Goal: Task Accomplishment & Management: Manage account settings

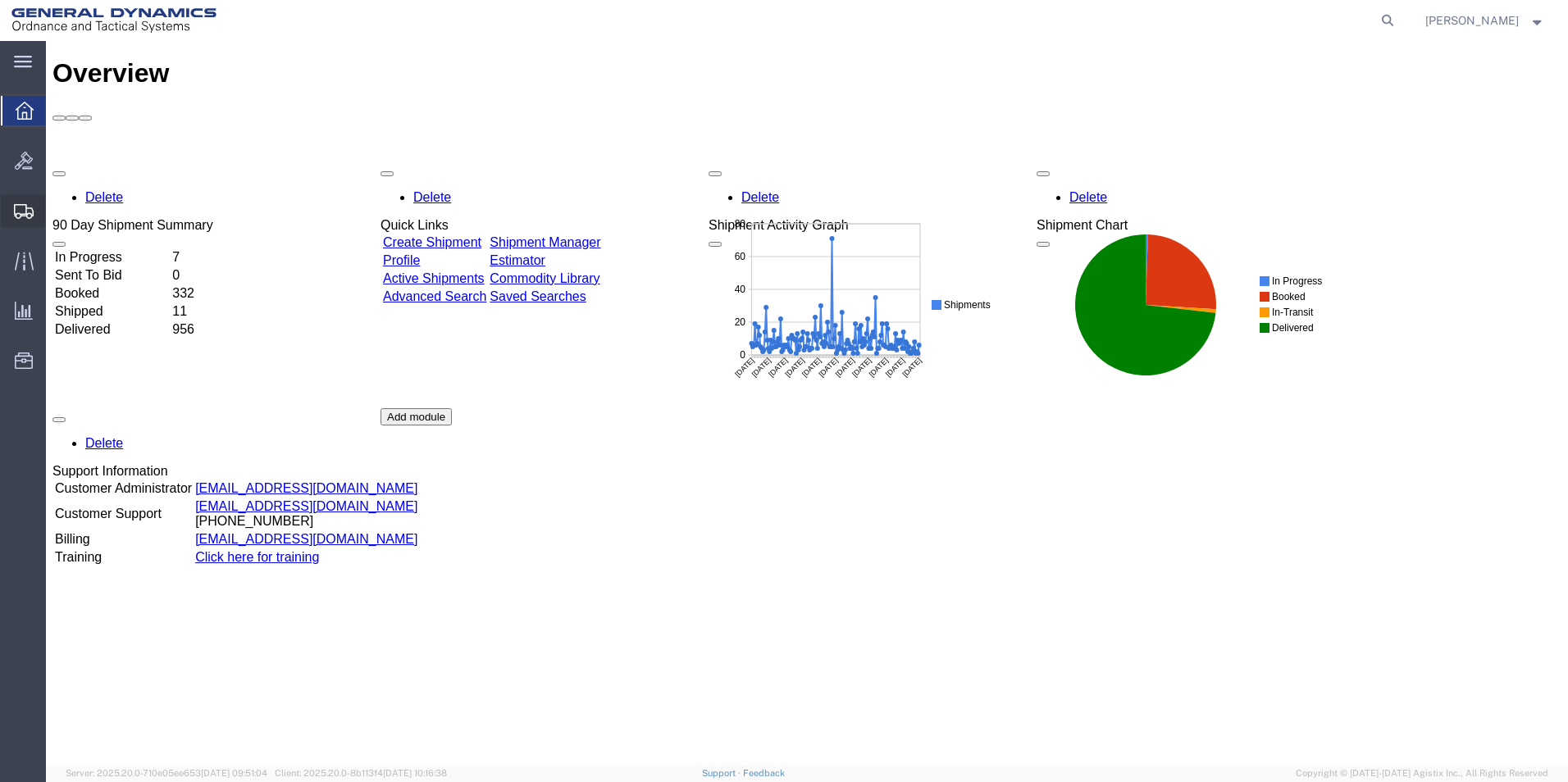
click at [0, 0] on span "Shipment Manager" at bounding box center [0, 0] width 0 height 0
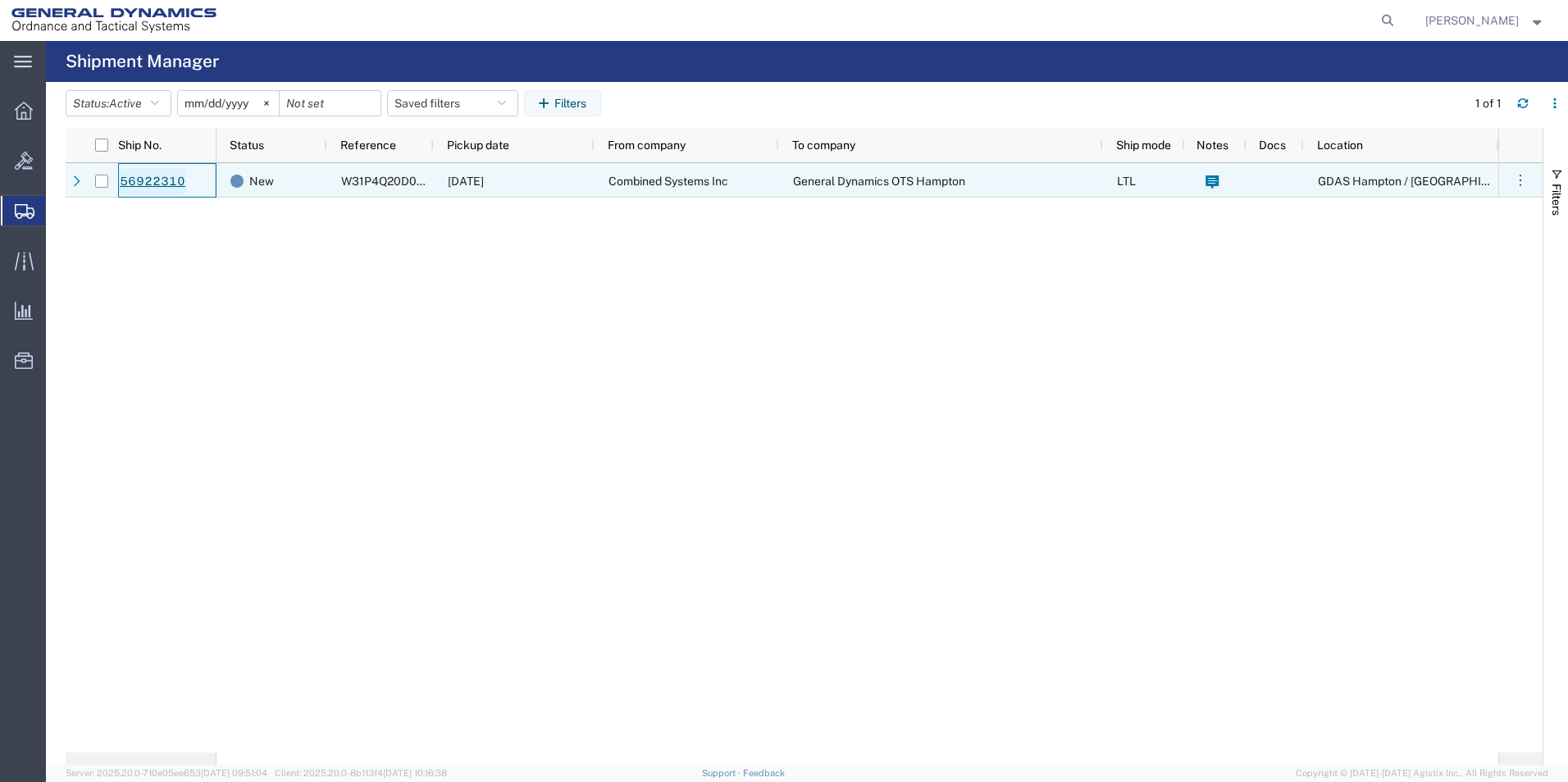
click at [164, 183] on link "56922310" at bounding box center [152, 182] width 67 height 26
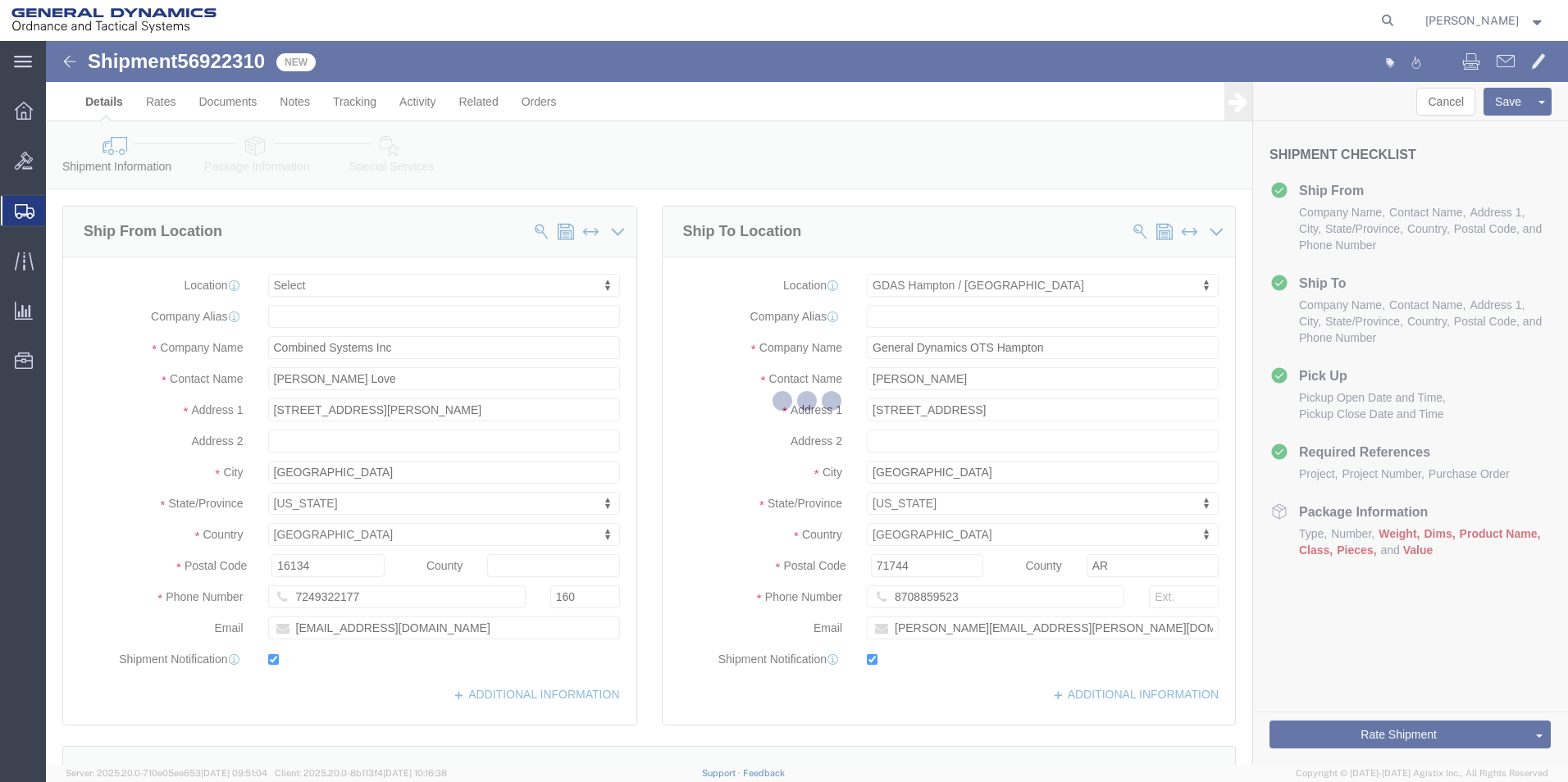
select select
select select "15174"
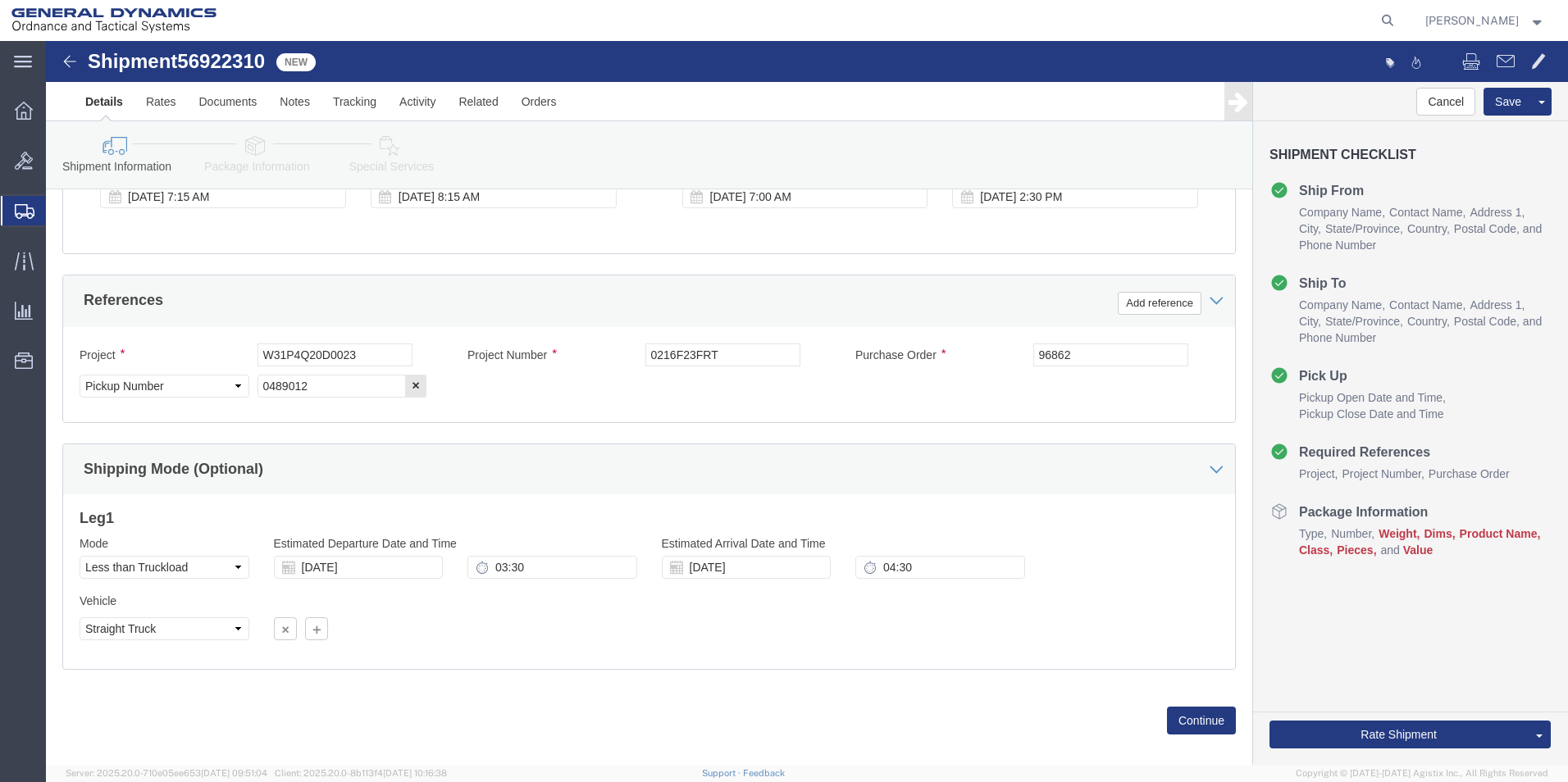
scroll to position [715, 0]
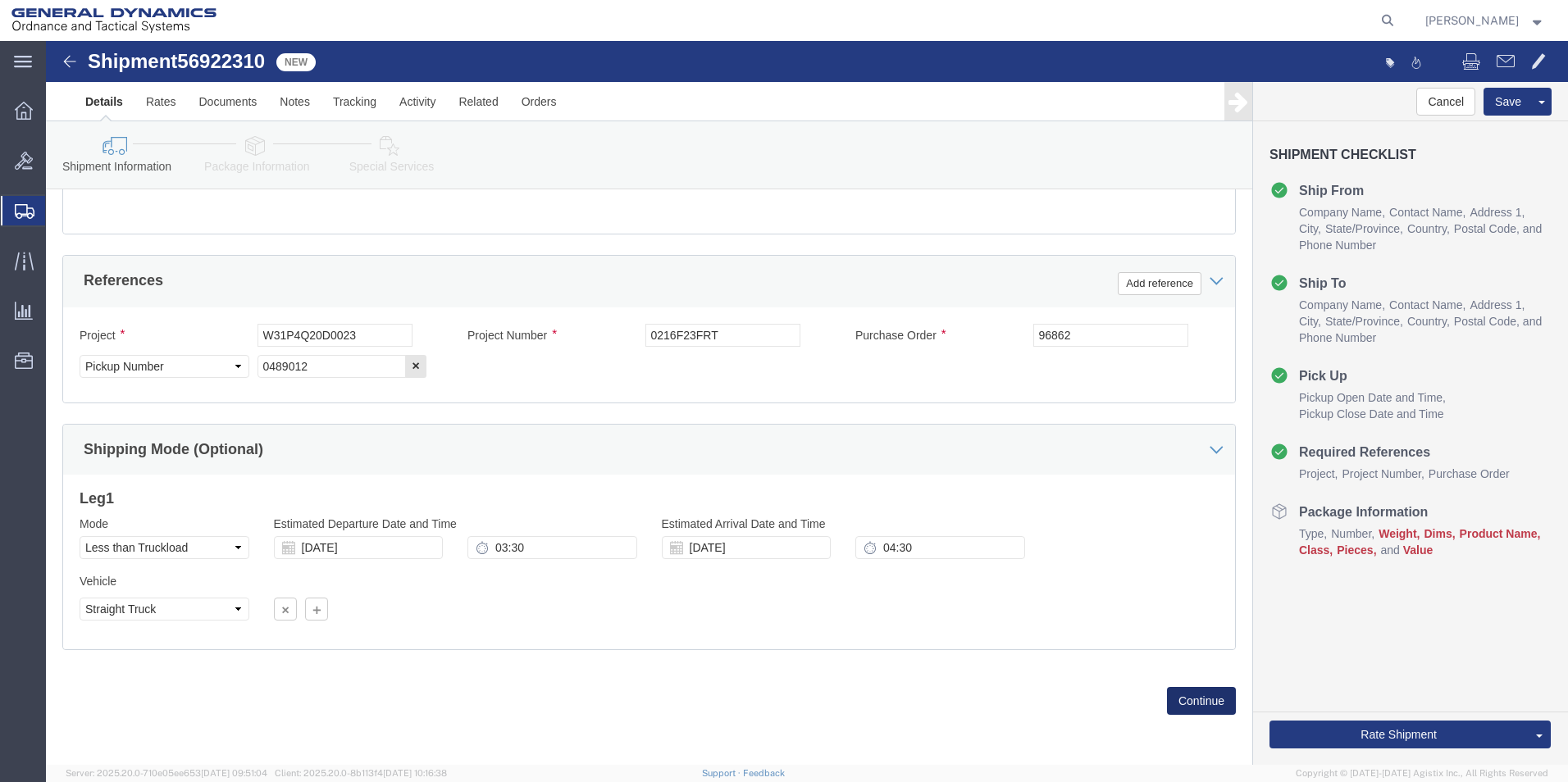
click button "Continue"
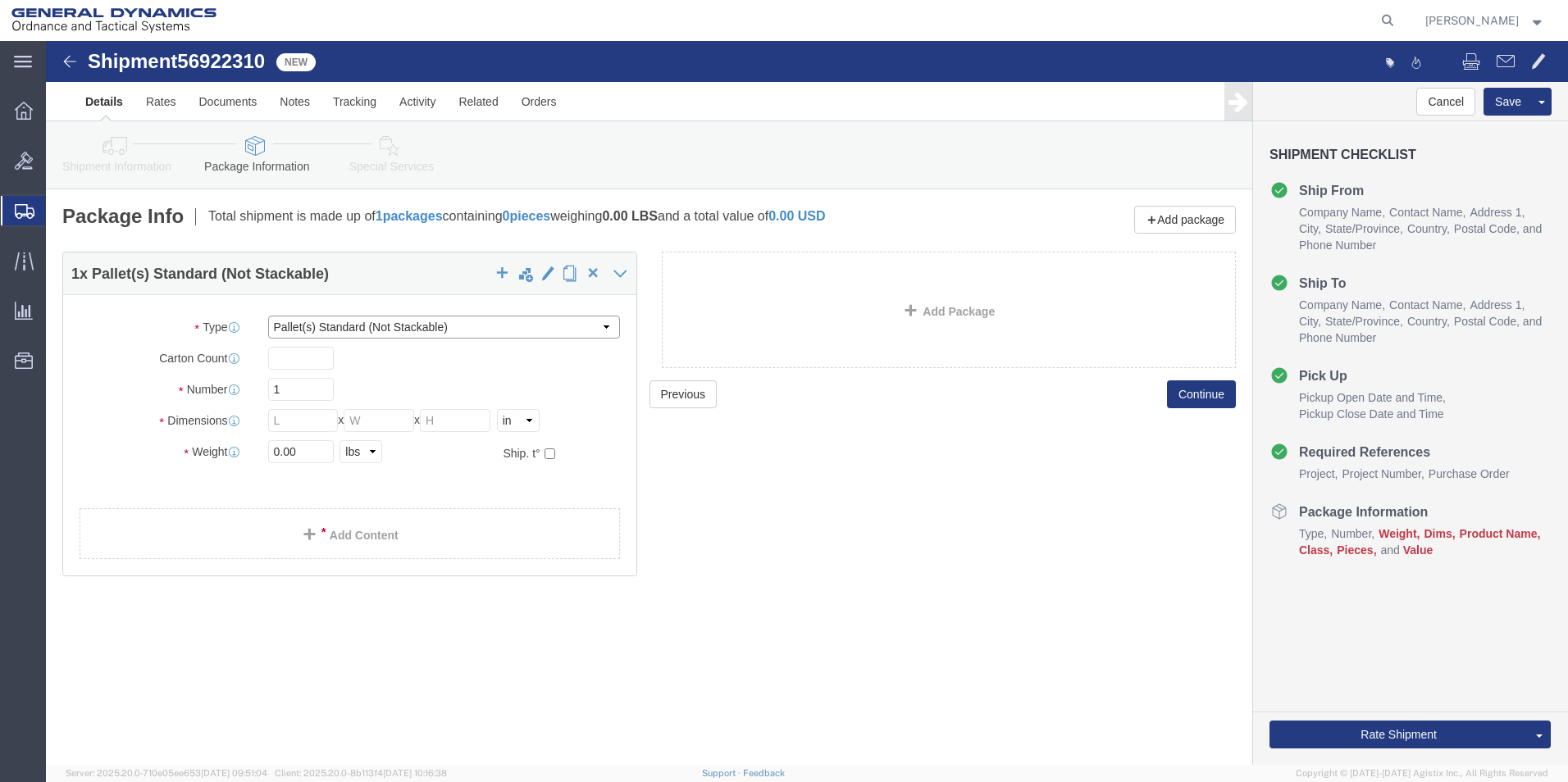
click select "Select Bale(s) Basket(s) Bolt(s) Bottle(s) Buckets Bulk Bundle(s) Can(s) Cardbo…"
click input "text"
type input "210"
click input "1"
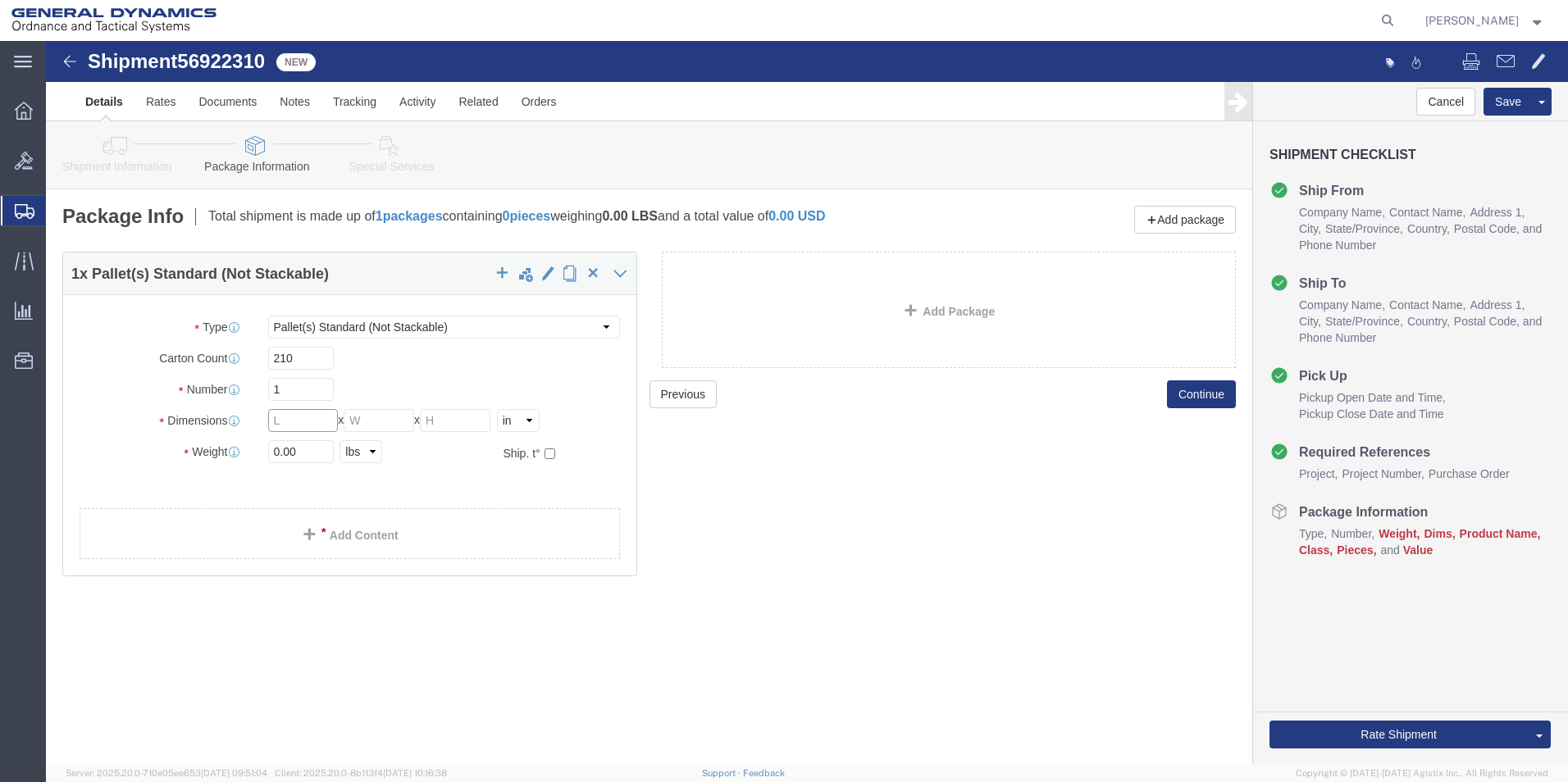
drag, startPoint x: 261, startPoint y: 385, endPoint x: 309, endPoint y: 375, distance: 49.0
click input "text"
type input "40"
click input "text"
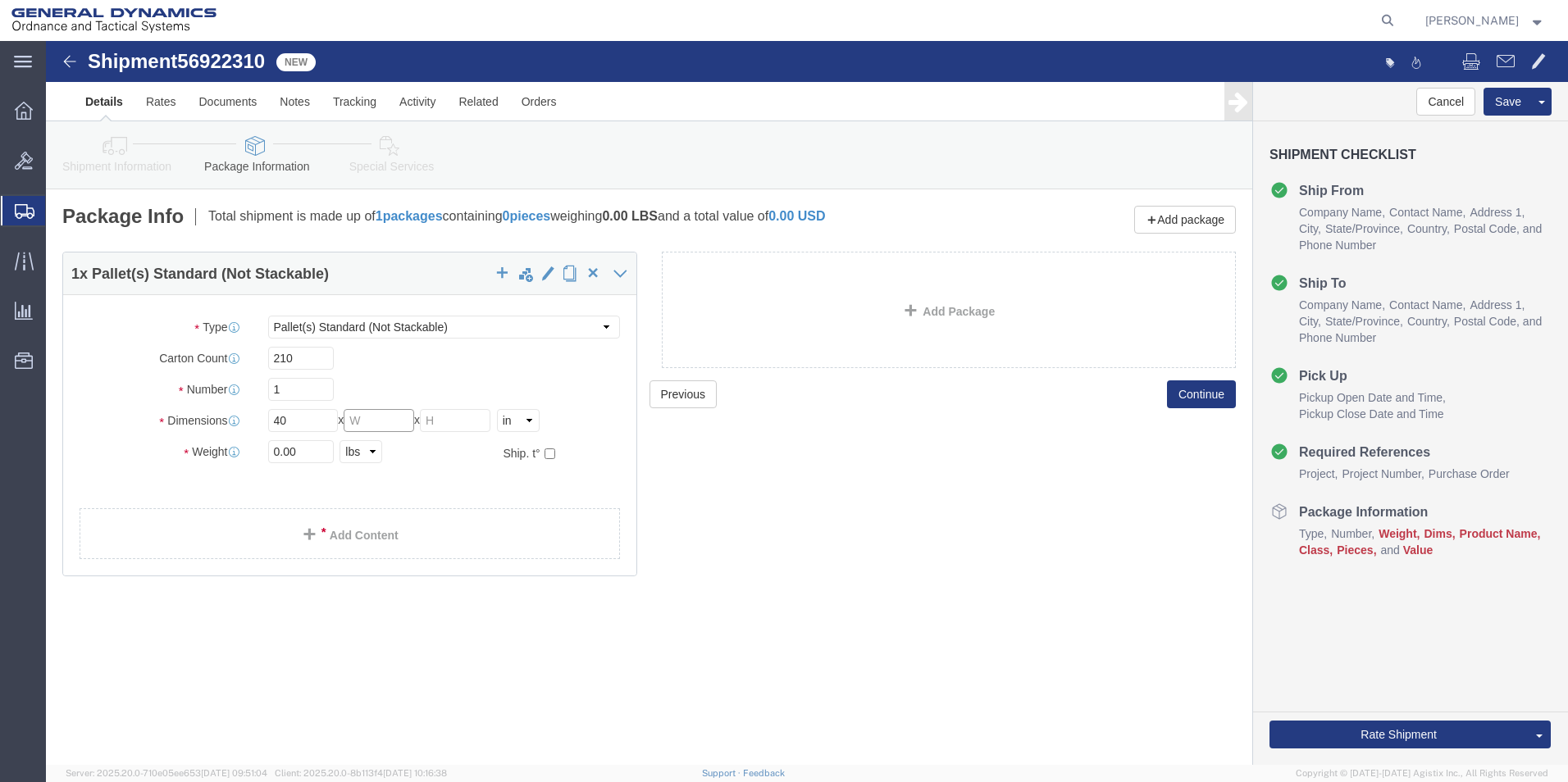
type input "1"
type input "40"
click input "text"
type input "18"
drag, startPoint x: 238, startPoint y: 406, endPoint x: 356, endPoint y: 405, distance: 118.0
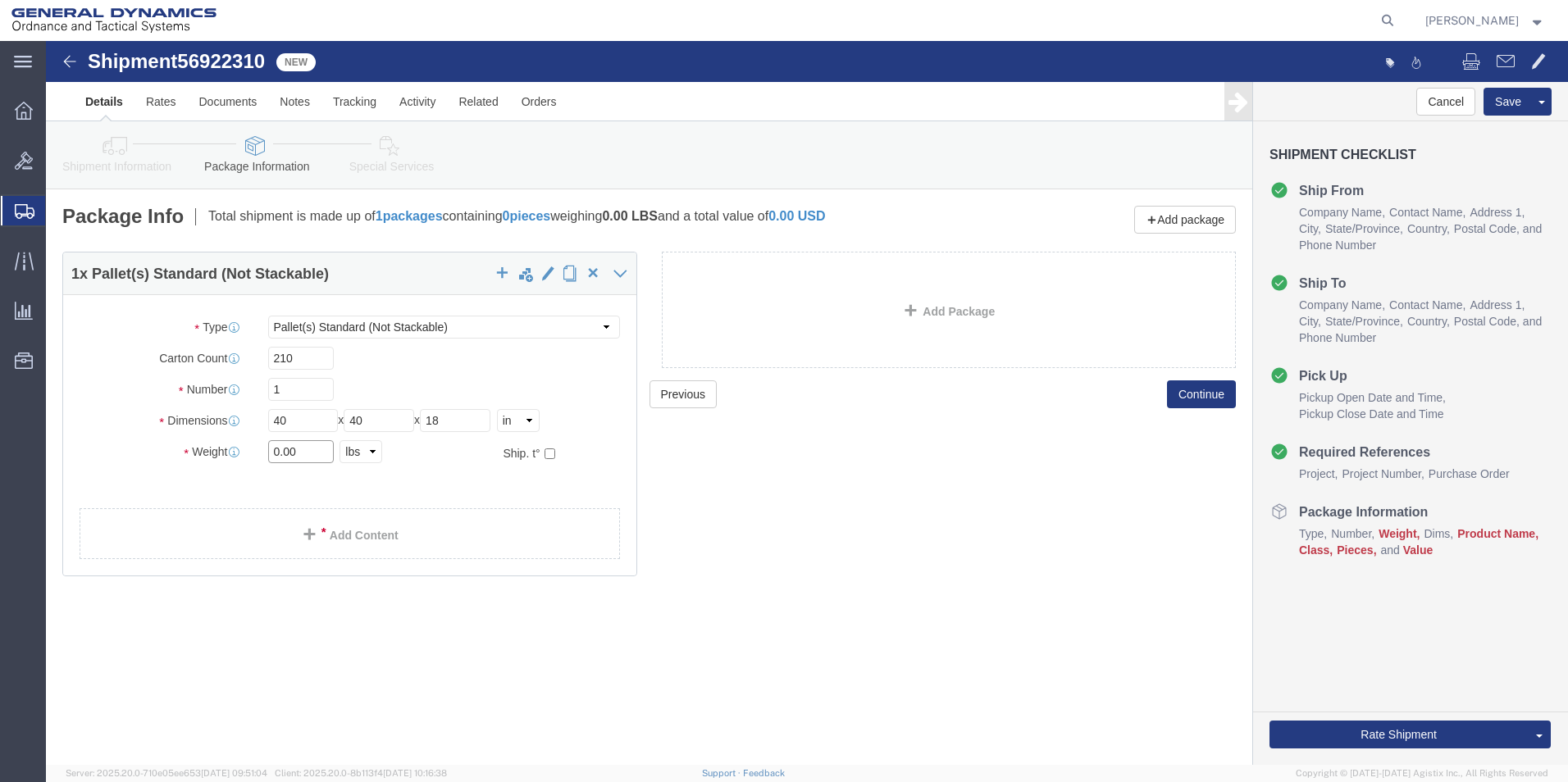
click input "0.00"
type input "45.00"
click span
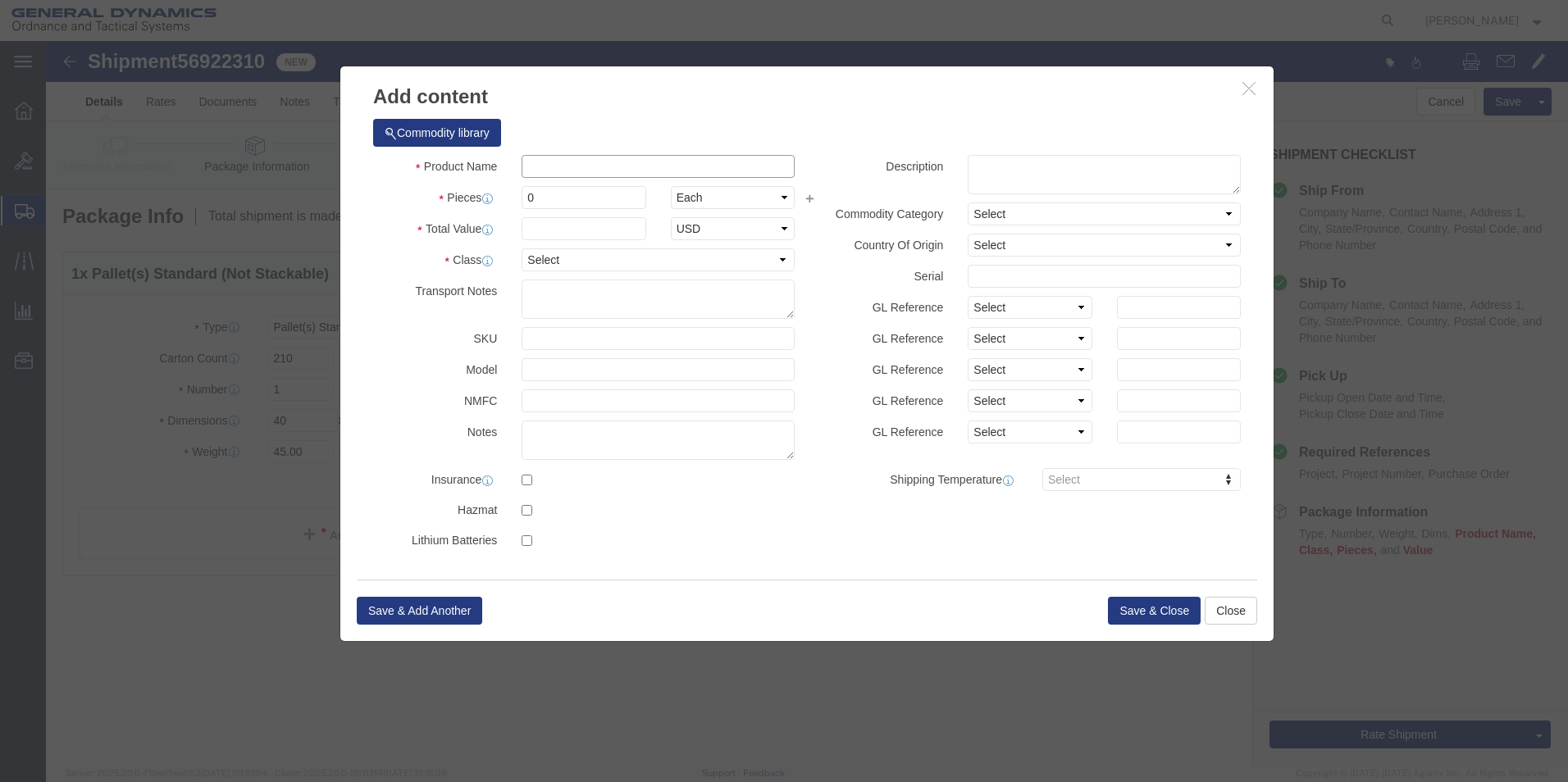
click input "text"
type input "Ammunition Practice"
drag, startPoint x: 494, startPoint y: 157, endPoint x: 433, endPoint y: 153, distance: 61.1
click div "Pieces 0 Select Bag Barrels 100Board Feet Bottle Box Blister Pack Carats Can Ca…"
type input "210"
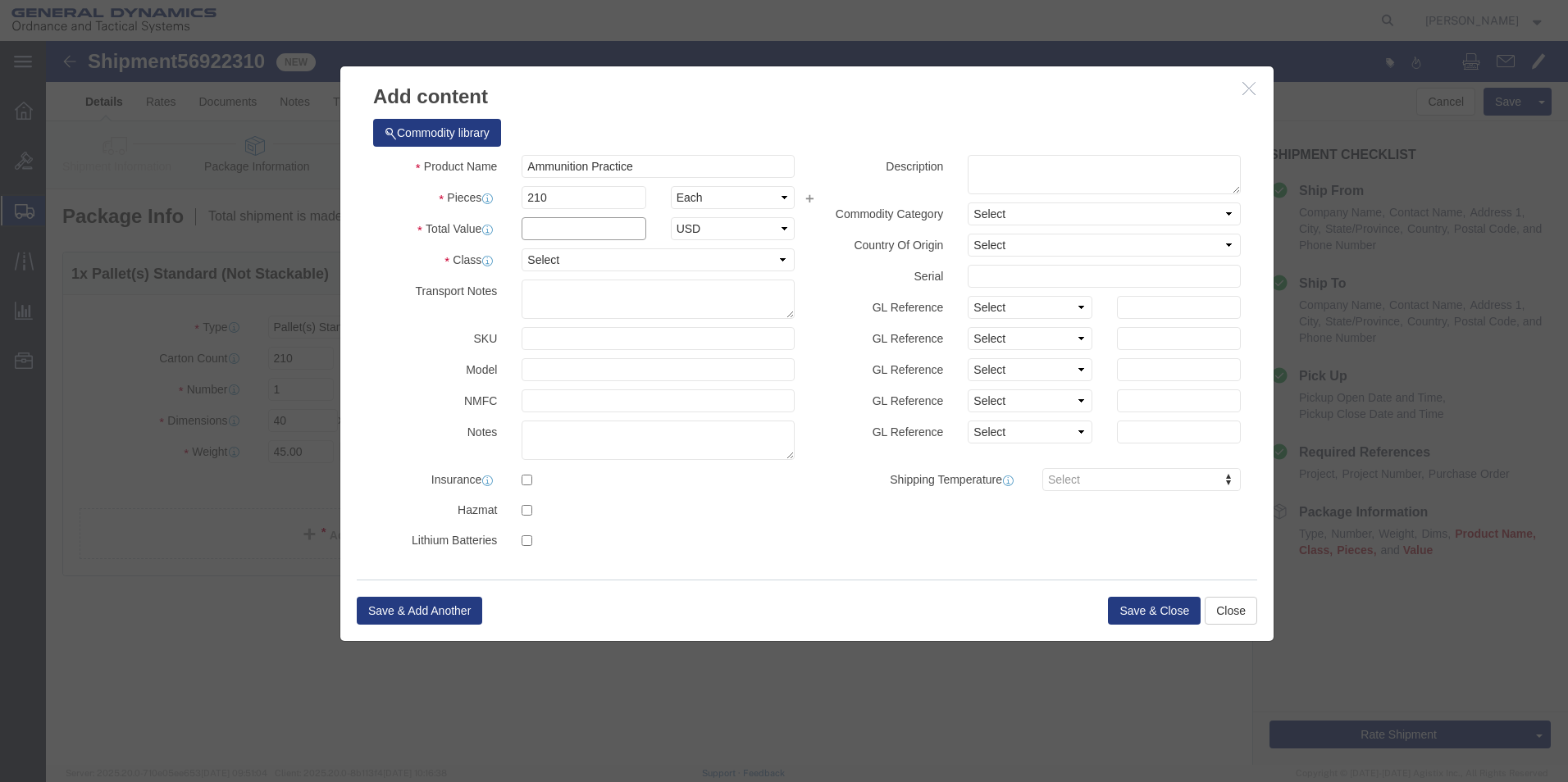
click input "text"
type input "0"
click select "Select 50 55 60 65 70 85 92.5 100 125 175 250 300 400"
select select "50"
click select "Select 50 55 60 65 70 85 92.5 100 125 175 250 300 400"
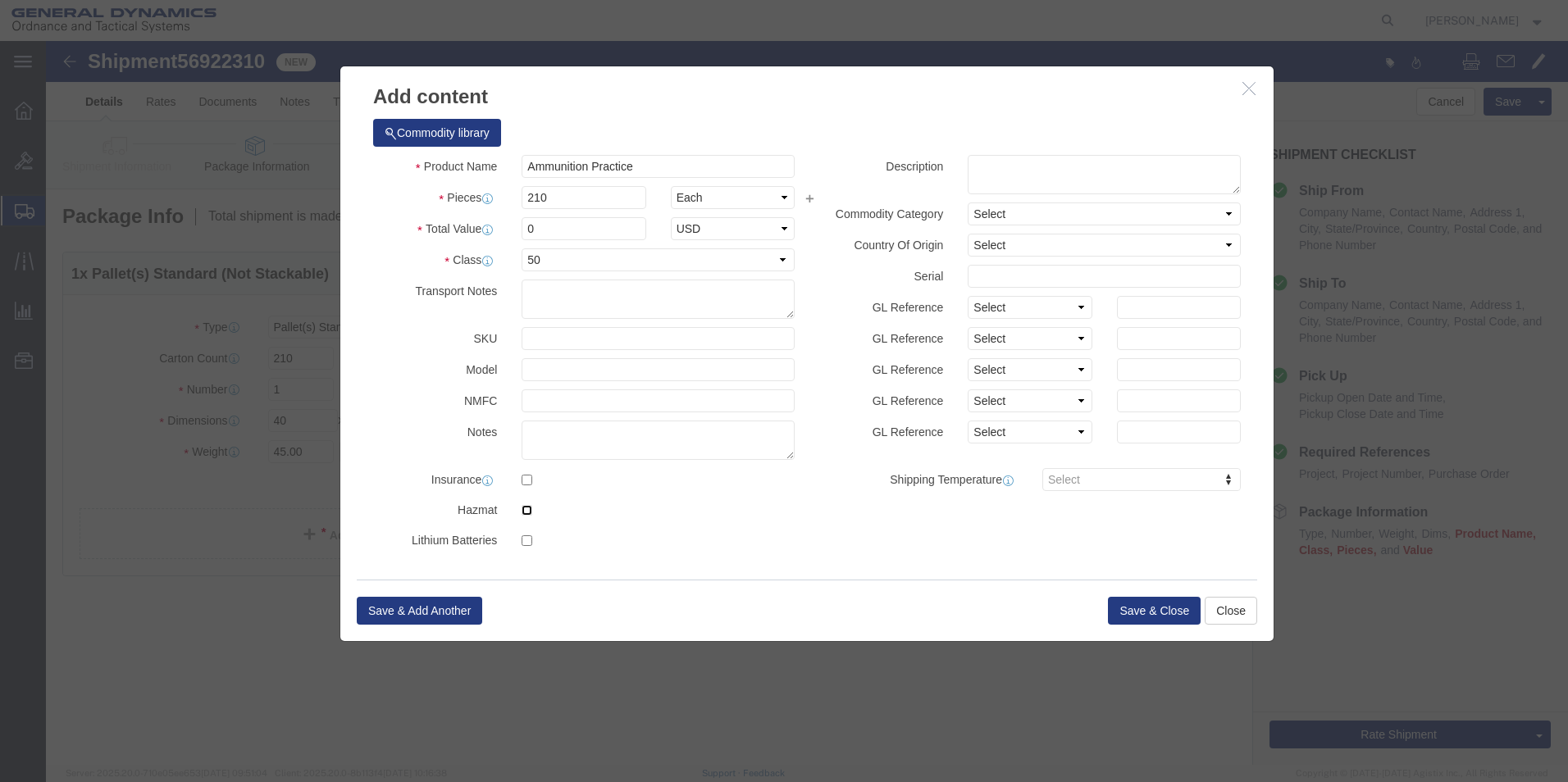
click input "checkbox"
checkbox input "true"
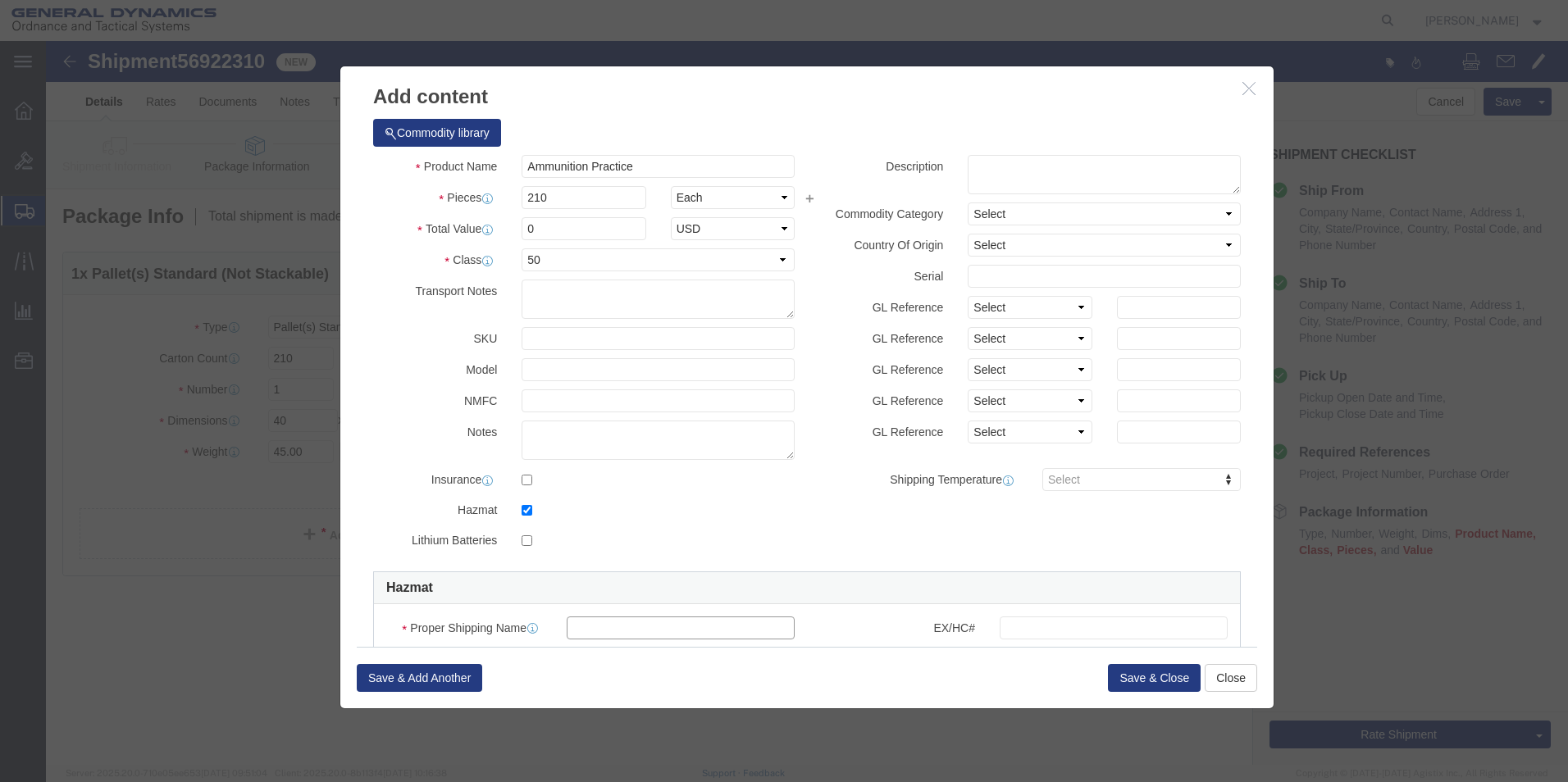
drag, startPoint x: 556, startPoint y: 590, endPoint x: 565, endPoint y: 588, distance: 9.2
click input "text"
click textarea
click textarea "UN"
type textarea "UN0488"
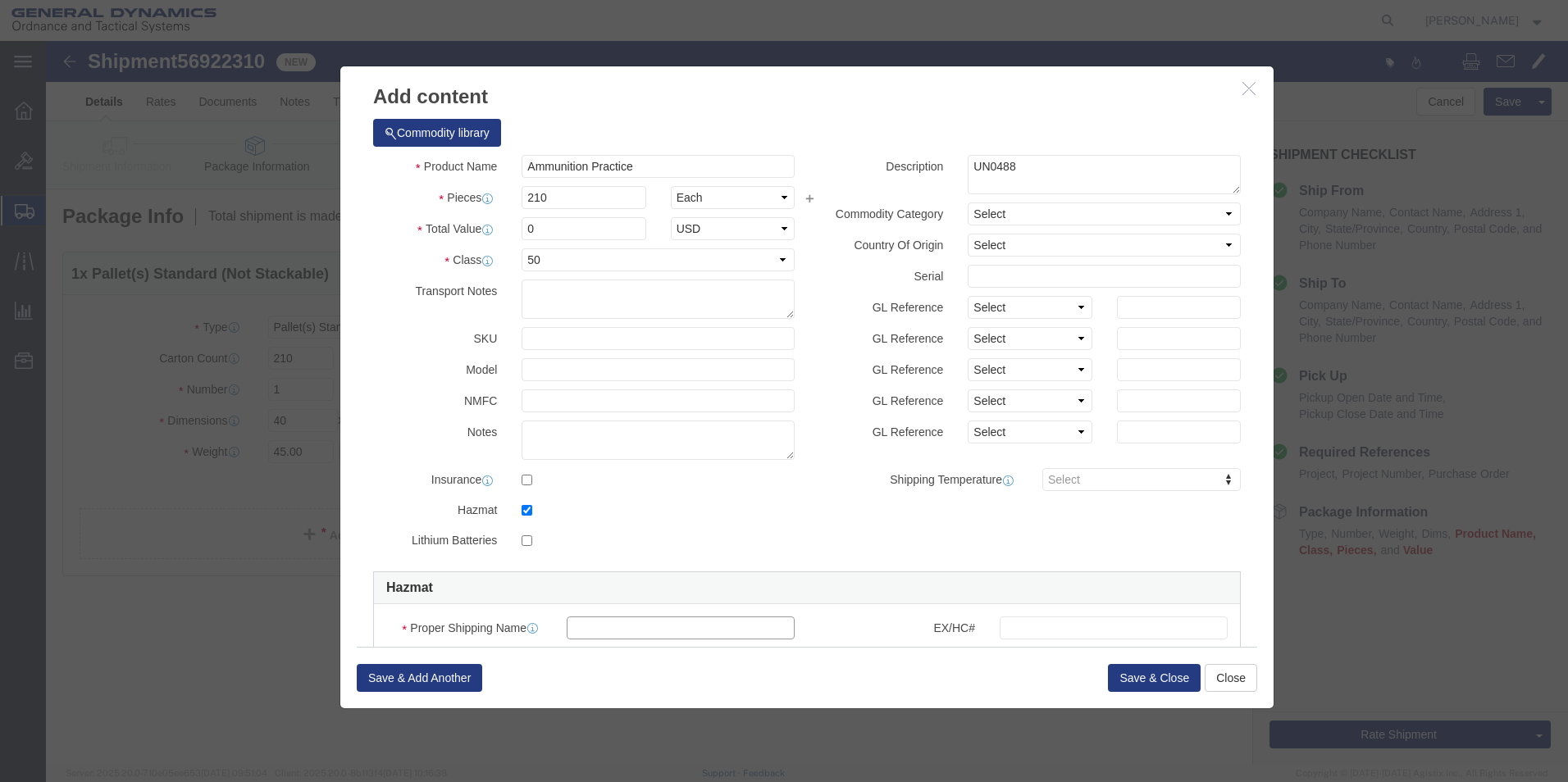
click input "text"
type input "Ammunition, Practice"
click input "text"
type input "n"
type input "NA"
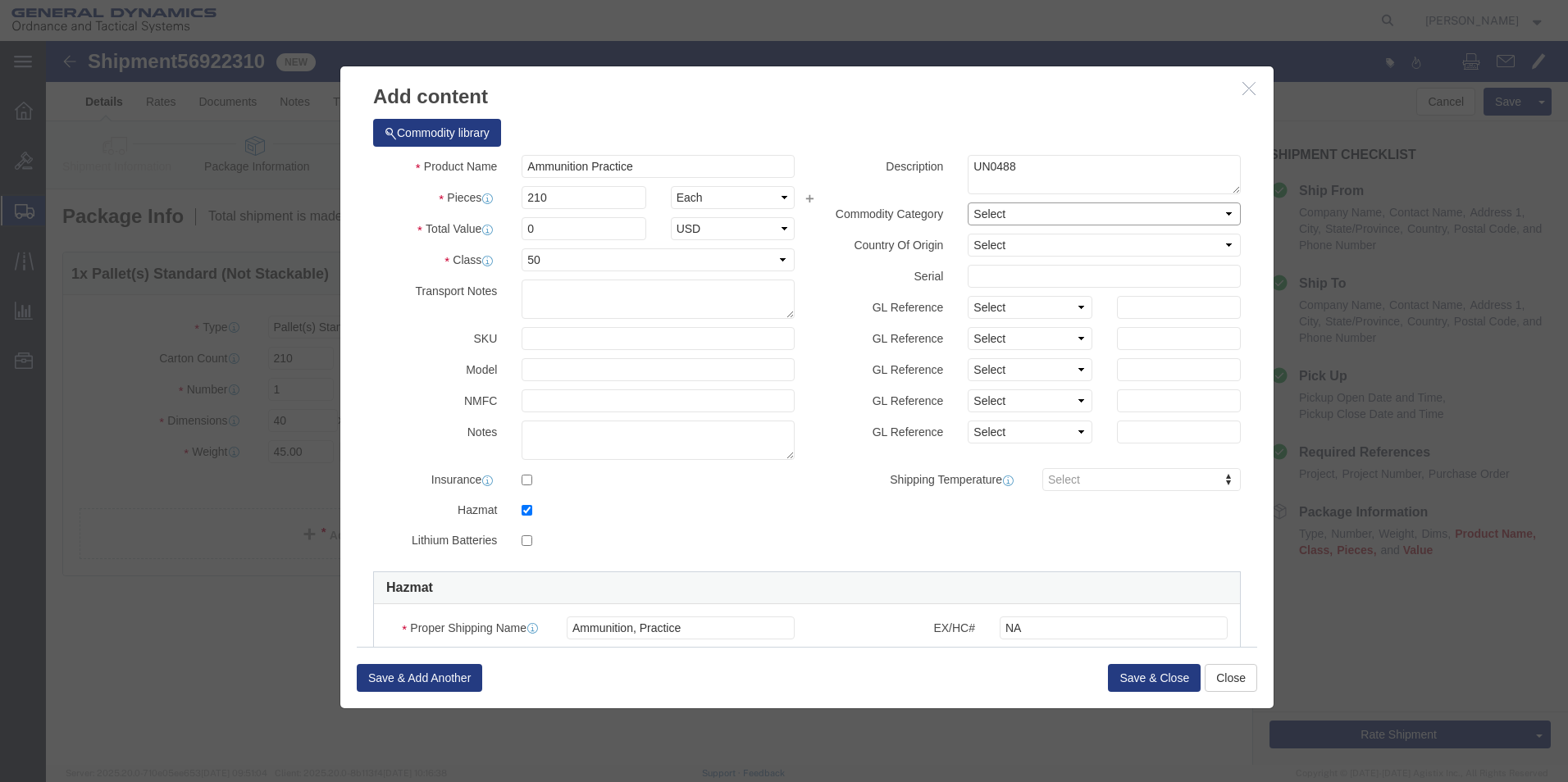
click select "Select Military Equipment"
select select "MILITARYEQUIPMENT"
click select "Select Military Equipment"
click select "Select [GEOGRAPHIC_DATA] [GEOGRAPHIC_DATA] [GEOGRAPHIC_DATA] [GEOGRAPHIC_DATA] …"
select select "US"
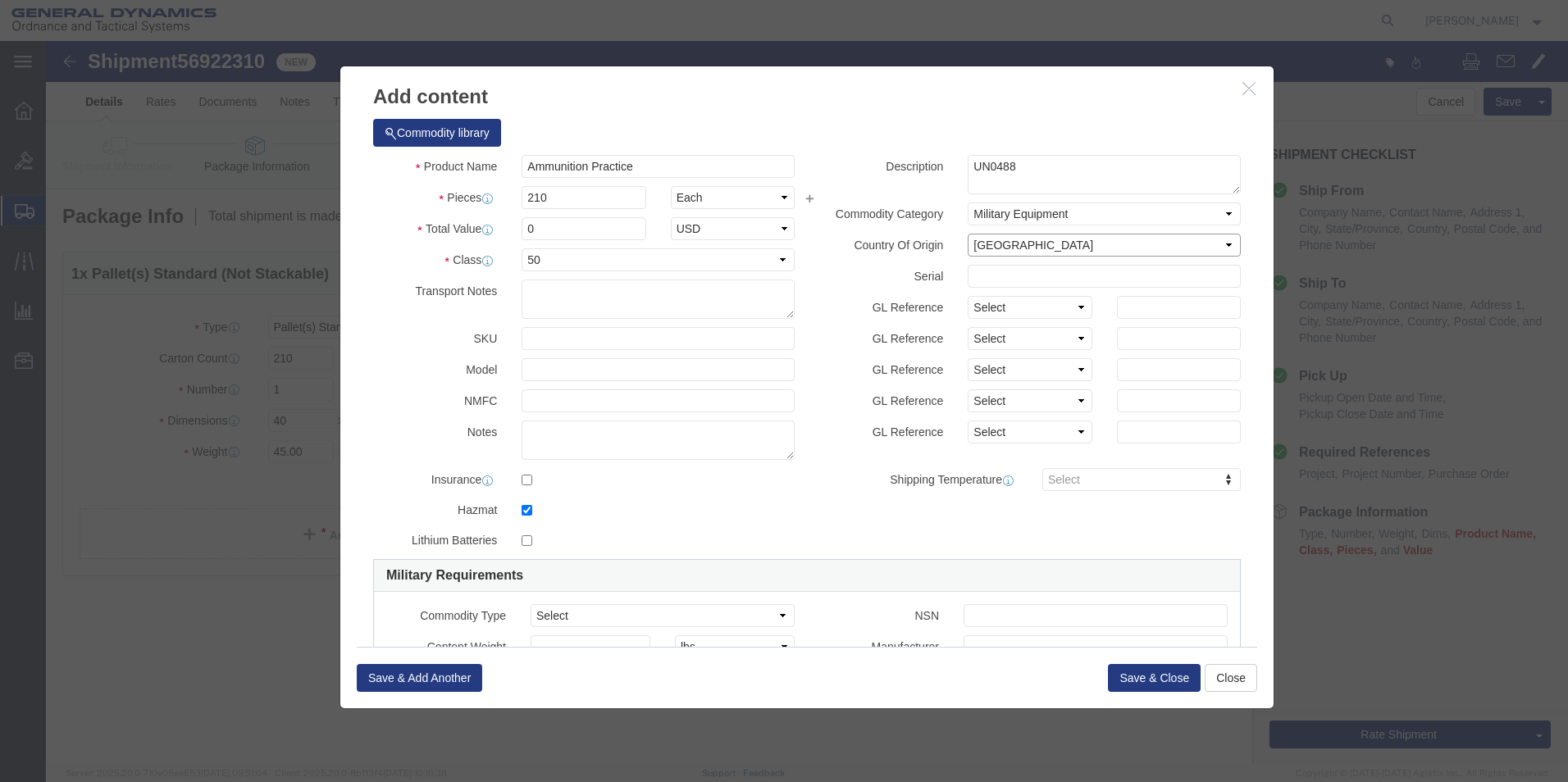
click select "Select [GEOGRAPHIC_DATA] [GEOGRAPHIC_DATA] [GEOGRAPHIC_DATA] [GEOGRAPHIC_DATA] …"
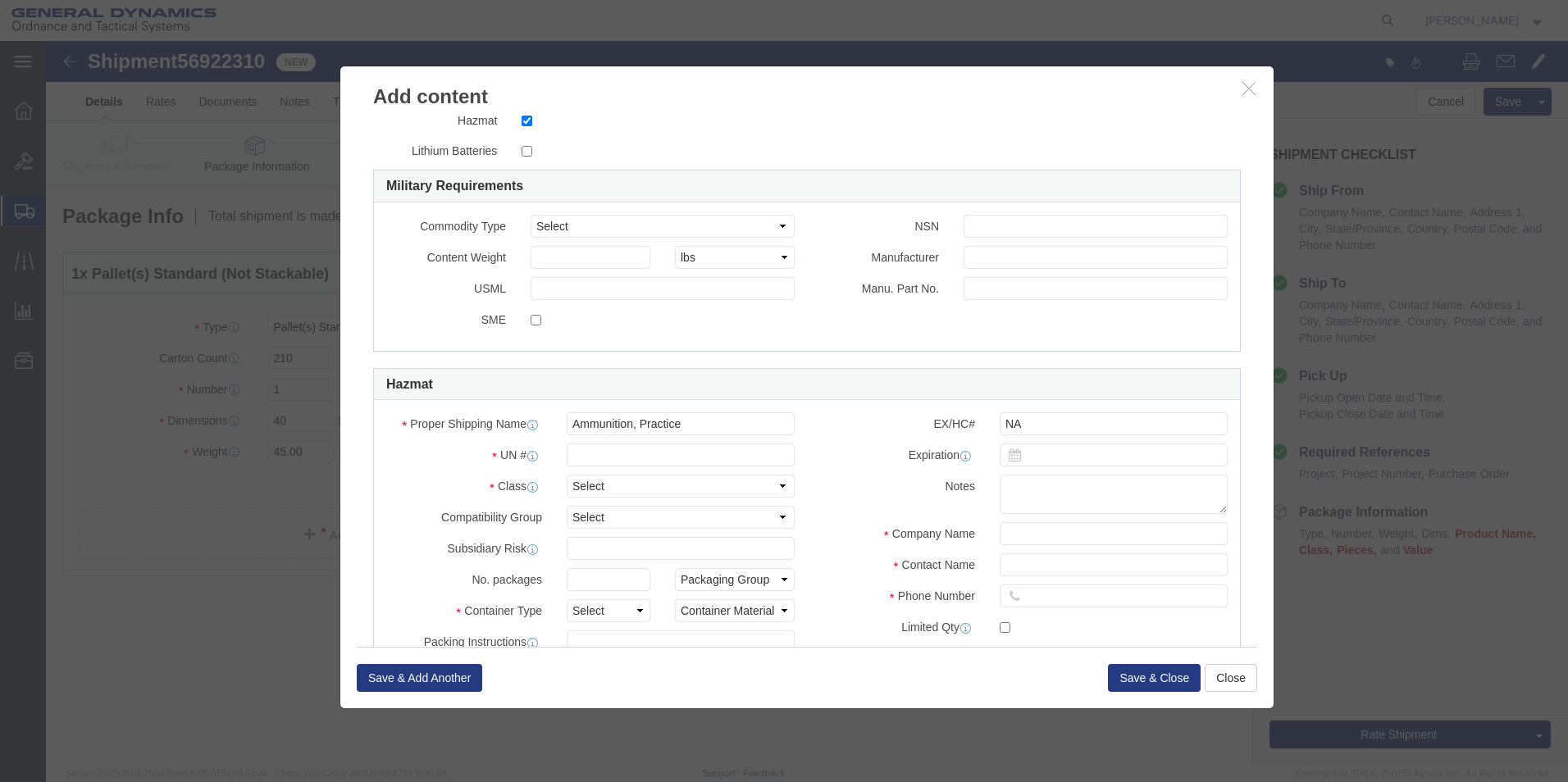
scroll to position [410, 0]
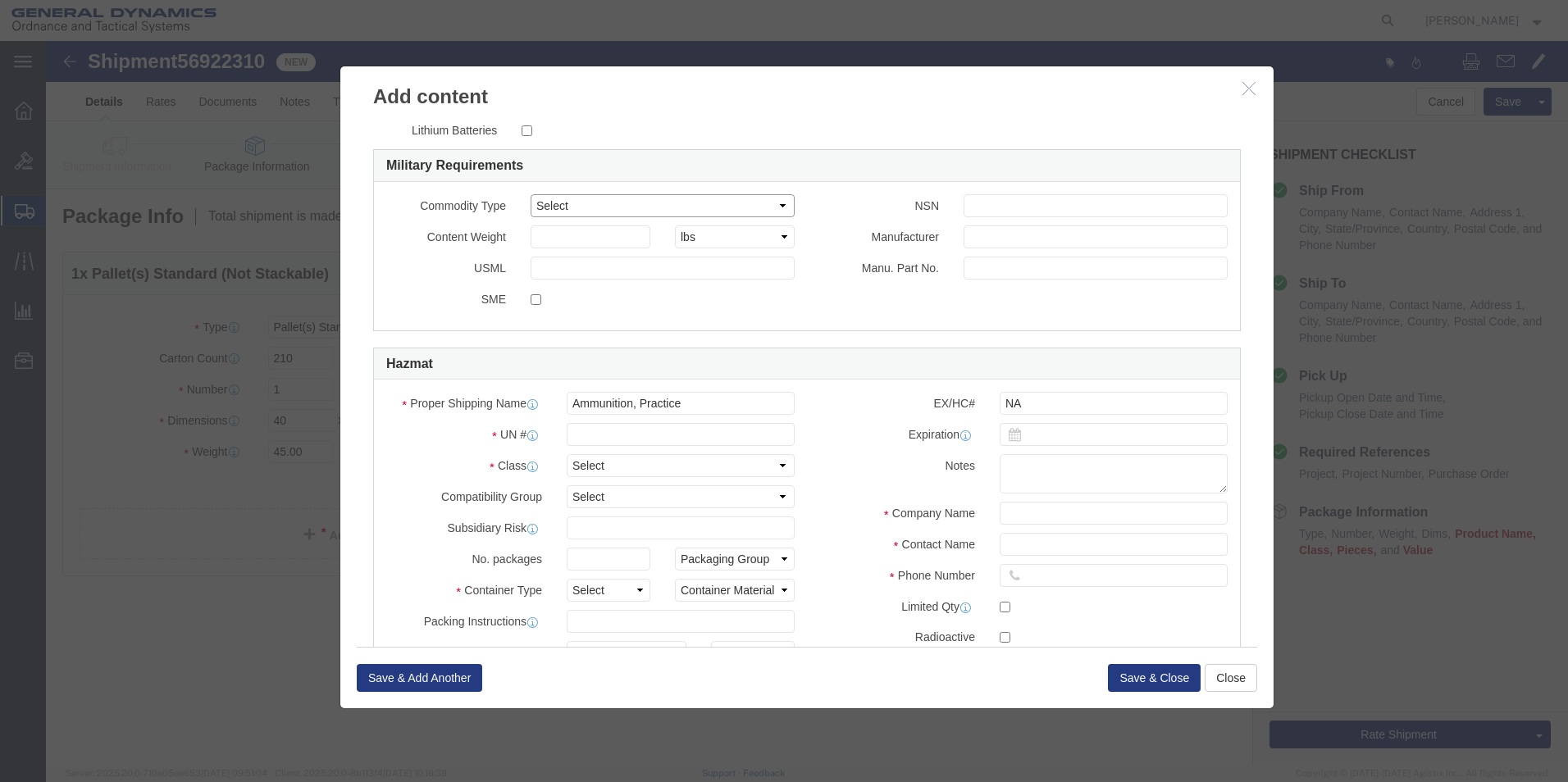
click select "Select Ammo Equipment Weapons"
select select "Weapons"
click select "Select Ammo Equipment Weapons"
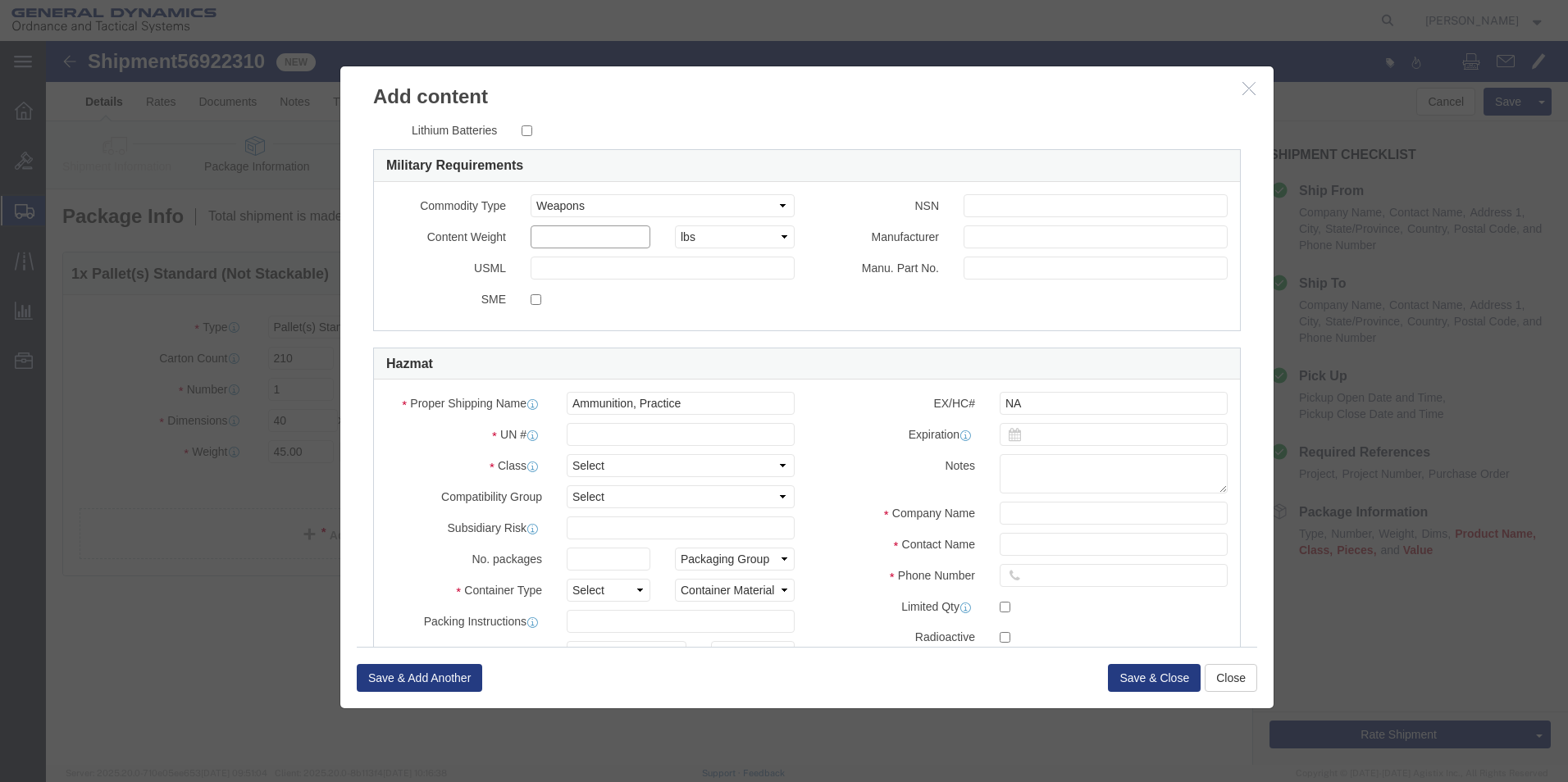
click input "text"
type input "45"
click input "text"
drag, startPoint x: 917, startPoint y: 226, endPoint x: 952, endPoint y: 232, distance: 35.5
click input "text"
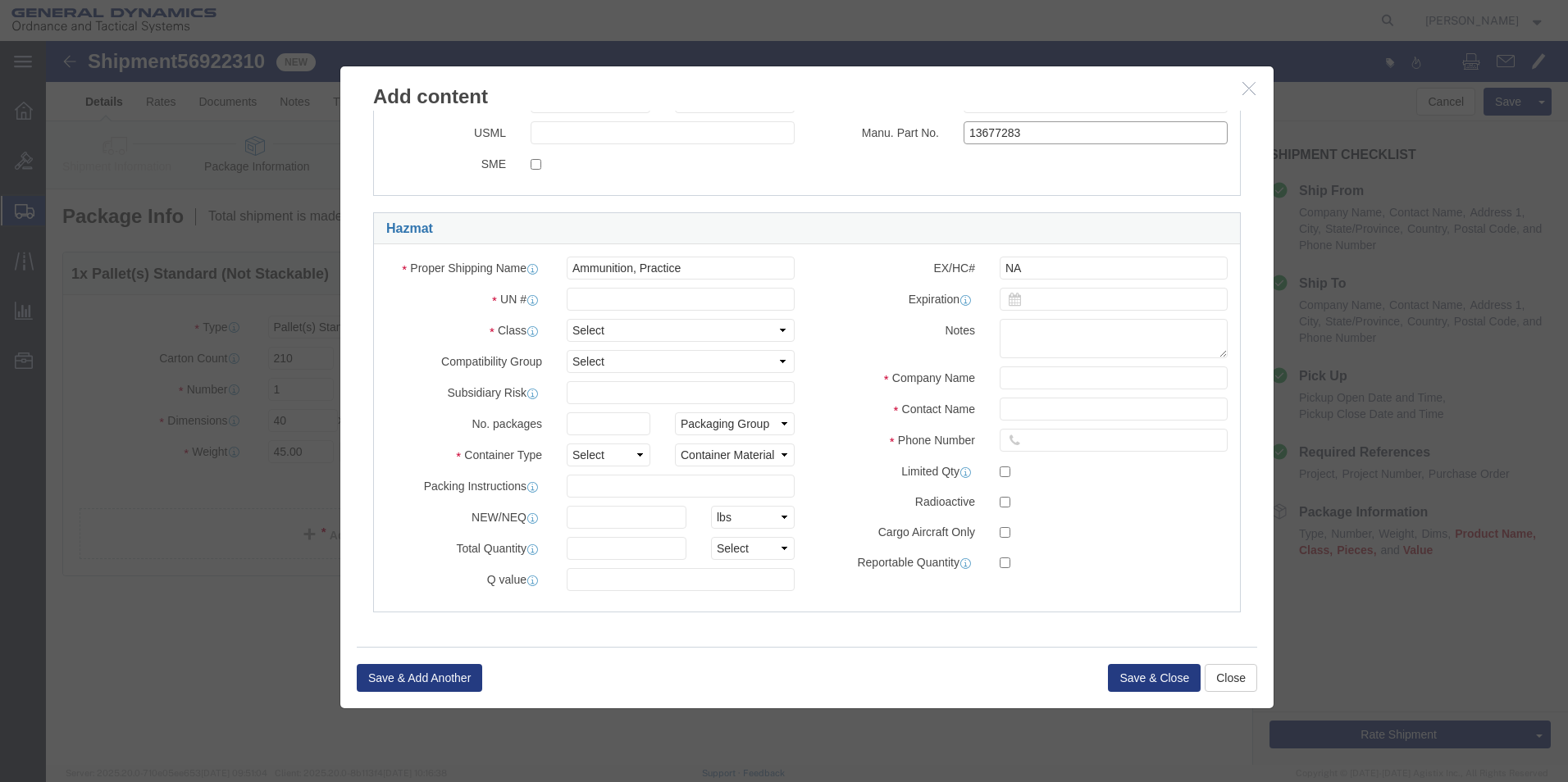
scroll to position [548, 0]
type input "13677283"
click input "text"
type input "0488"
drag, startPoint x: 537, startPoint y: 284, endPoint x: 565, endPoint y: 281, distance: 28.2
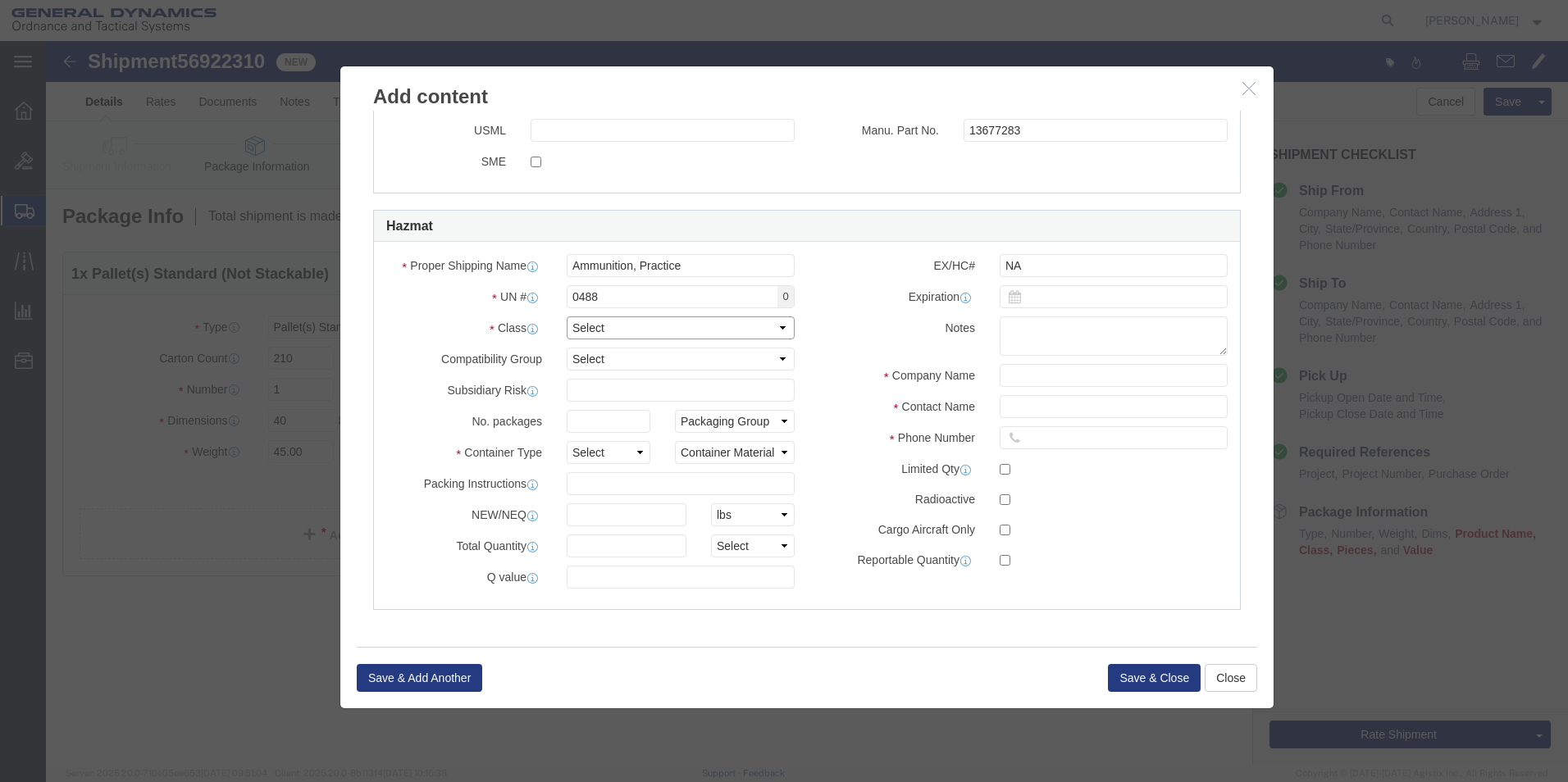
click select "Select 1 Explosive 1.1 Explosive 1.2 Explosive 1.3 Explosive 1.4 Explosive 1.5 …"
select select "1.3 Explosive"
click select "Select 1 Explosive 1.1 Explosive 1.2 Explosive 1.3 Explosive 1.4 Explosive 1.5 …"
click select "Select A B C D E F G H J K L N S"
select select "G"
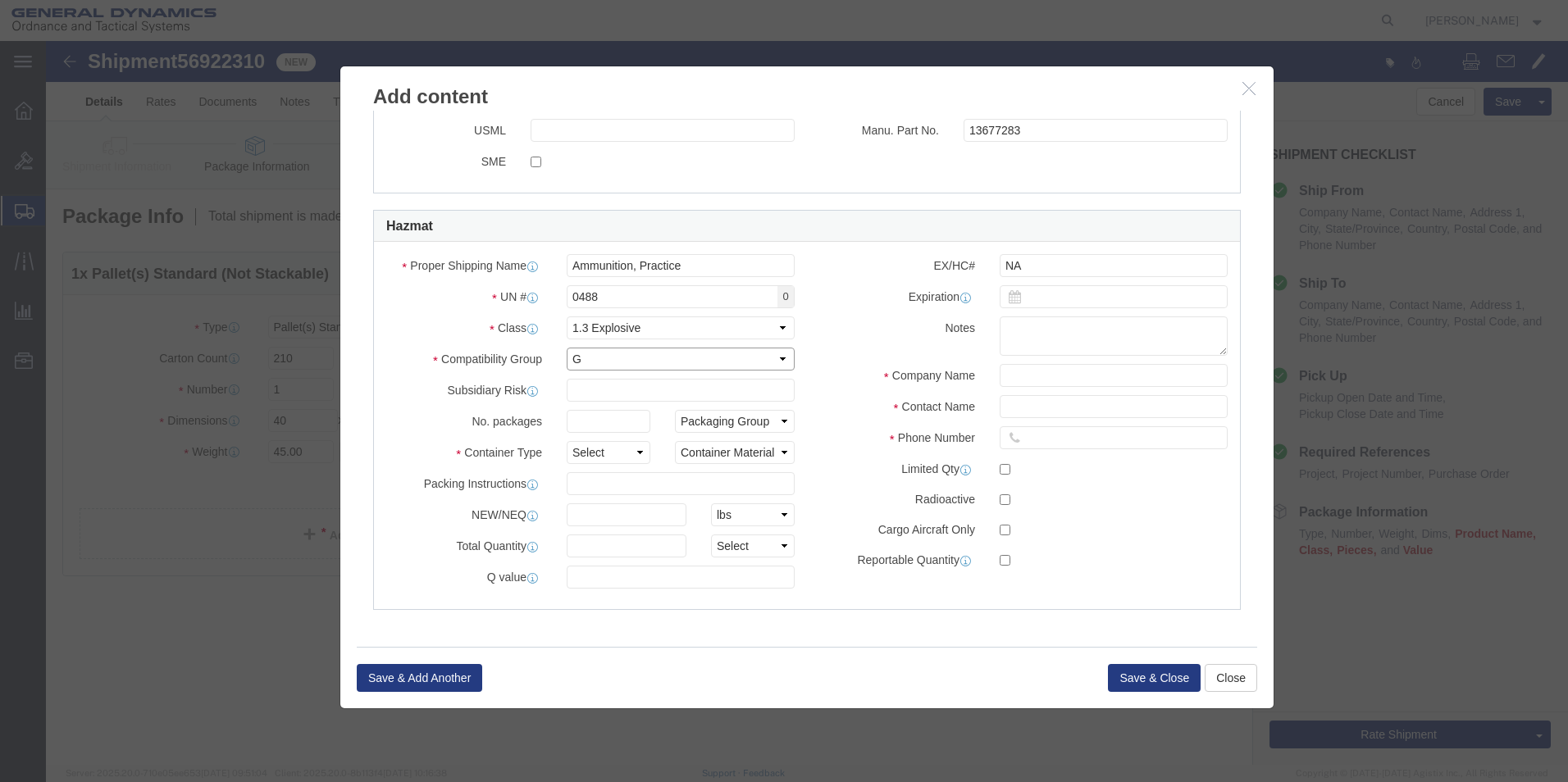
click select "Select A B C D E F G H J K L N S"
click input "text"
type input "Combined Systems Inc"
click input "text"
type input "[PERSON_NAME] Love"
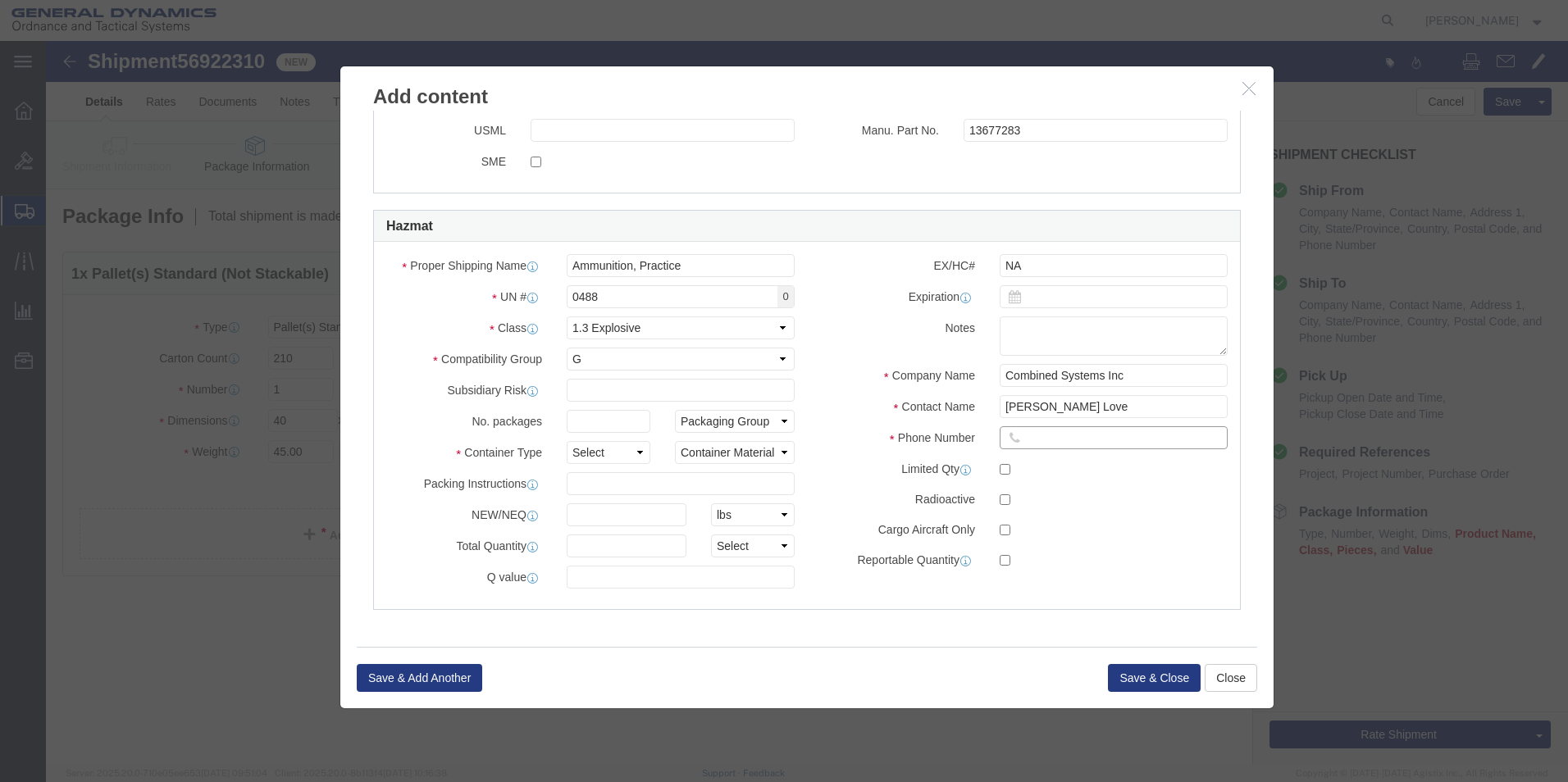
drag, startPoint x: 987, startPoint y: 396, endPoint x: 1038, endPoint y: 391, distance: 51.2
click input "text"
type input "724-9322177"
click input "text"
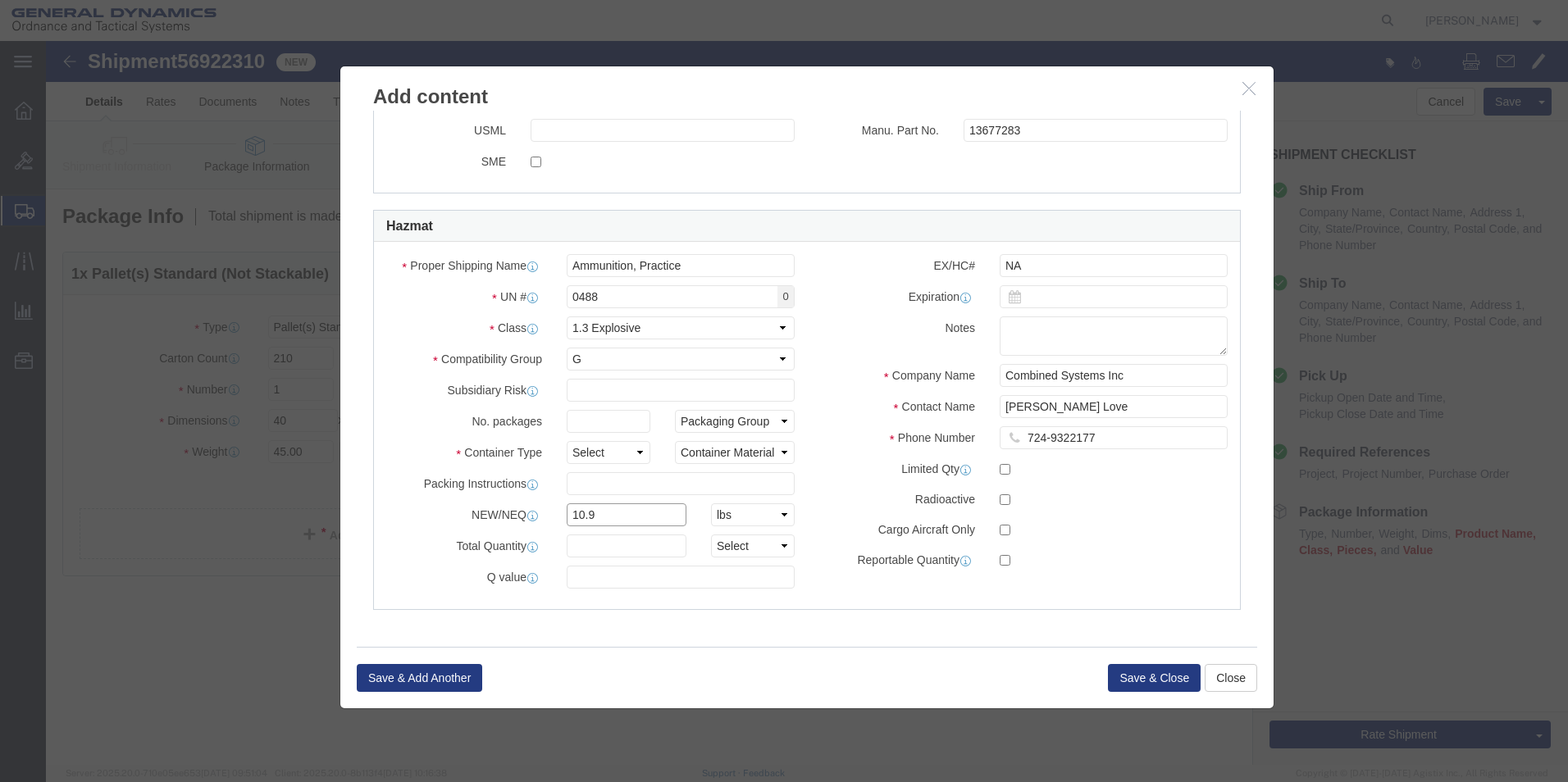
type input "10.9"
drag, startPoint x: 556, startPoint y: 502, endPoint x: 565, endPoint y: 498, distance: 9.8
click input "text"
type input "45"
click input "checkbox"
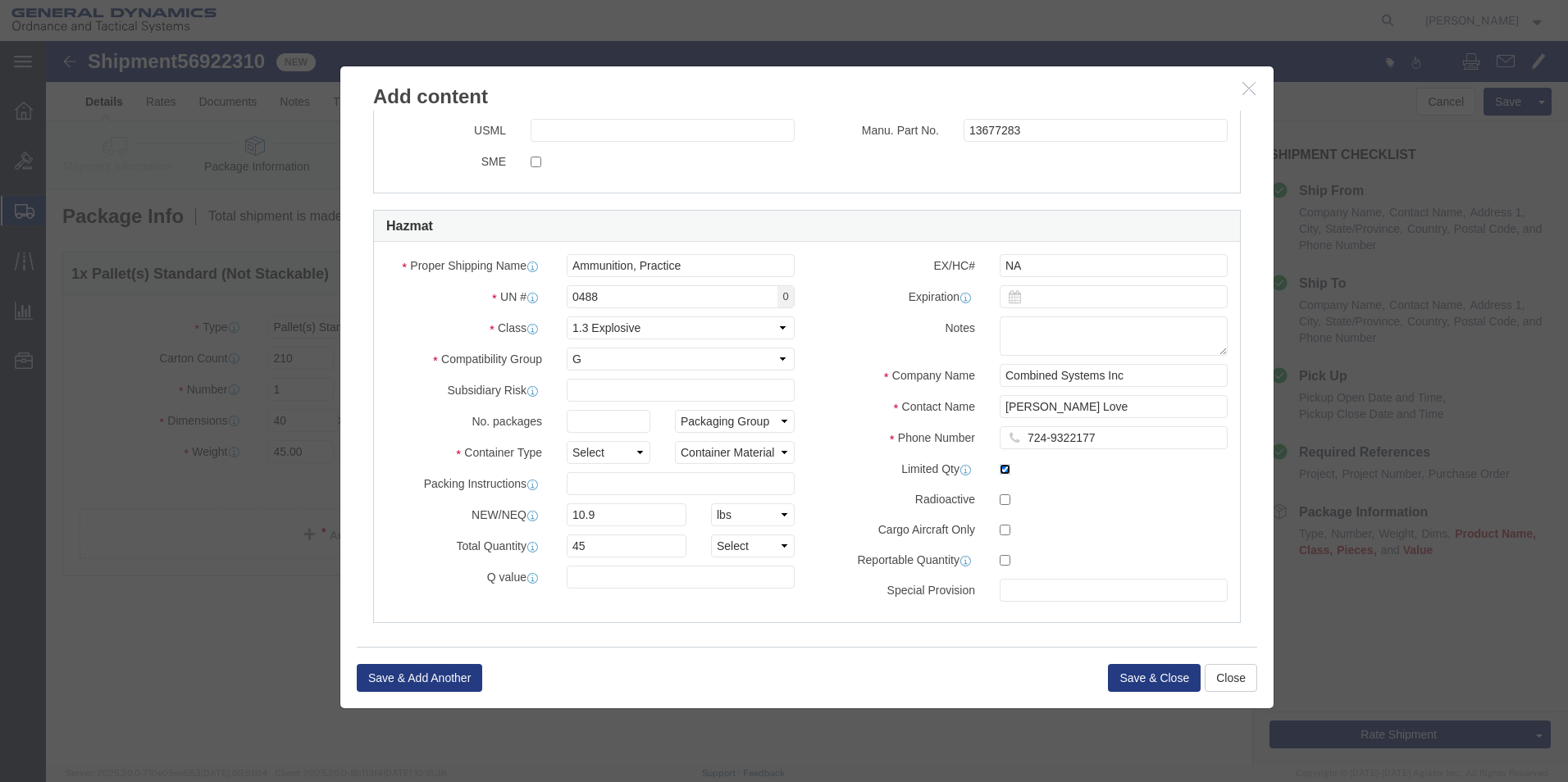
click input "checkbox"
checkbox input "false"
click input "text"
type input "0"
click button "Save & Close"
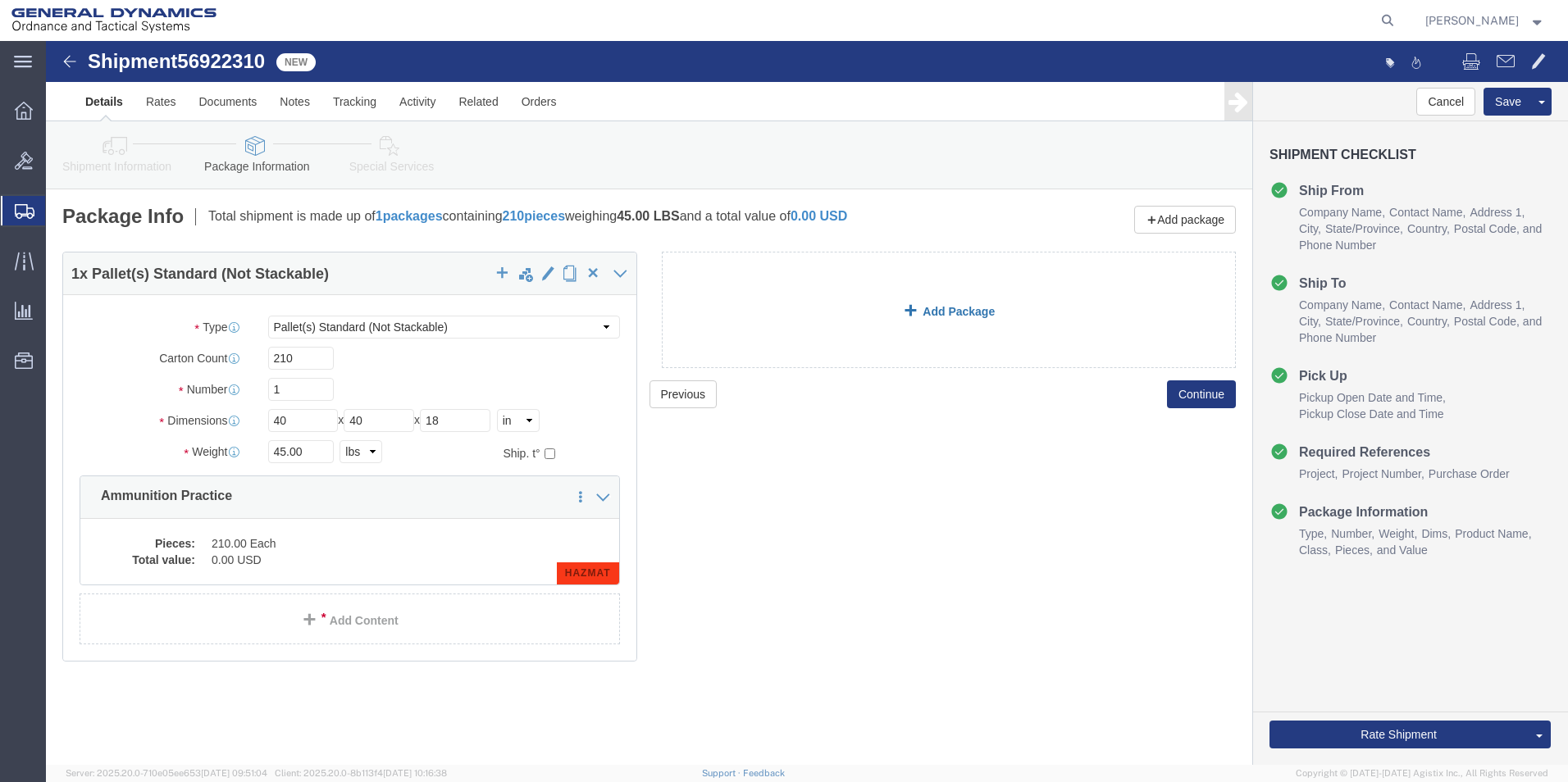
click link "Add Package"
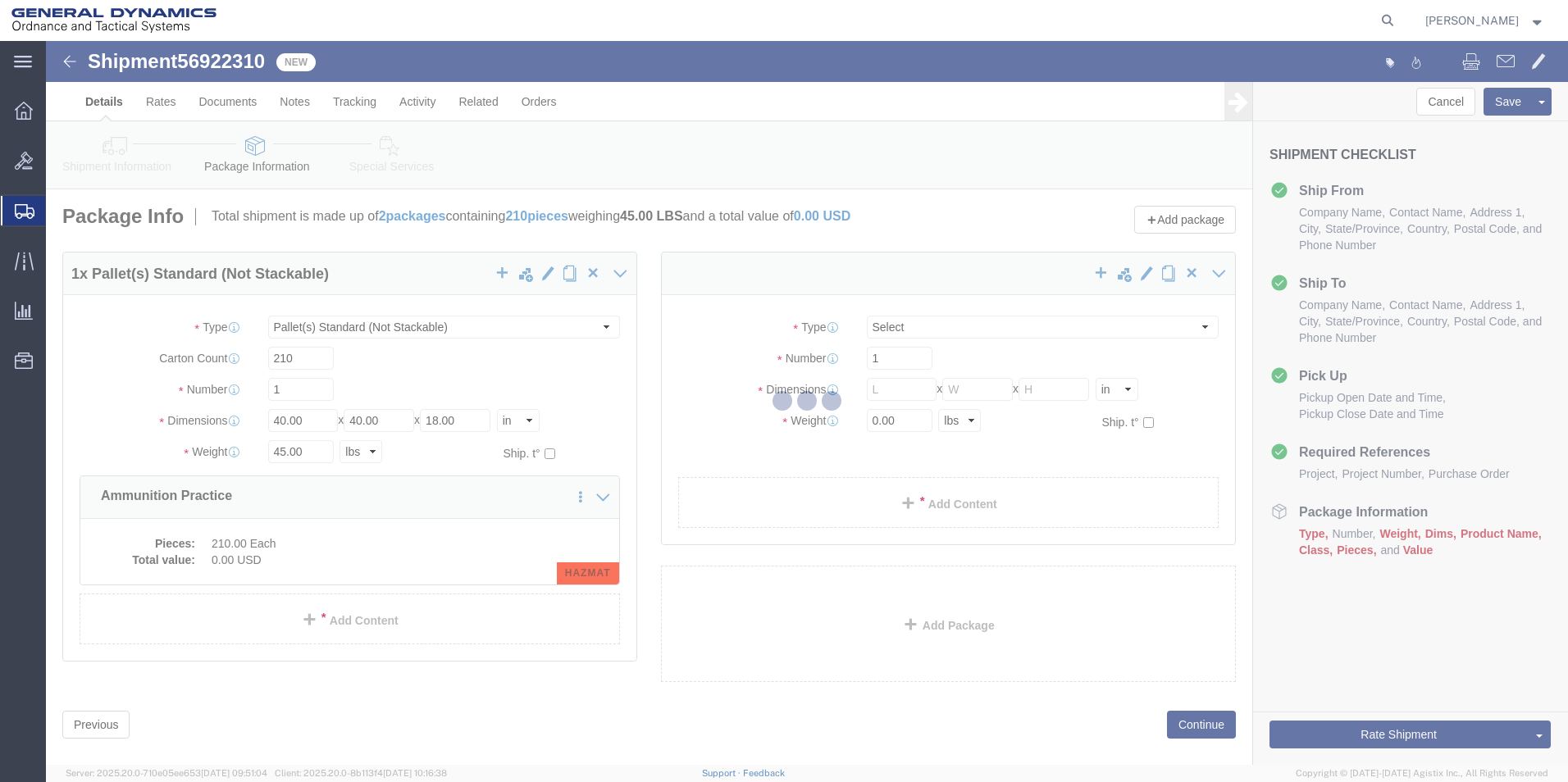
select select "PSNS"
select select "CBOX"
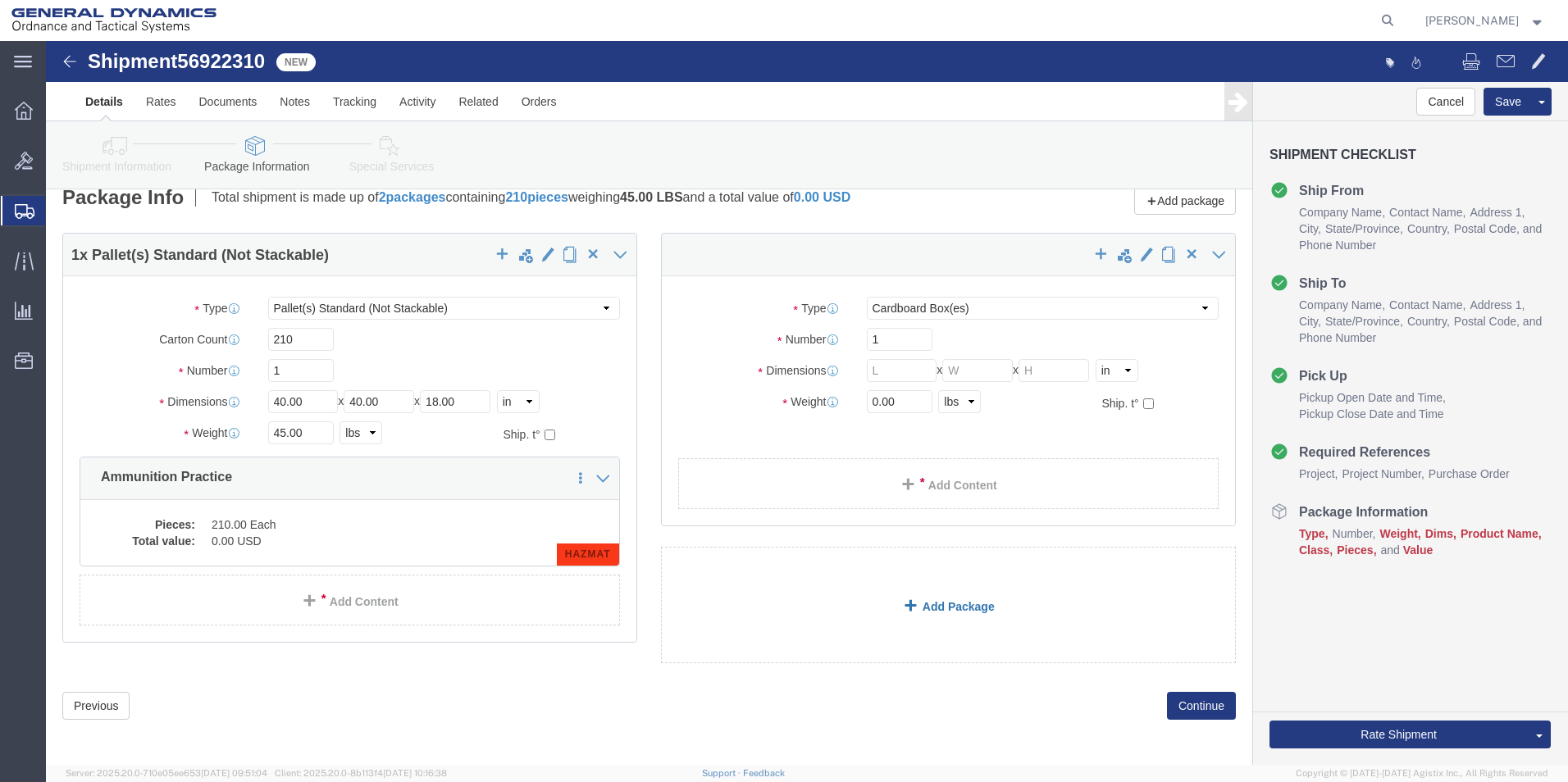
scroll to position [23, 0]
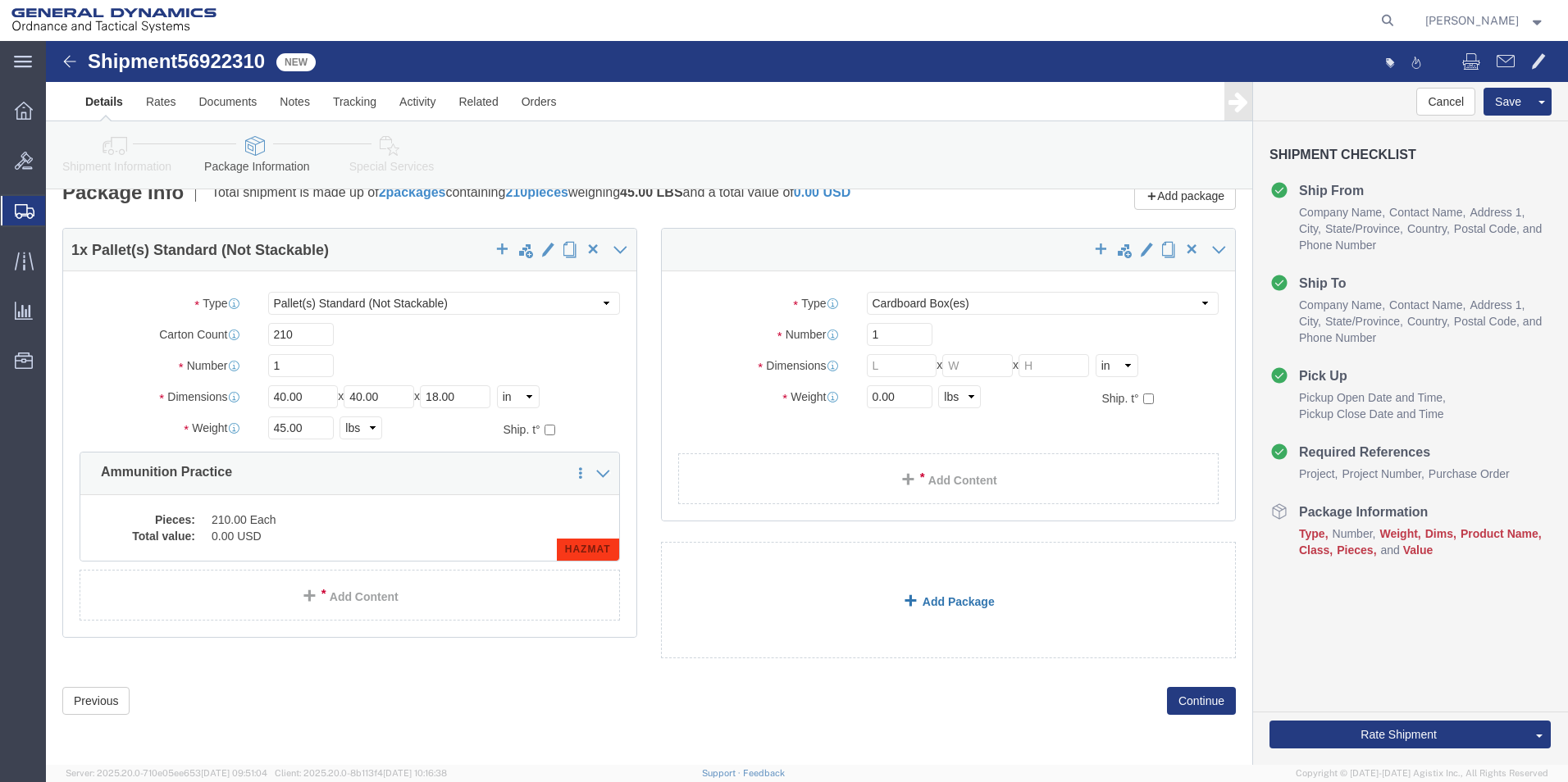
click span
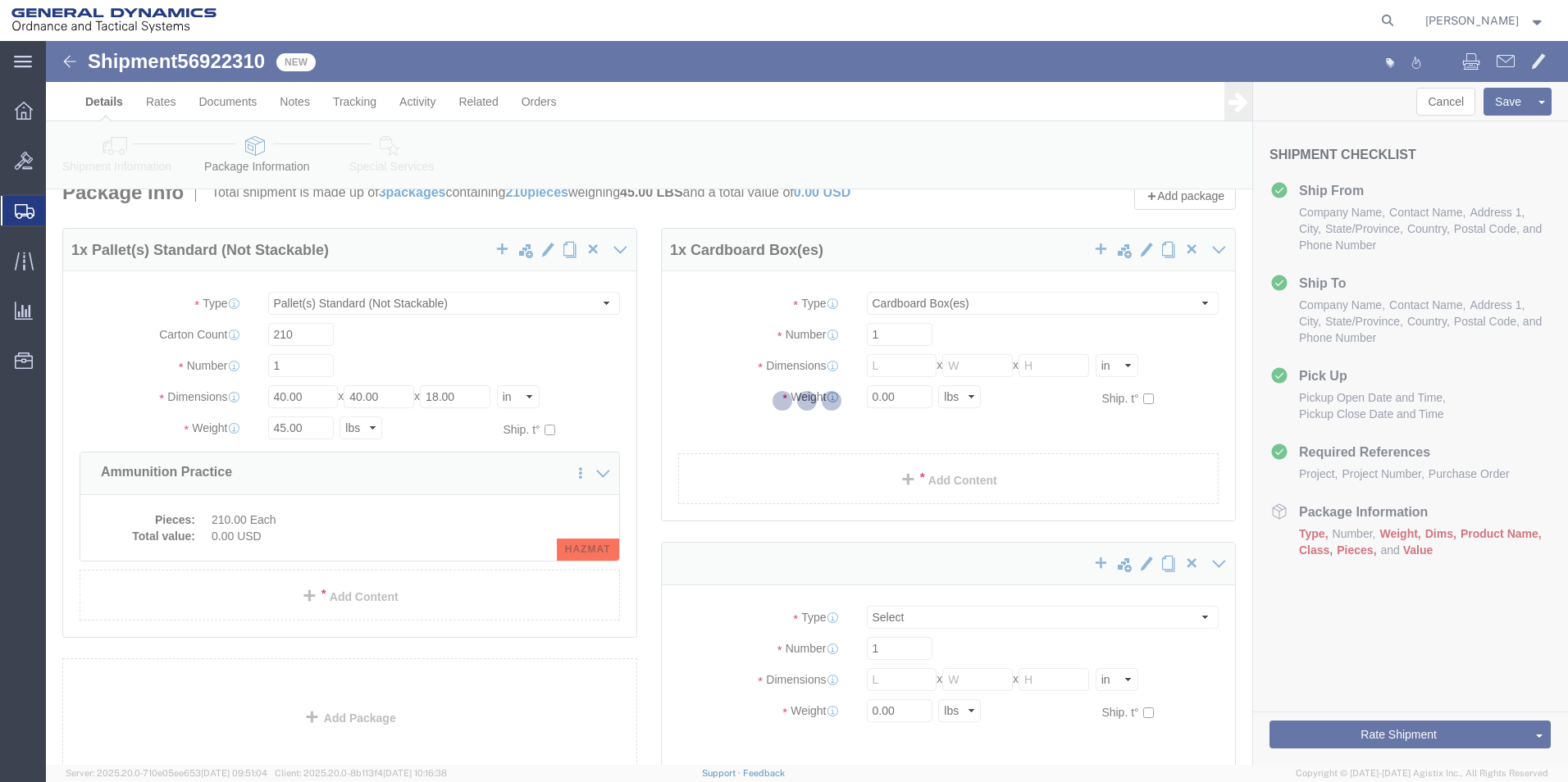
scroll to position [0, 0]
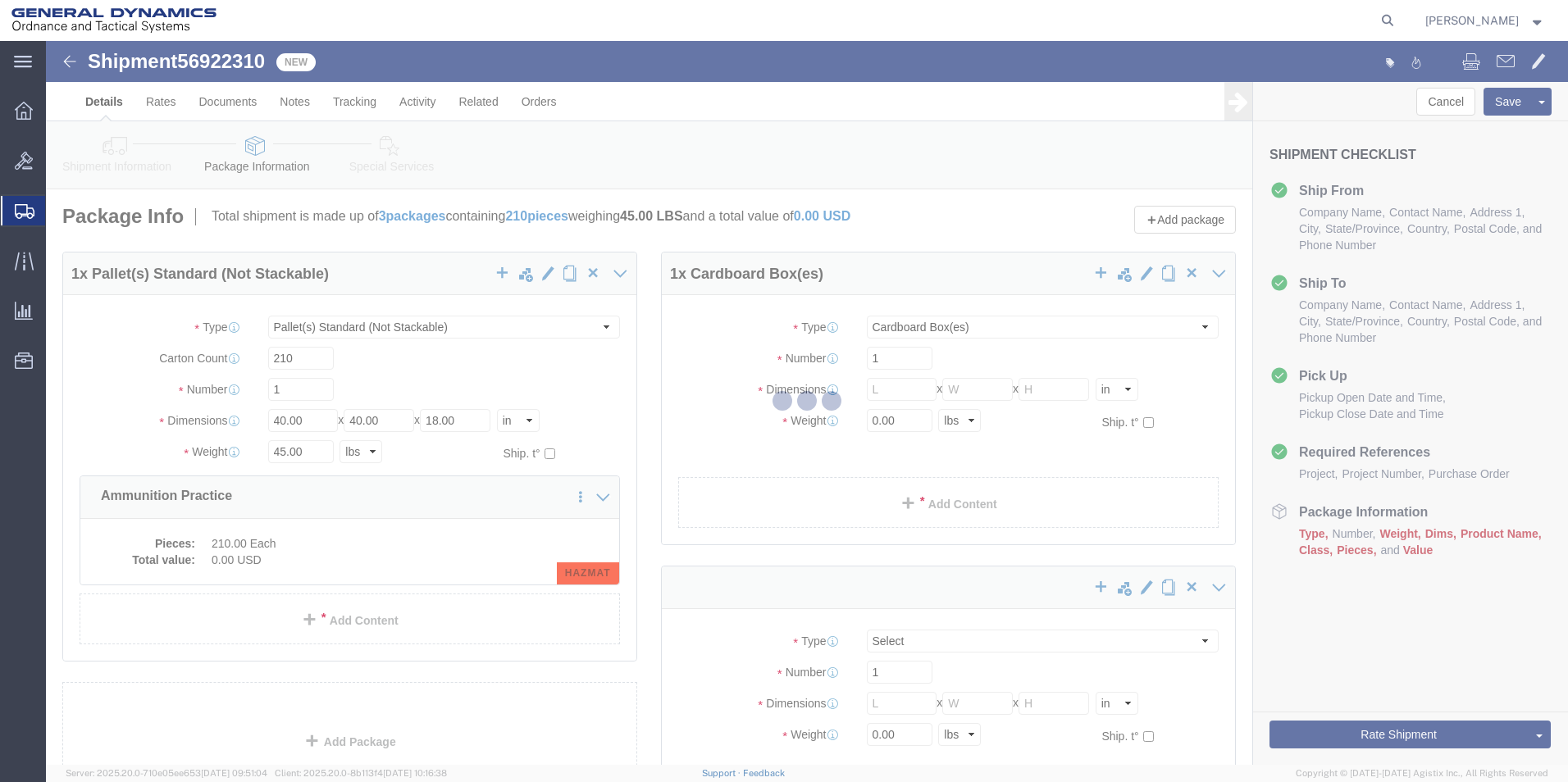
select select "PSNS"
select select "CBOX"
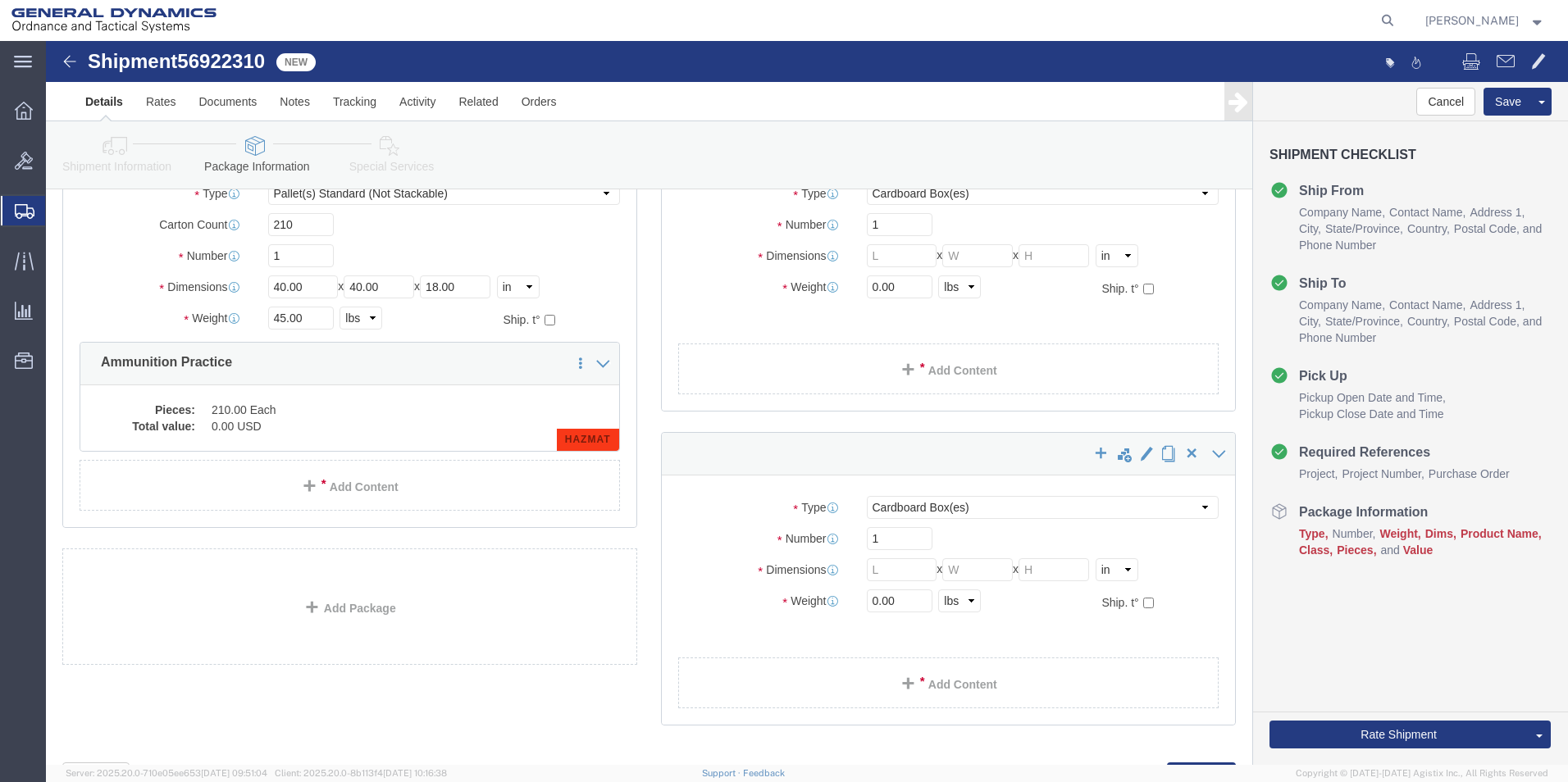
scroll to position [209, 0]
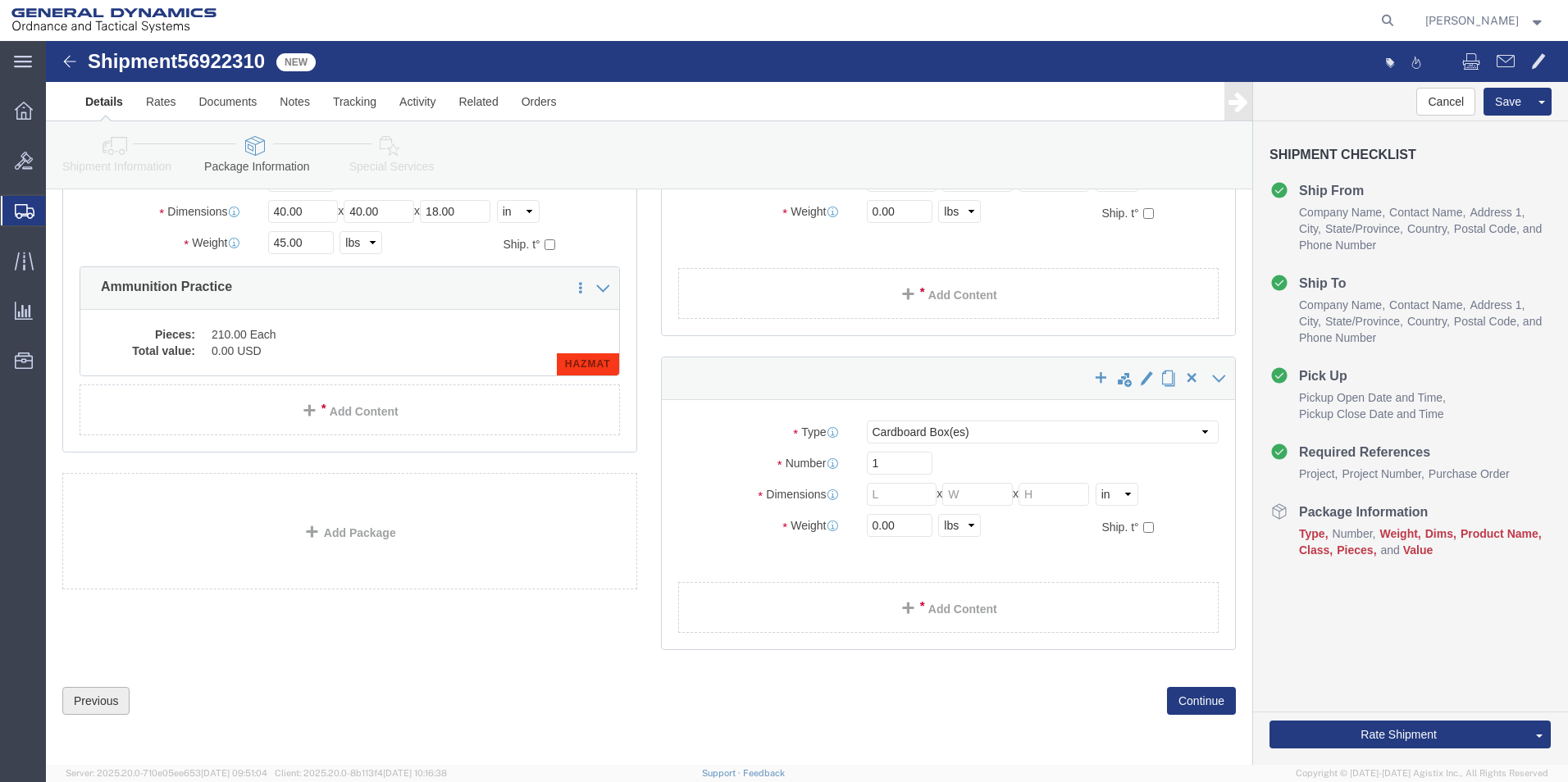
click button "Previous"
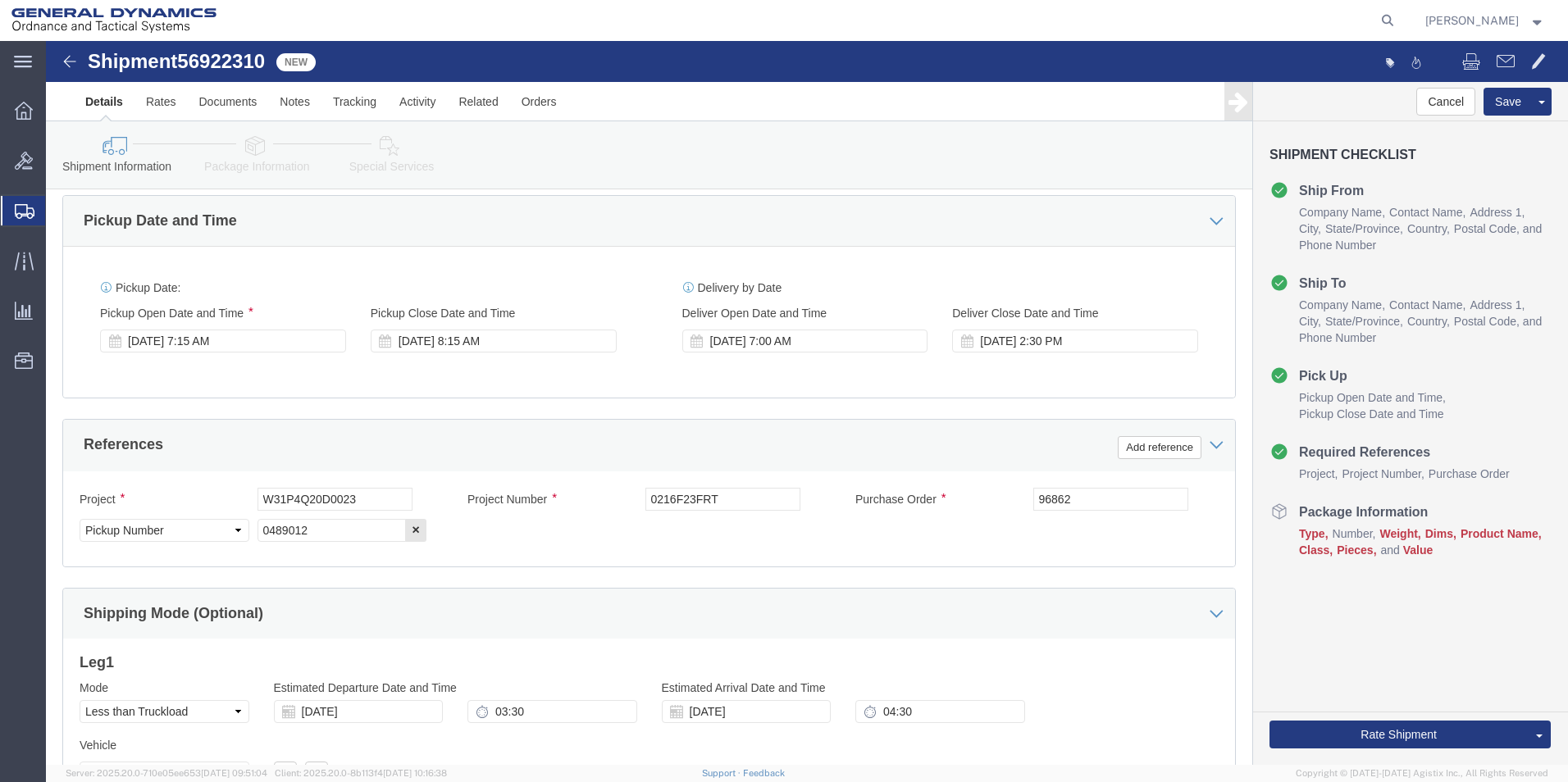
scroll to position [715, 0]
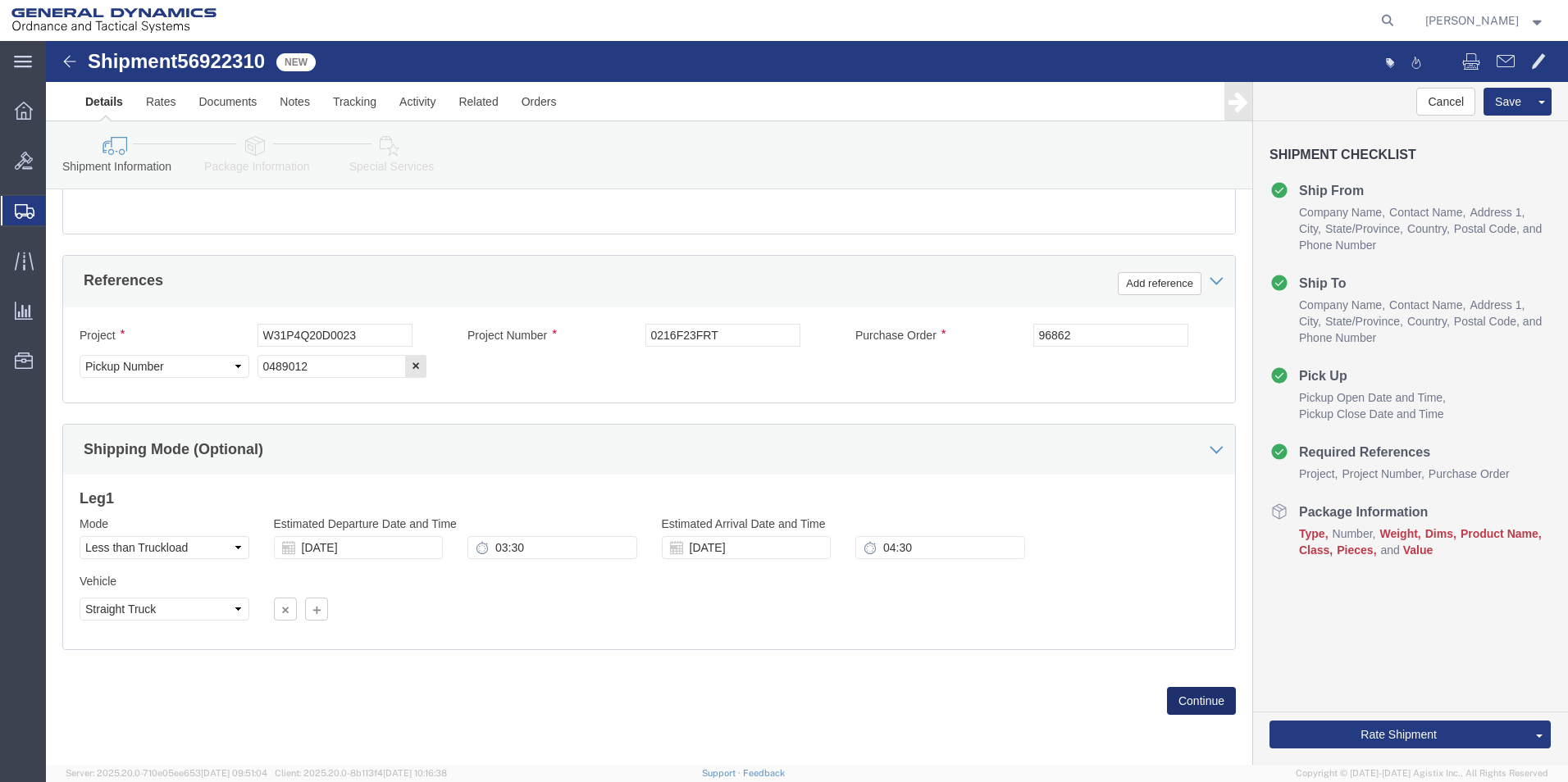
click button "Continue"
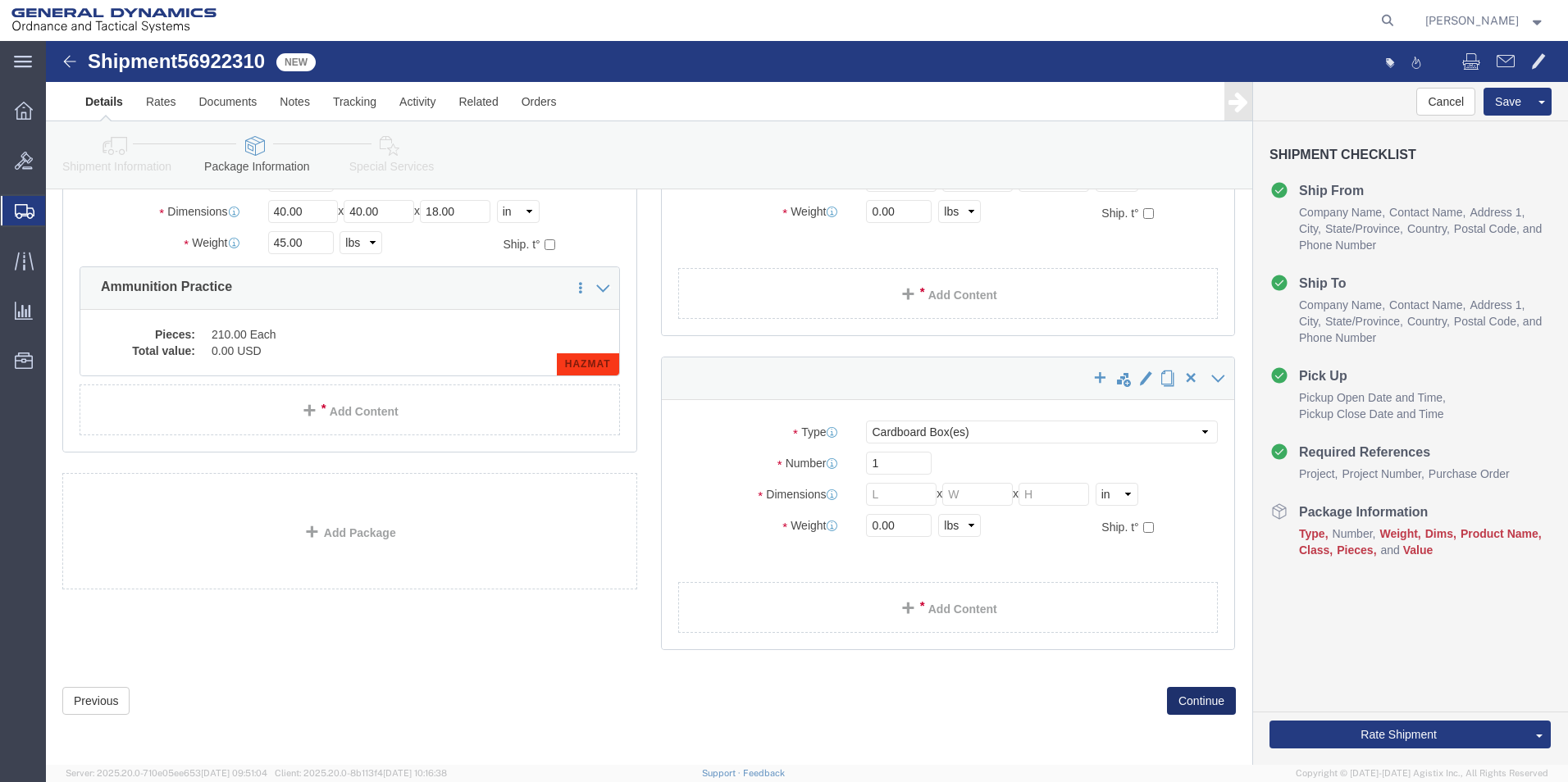
scroll to position [209, 0]
click link "Add Content"
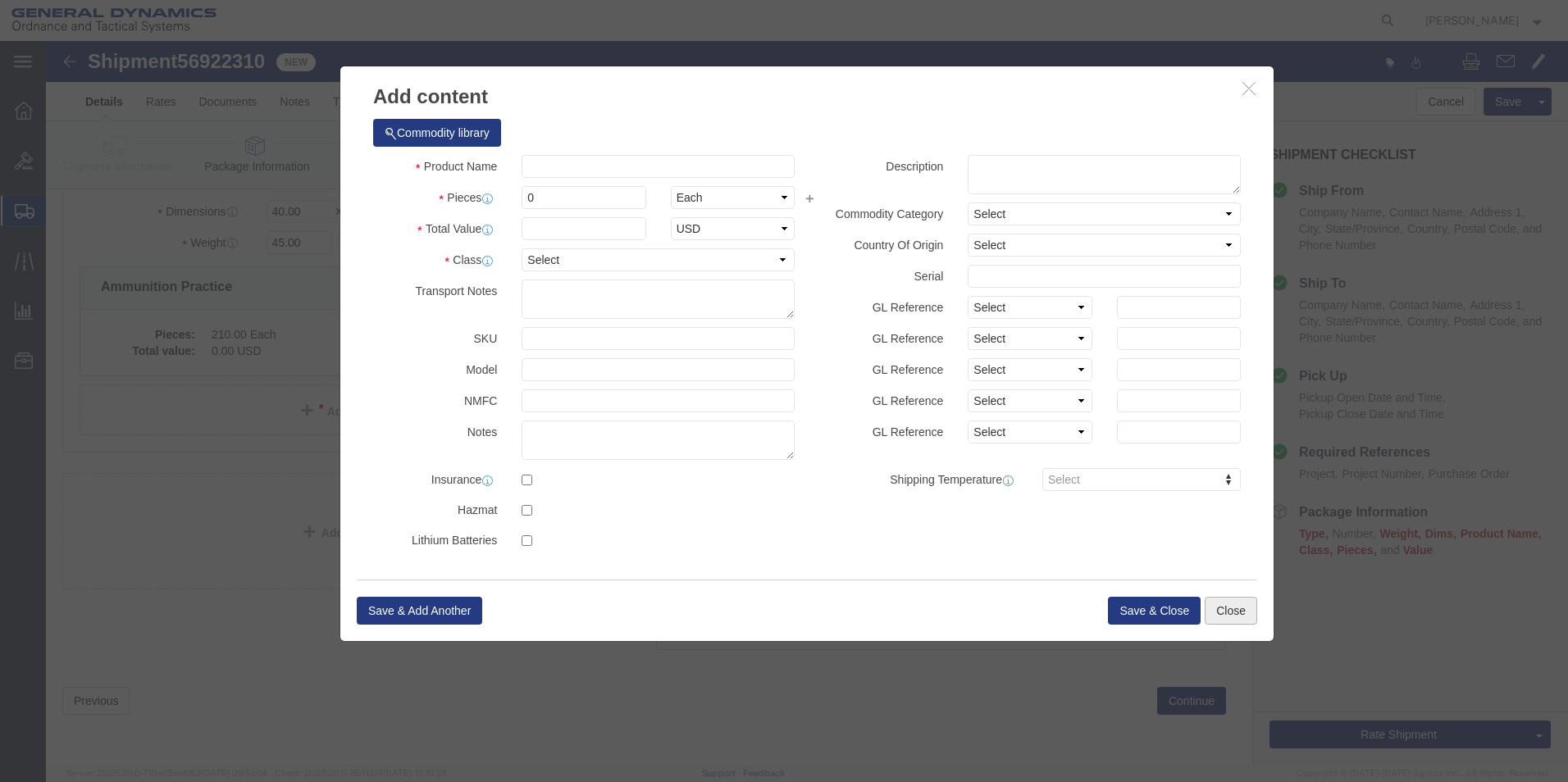
click button "Close"
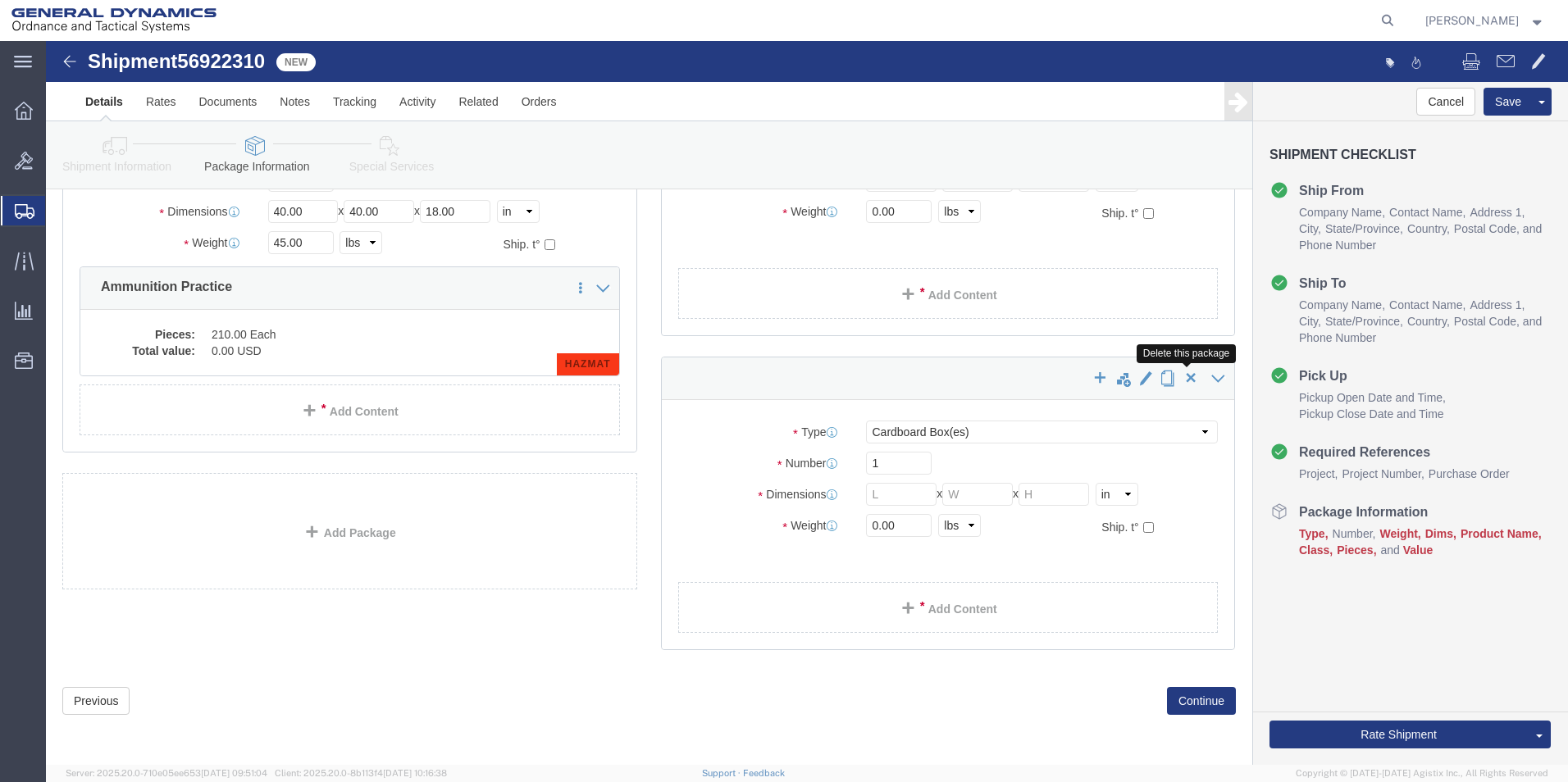
click span "button"
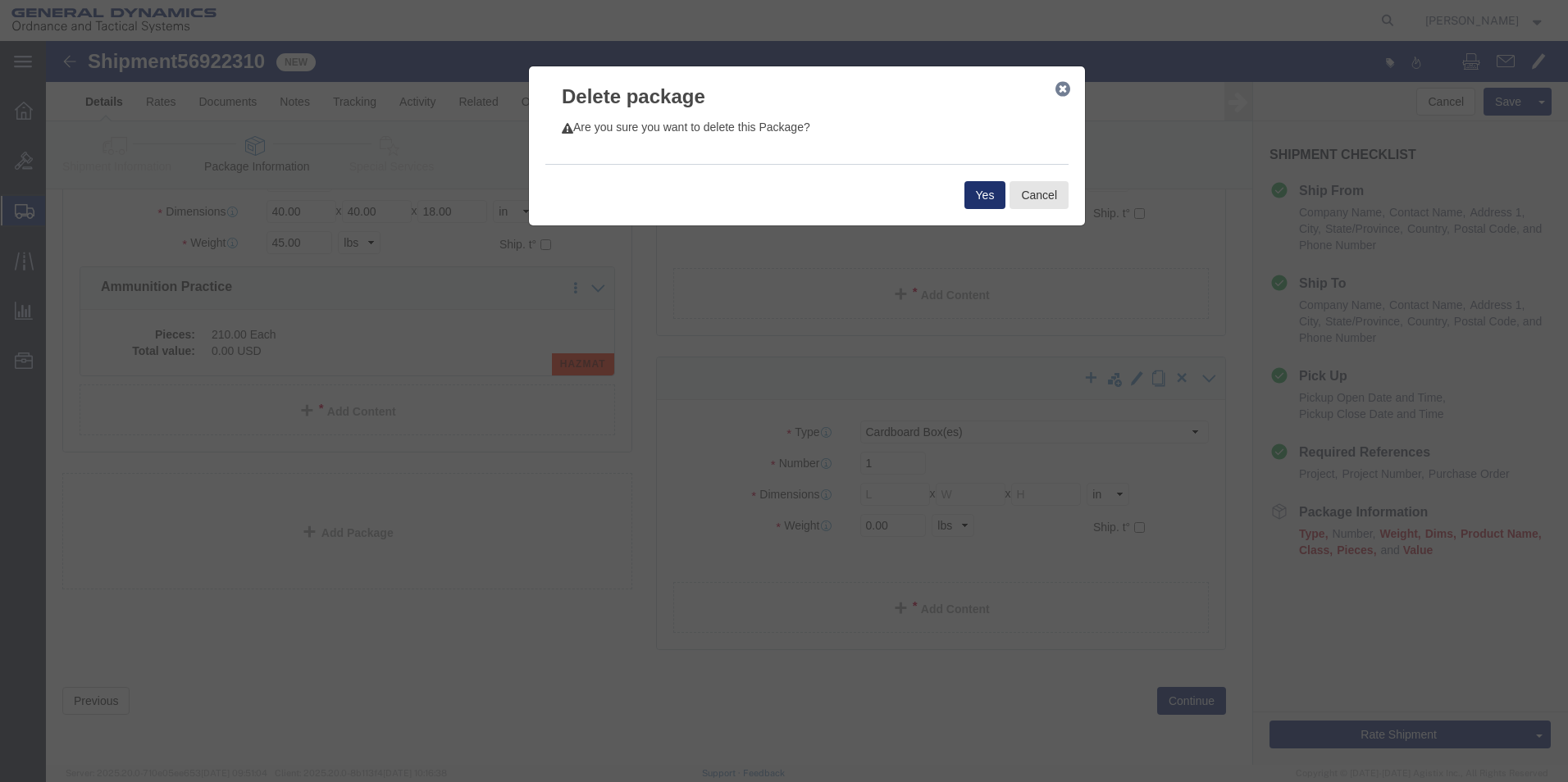
click button "Yes"
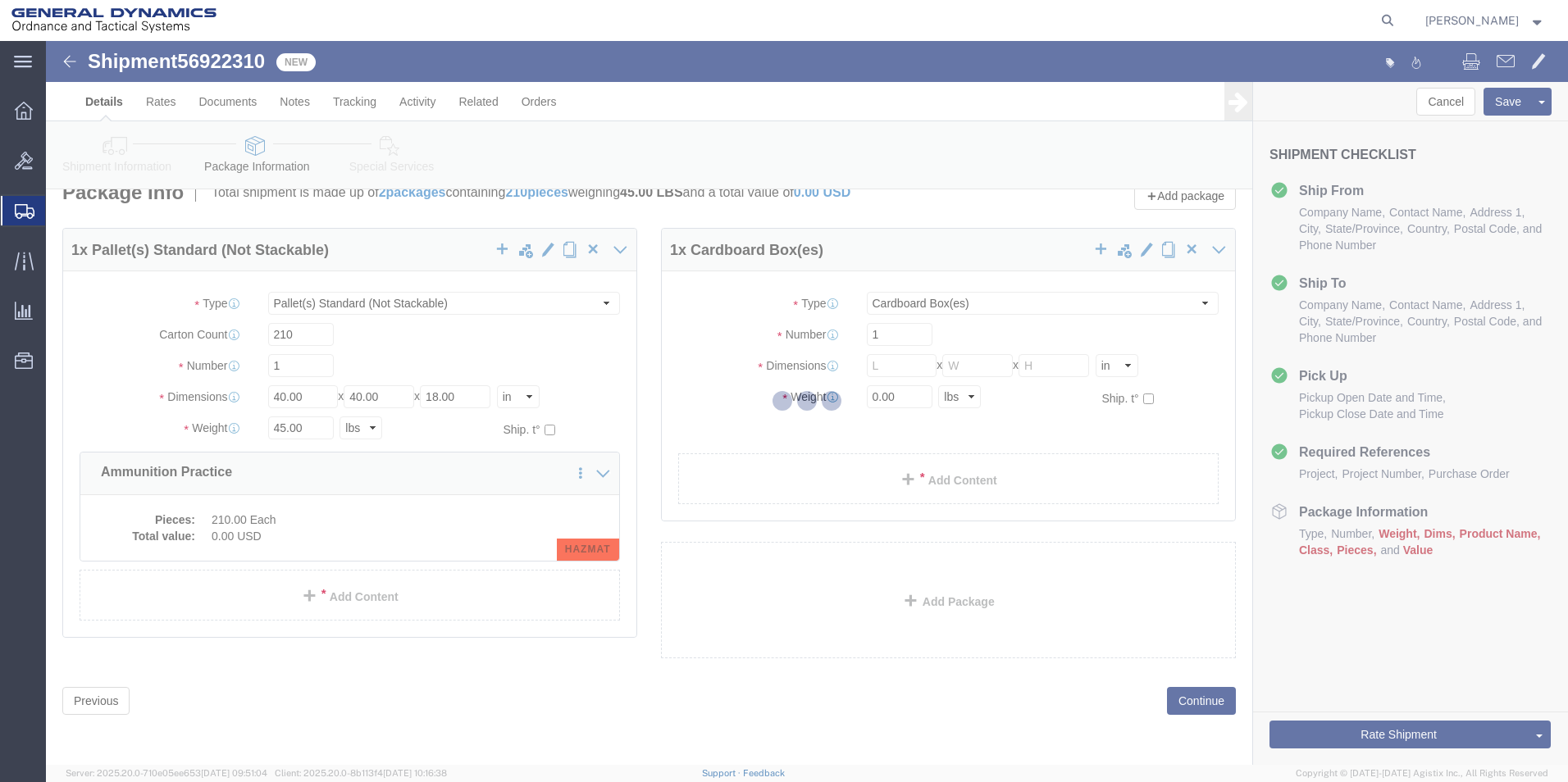
scroll to position [0, 0]
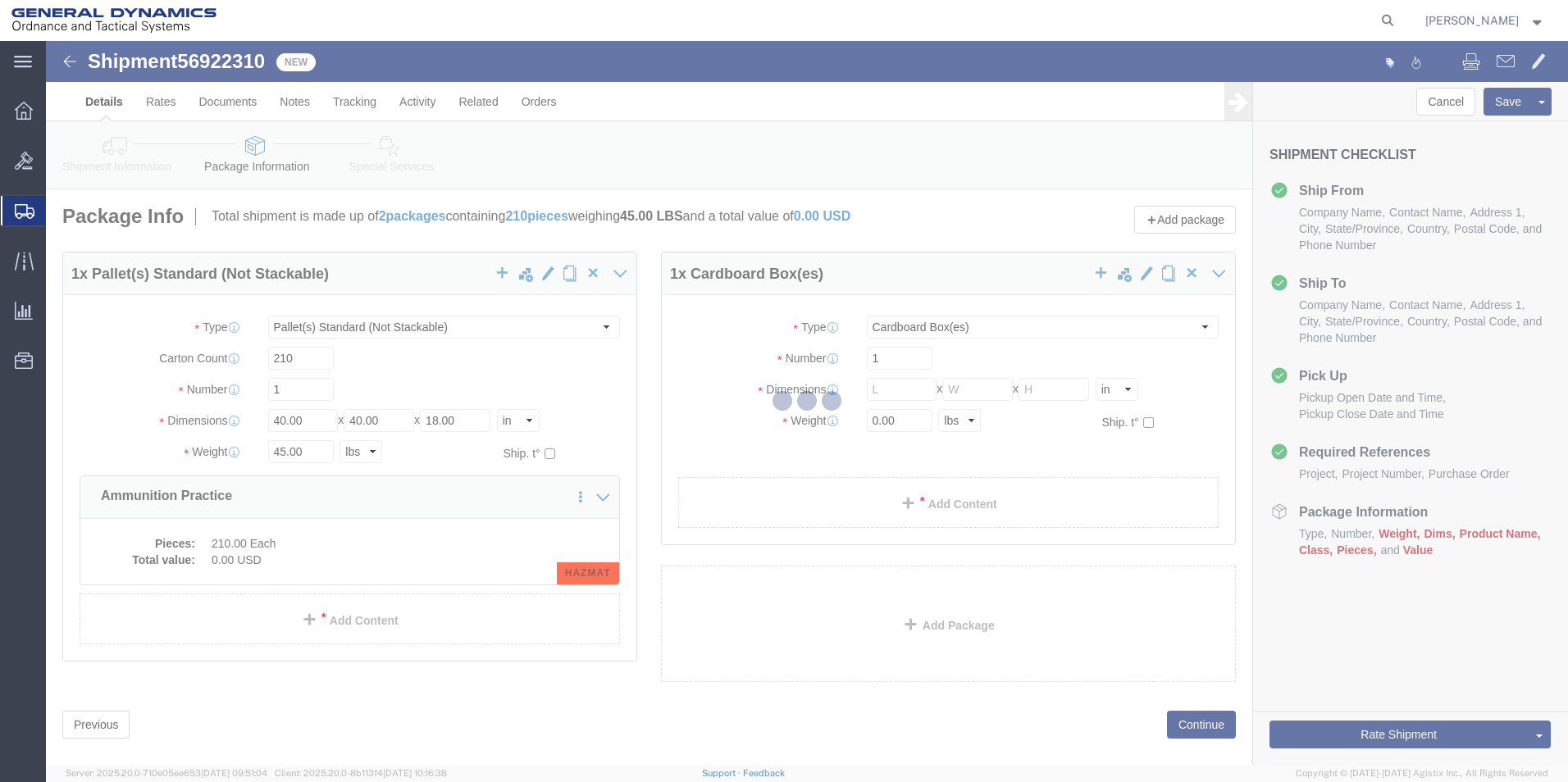
select select "PSNS"
select select "CBOX"
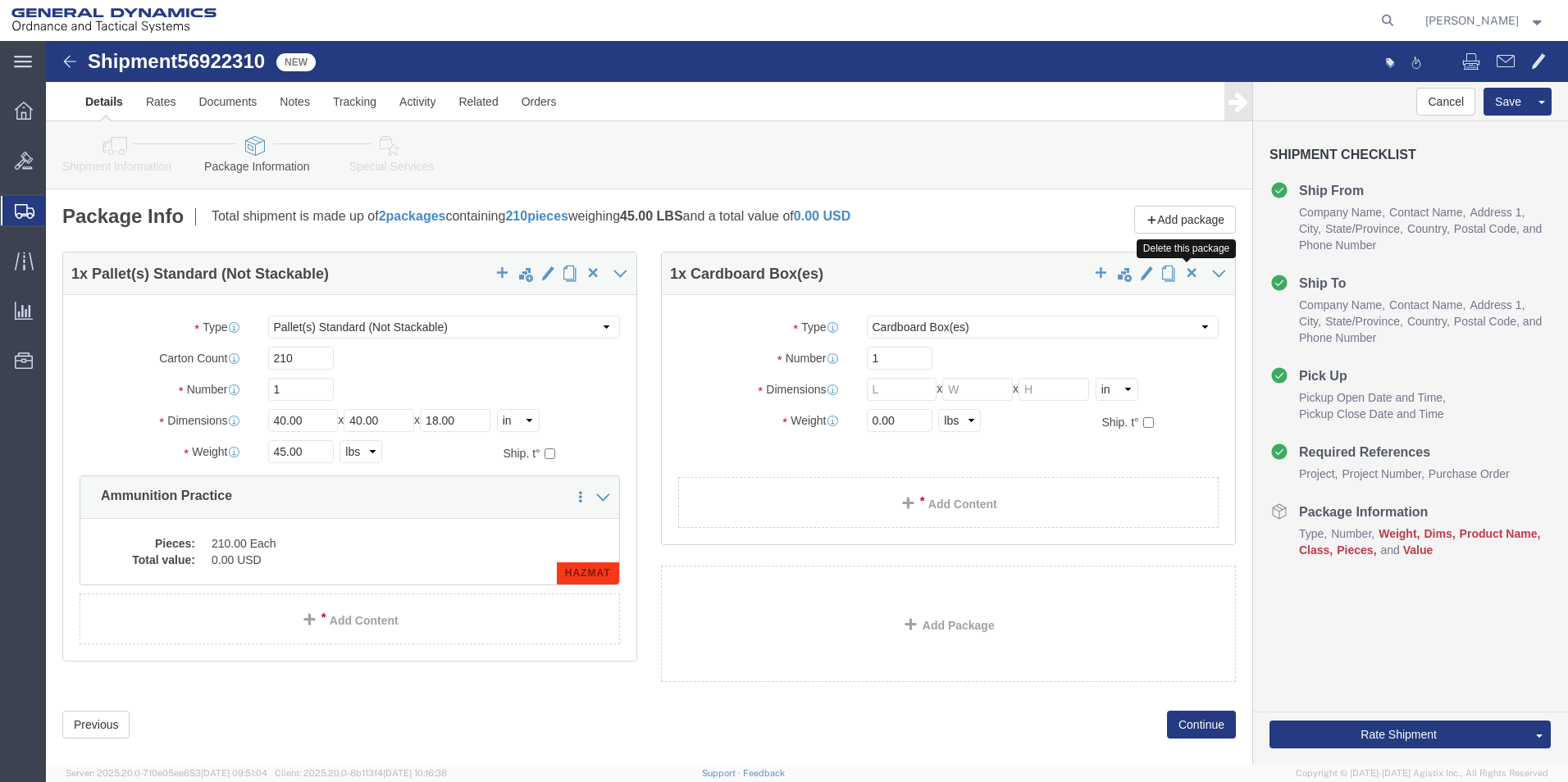
click span "button"
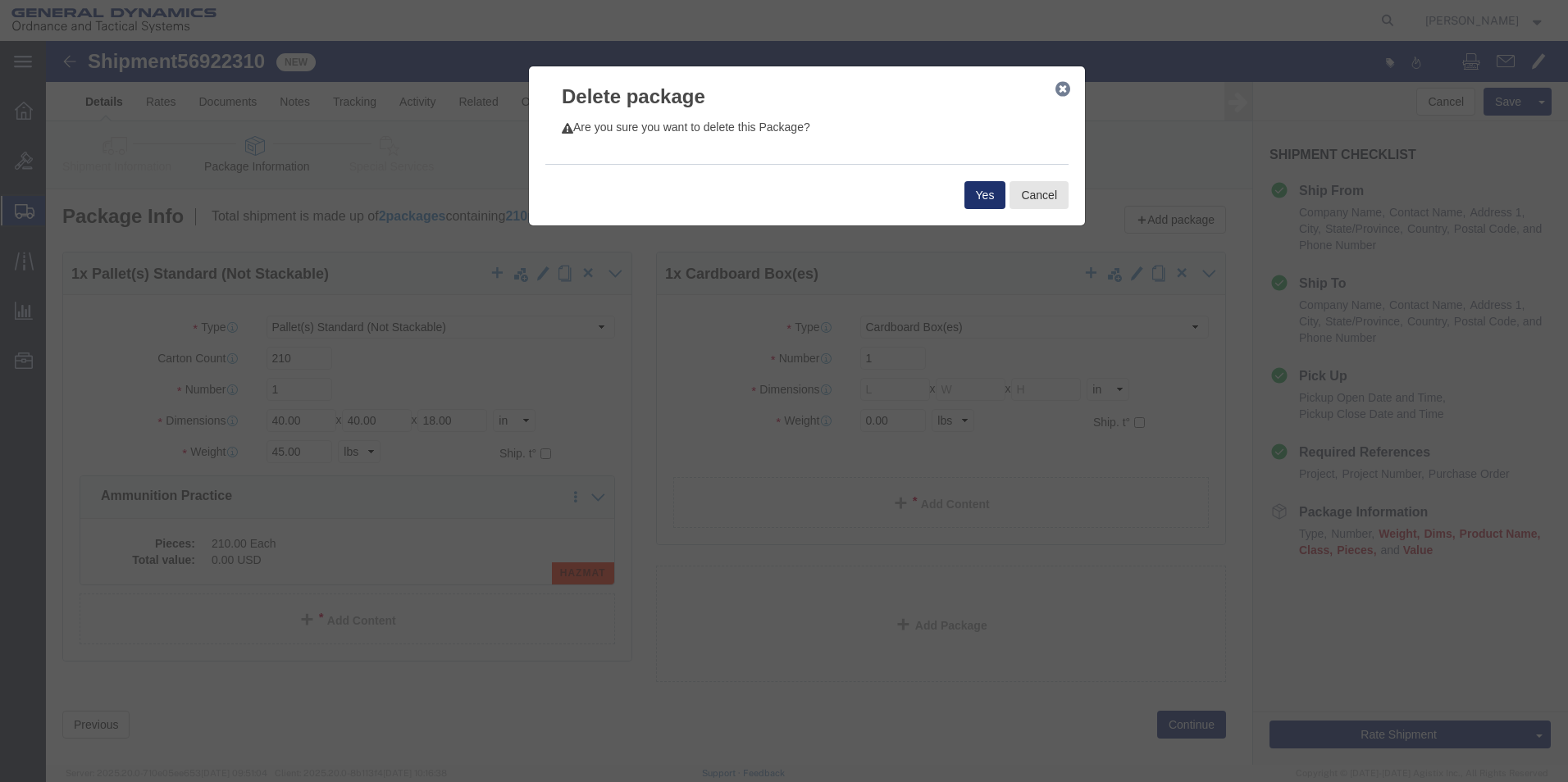
click button "Yes"
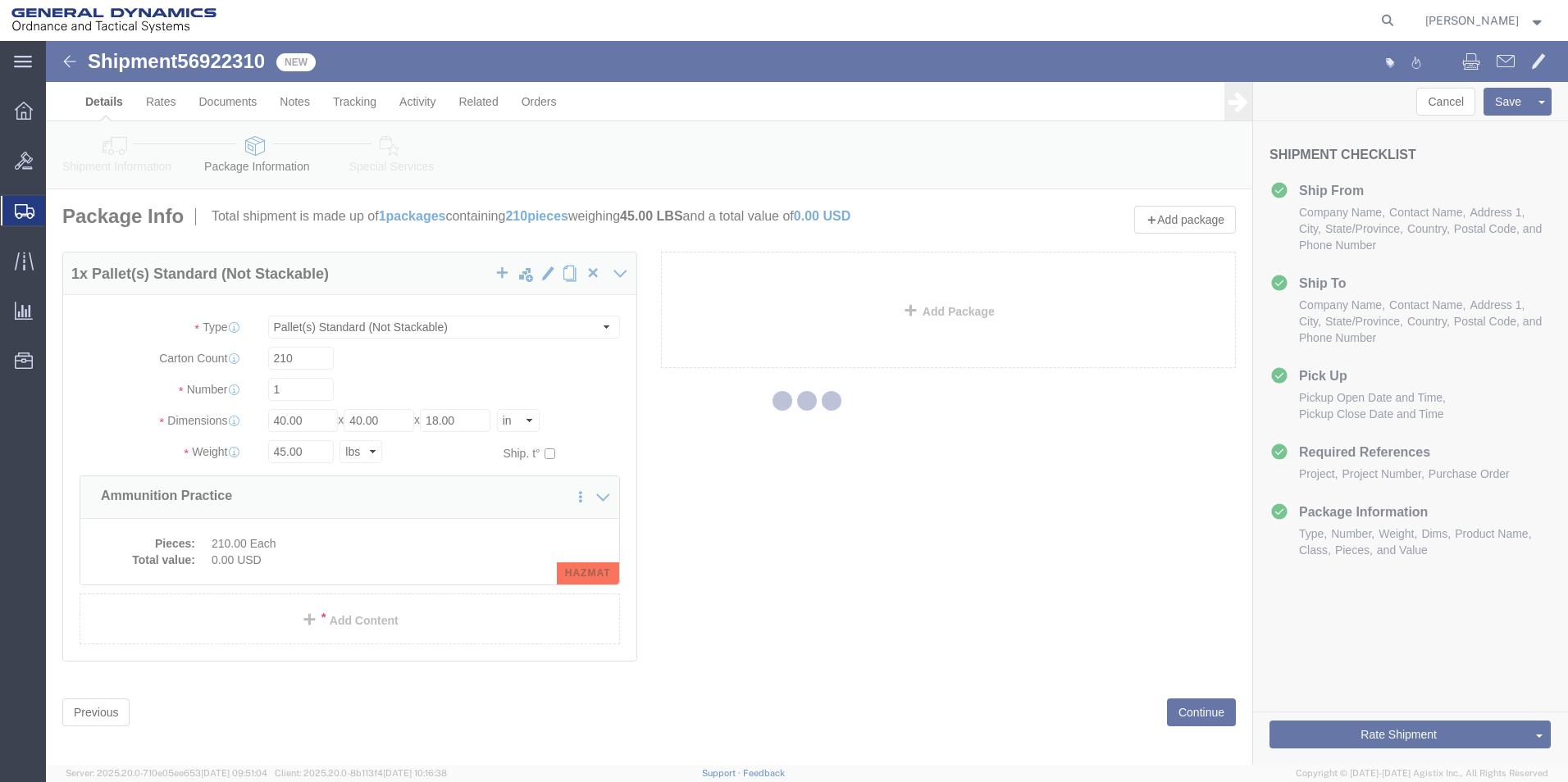
select select "PSNS"
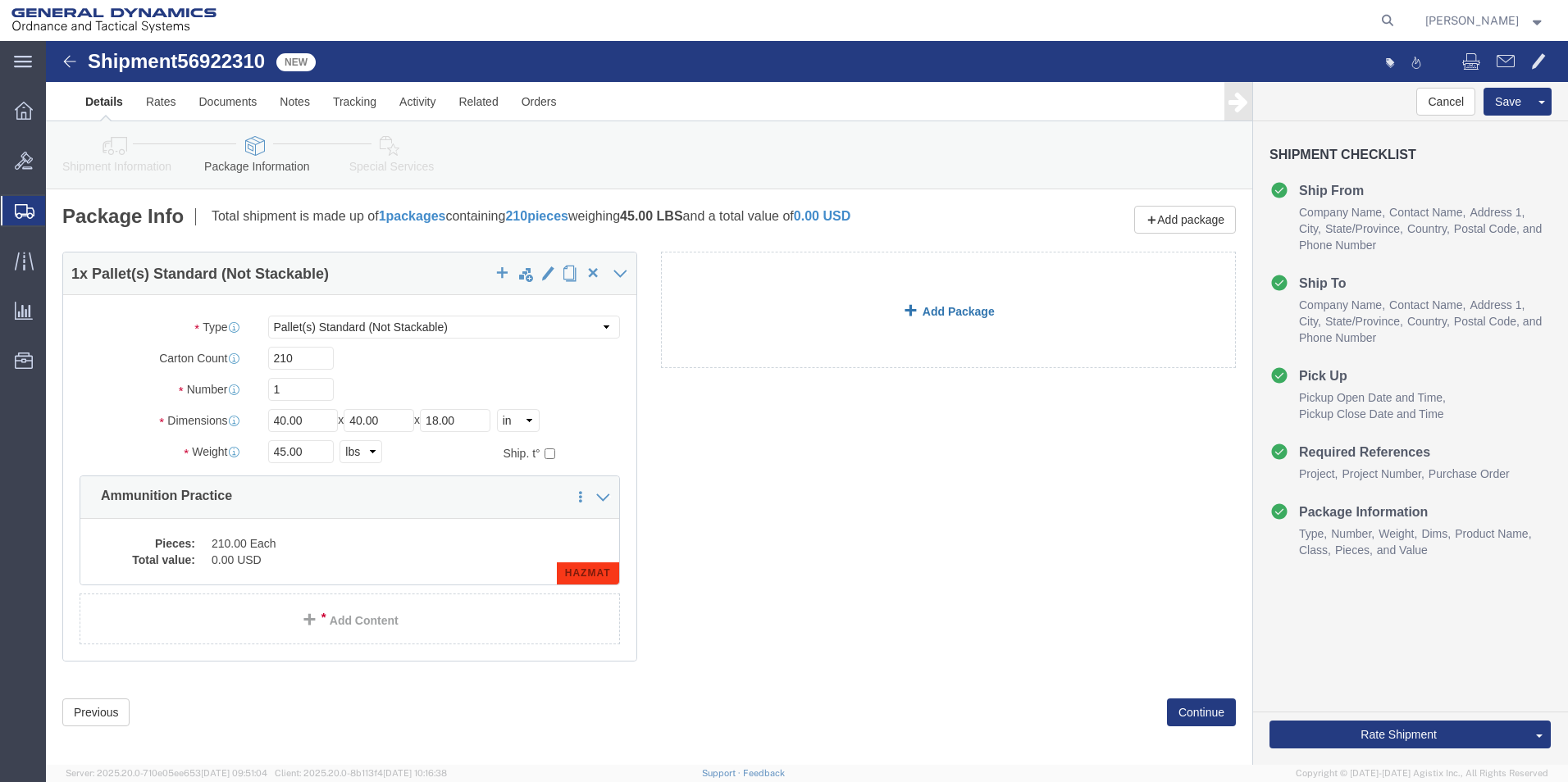
click span
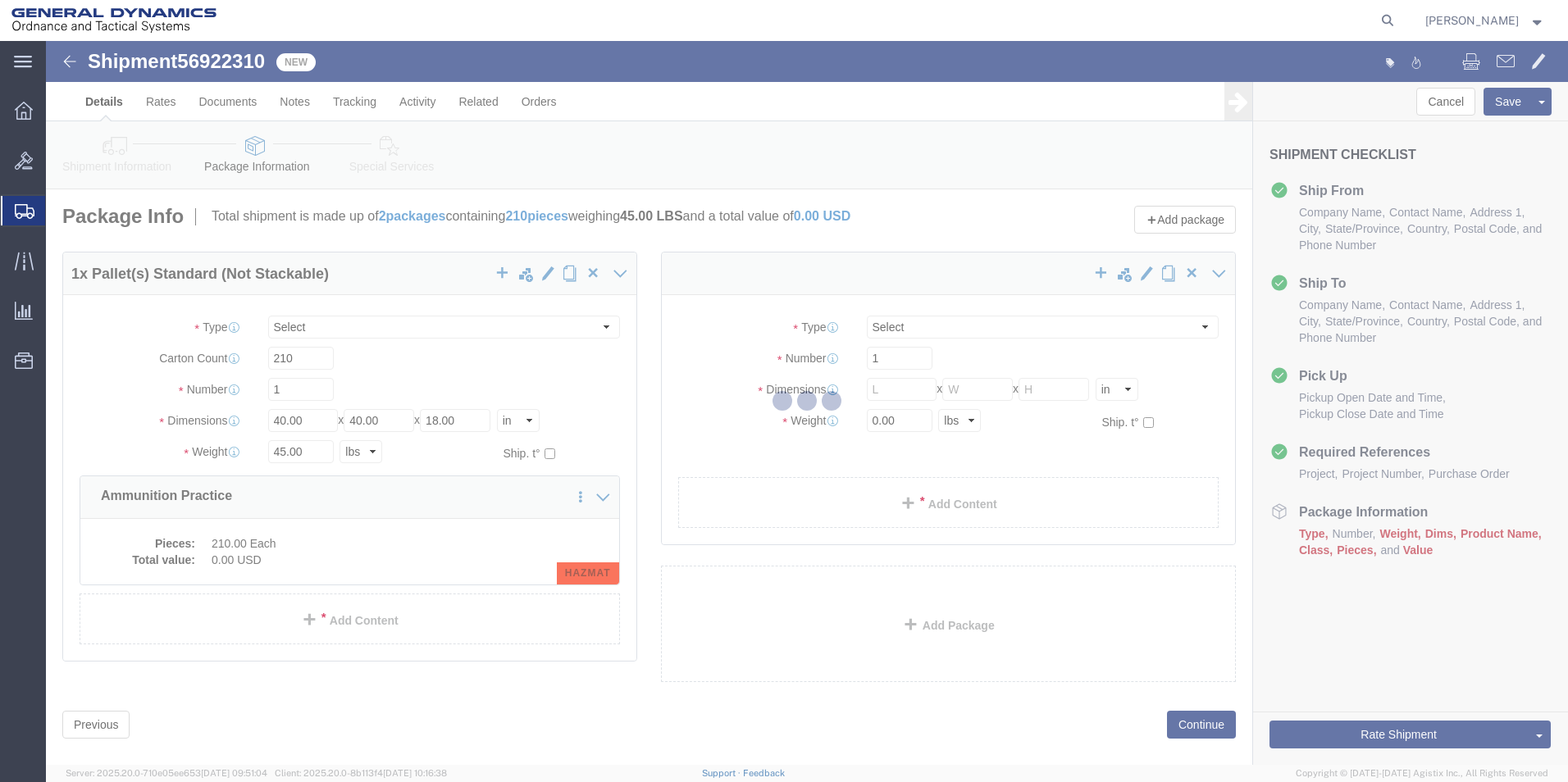
select select "PSNS"
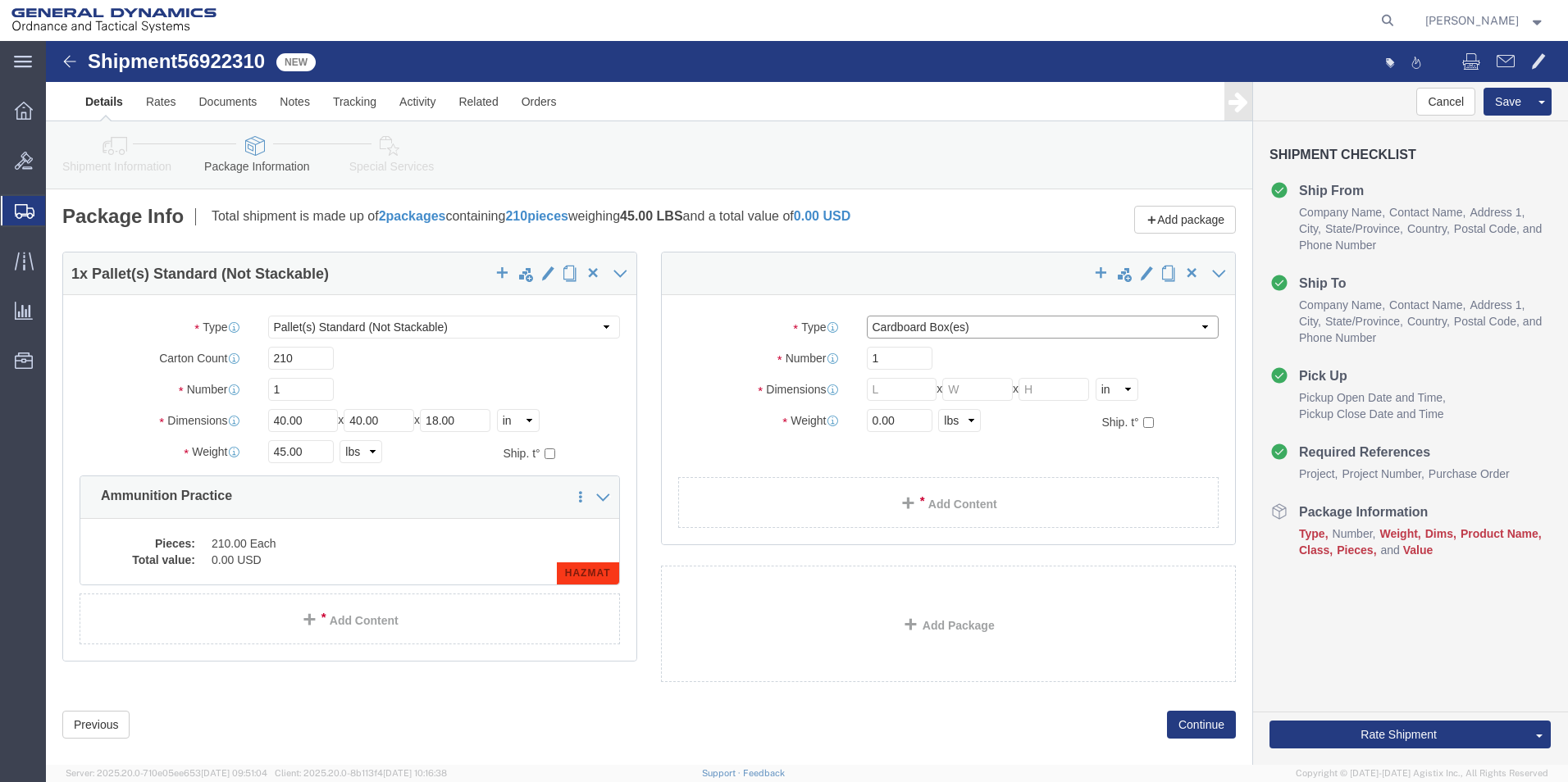
click select "Select Bale(s) Basket(s) Bolt(s) Bottle(s) Buckets Bulk Bundle(s) Can(s) Cardbo…"
select select "PSNS"
click select "Select Bale(s) Basket(s) Bolt(s) Bottle(s) Buckets Bulk Bundle(s) Can(s) Cardbo…"
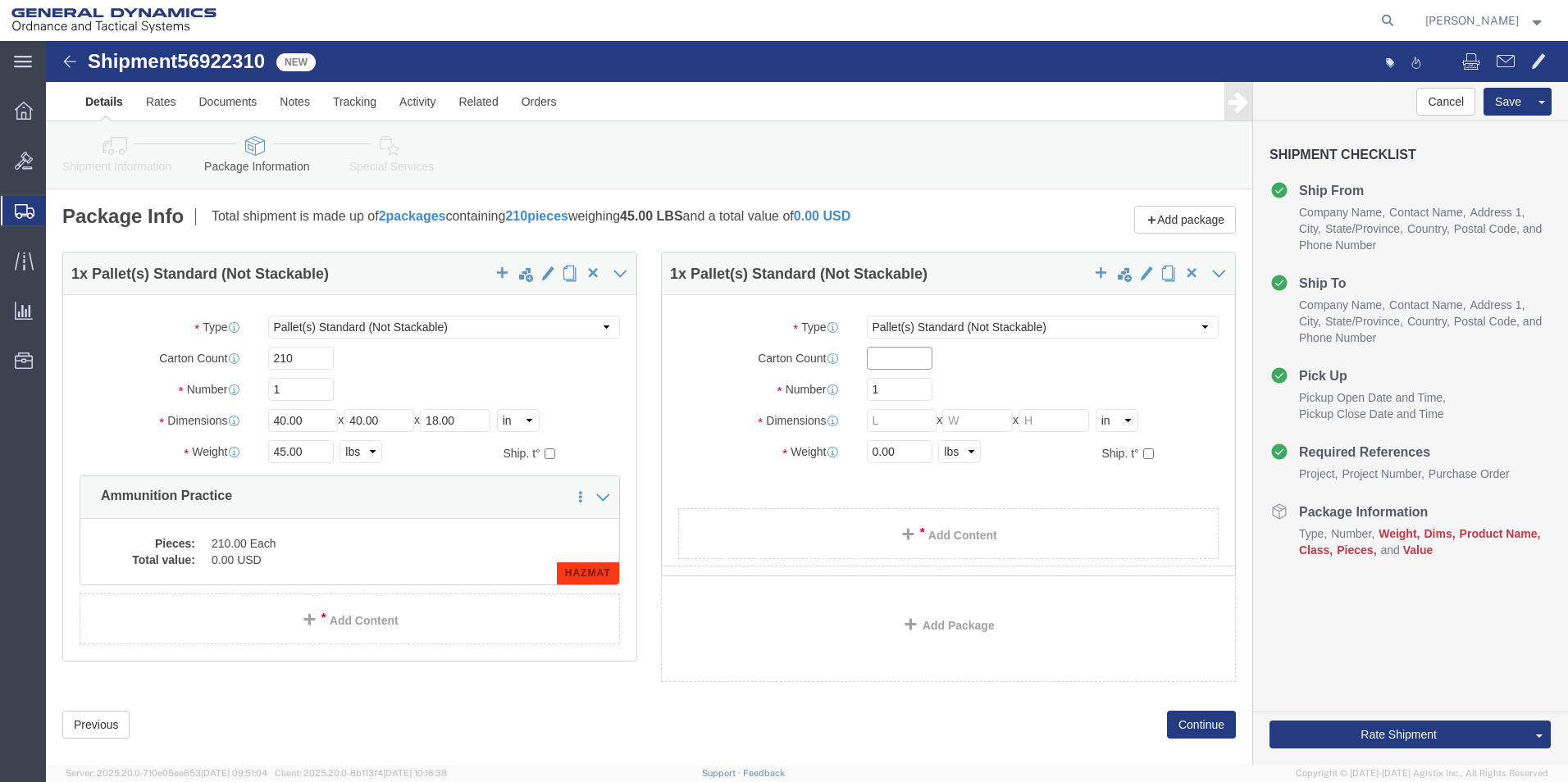
click input "text"
type input "4"
click input "text"
type input "48"
click input "text"
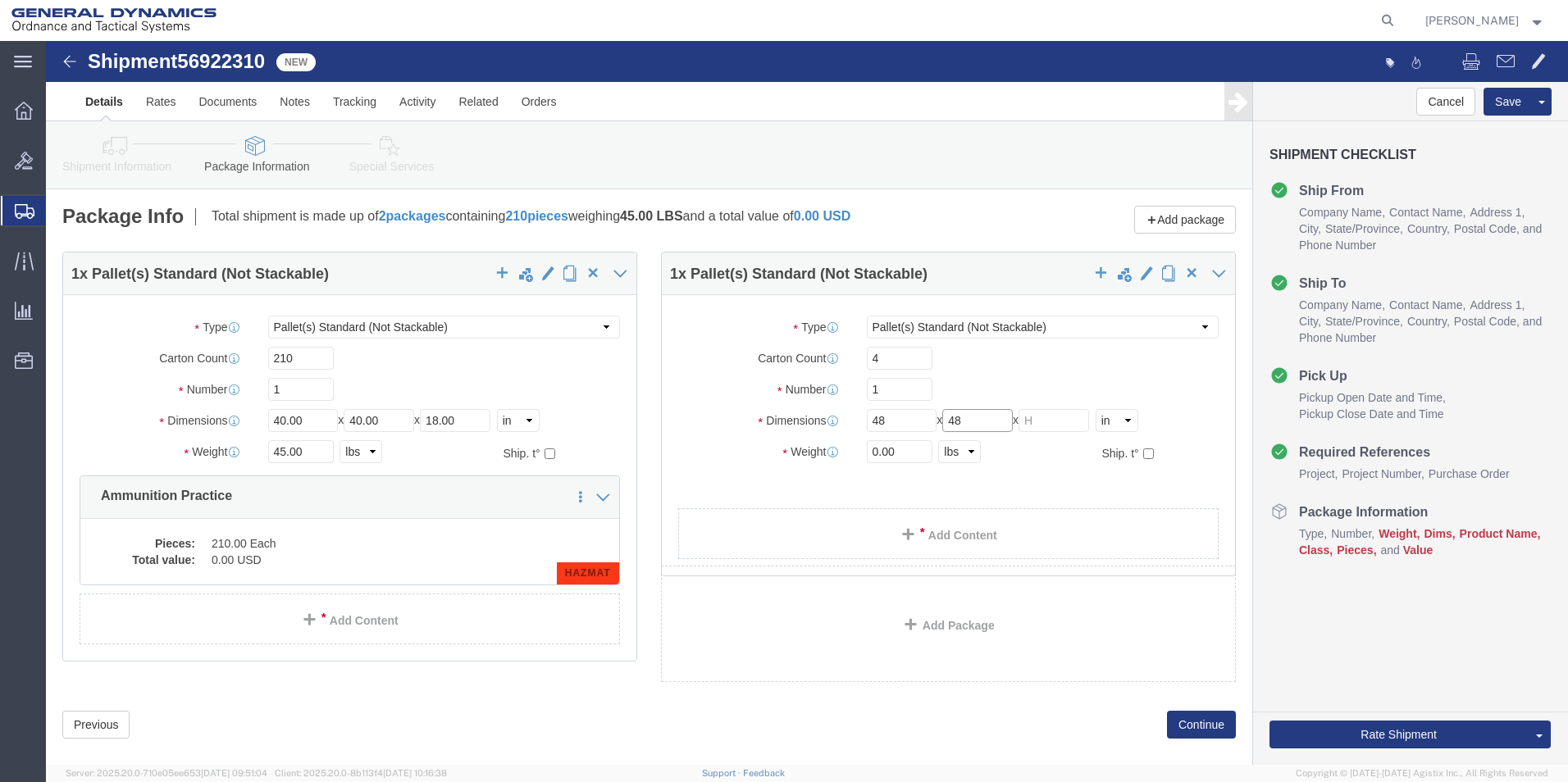
type input "48"
click input "text"
type input "18"
drag, startPoint x: 846, startPoint y: 418, endPoint x: 781, endPoint y: 418, distance: 65.0
click div "Weight 0.00 Select kgs lbs Ship. t°"
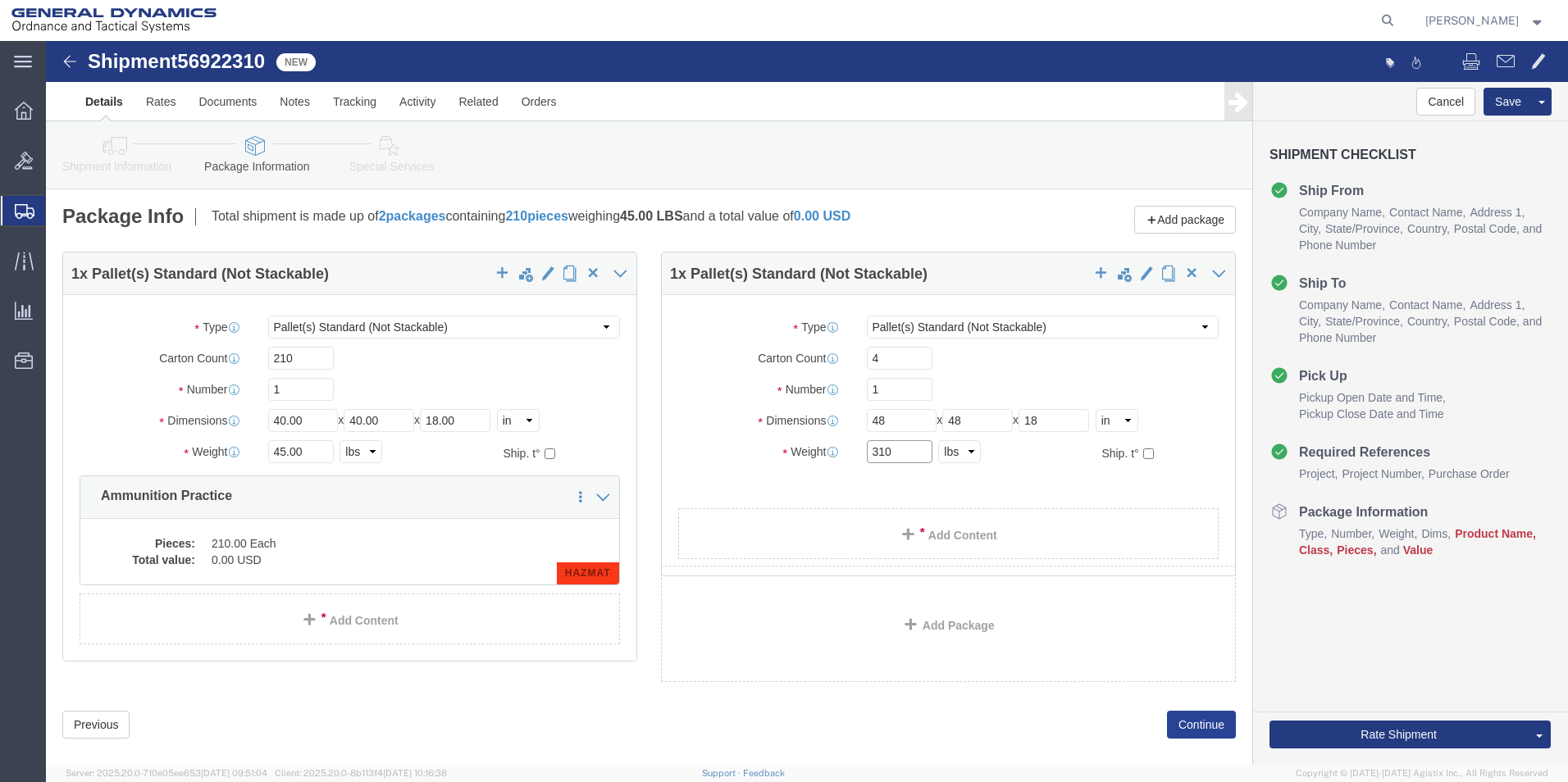
type input "310"
drag, startPoint x: 1130, startPoint y: 678, endPoint x: 1135, endPoint y: 664, distance: 14.9
click button "Continue"
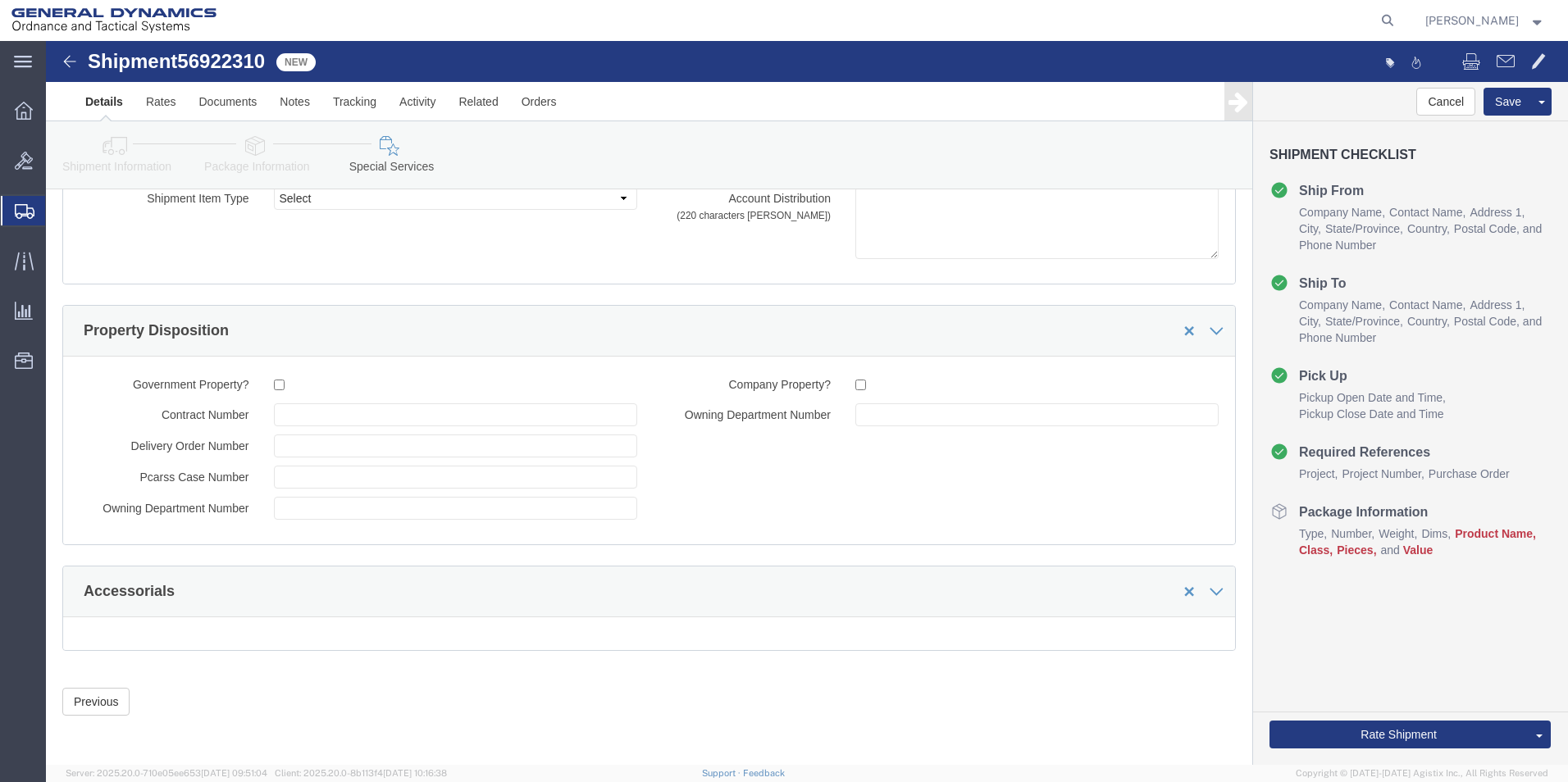
scroll to position [2161, 0]
click div "Shipment Item Type Select 1 Prod. Mtl 2 Non Prod. 3 Def. Mtl 4 Wrong Mtl. 5 Ove…"
click ul "Details Rates Documents Notes Tracking Activity Related Orders"
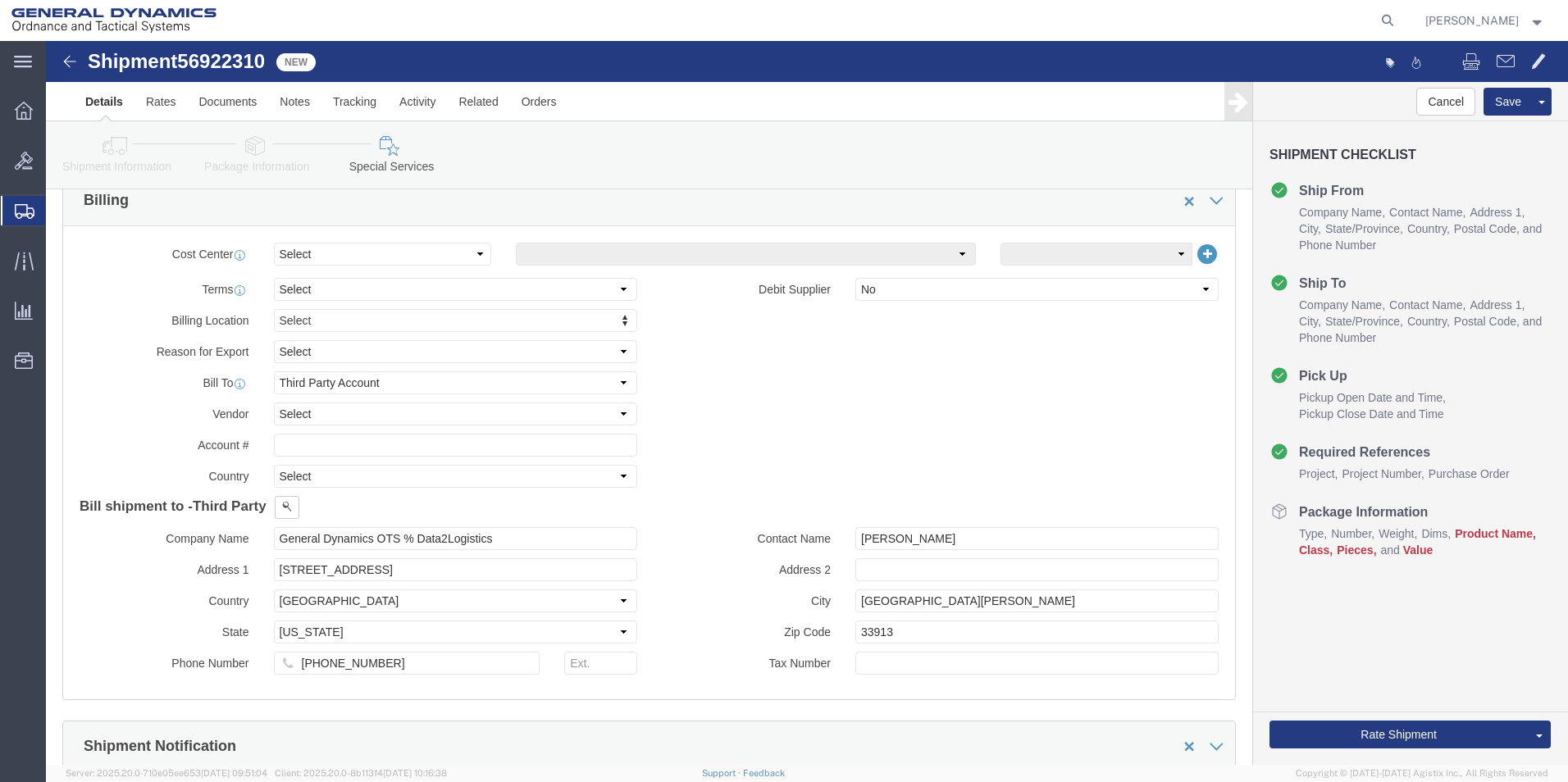
scroll to position [492, 0]
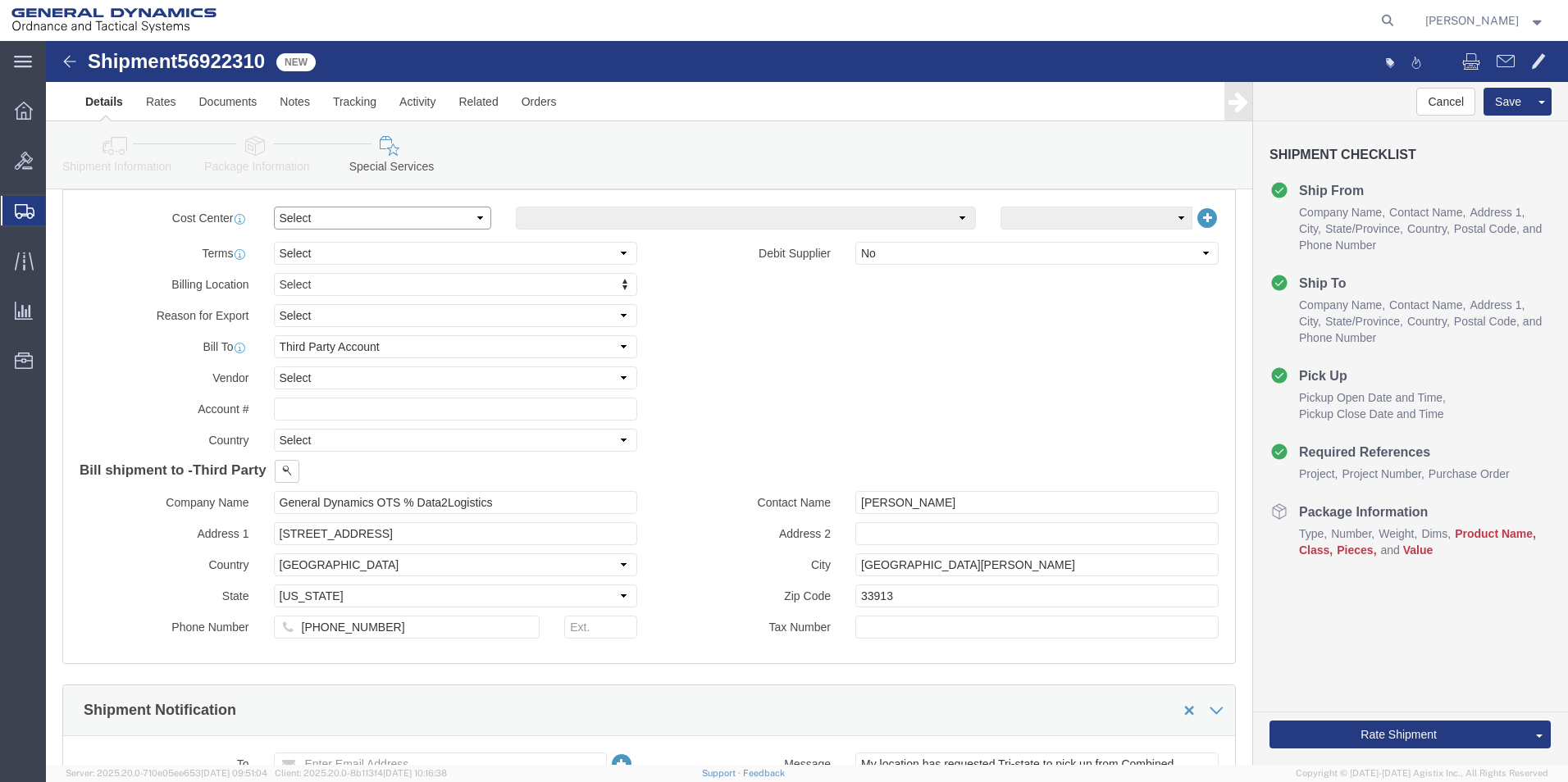
click select "Select Buyer Cost Center Department Operations Number Order Number Sales Person"
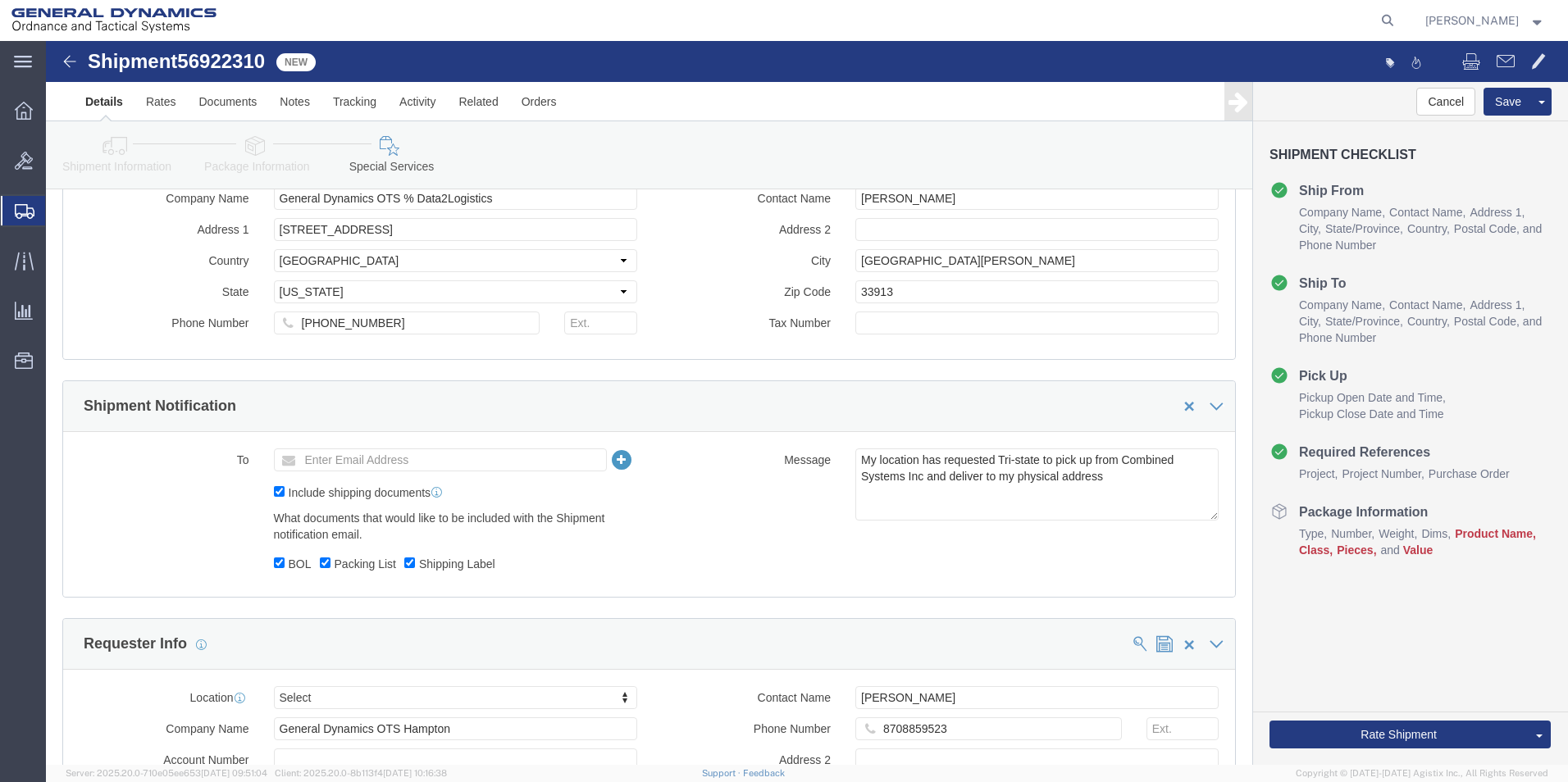
scroll to position [820, 0]
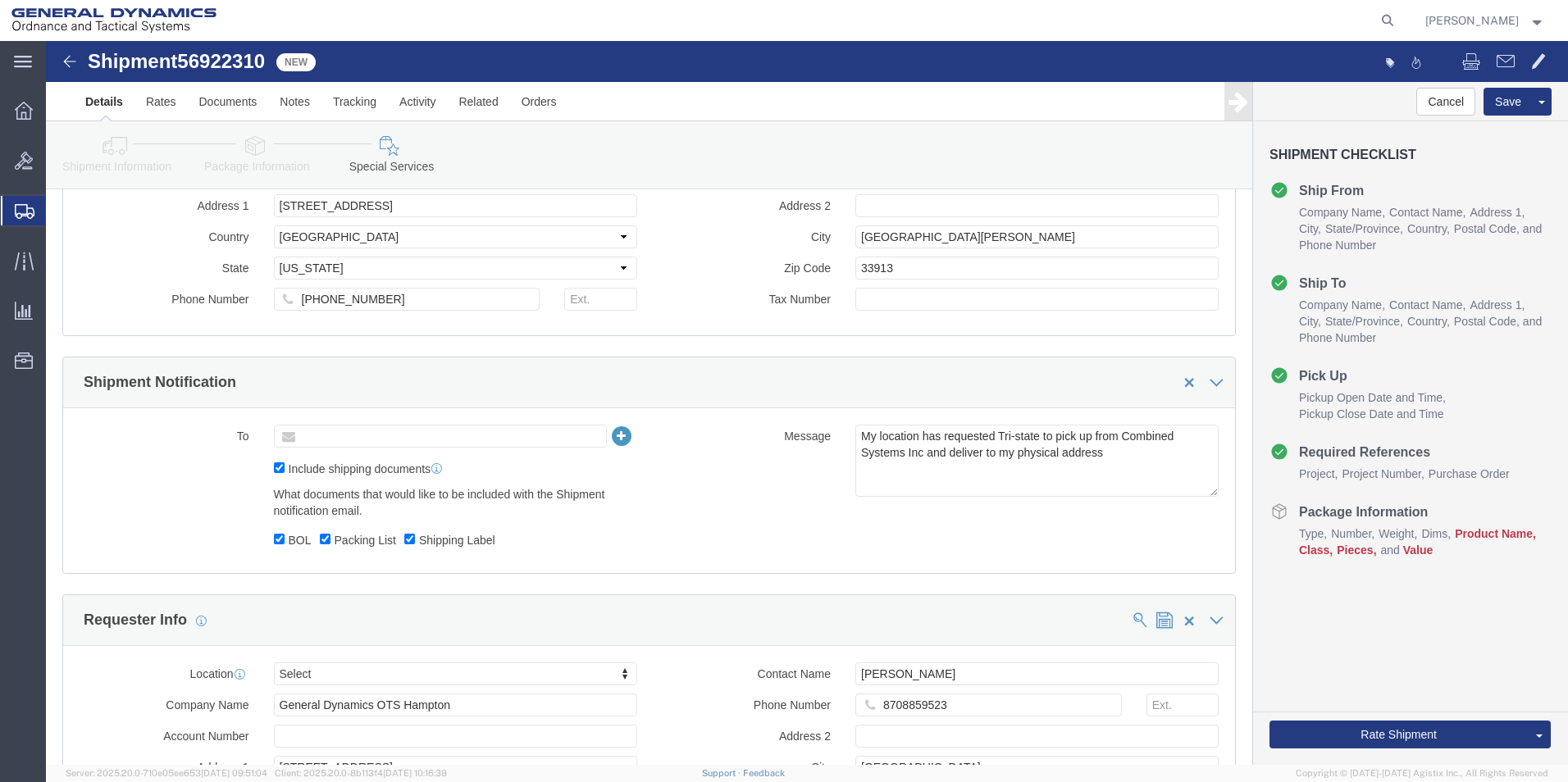
click input "text"
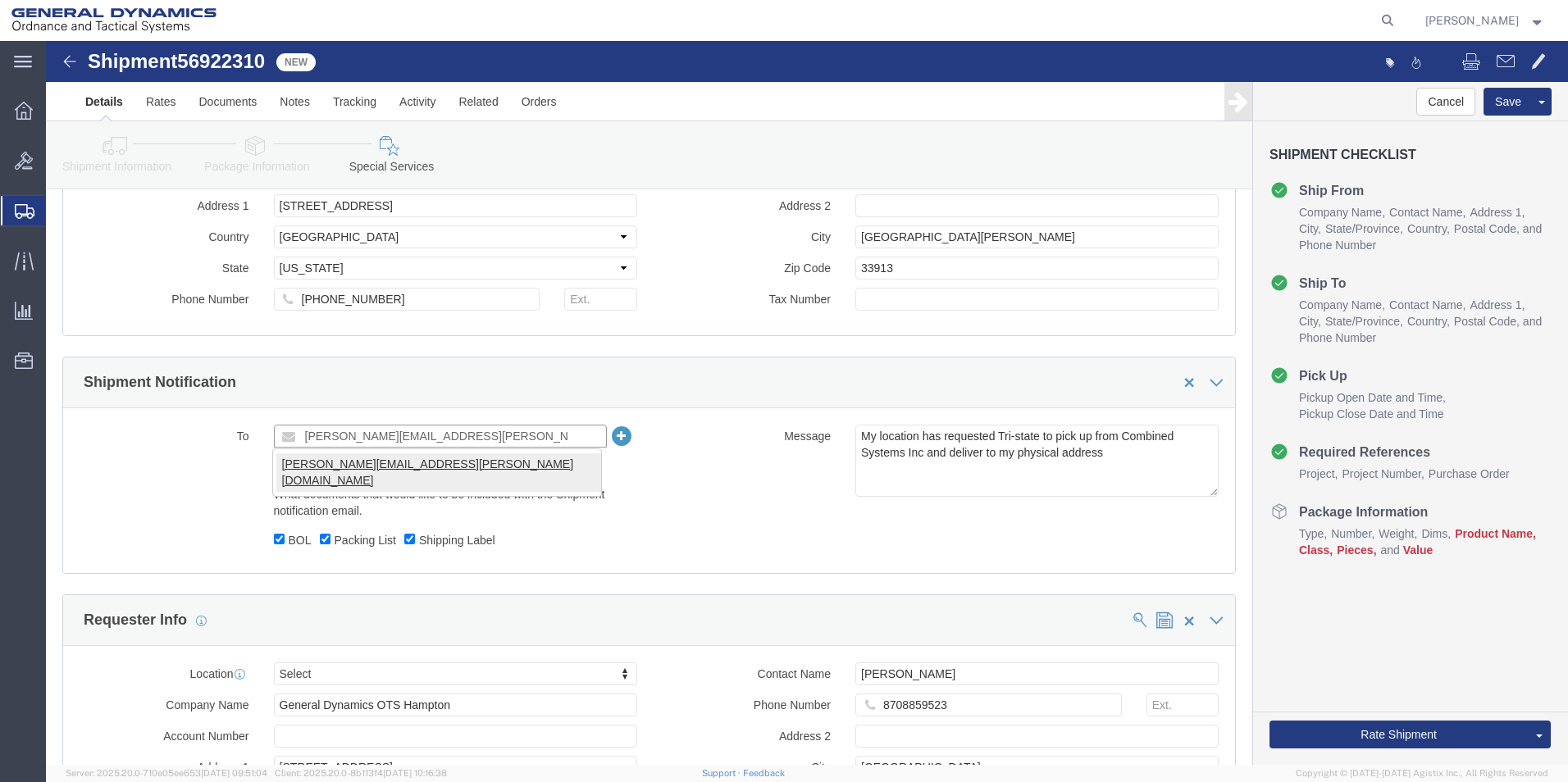
type input "[PERSON_NAME][EMAIL_ADDRESS][PERSON_NAME][DOMAIN_NAME]"
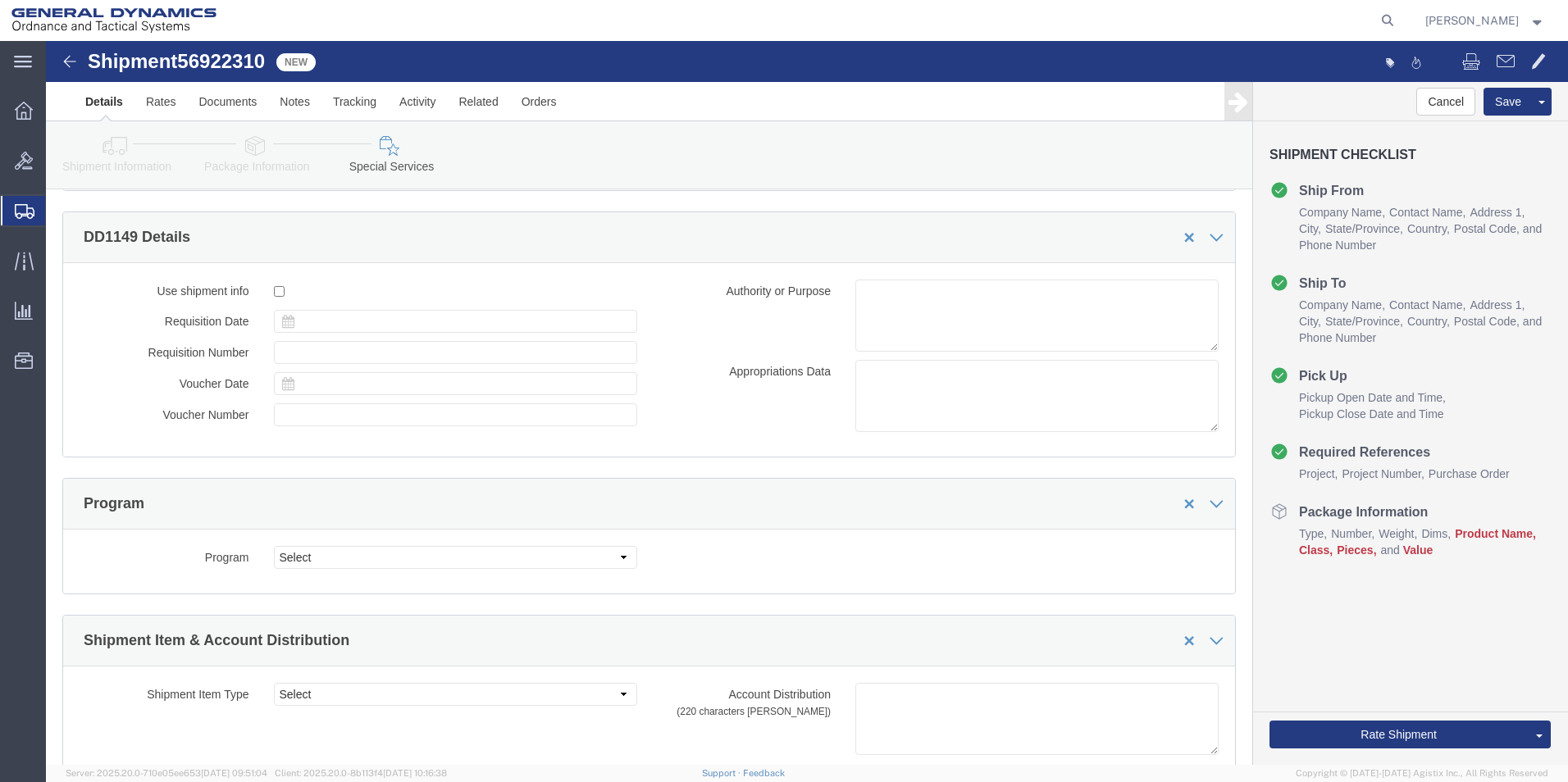
scroll to position [1722, 0]
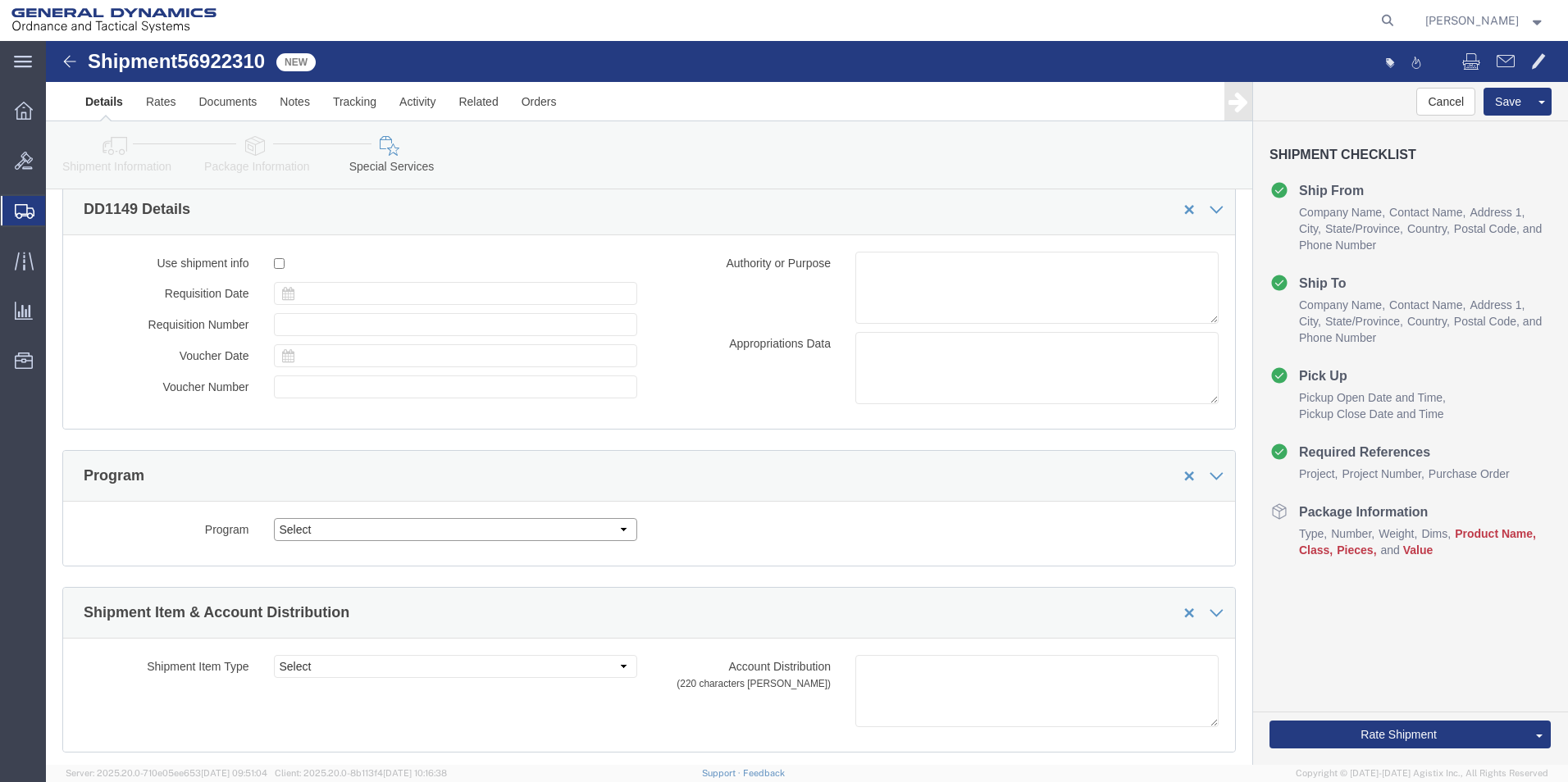
click select "Select"
click span
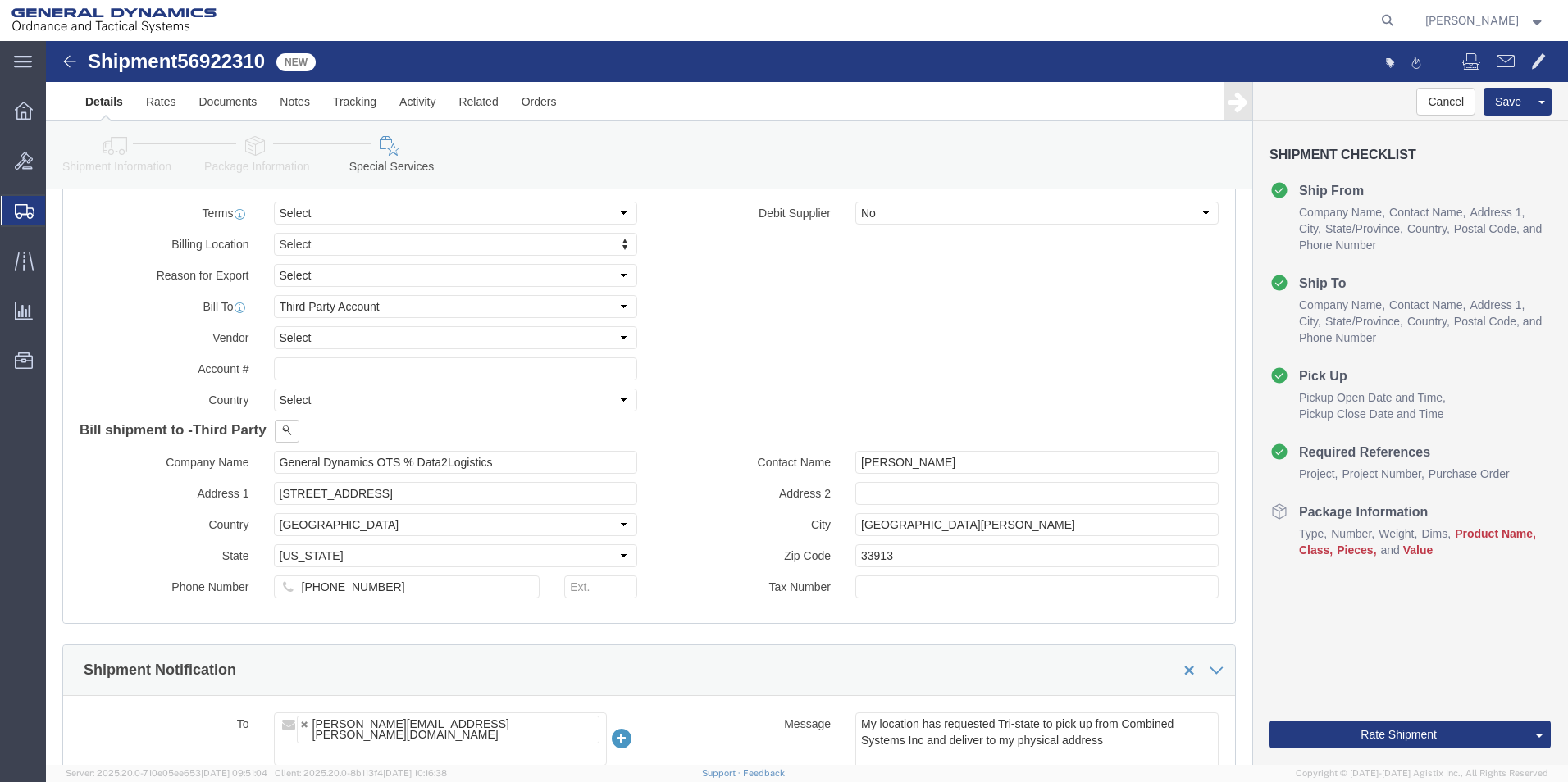
scroll to position [137, 0]
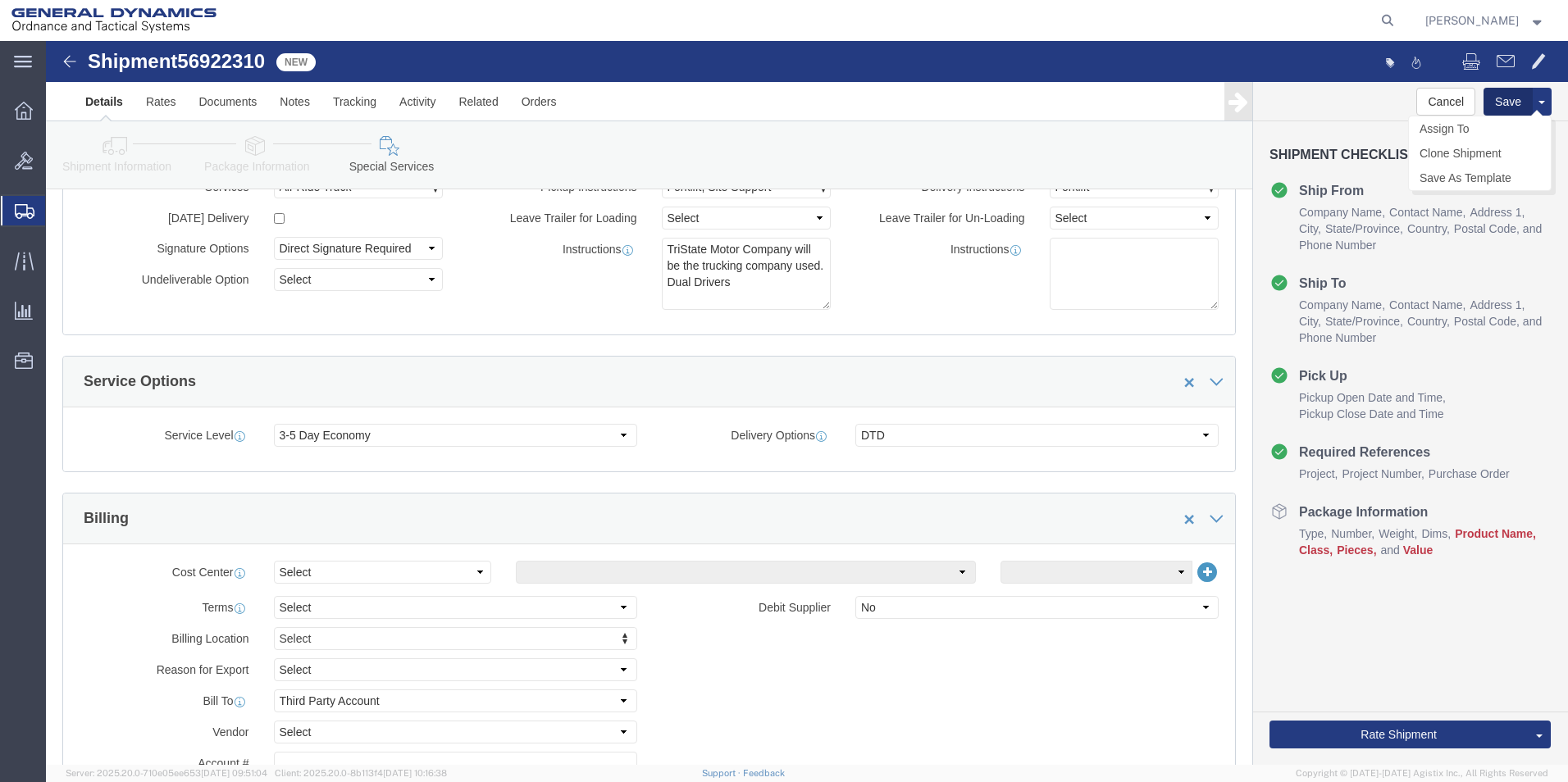
click button "Save"
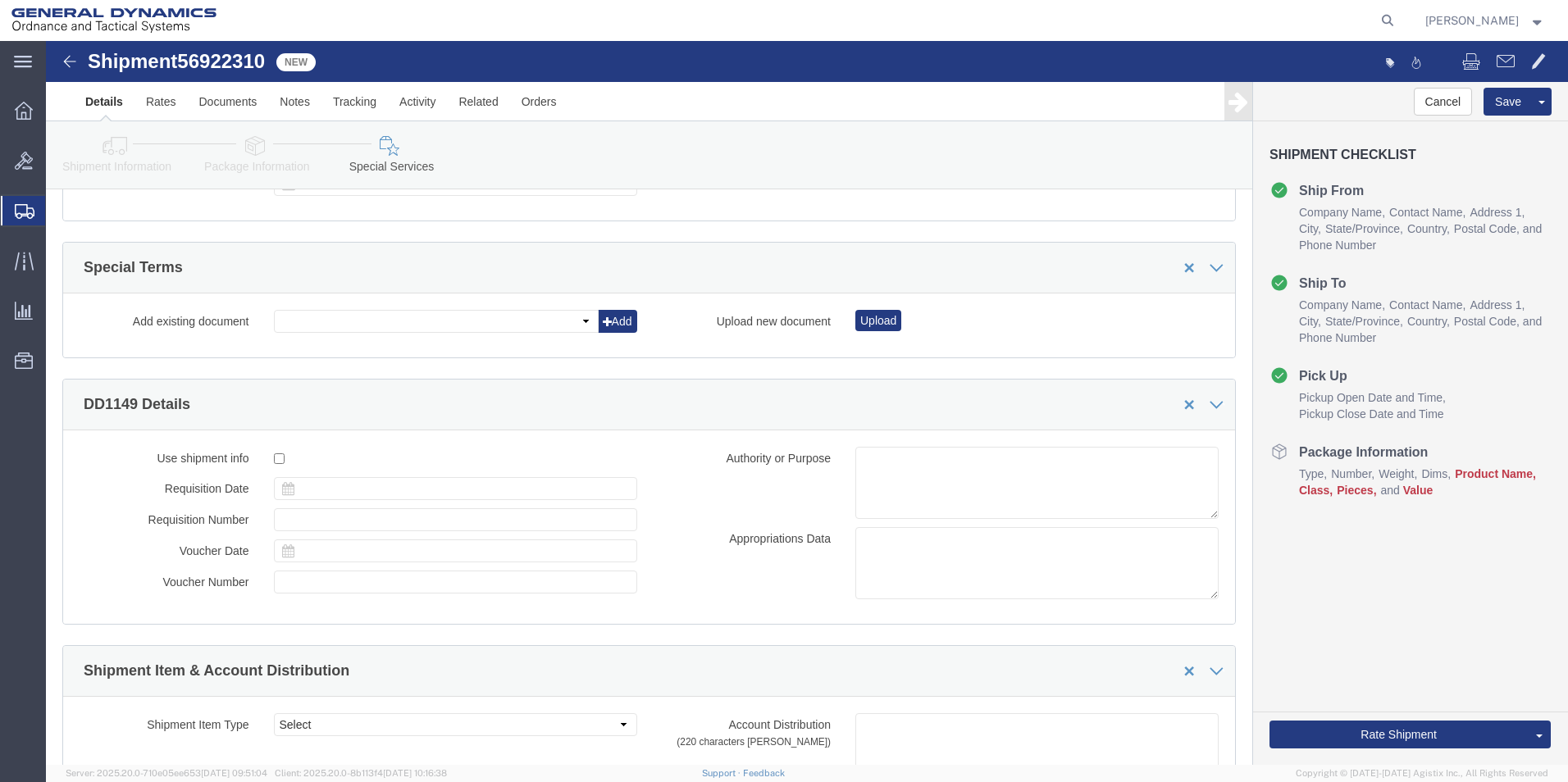
scroll to position [1558, 0]
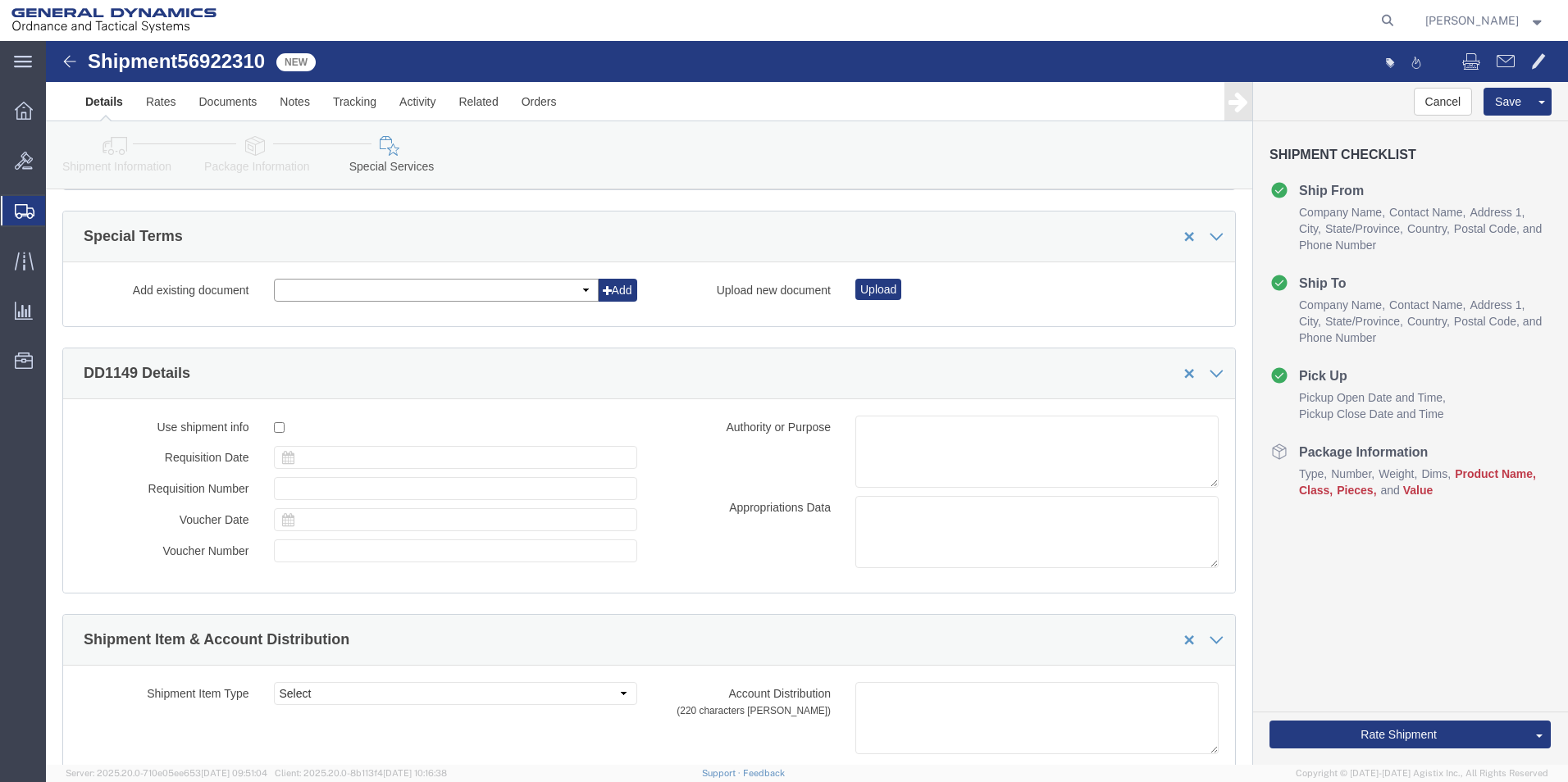
click select
click icon
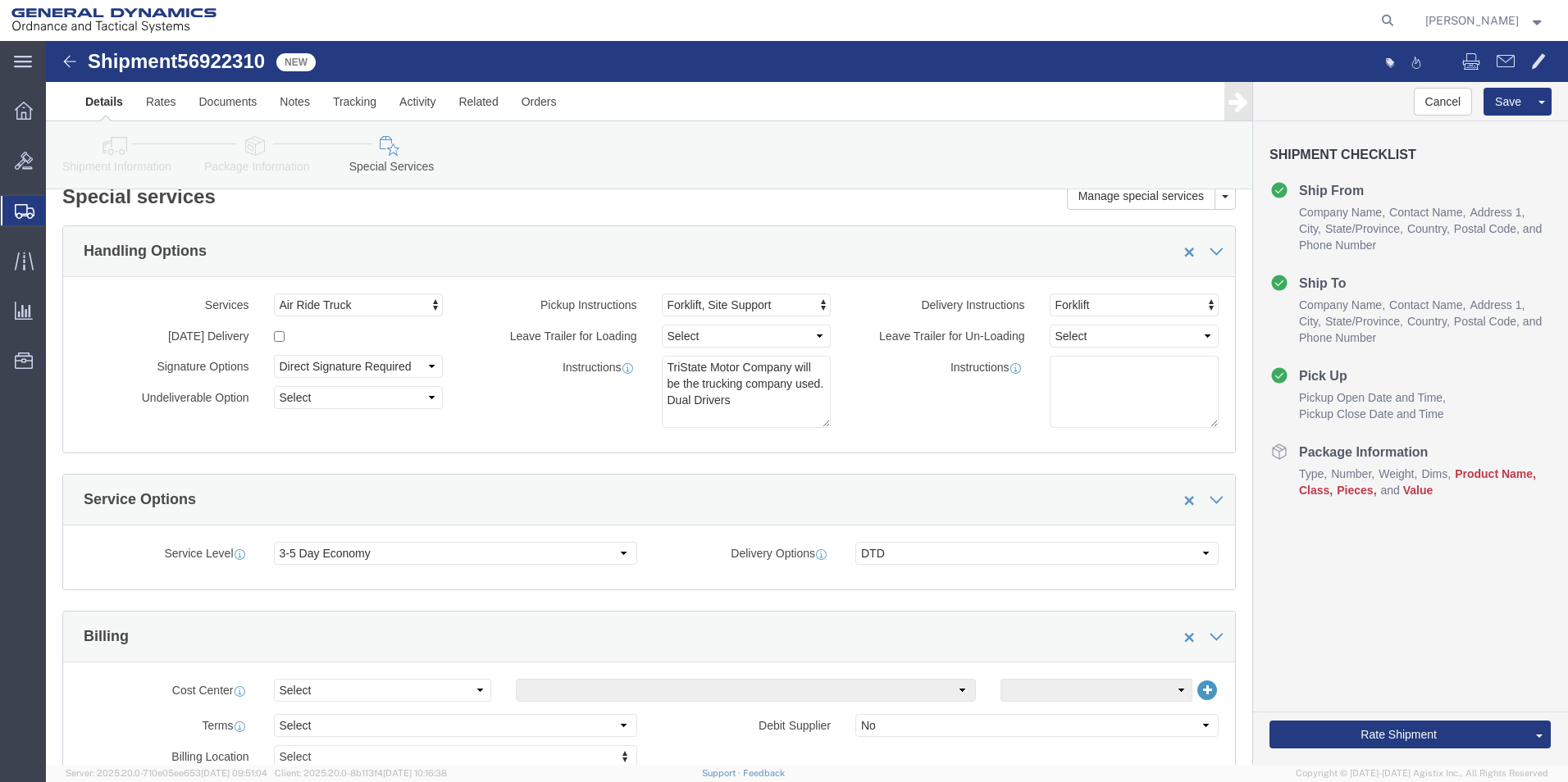
scroll to position [0, 0]
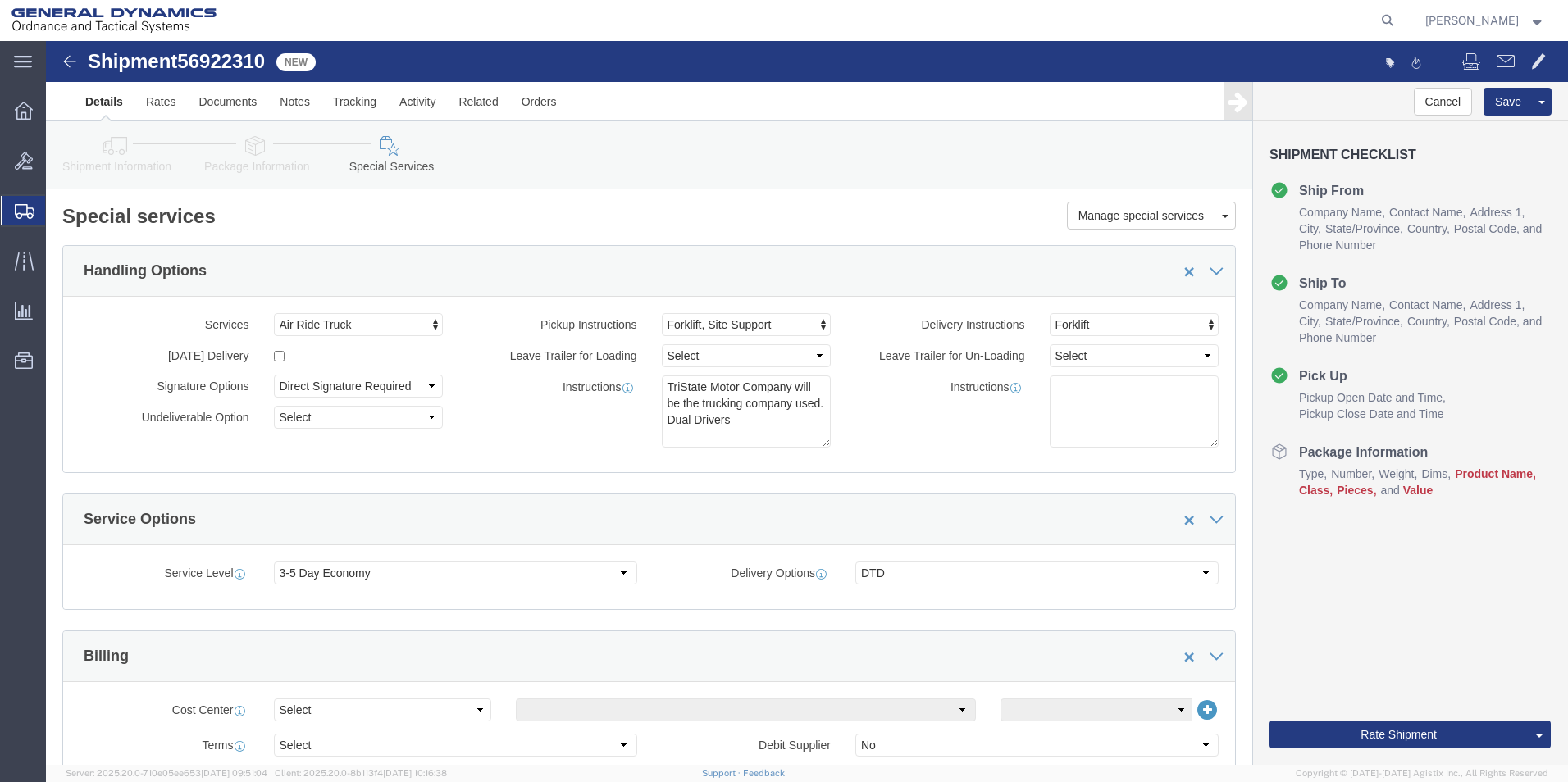
drag, startPoint x: 1136, startPoint y: 231, endPoint x: 1148, endPoint y: 278, distance: 48.5
click span
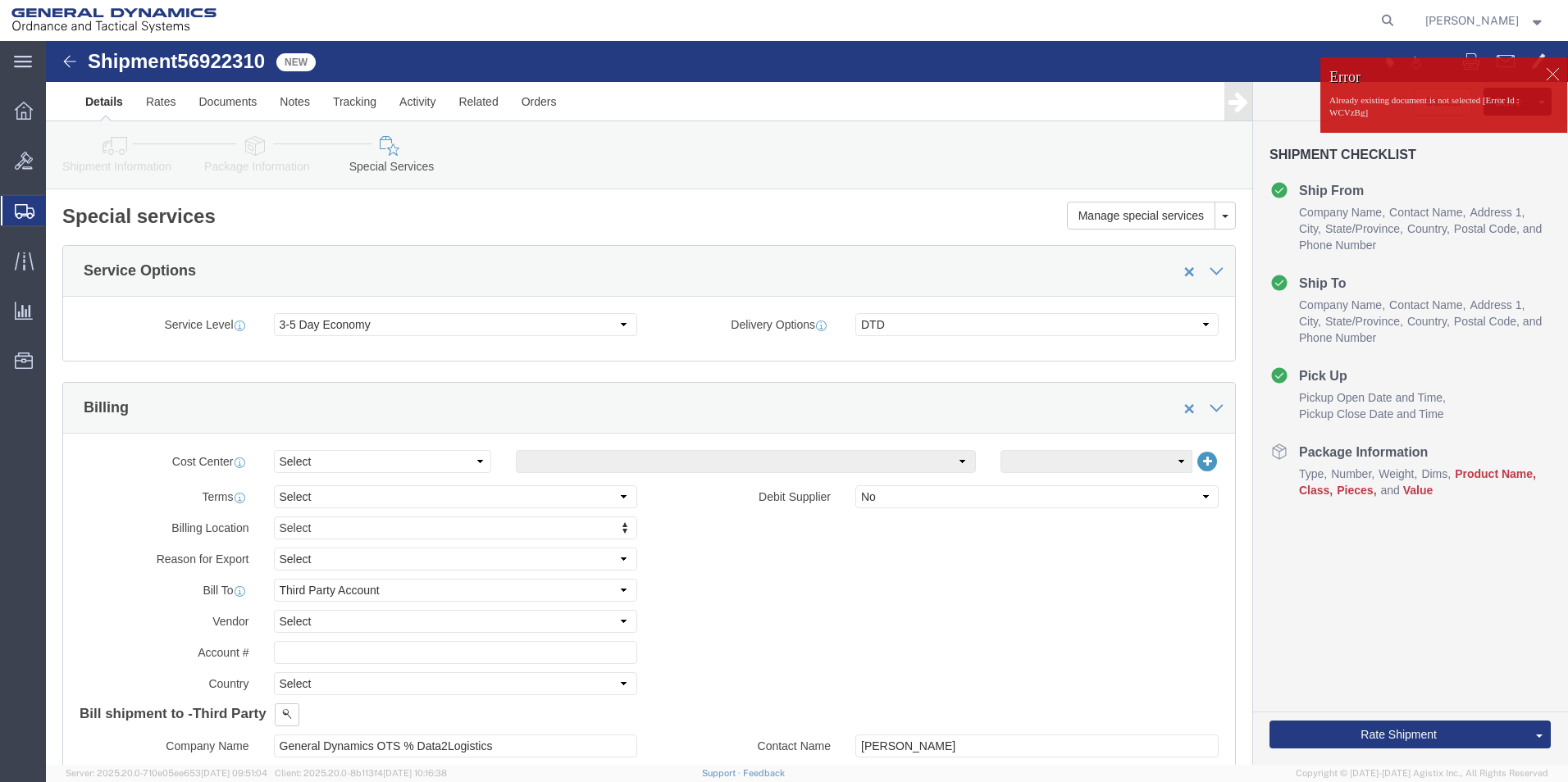
click span
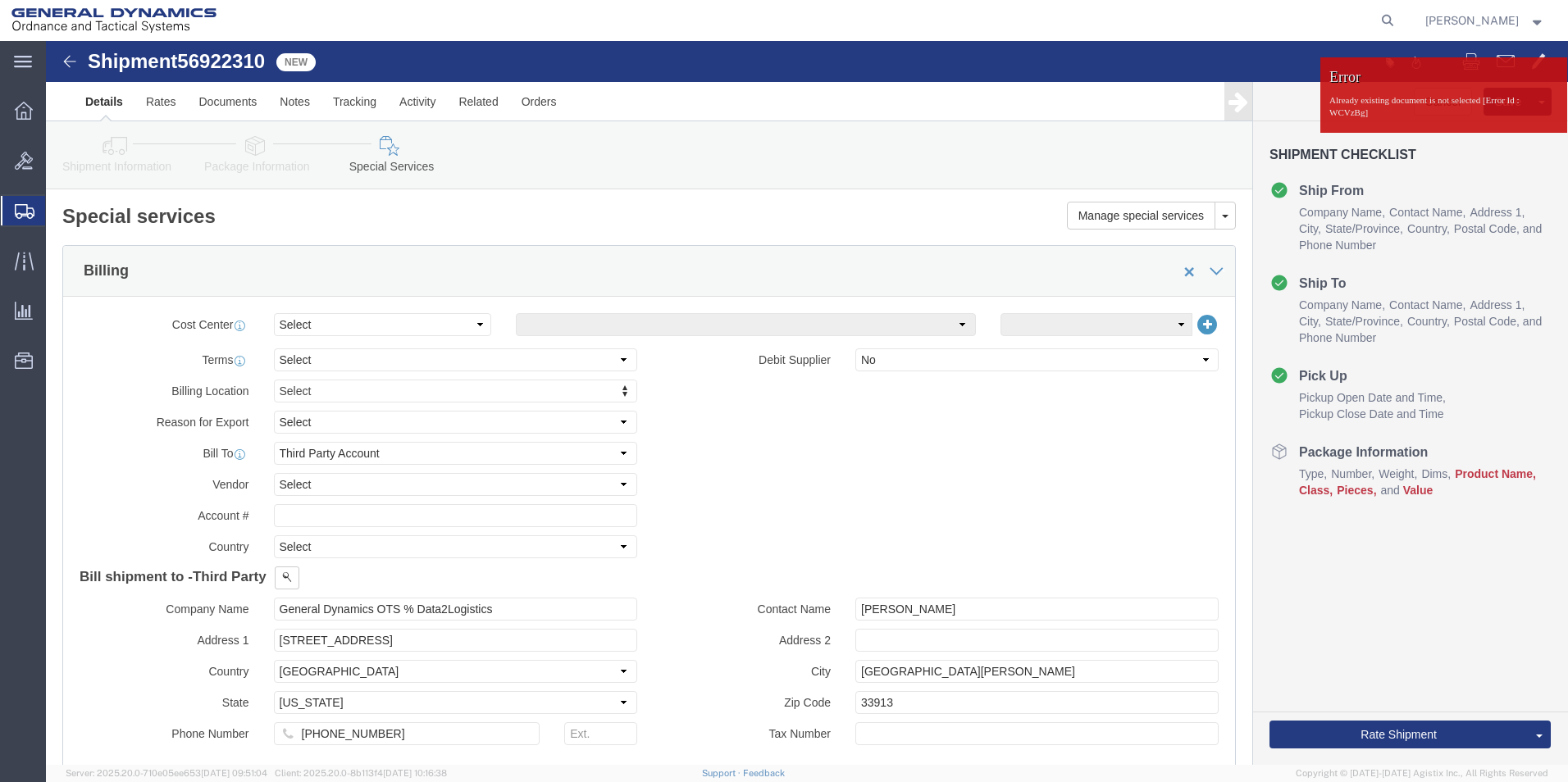
click span
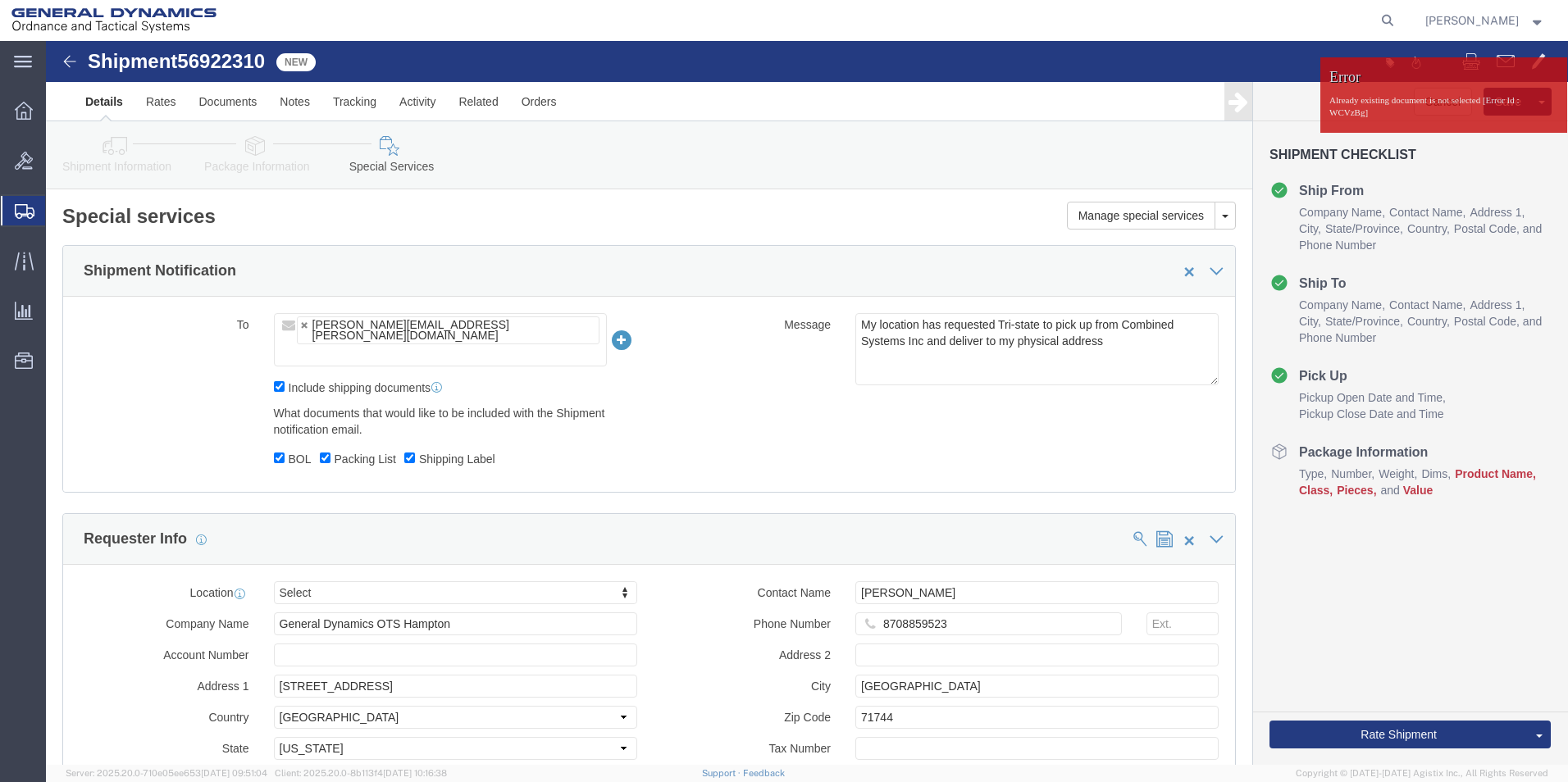
click span
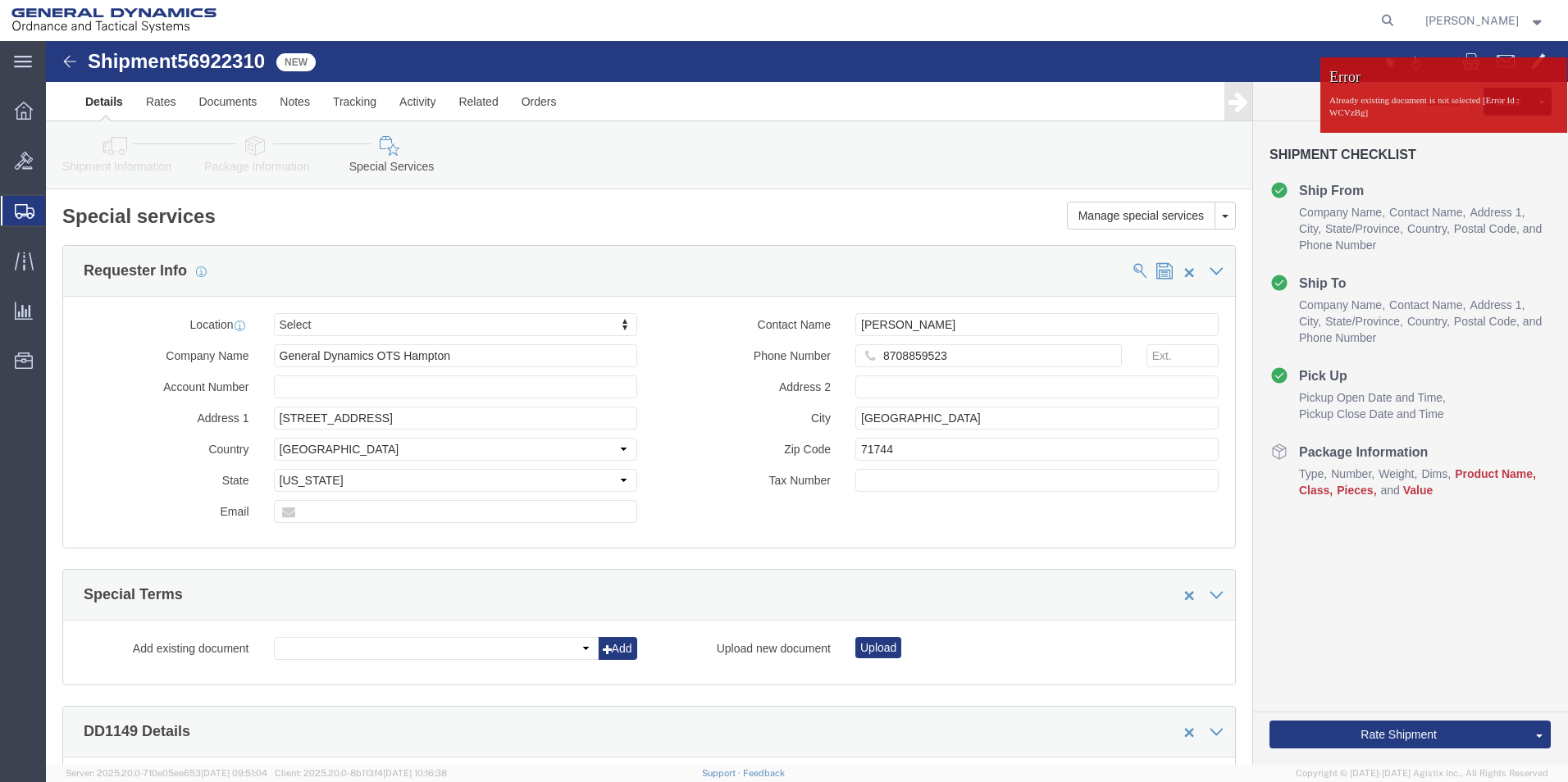
click span
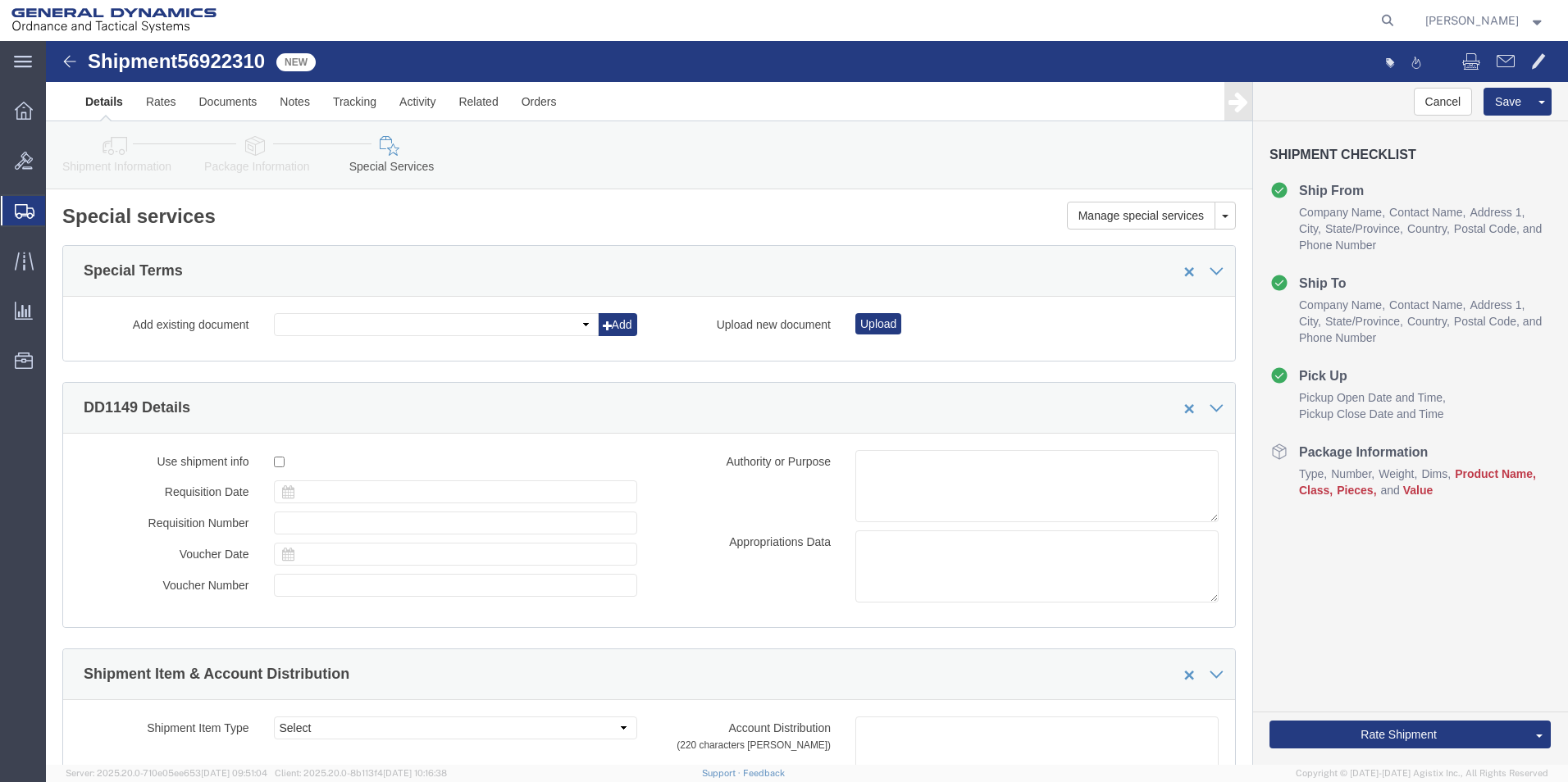
drag, startPoint x: 1137, startPoint y: 318, endPoint x: 639, endPoint y: 427, distance: 509.8
click span
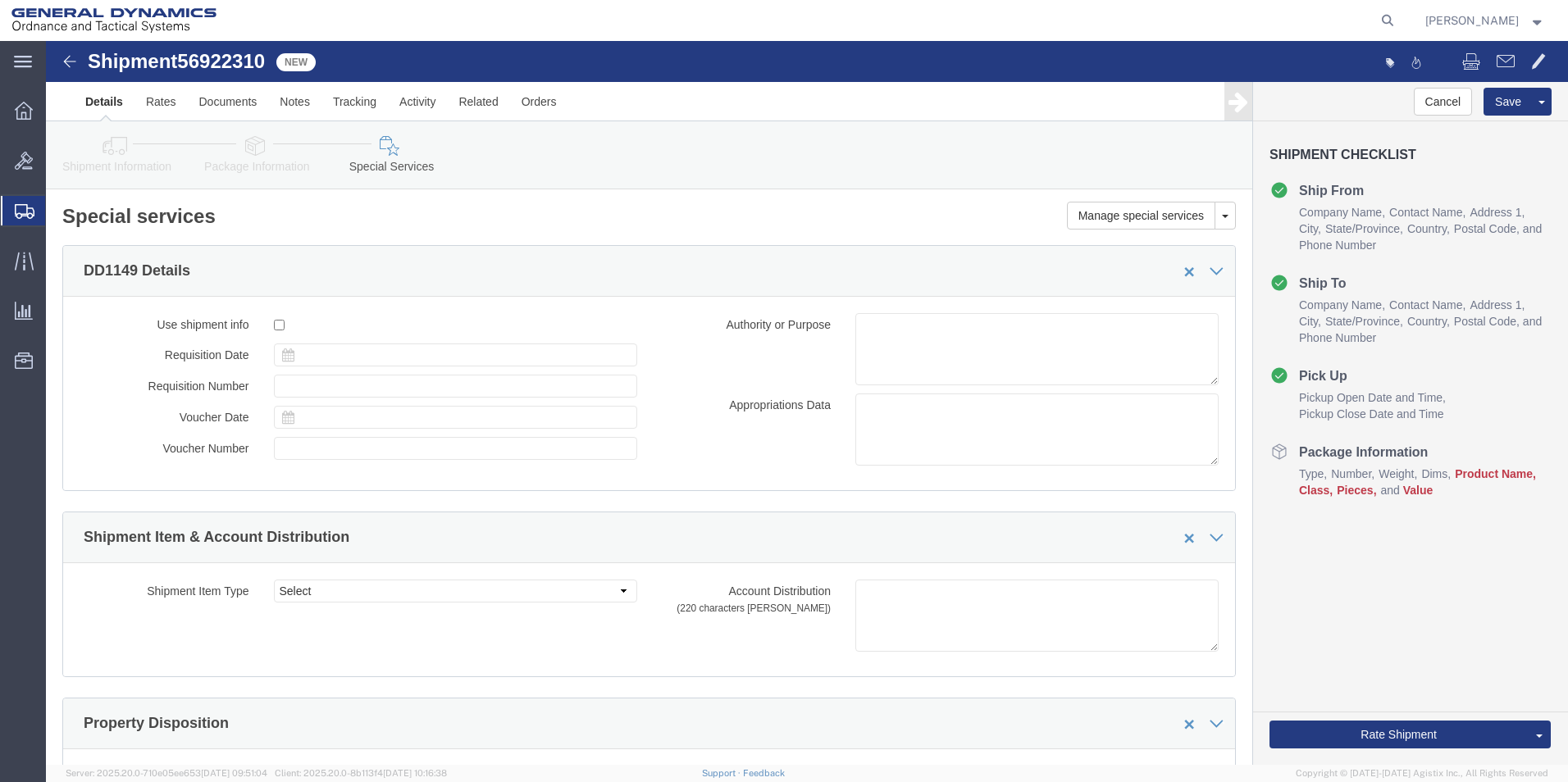
click span
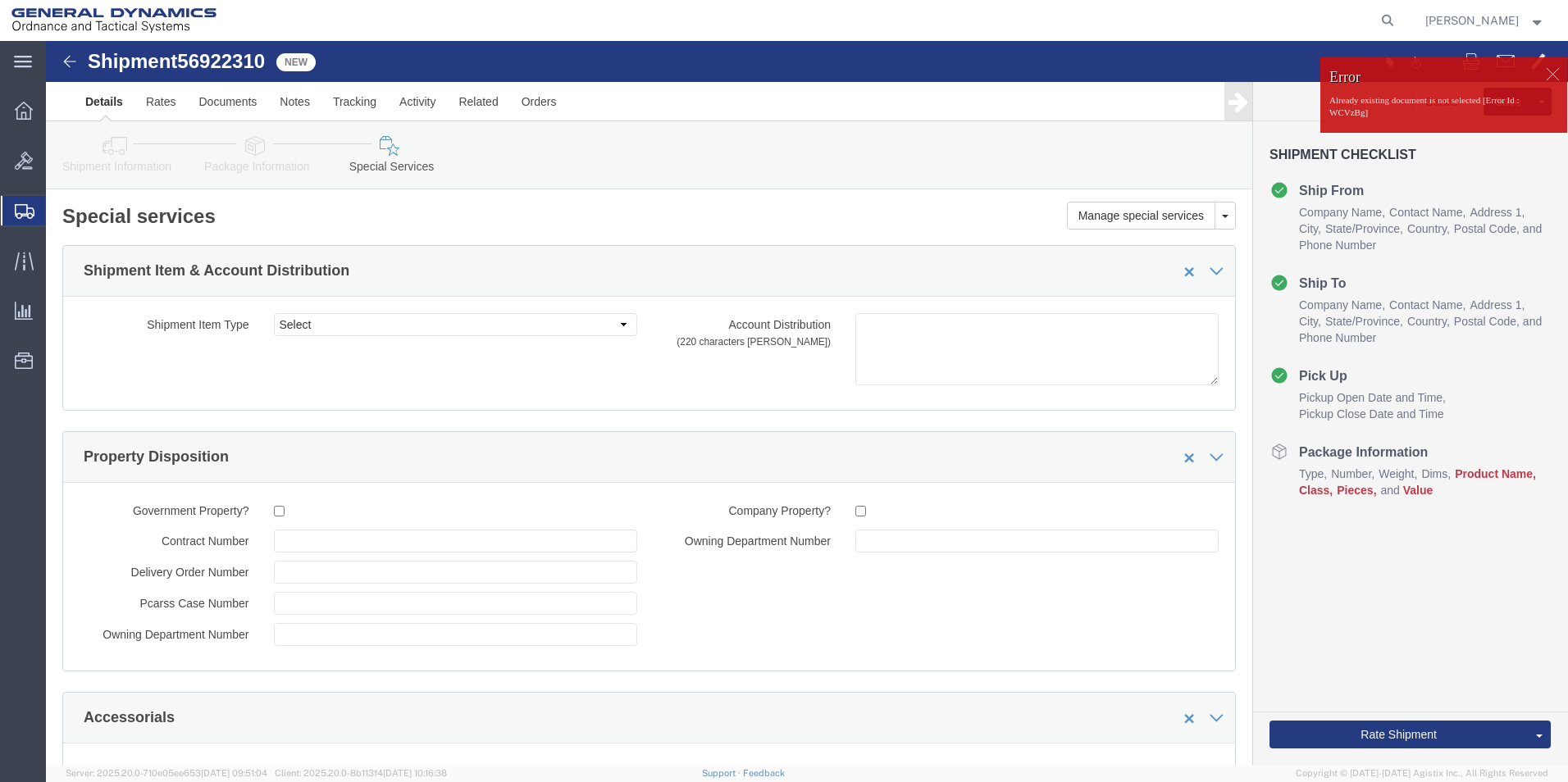
drag, startPoint x: 880, startPoint y: 185, endPoint x: 867, endPoint y: 186, distance: 13.0
click h2 "Special services"
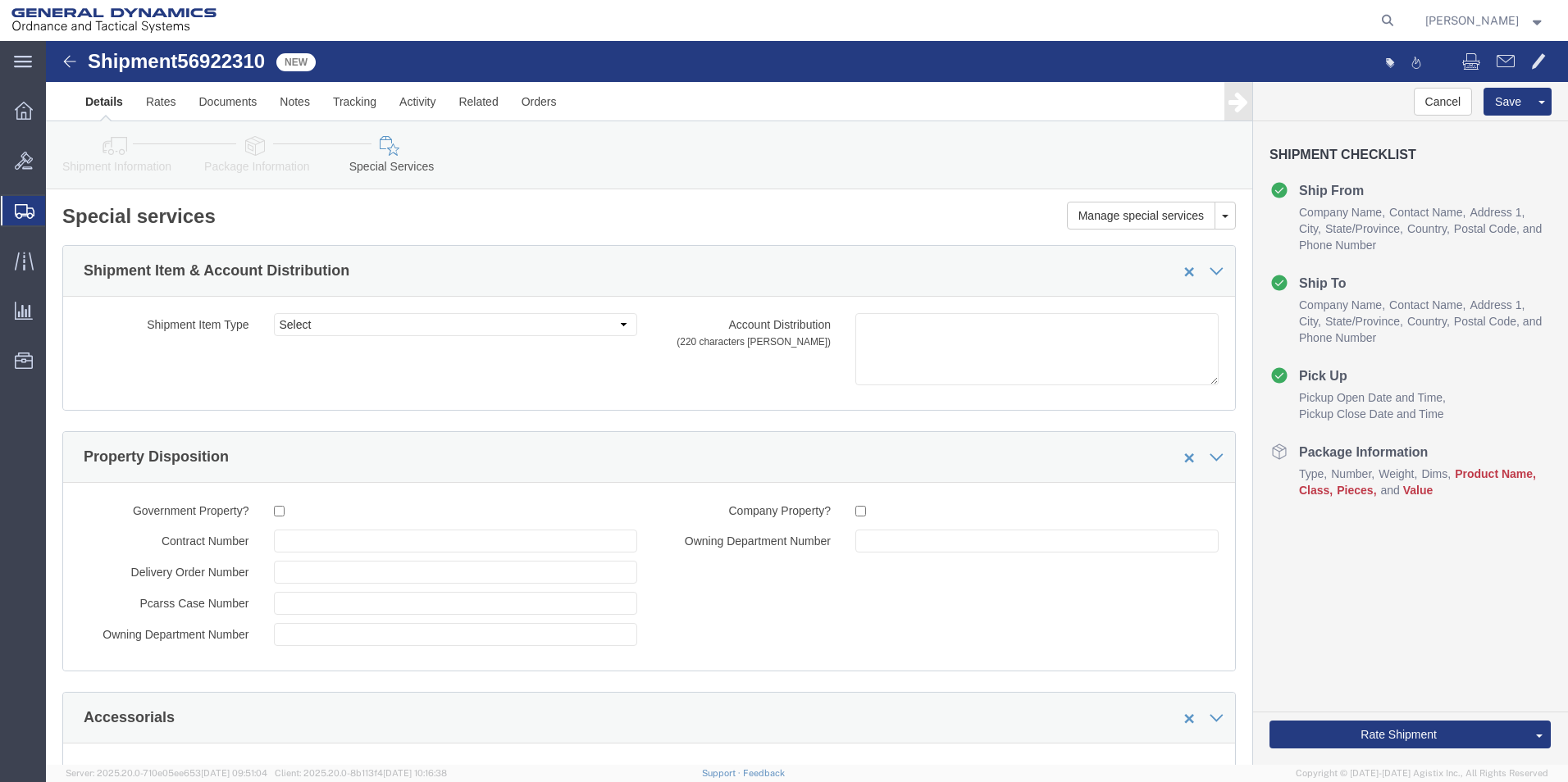
click link "Details"
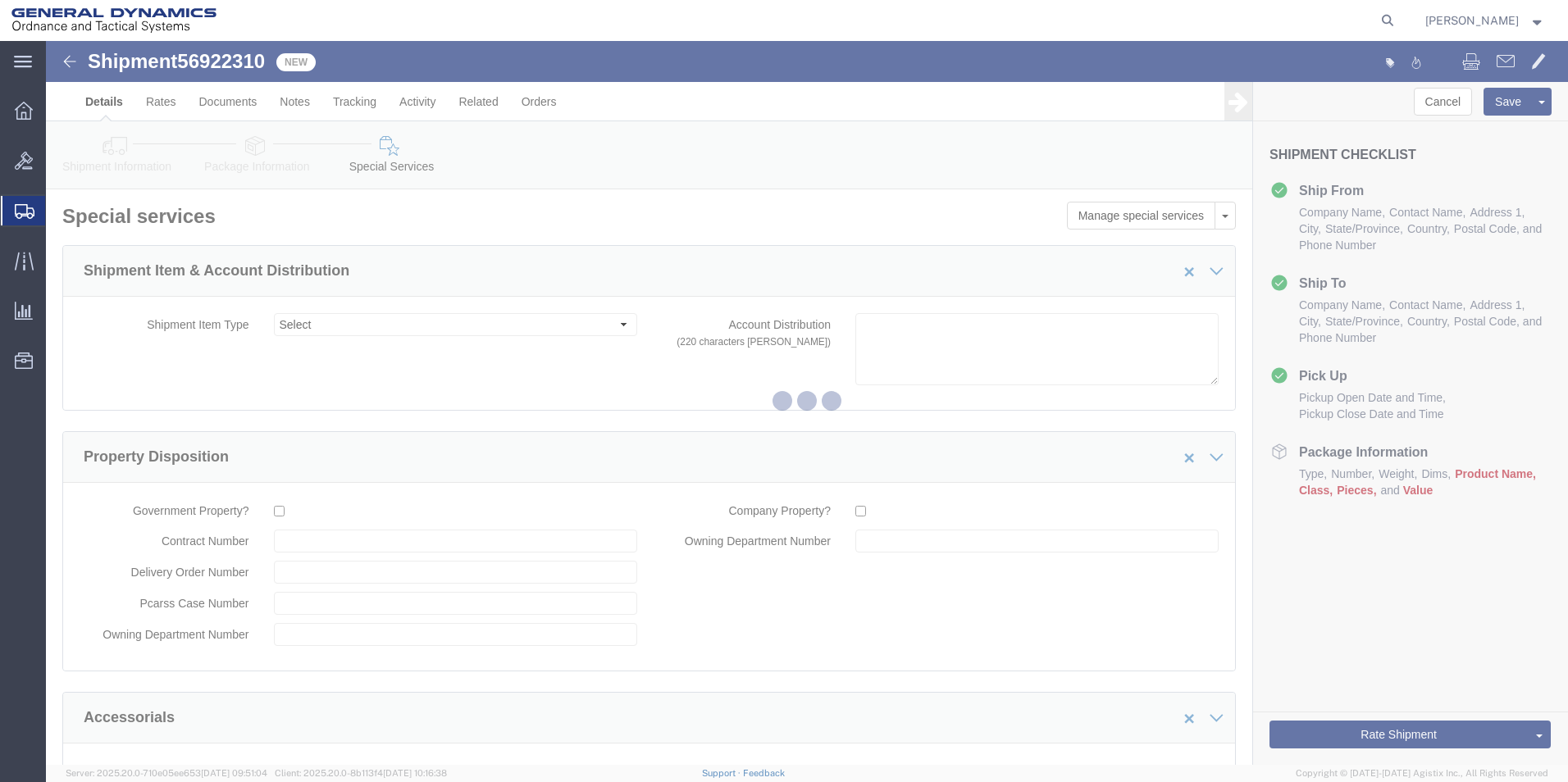
select select "15174"
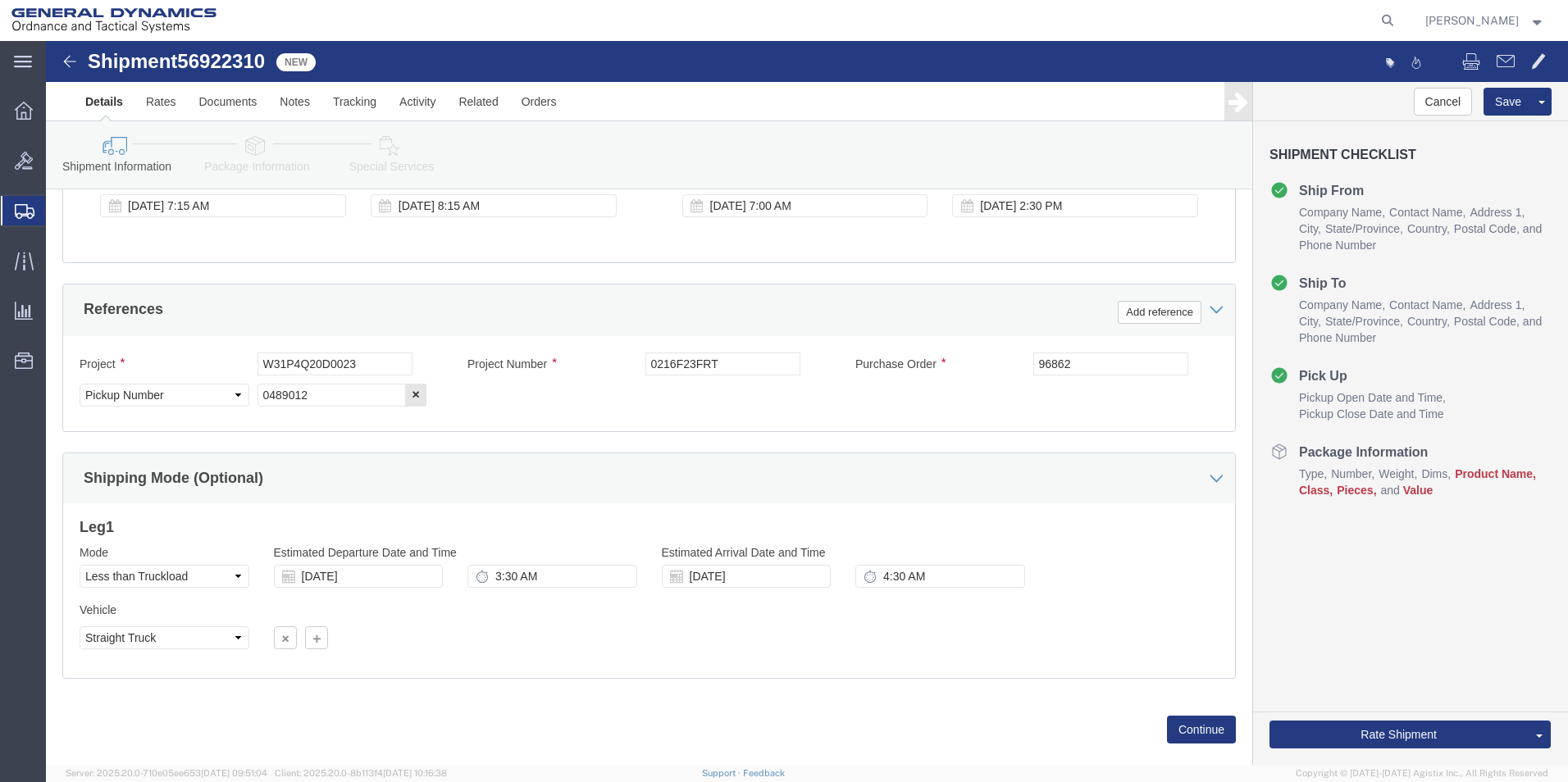
scroll to position [715, 0]
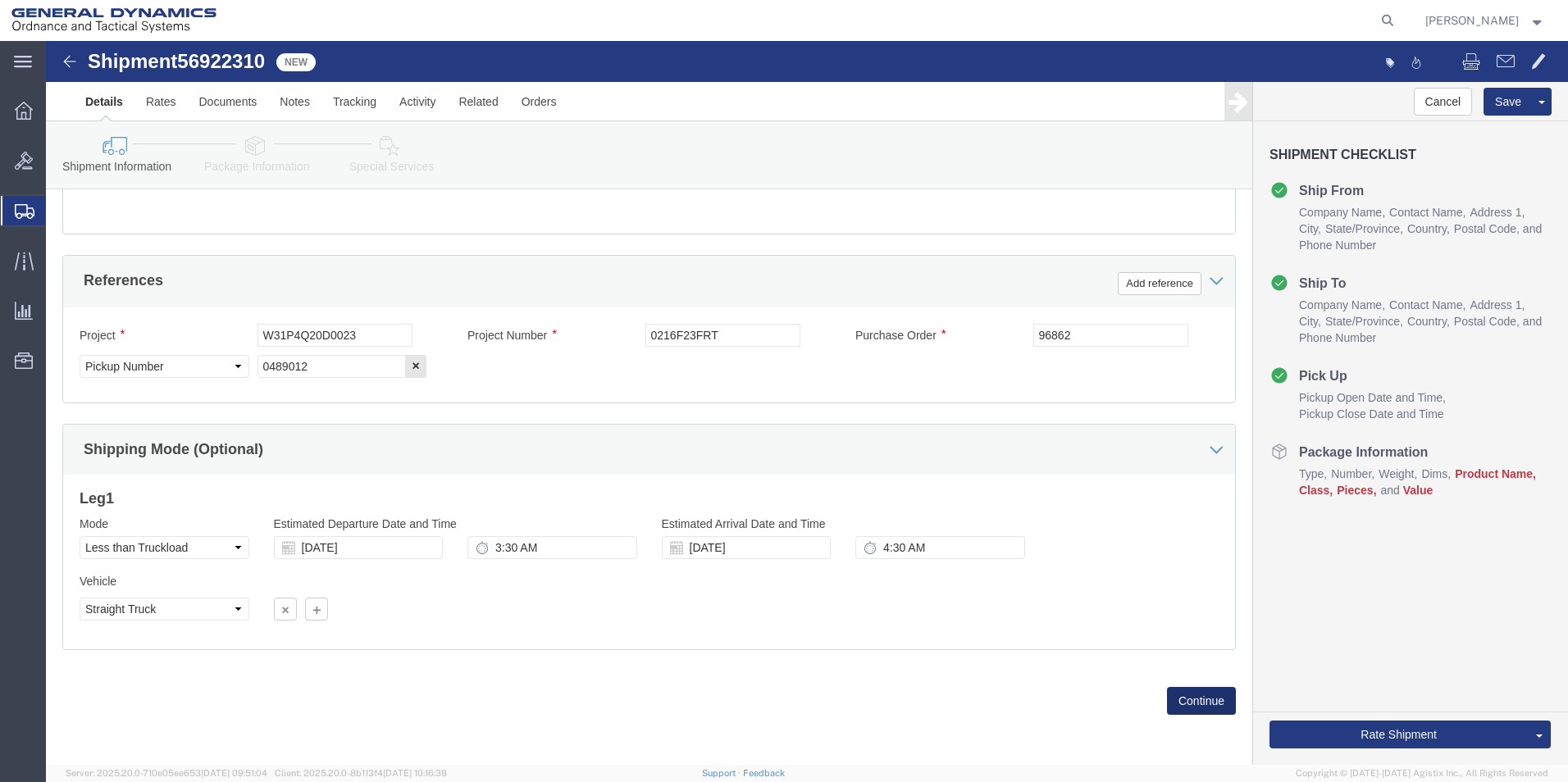
click button "Continue"
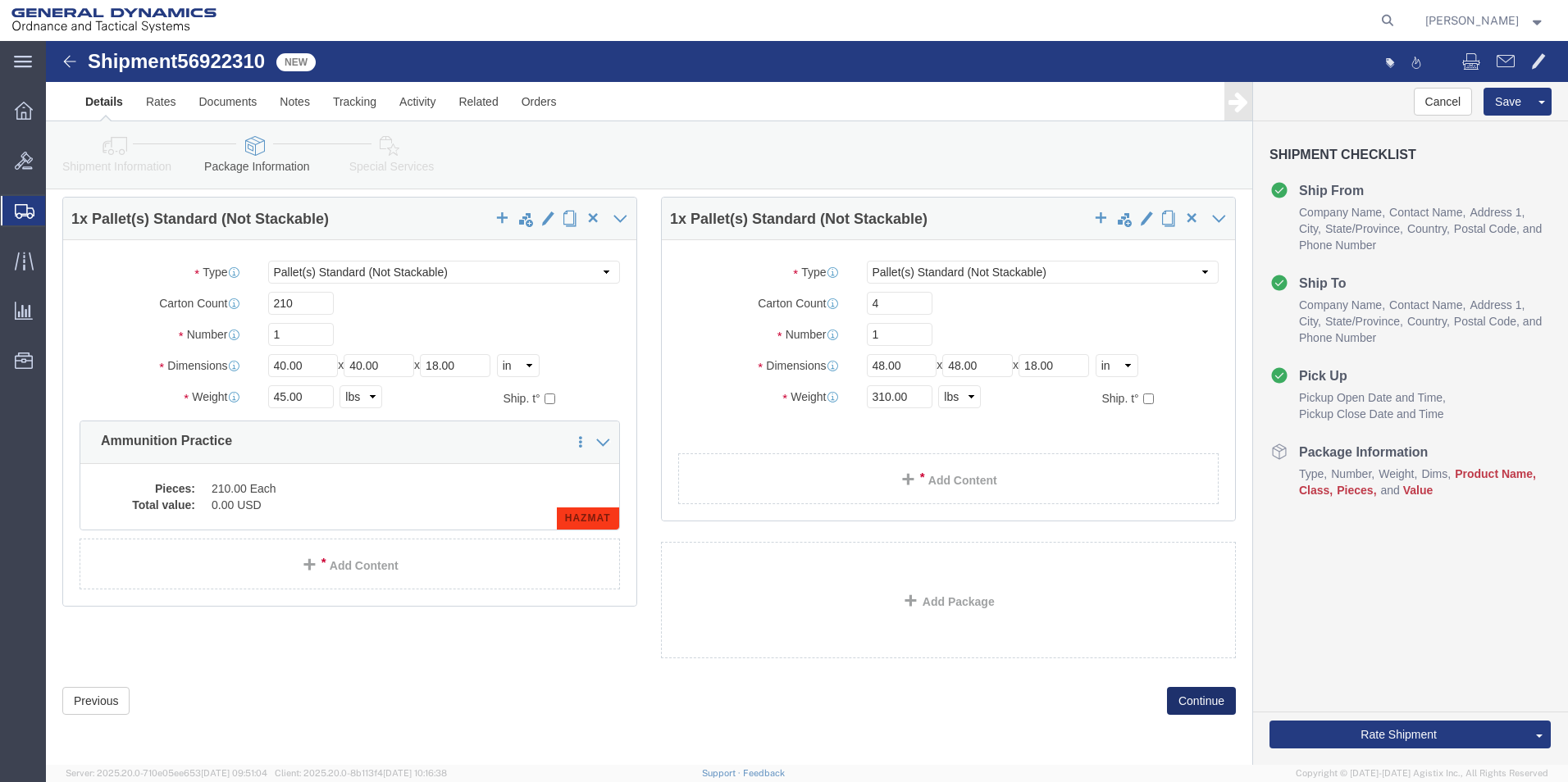
scroll to position [0, 0]
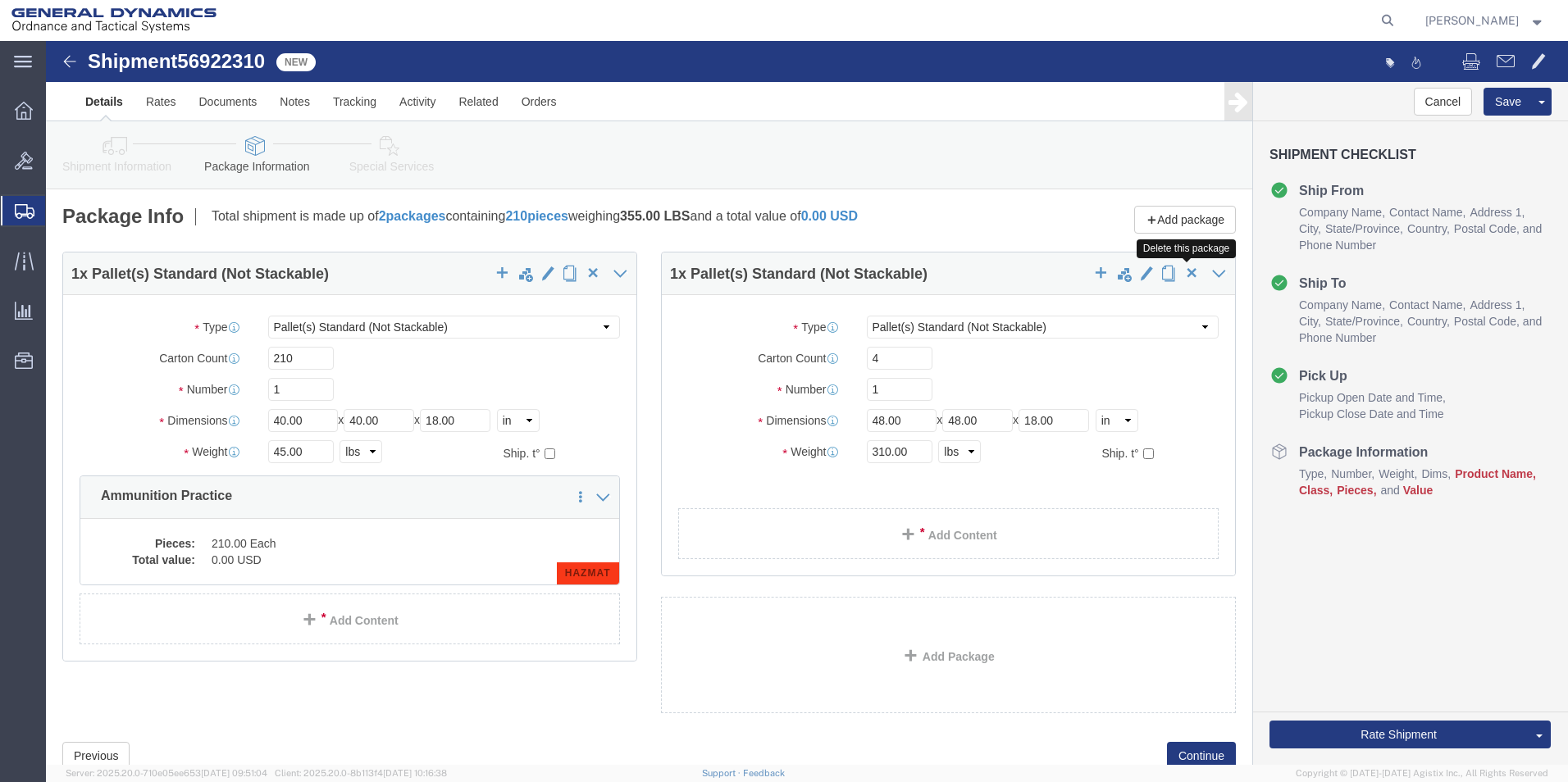
click span "button"
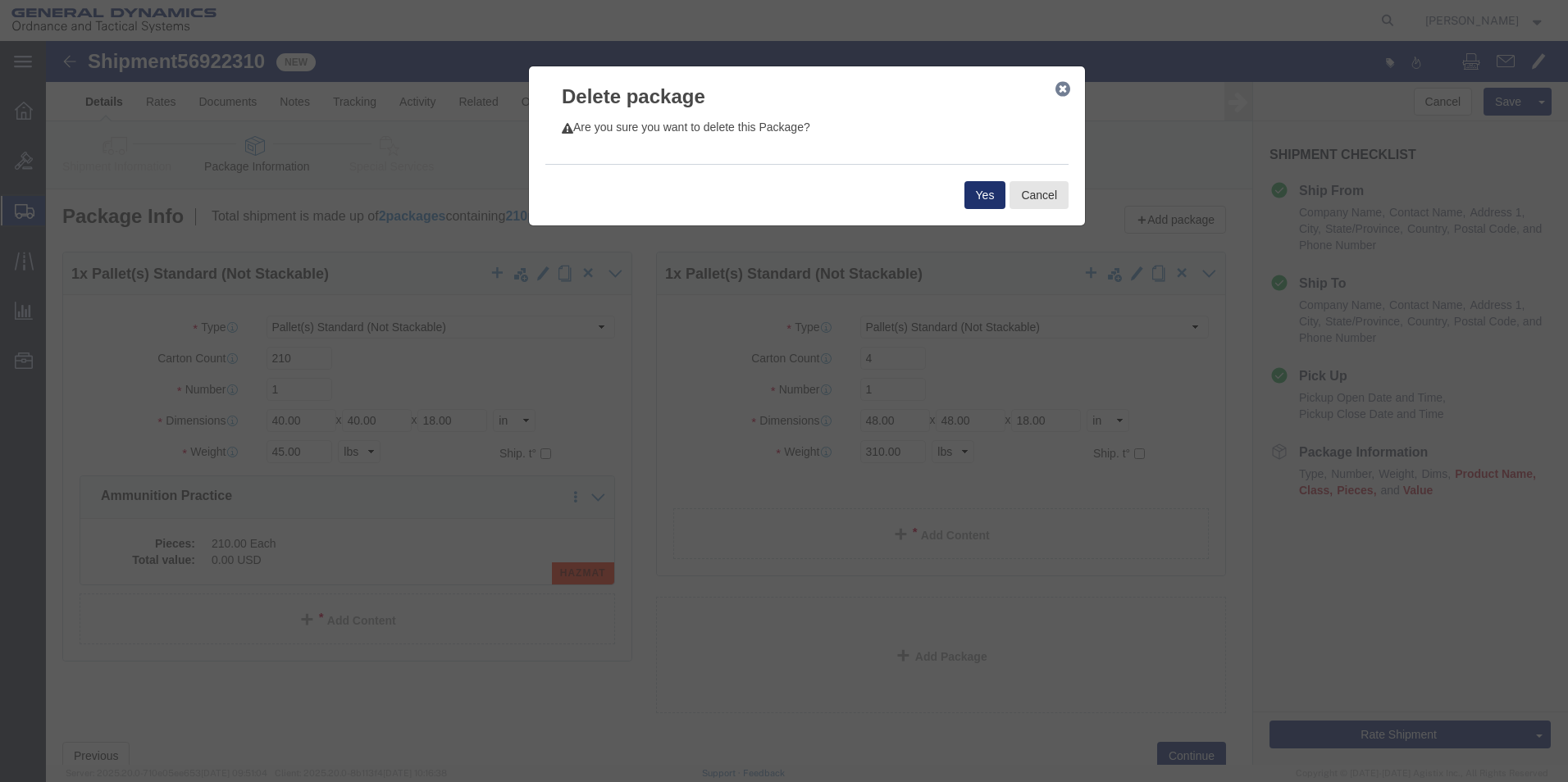
click button "Yes"
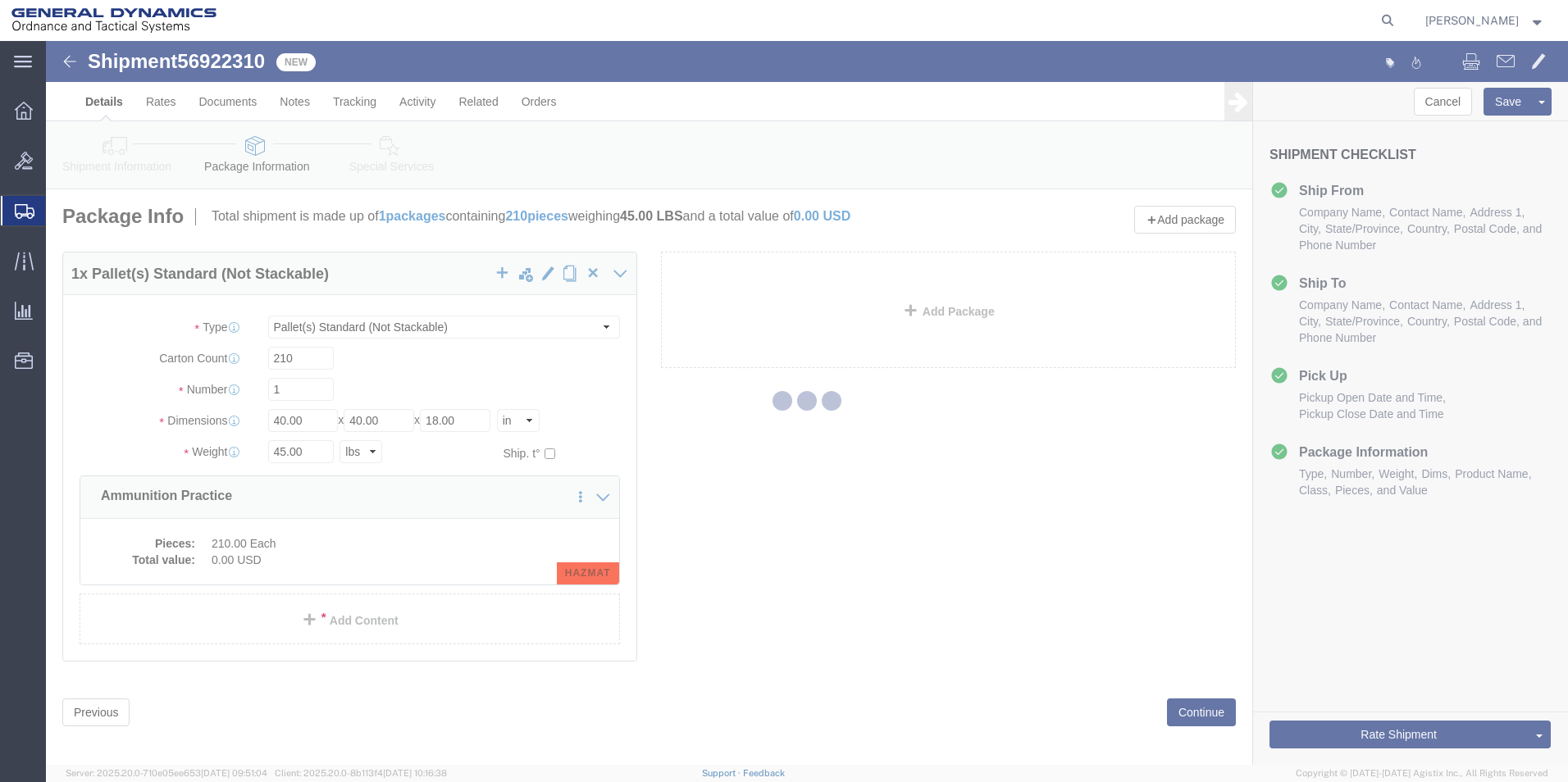
select select "PSNS"
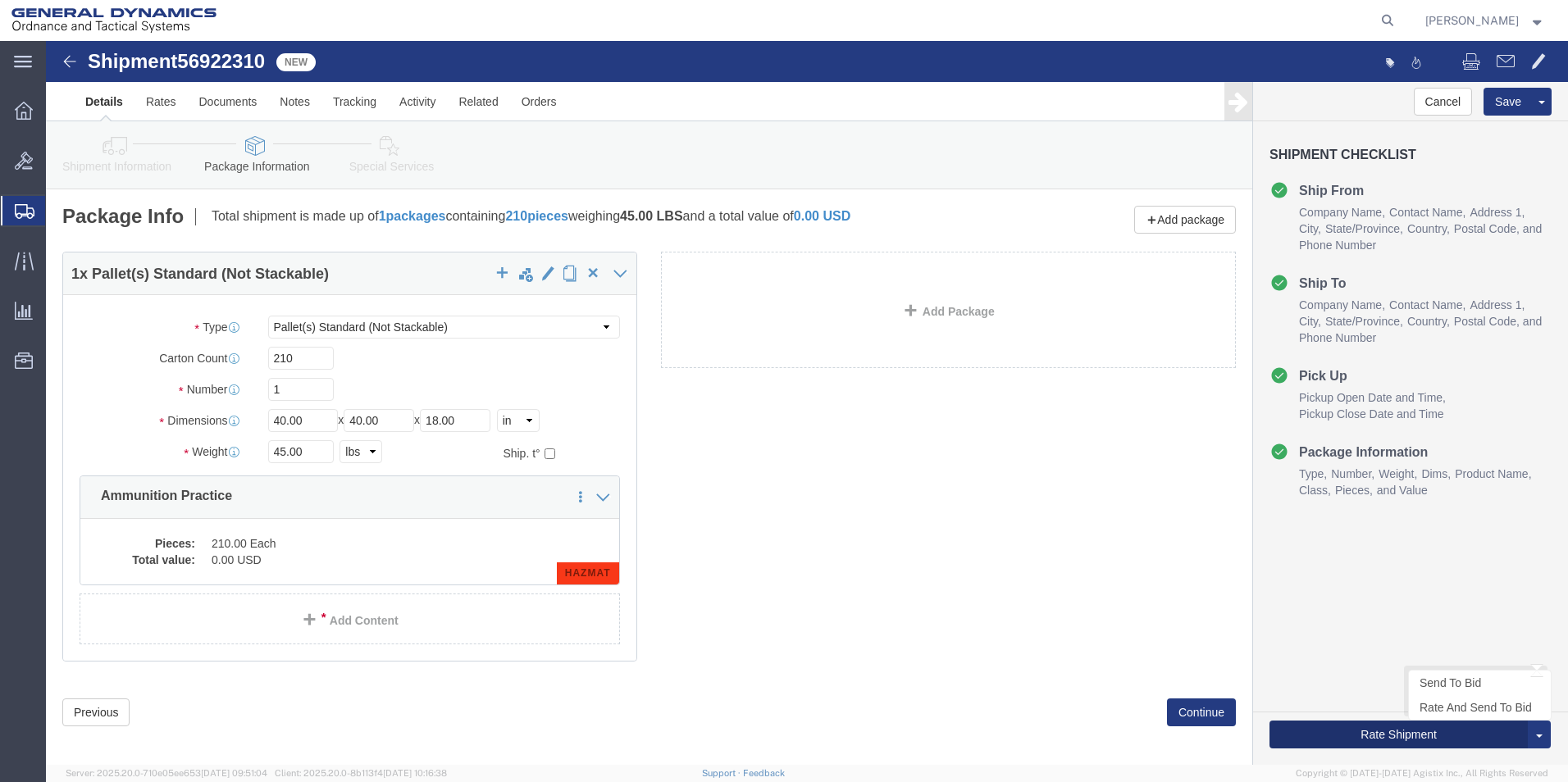
click button "Rate Shipment"
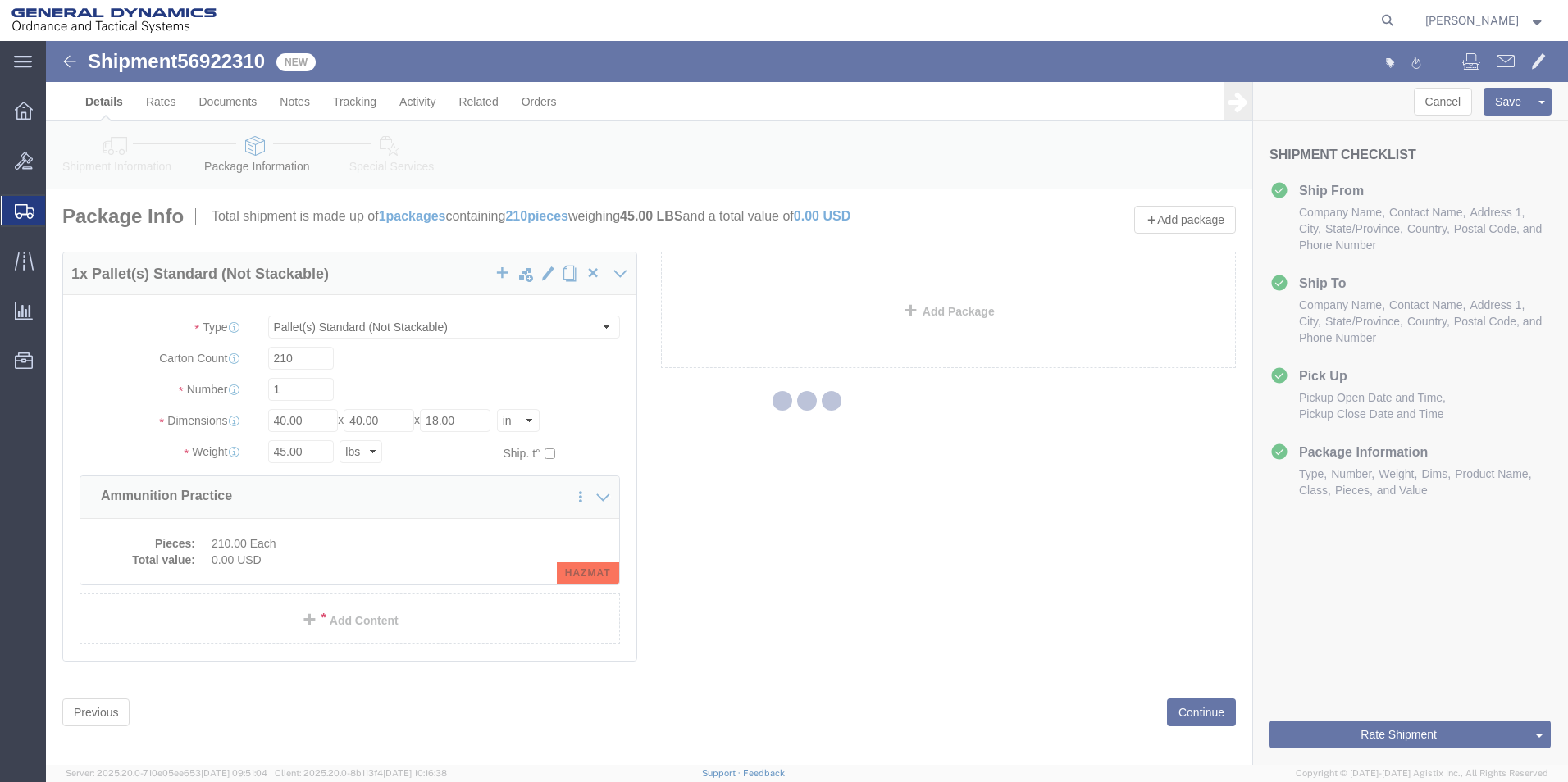
select select "15174"
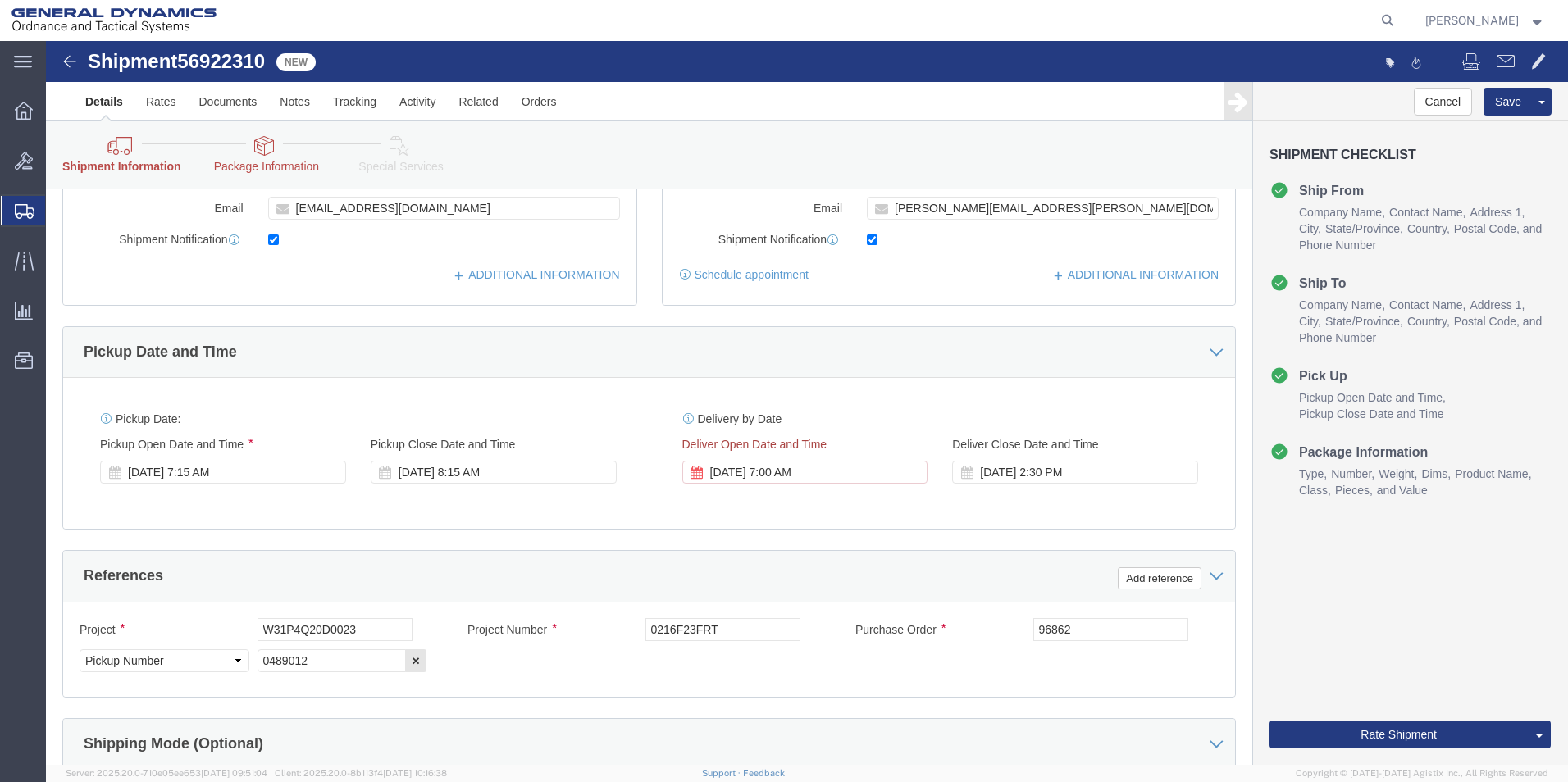
scroll to position [574, 0]
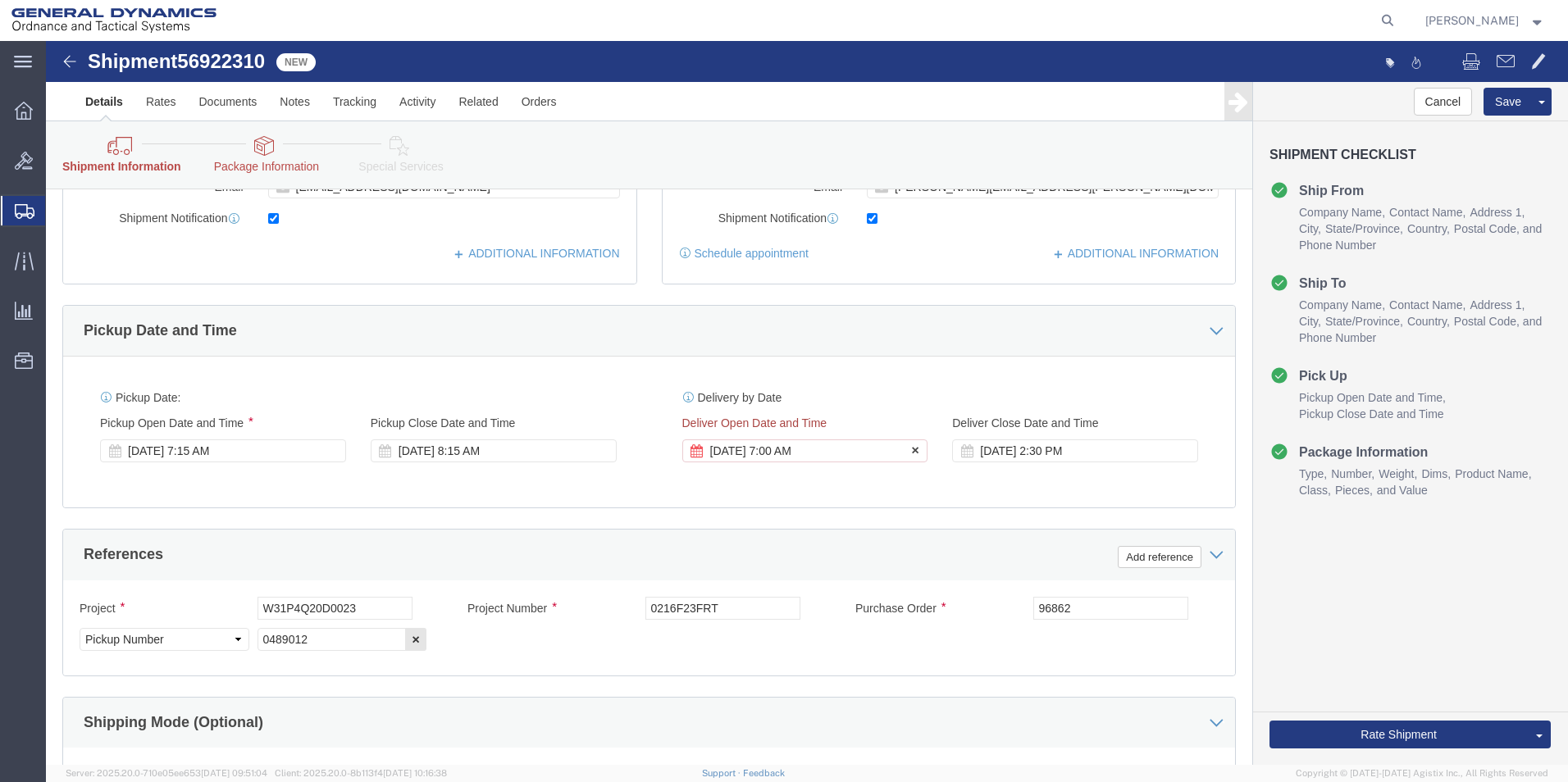
drag, startPoint x: 689, startPoint y: 412, endPoint x: 699, endPoint y: 408, distance: 10.8
click div "[DATE] 7:00 AM"
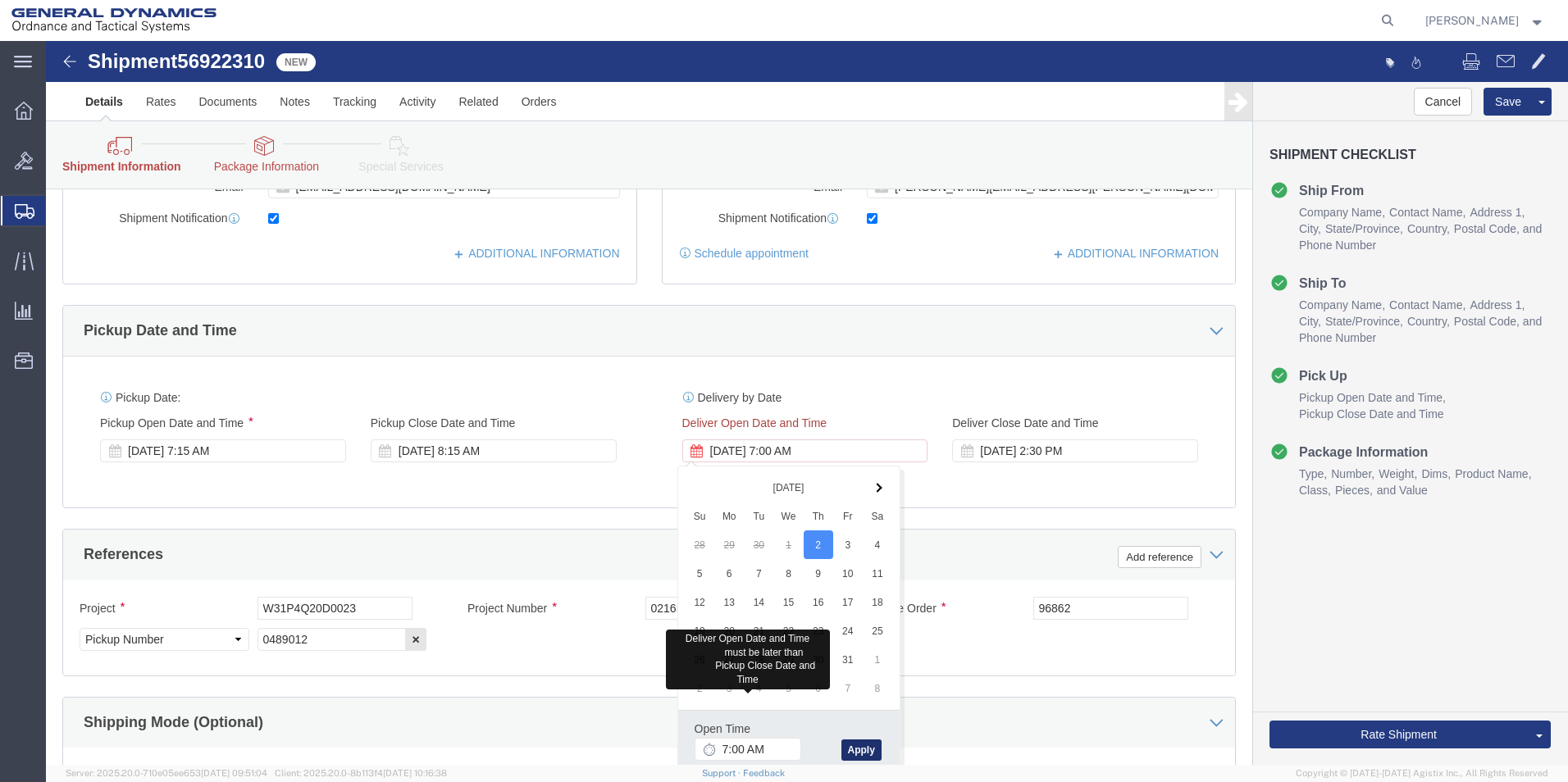
click button "Apply"
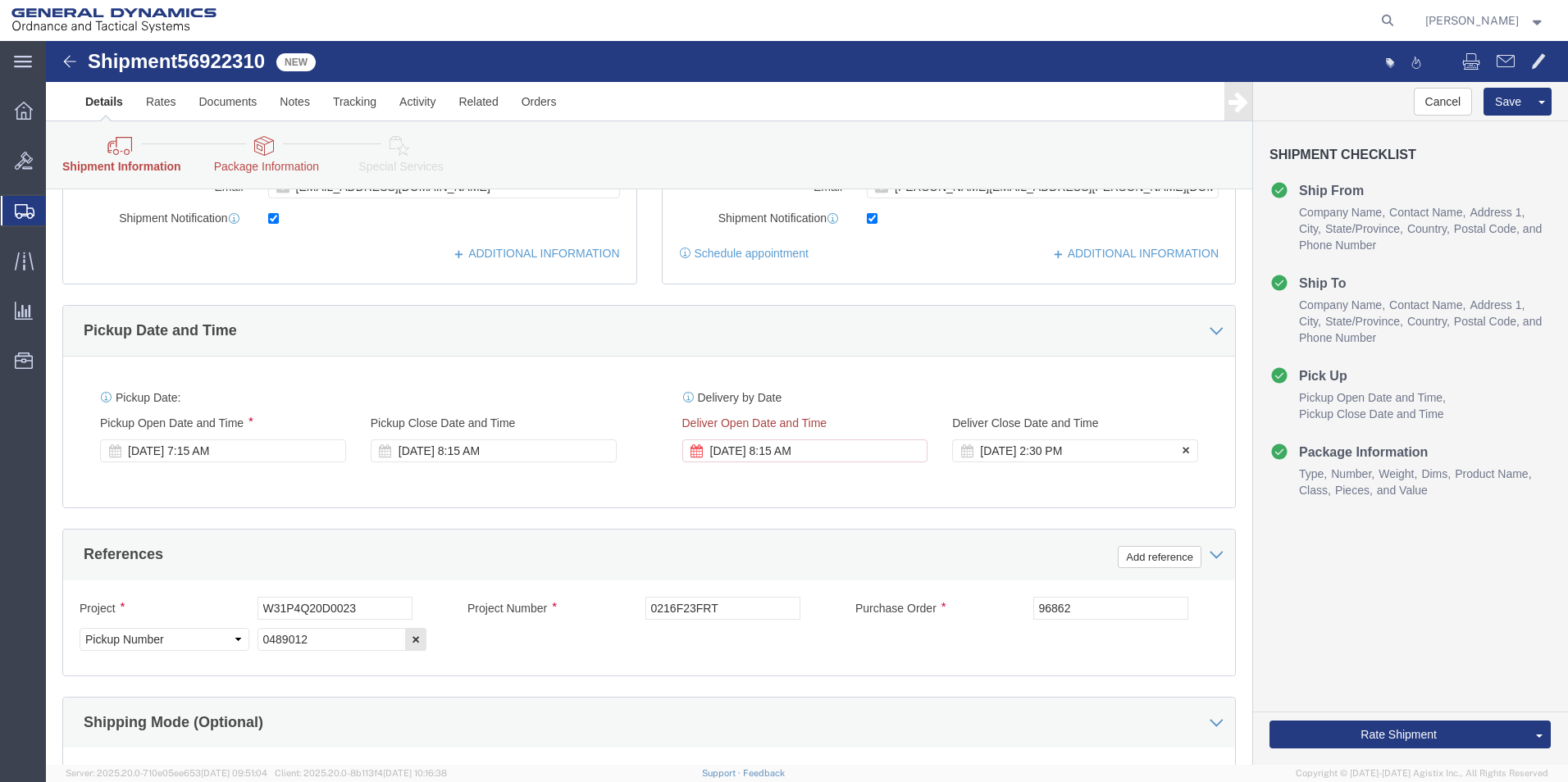
click div "[DATE] 2:30 PM"
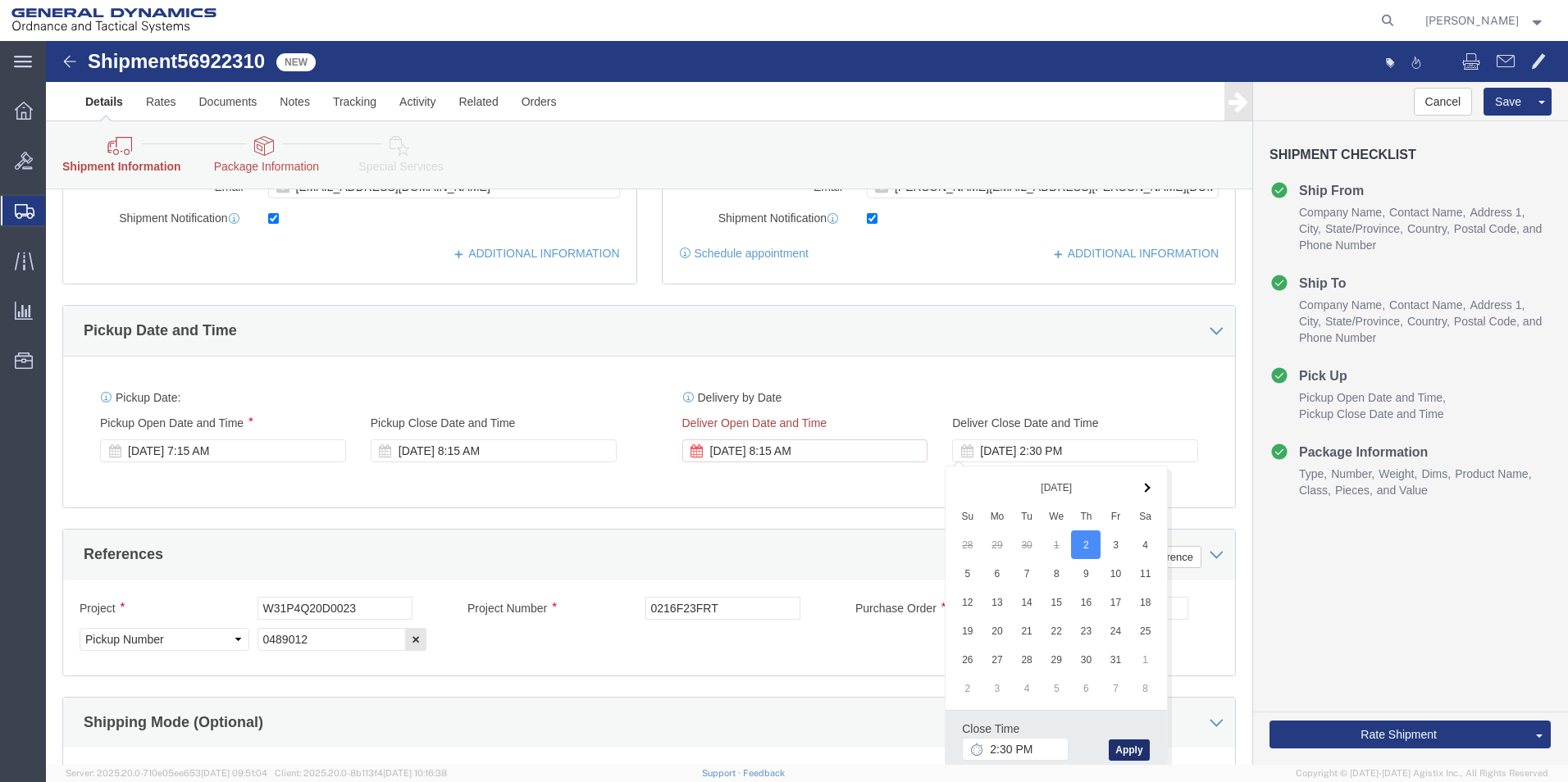
click button "Apply"
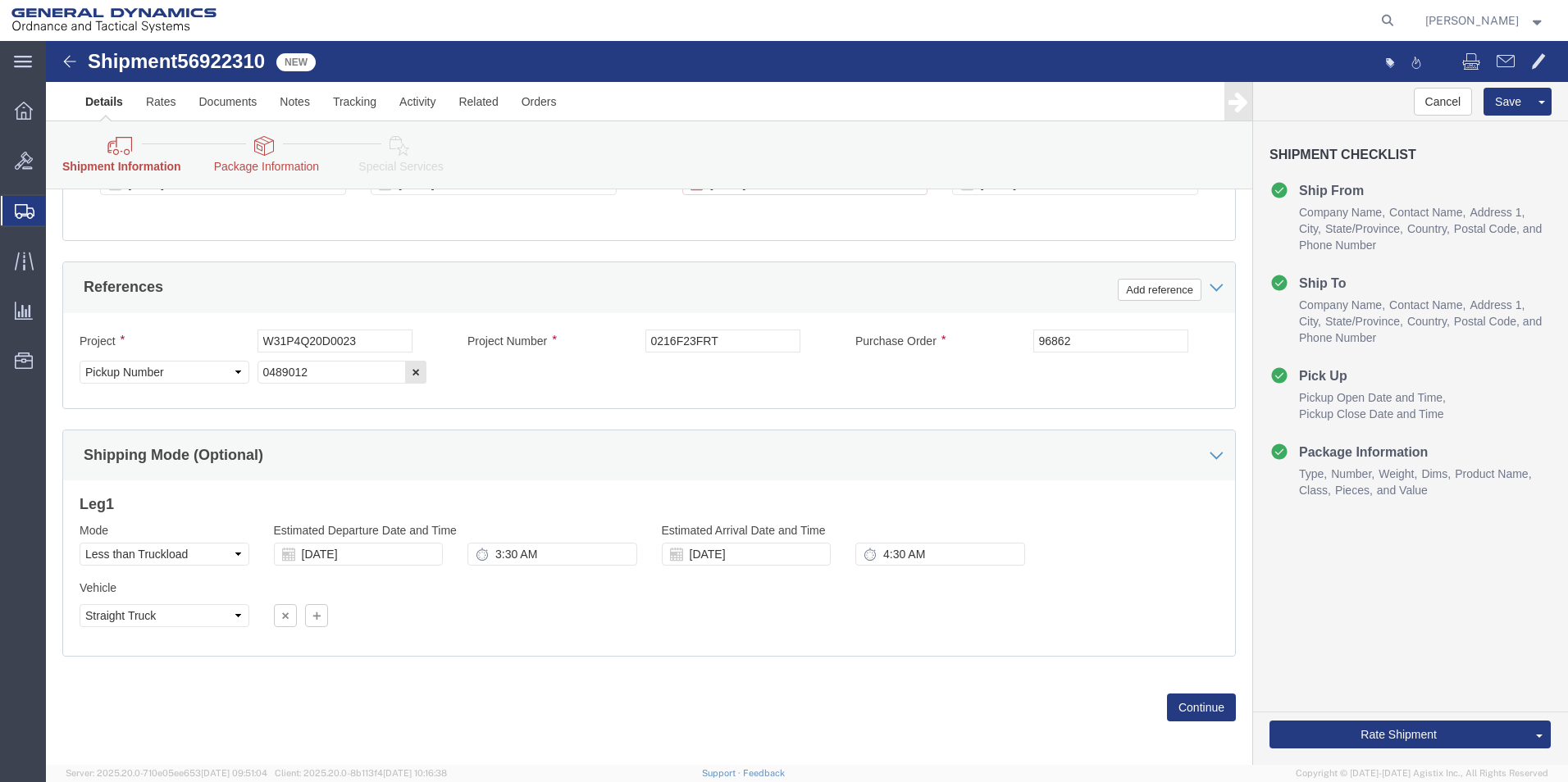
scroll to position [848, 0]
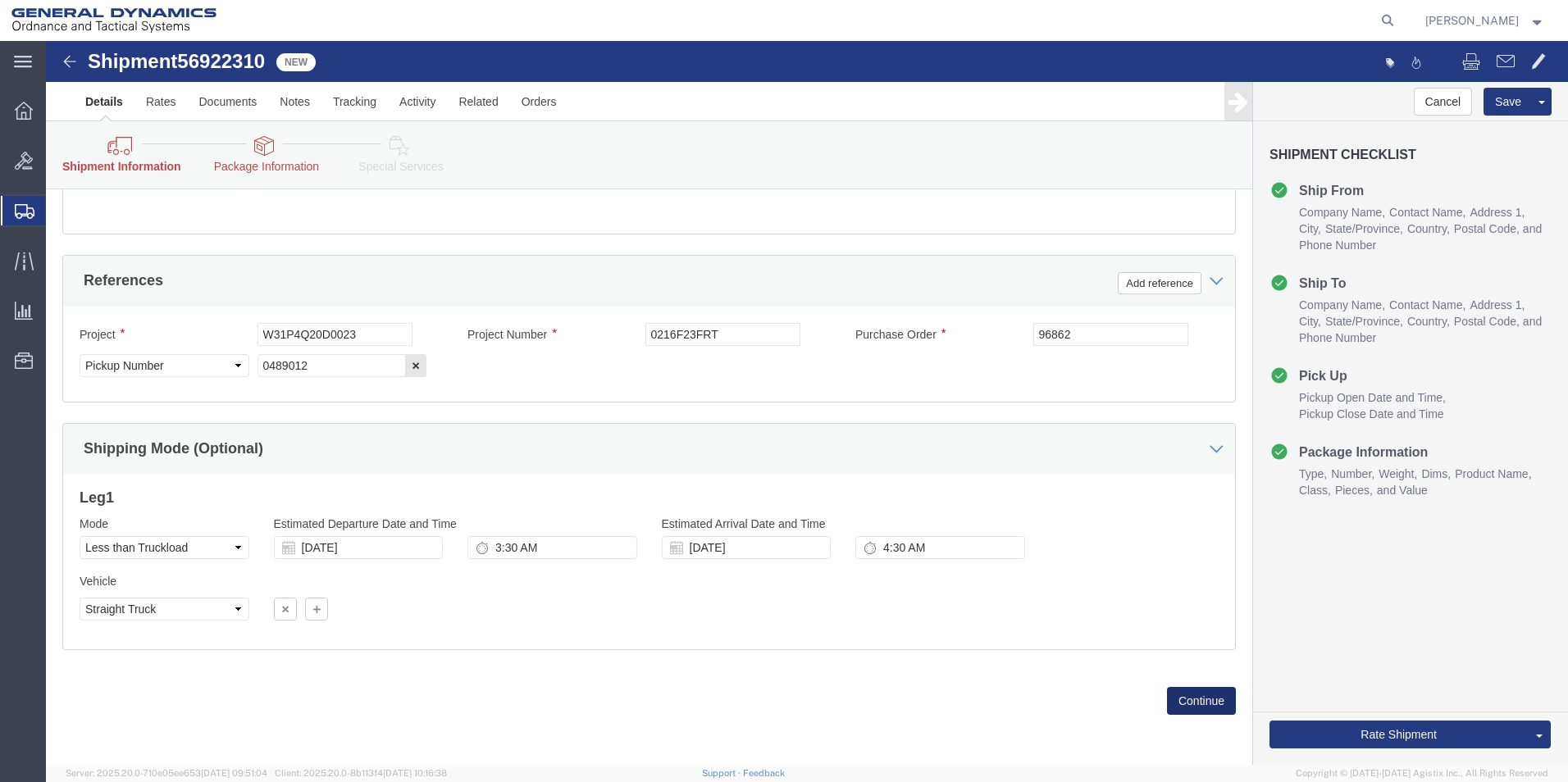
click button "Continue"
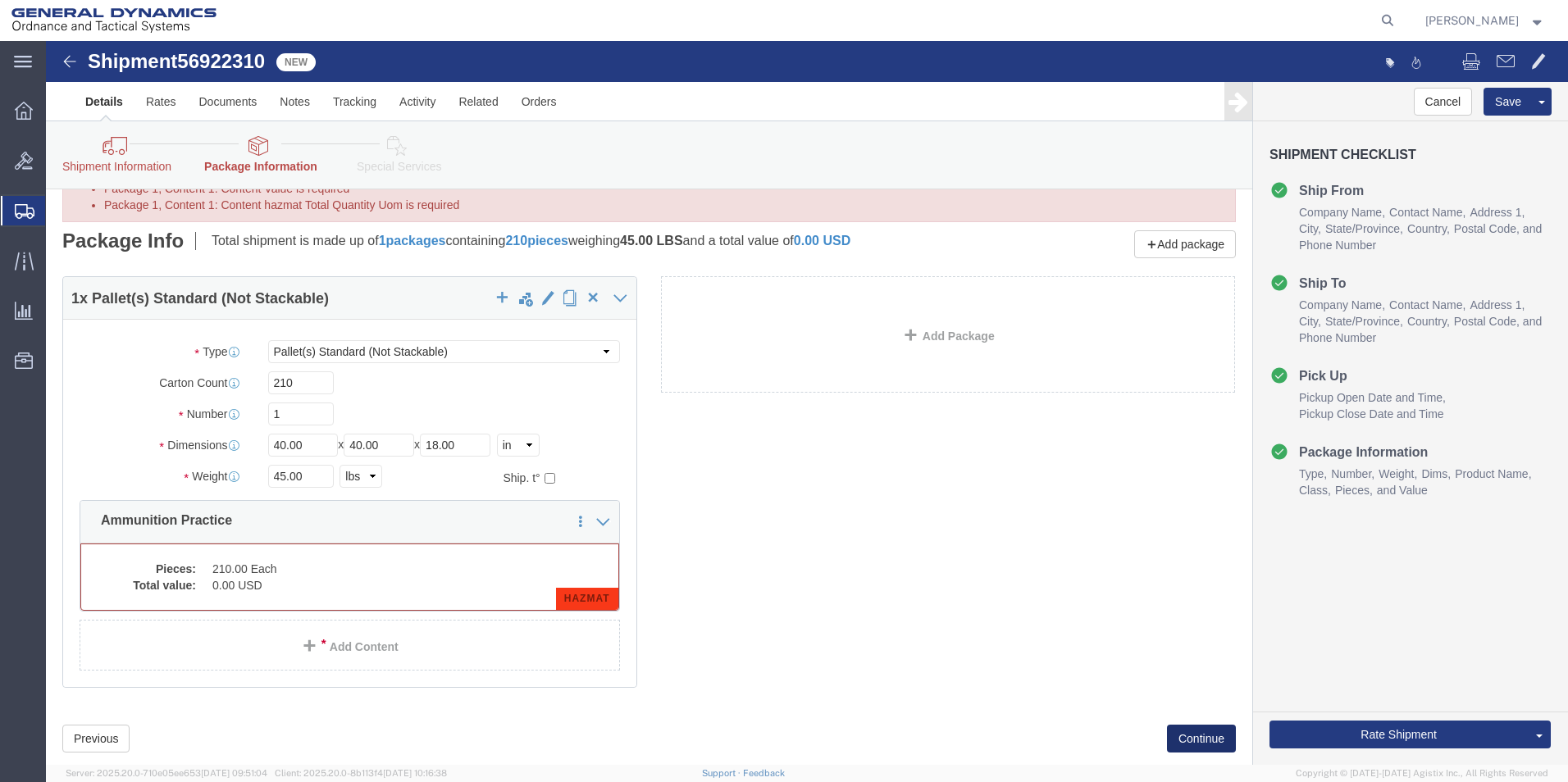
scroll to position [146, 0]
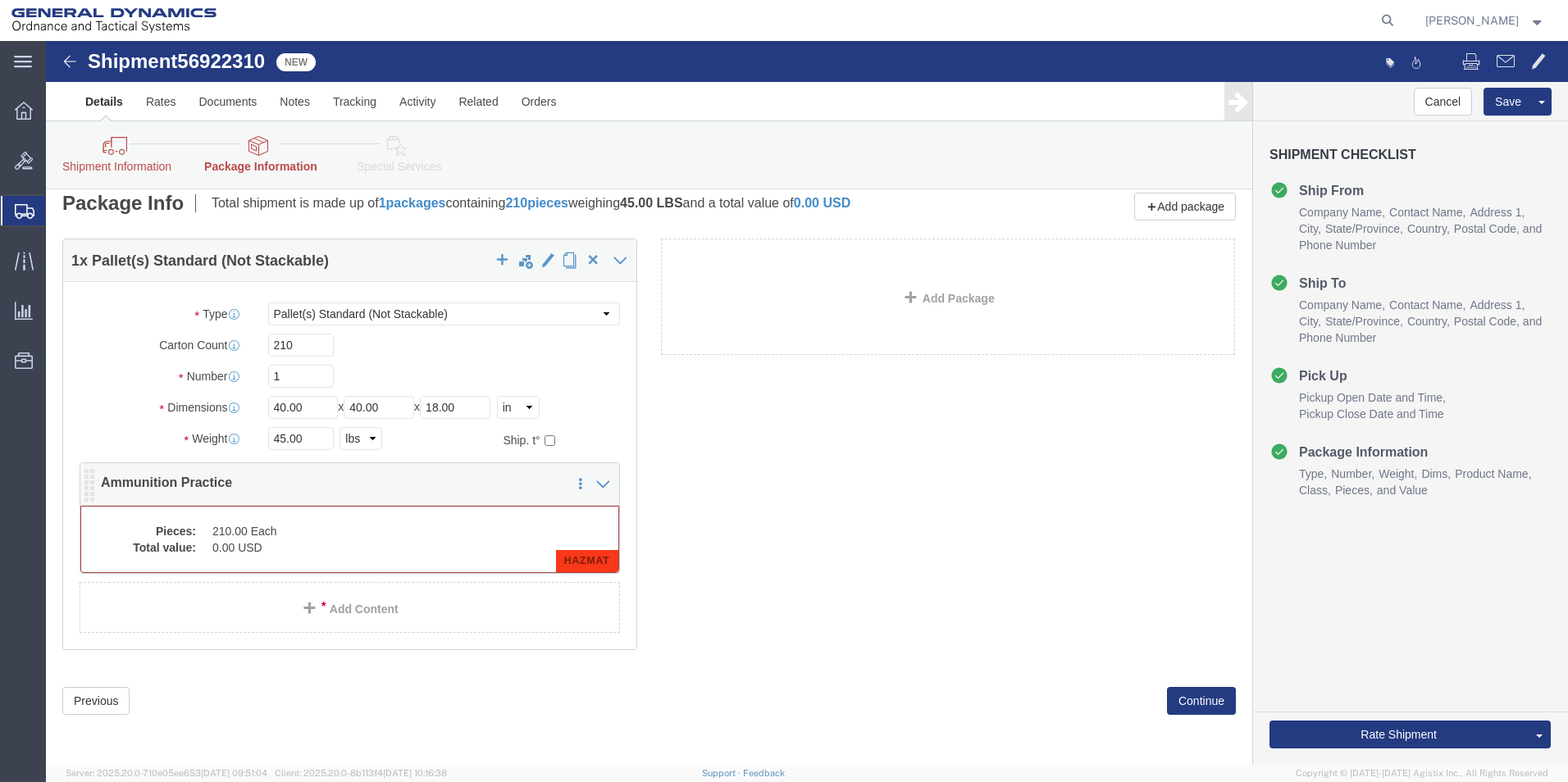
click div
click icon
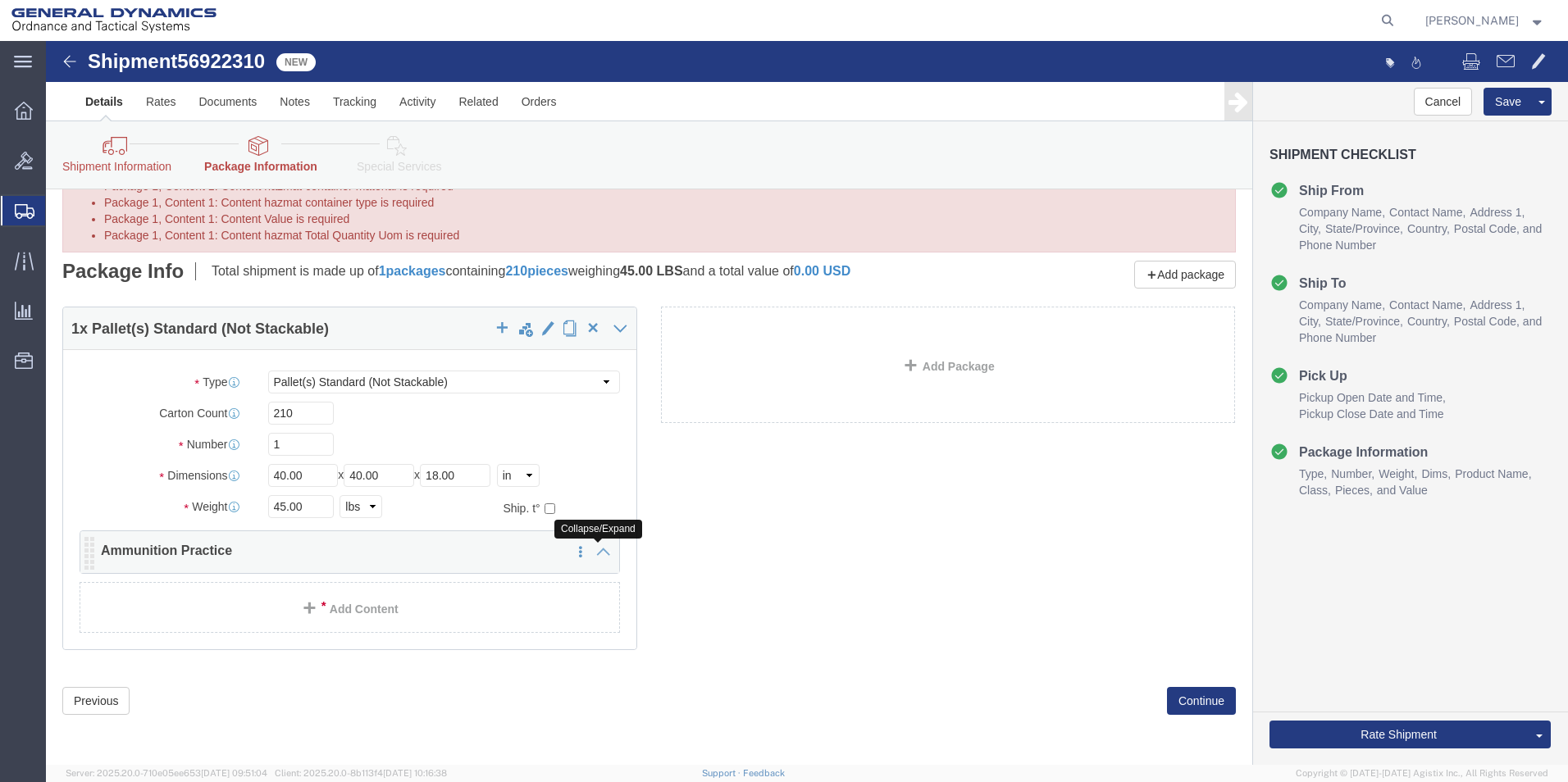
click icon
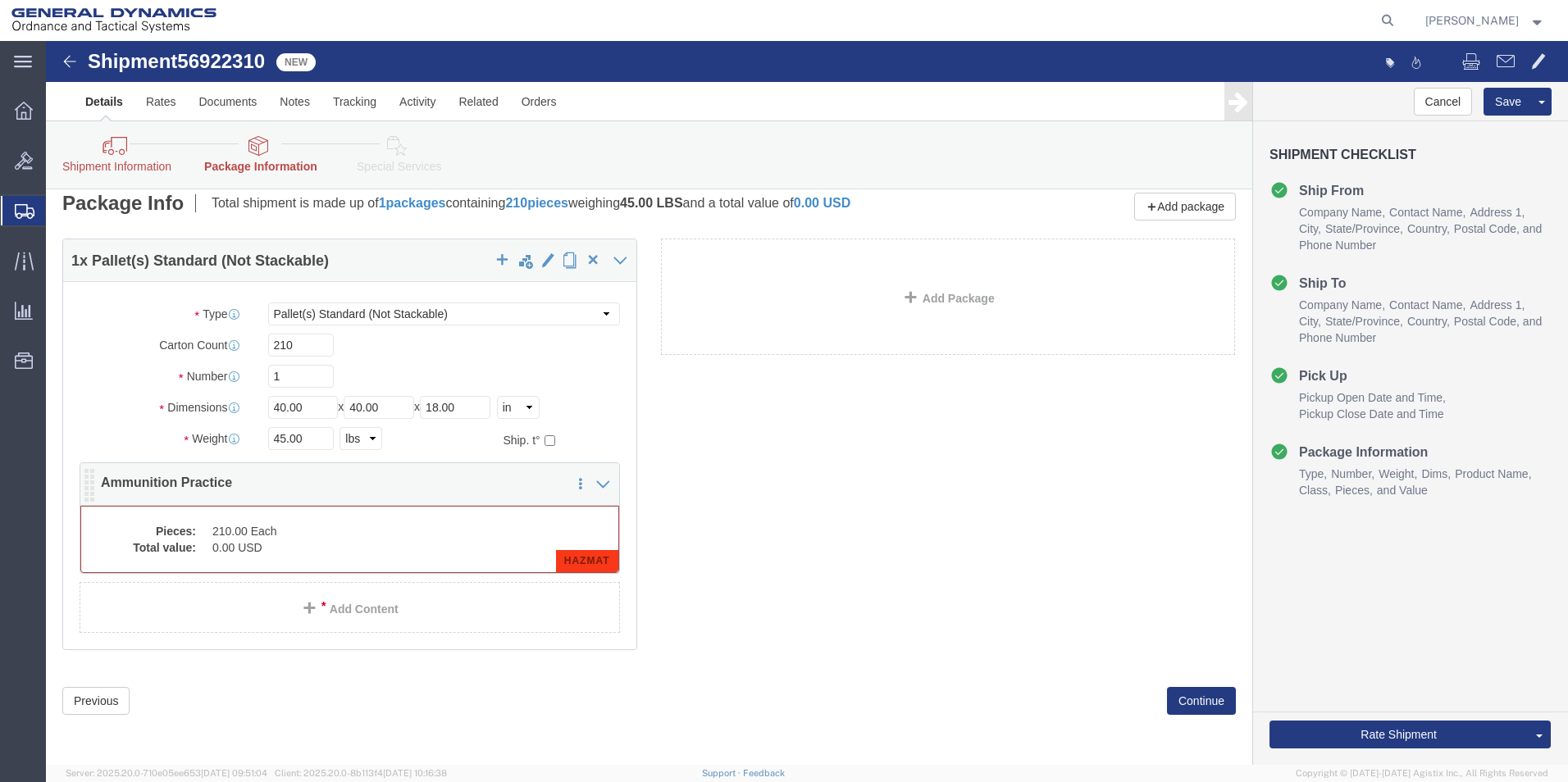
click div "Pieces: 210.00 Each Total value: 0.00 USD HAZMAT"
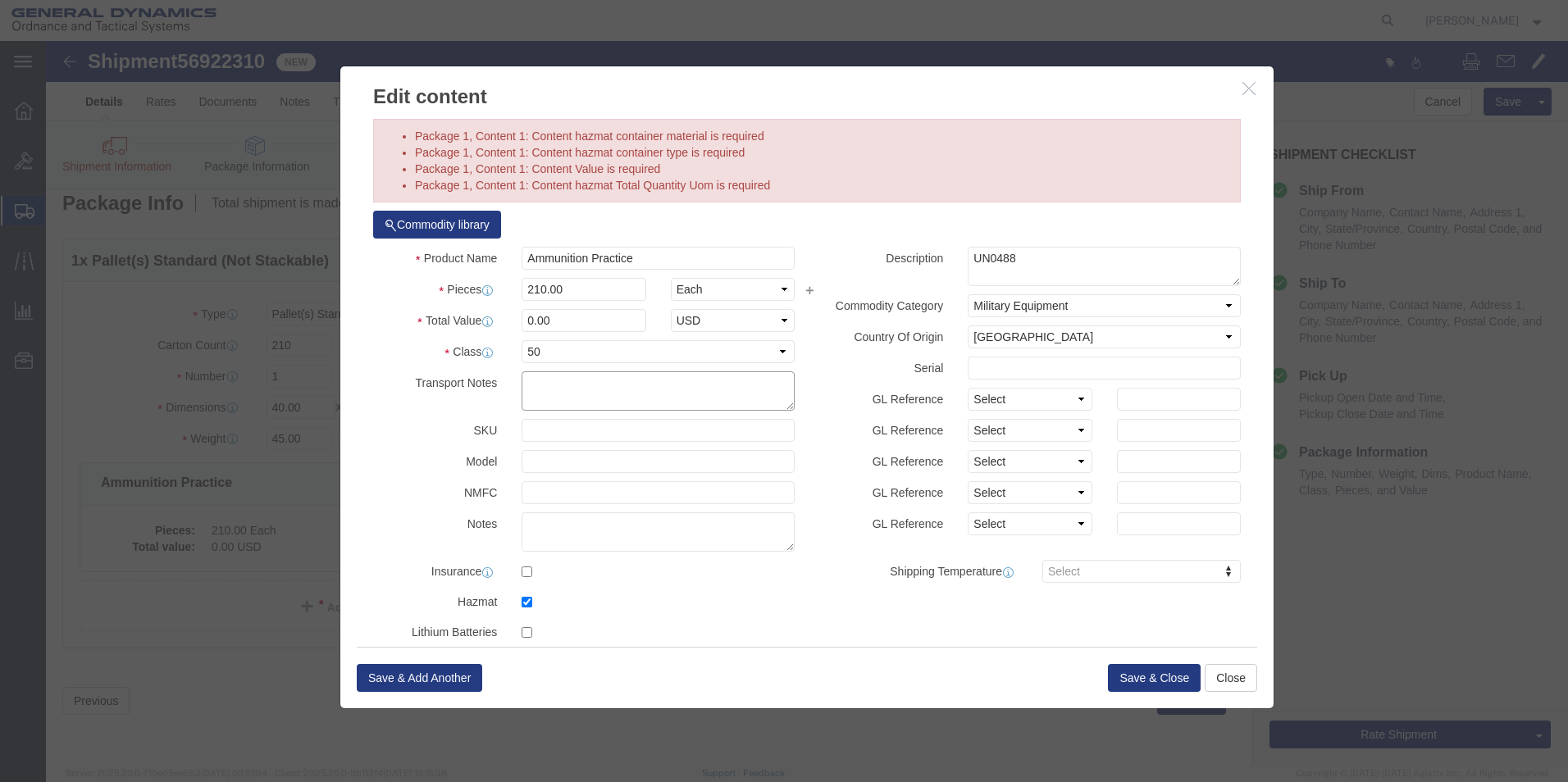
click textarea
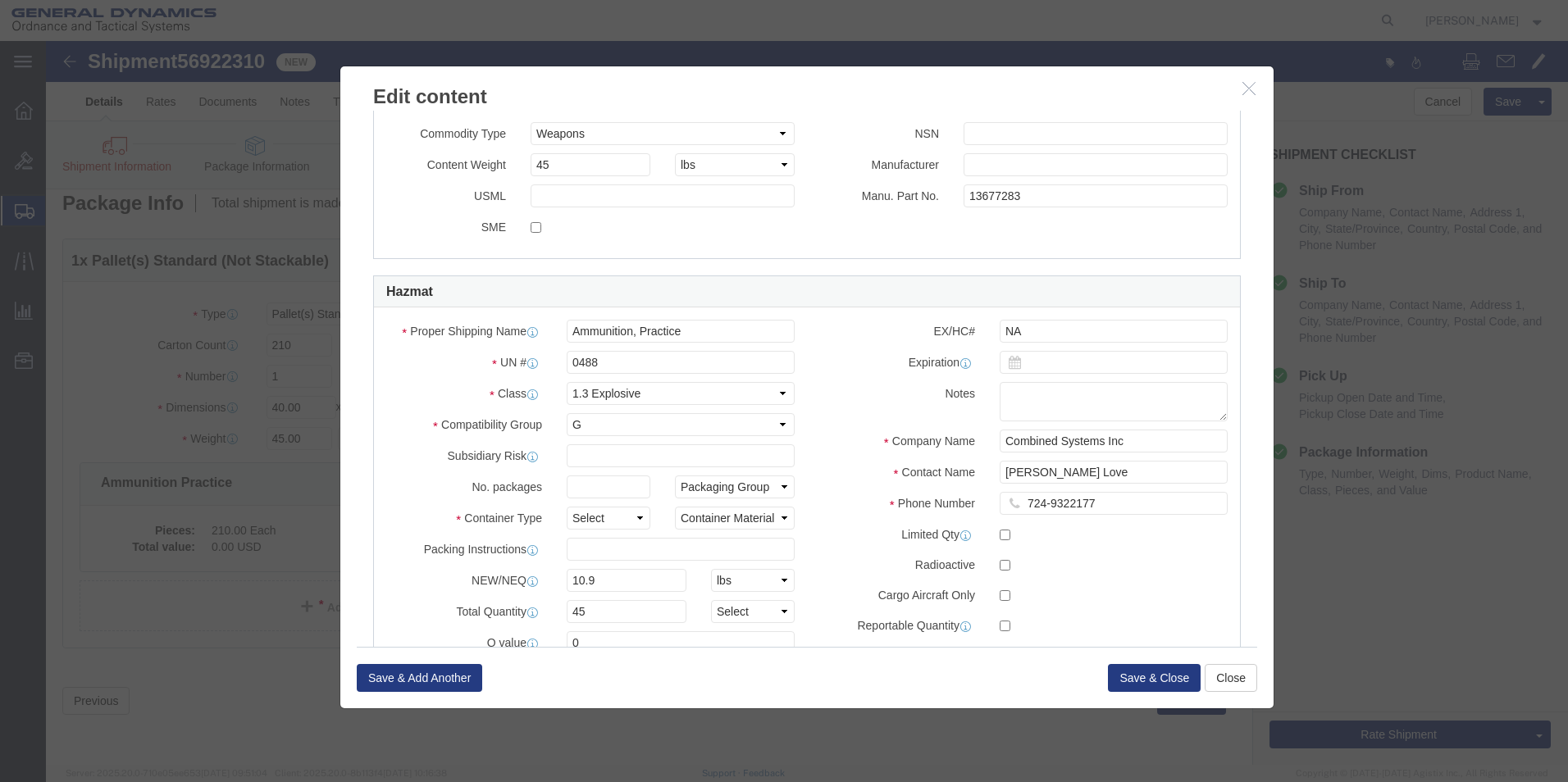
scroll to position [639, 0]
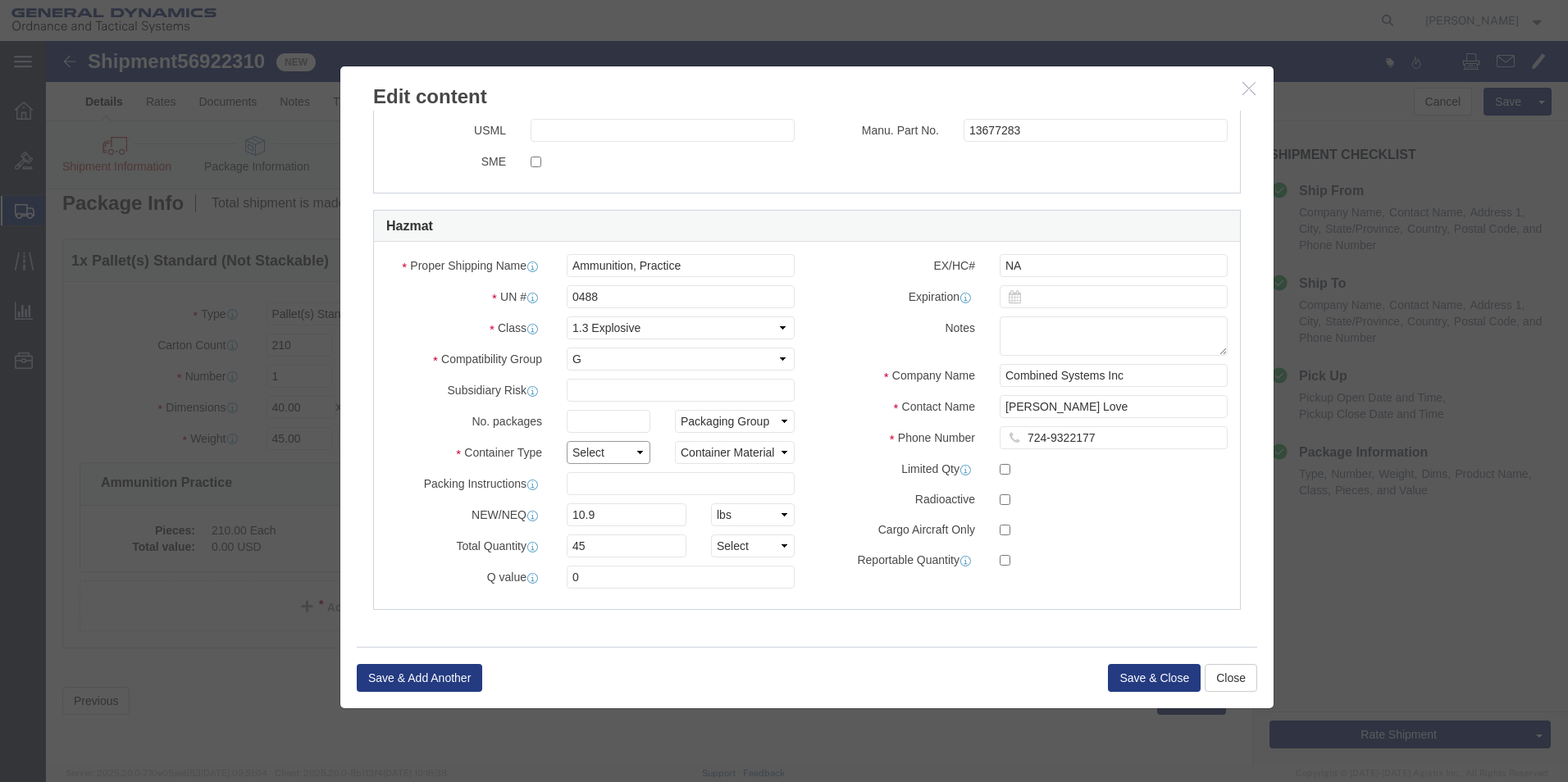
click select "Select 1 - Drums 2 - Reserved 3 - Jerricans 4 - Boxes 5 - Bags 6 - Composite Pa…"
select select "BOXES"
click select "Select 1 - Drums 2 - Reserved 3 - Jerricans 4 - Boxes 5 - Bags 6 - Composite Pa…"
click select "Container Material A - Steel (all types and surface treatments) B - Aluminum C …"
select select "NATURALWOOD"
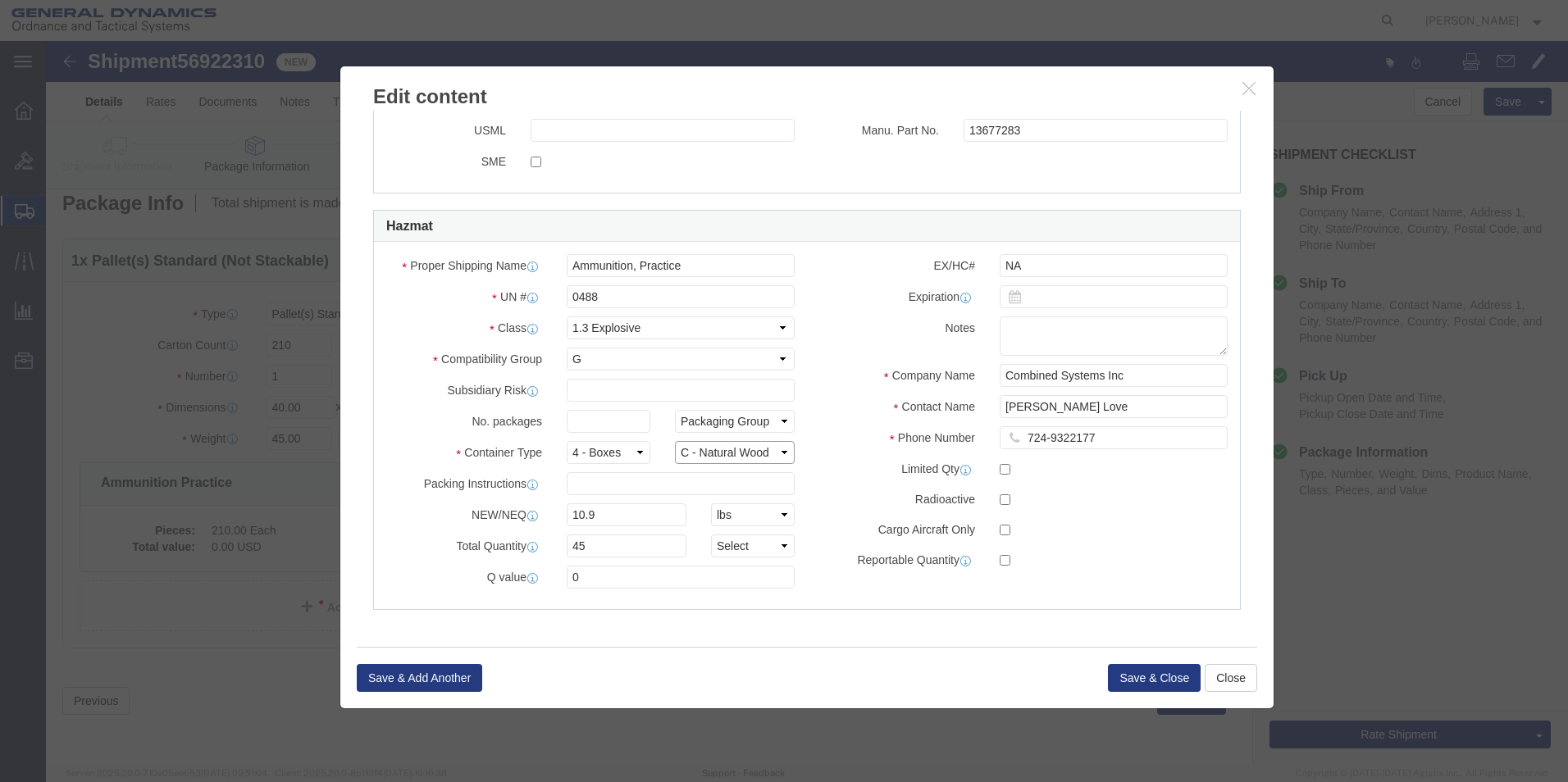
click select "Container Material A - Steel (all types and surface treatments) B - Aluminum C …"
click select "Packaging Group I II III"
select select "II"
click select "Packaging Group I II III"
click input "text"
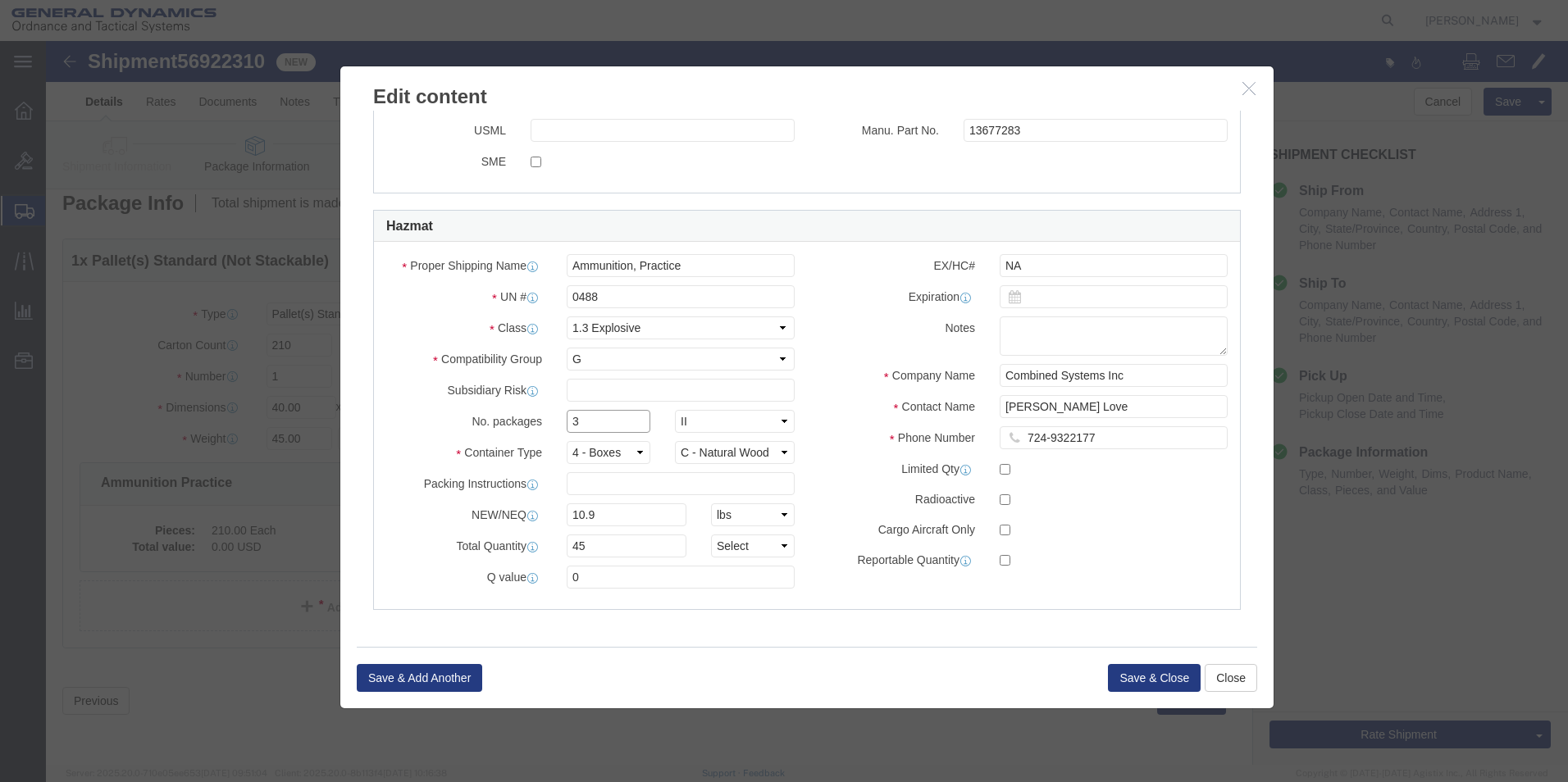
type input "3"
click div "Container Material Container Material A - Steel (all types and surface treatmen…"
drag, startPoint x: 548, startPoint y: 537, endPoint x: 492, endPoint y: 544, distance: 56.4
click div "Q value 0"
type input "1"
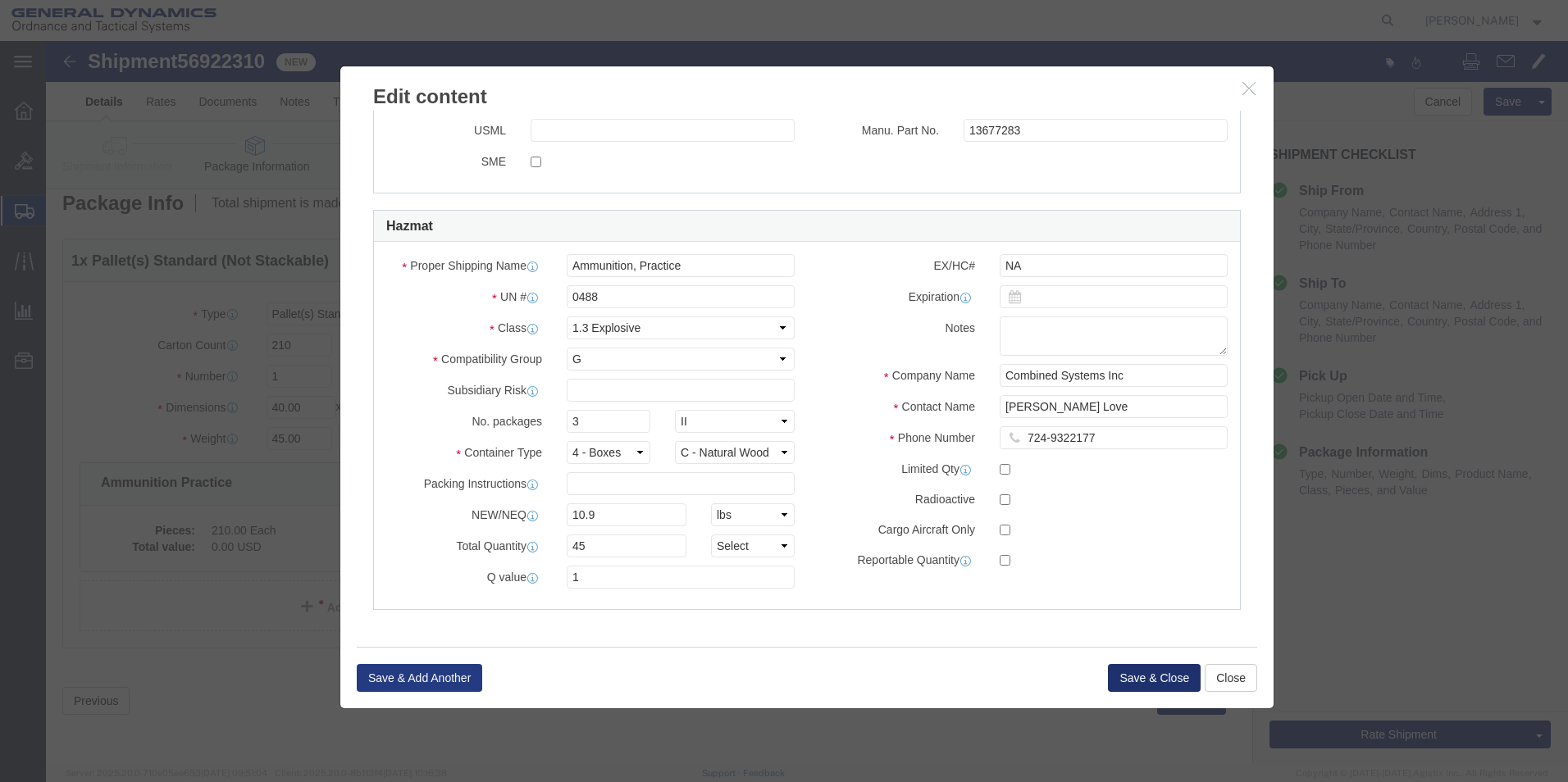
click button "Save & Close"
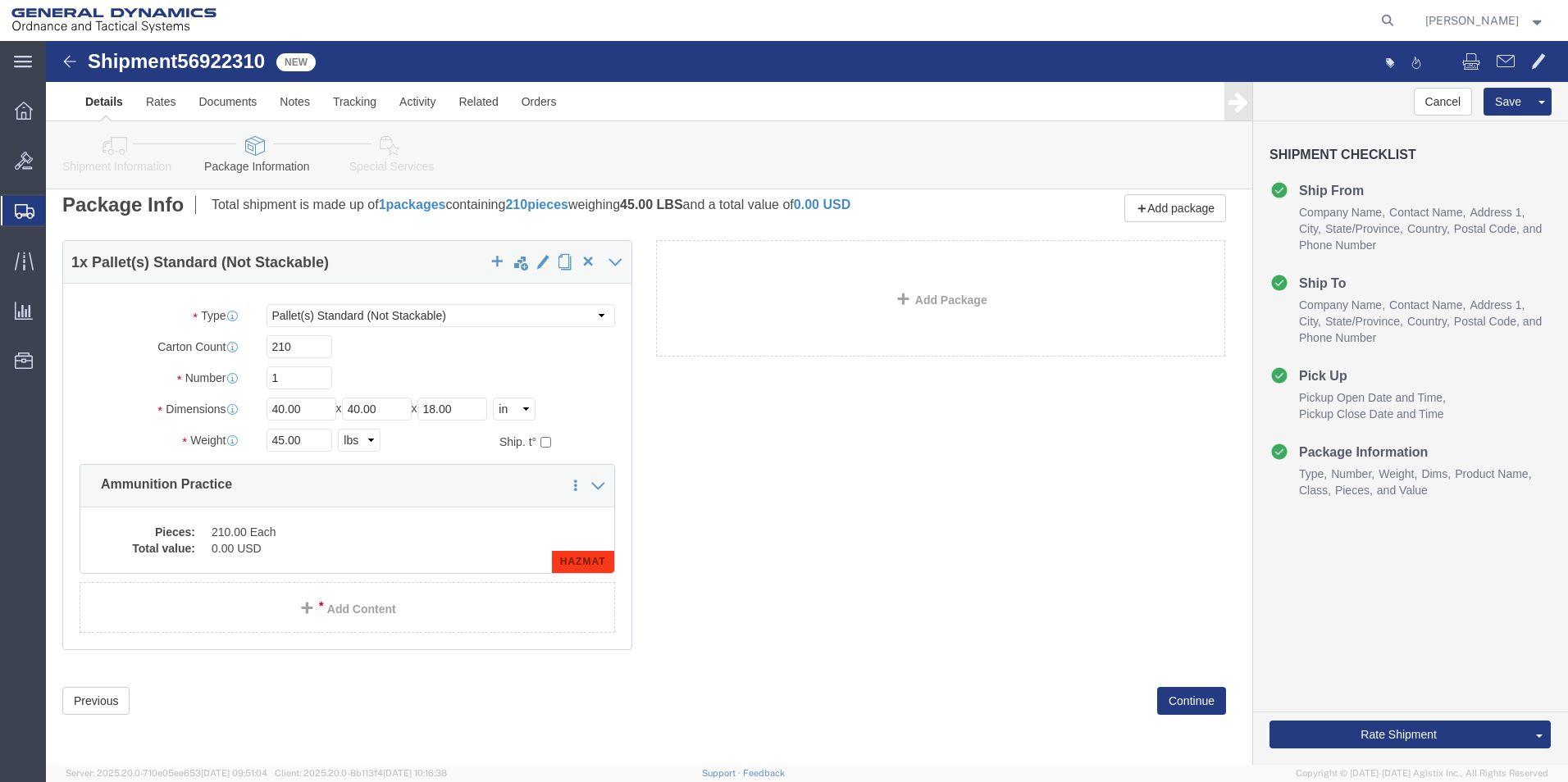
scroll to position [79, 0]
click button "Rate Shipment"
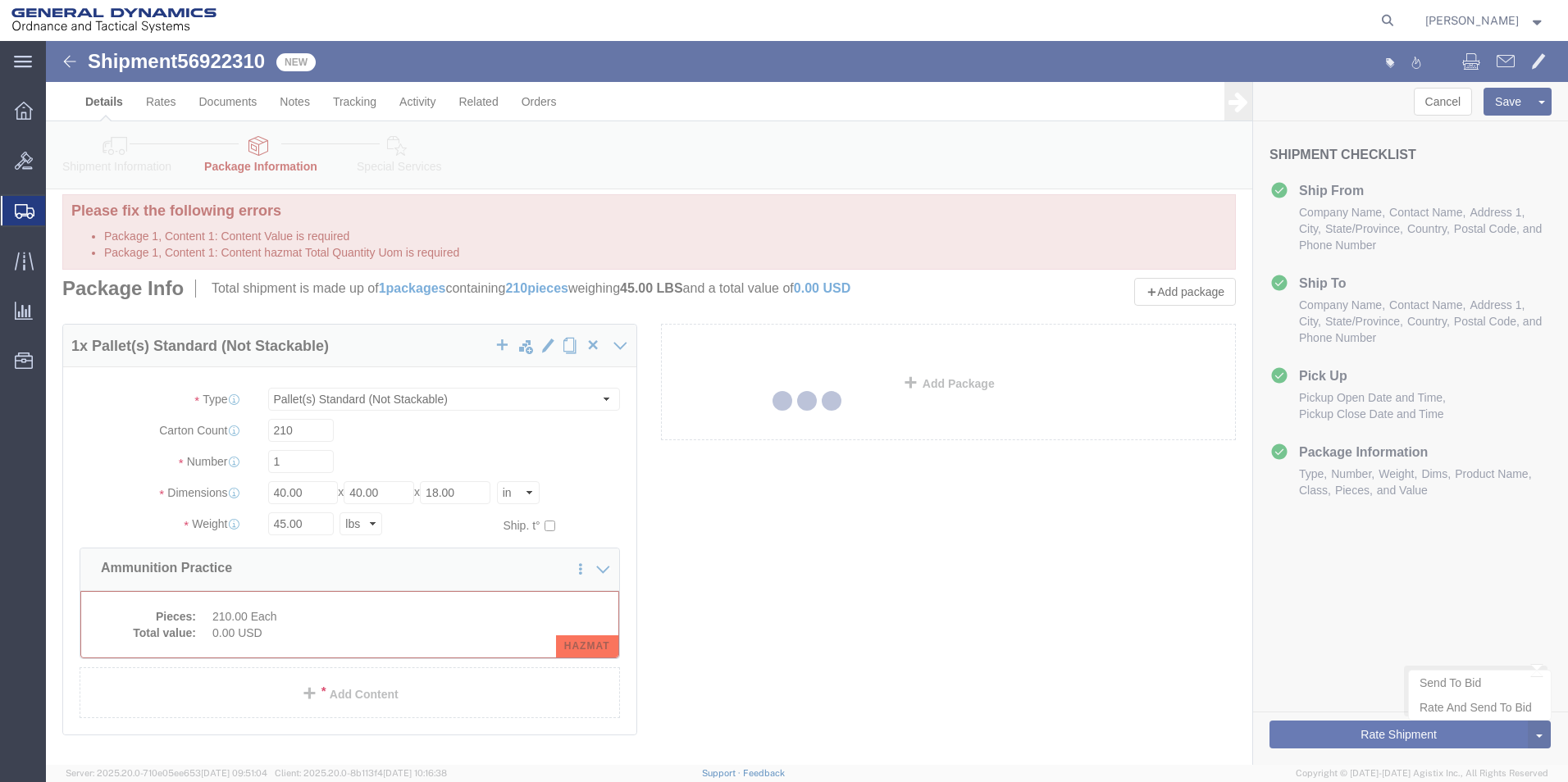
scroll to position [0, 0]
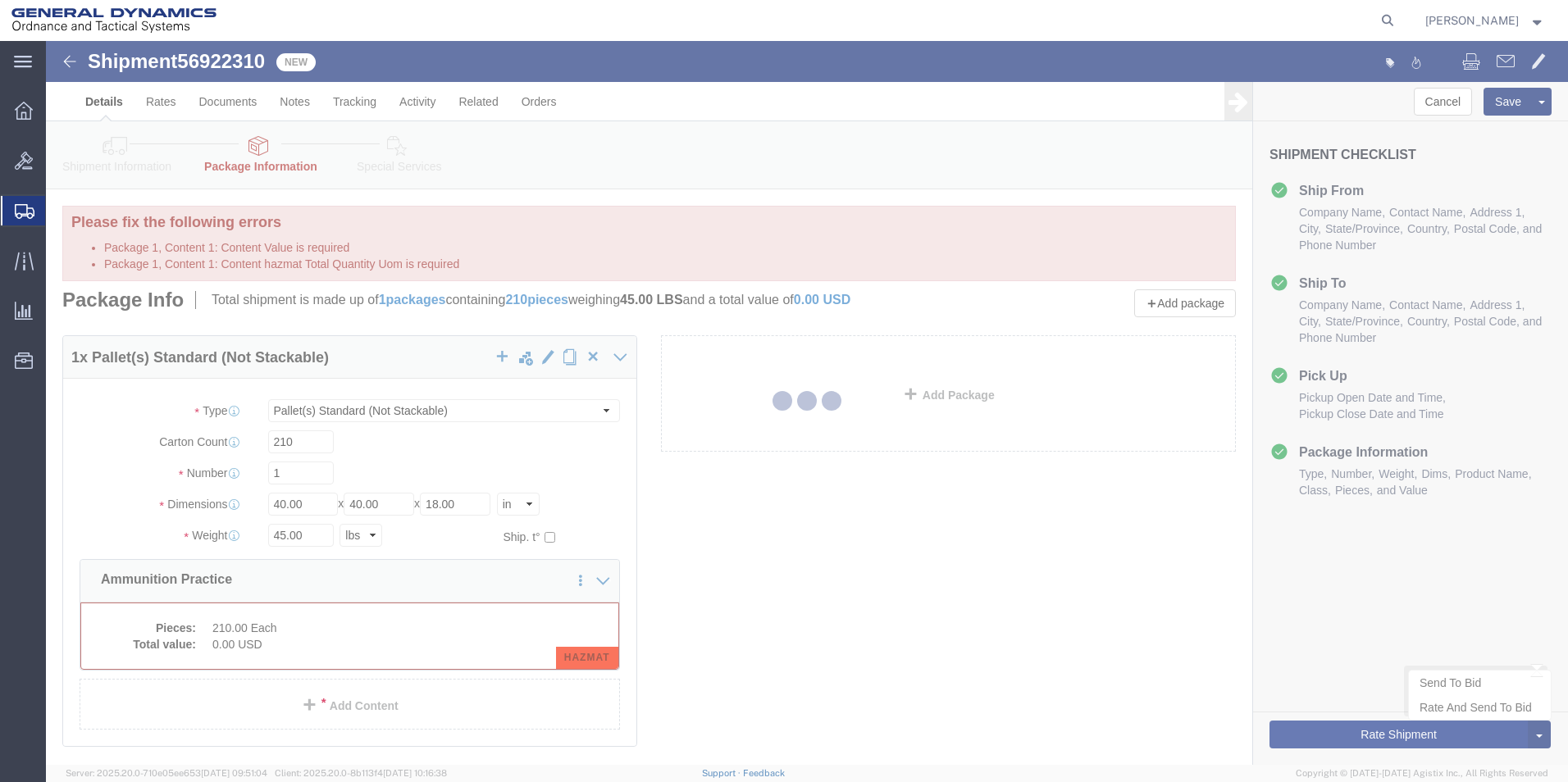
select select "PSNS"
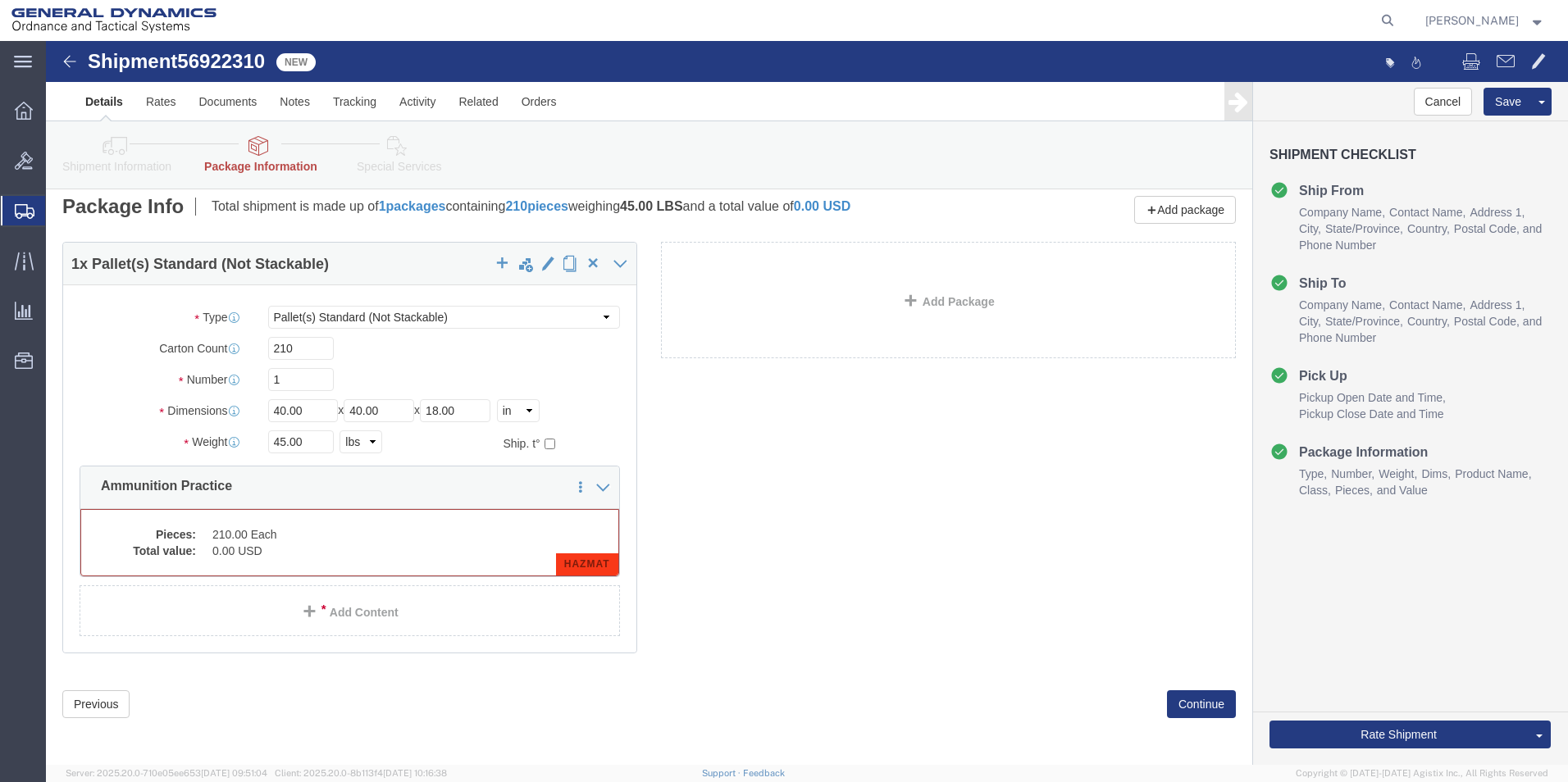
scroll to position [97, 0]
click dd "0.00 USD"
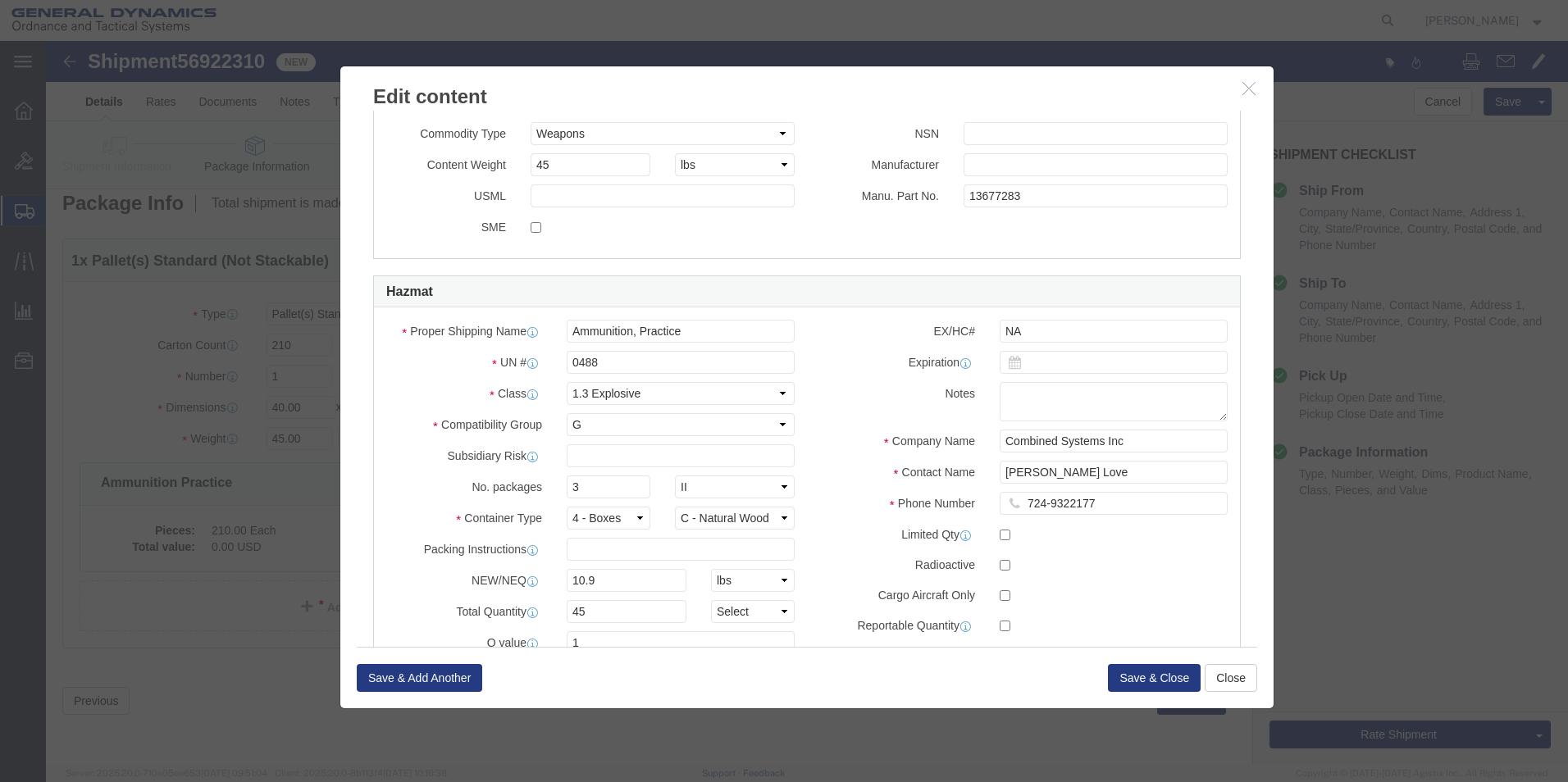
scroll to position [574, 0]
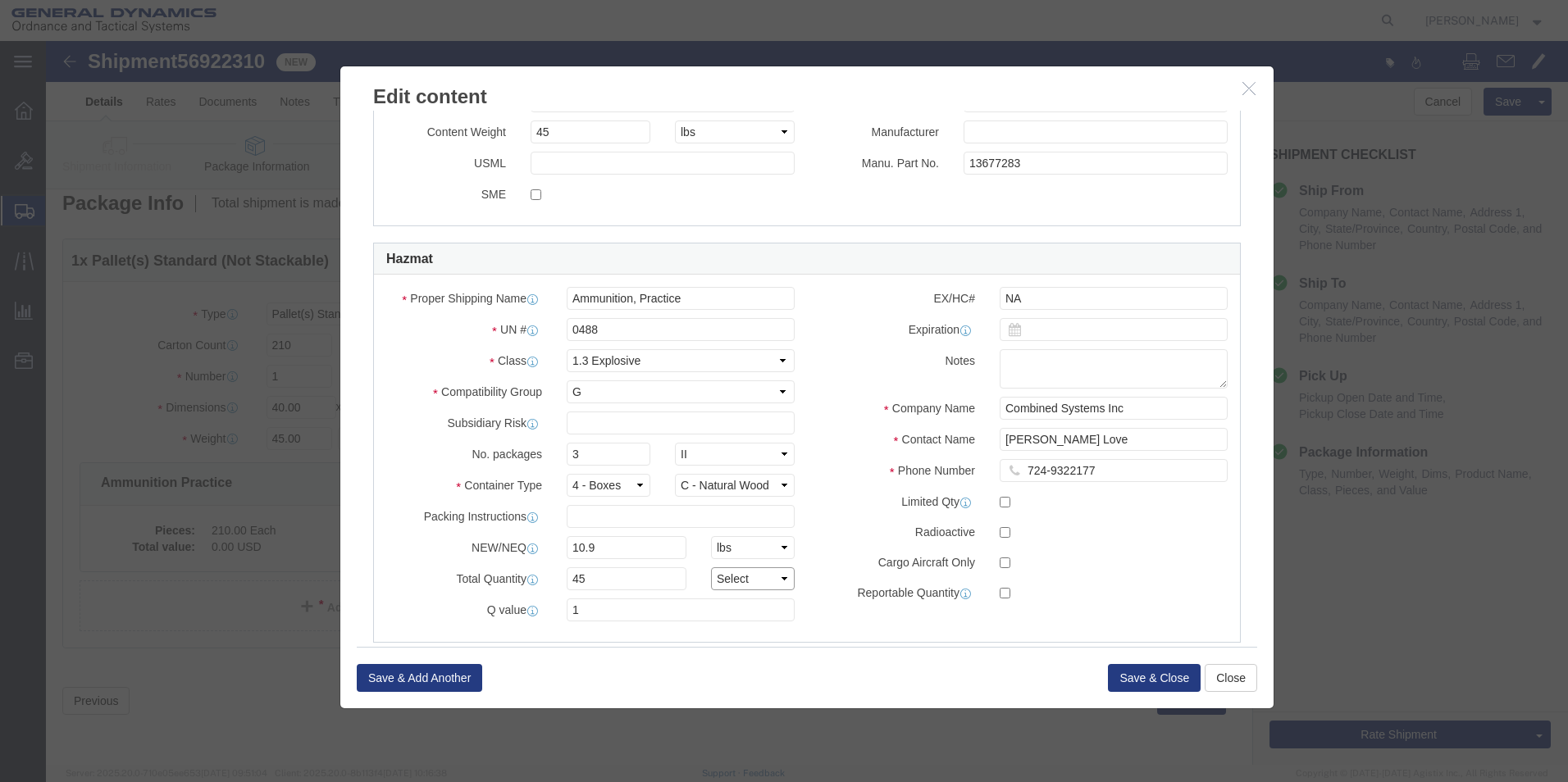
click select "Select curies gallons kgs lbs liters milliliters"
select select "LBS"
click select "Select curies gallons kgs lbs liters milliliters"
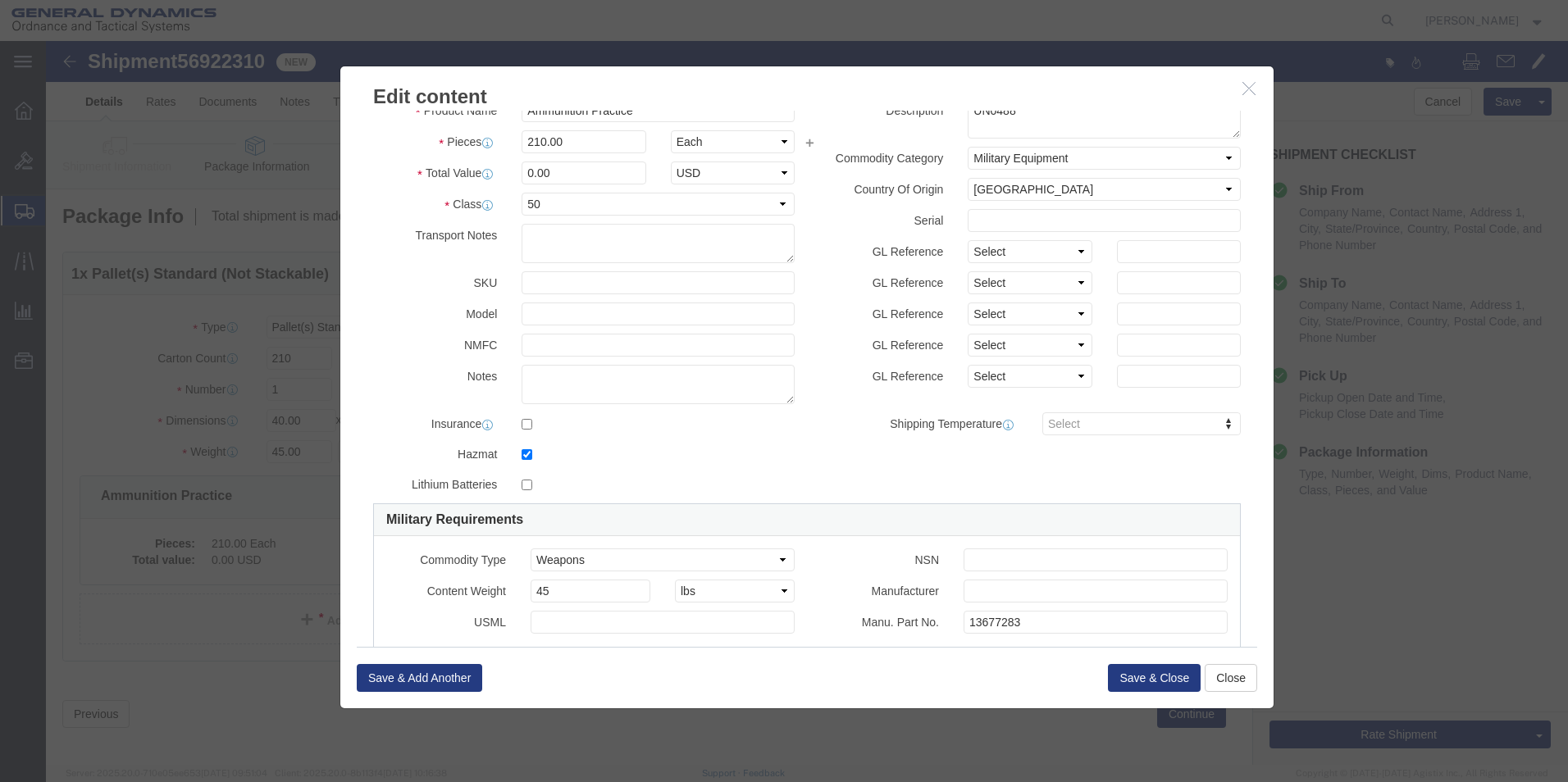
scroll to position [33, 0]
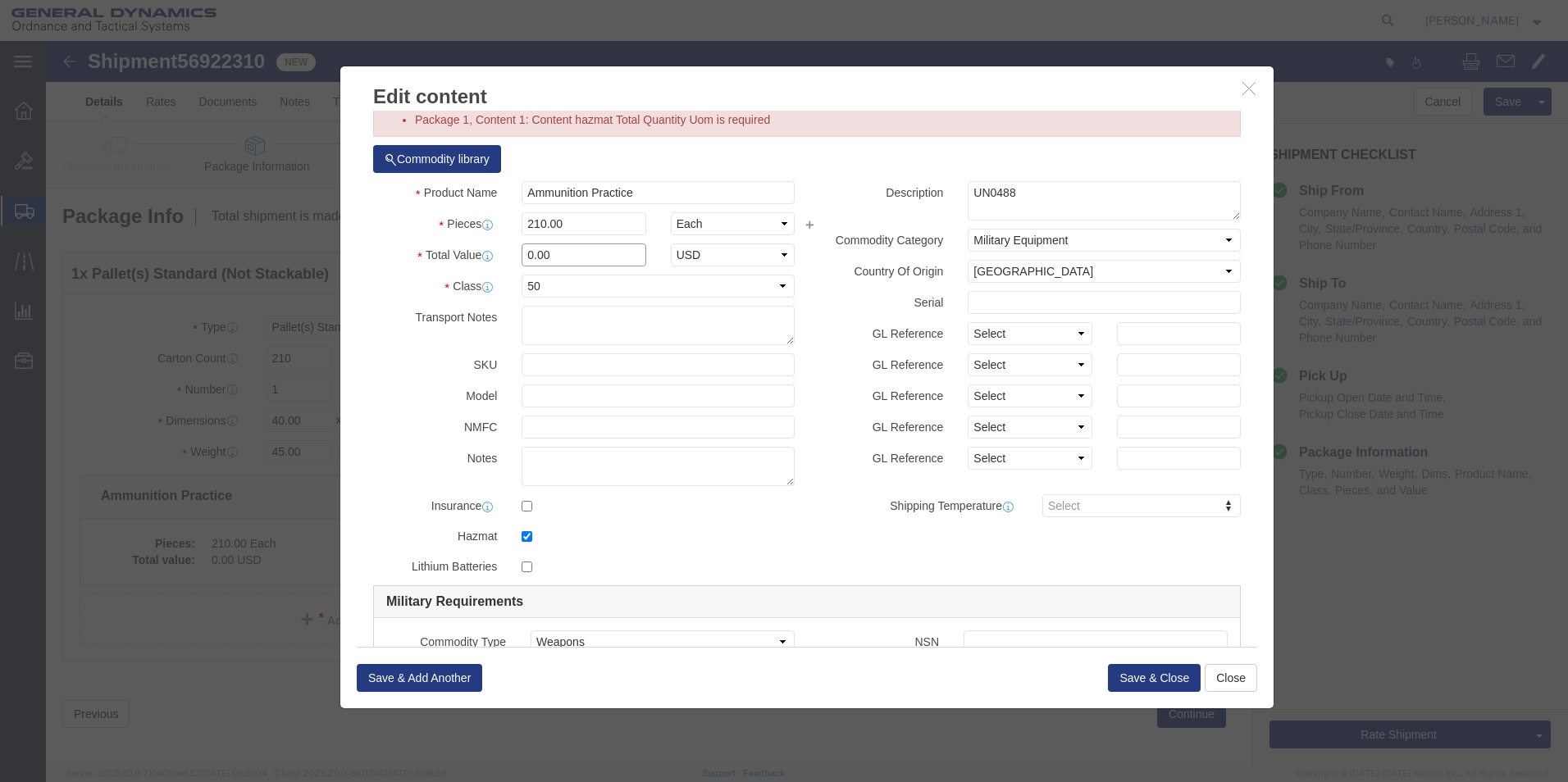
drag, startPoint x: 542, startPoint y: 210, endPoint x: 429, endPoint y: 206, distance: 113.1
click div "Total Value 0.00 Select ADP AED AFN ALL AMD AOA ARS ATS AUD AWG AZN BAM BBD BDT…"
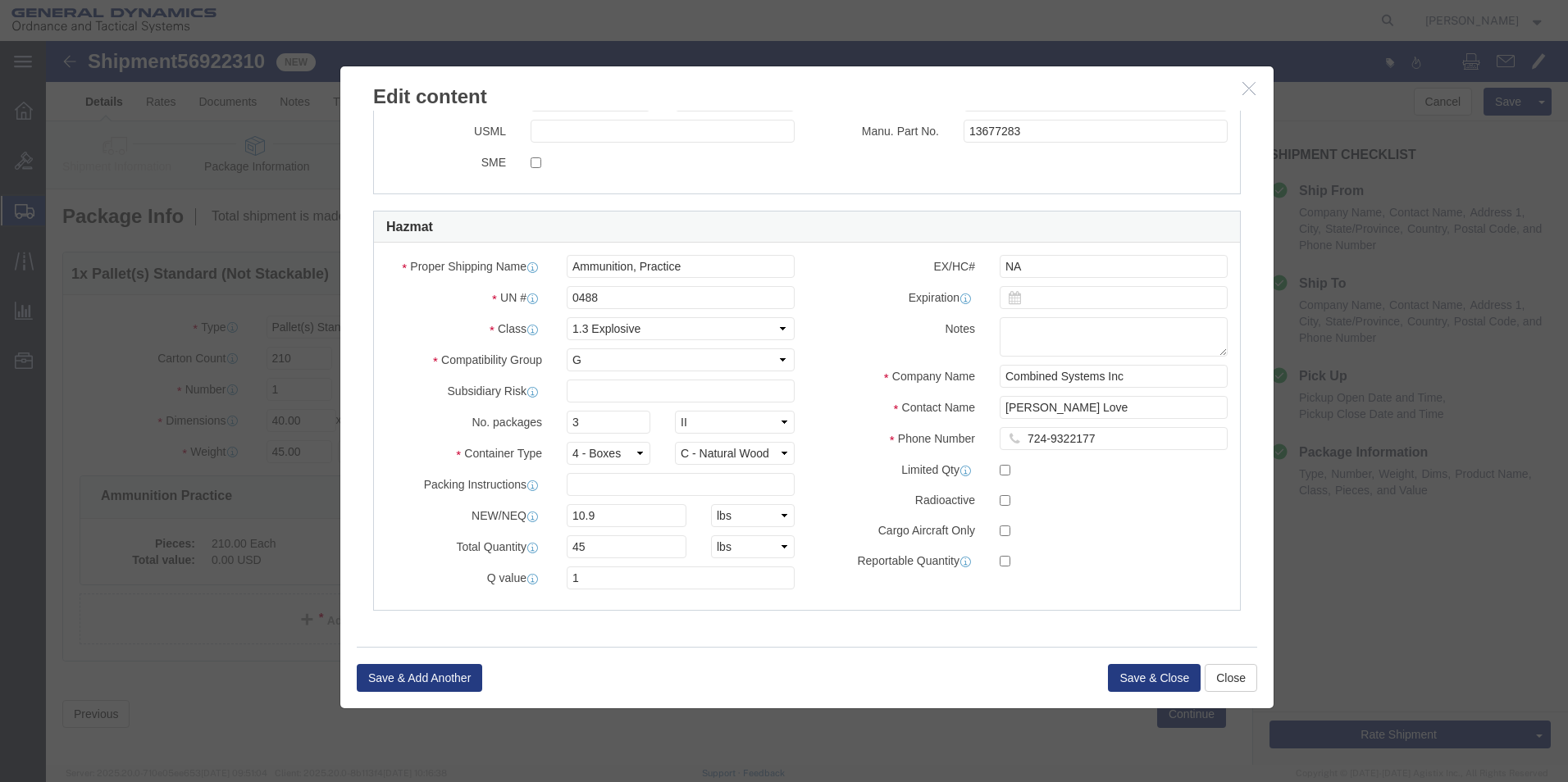
scroll to position [607, 0]
type input "1"
drag, startPoint x: 555, startPoint y: 543, endPoint x: 445, endPoint y: 541, distance: 110.0
click div "Q value 1"
click button "Save & Close"
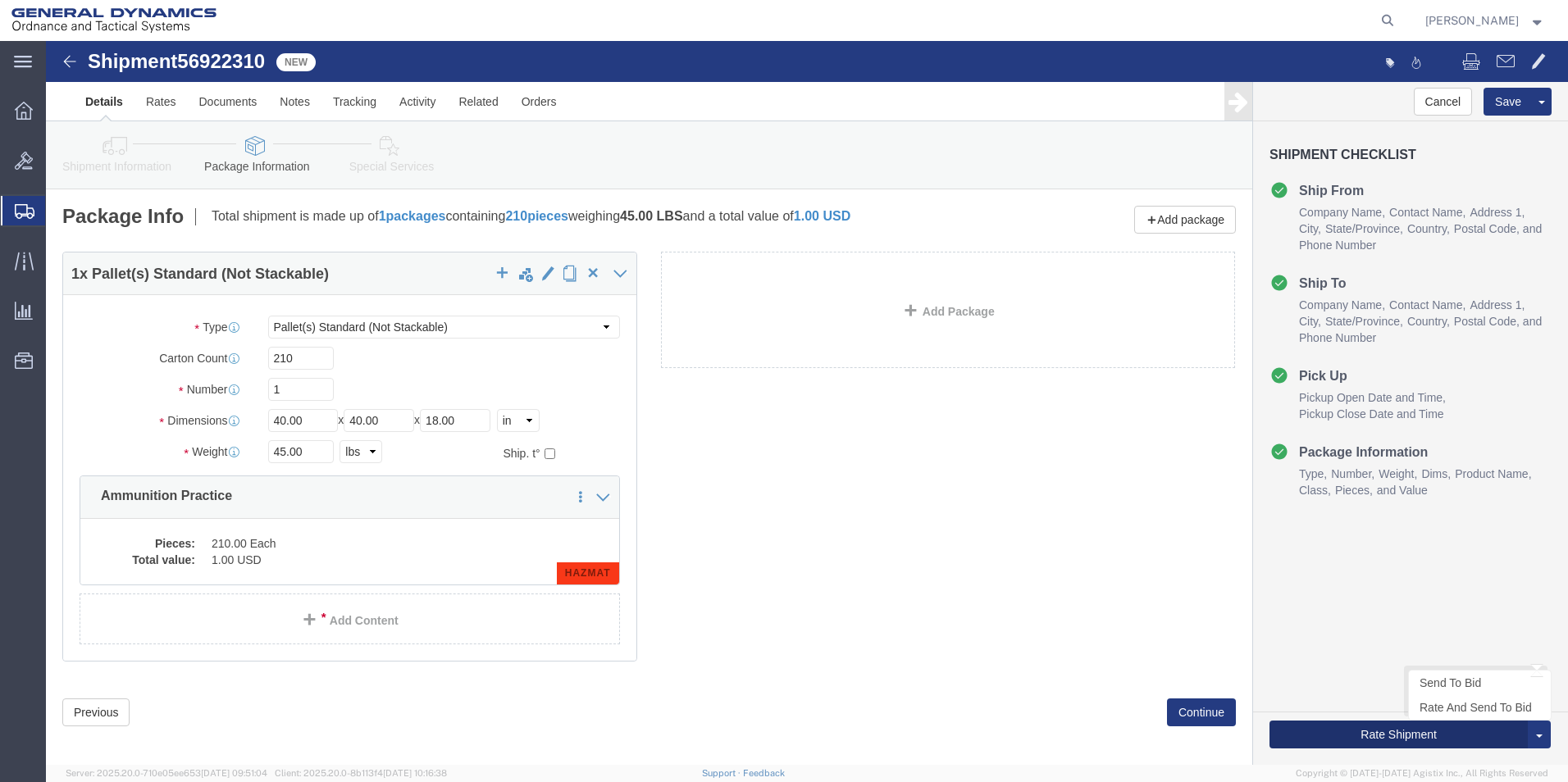
click button "Rate Shipment"
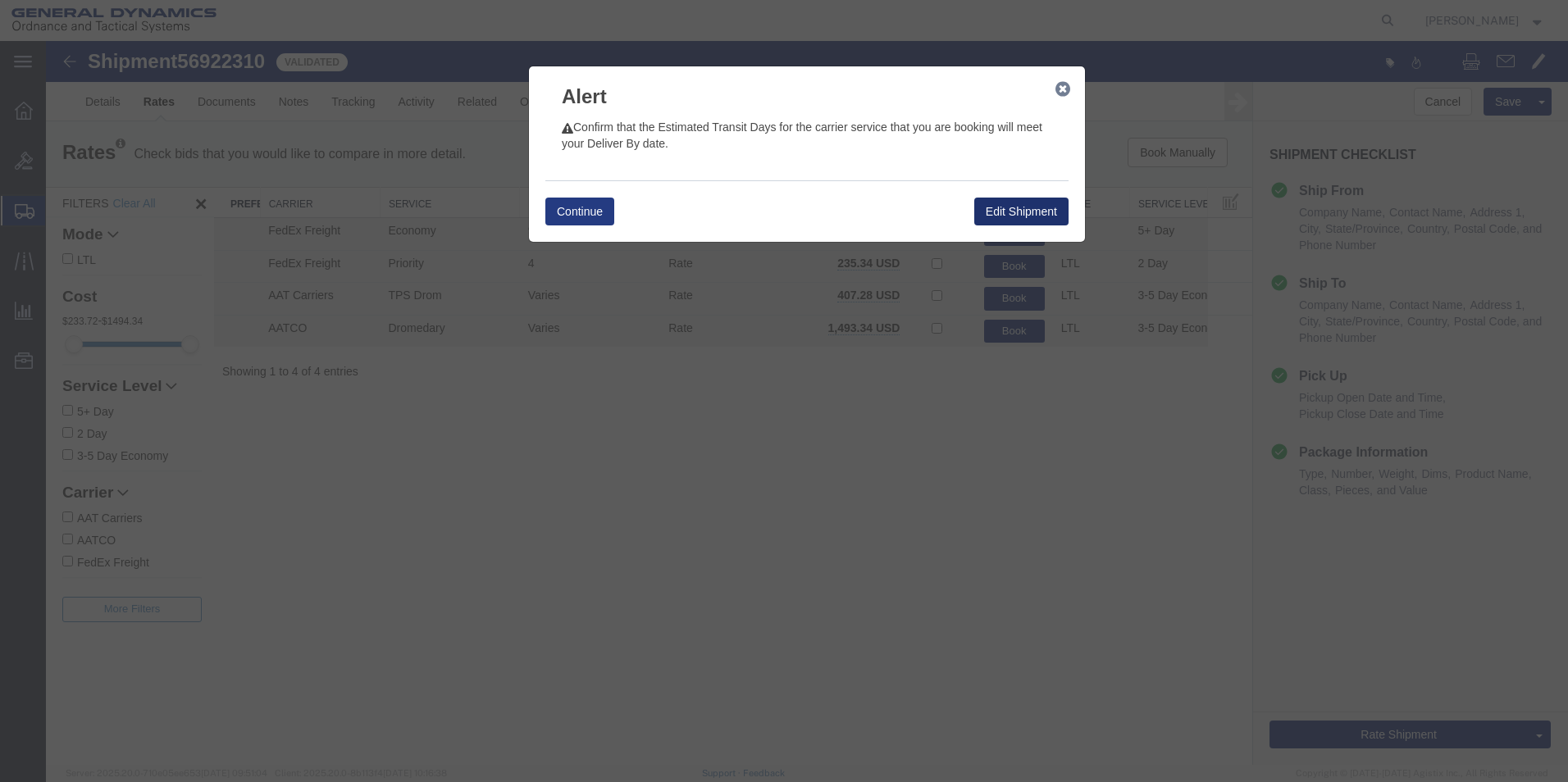
click at [1040, 209] on button "Edit Shipment" at bounding box center [1021, 211] width 94 height 28
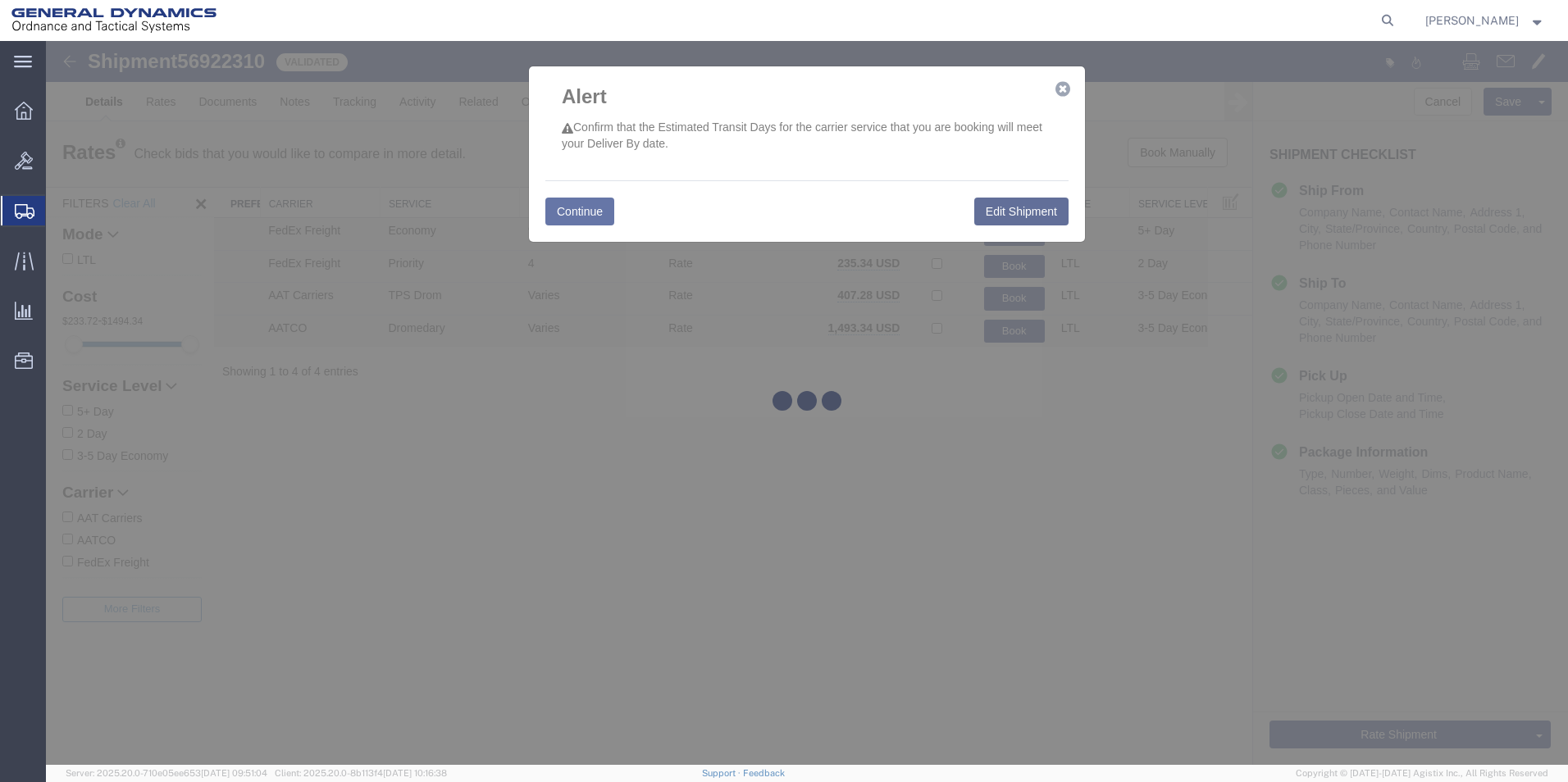
select select "15174"
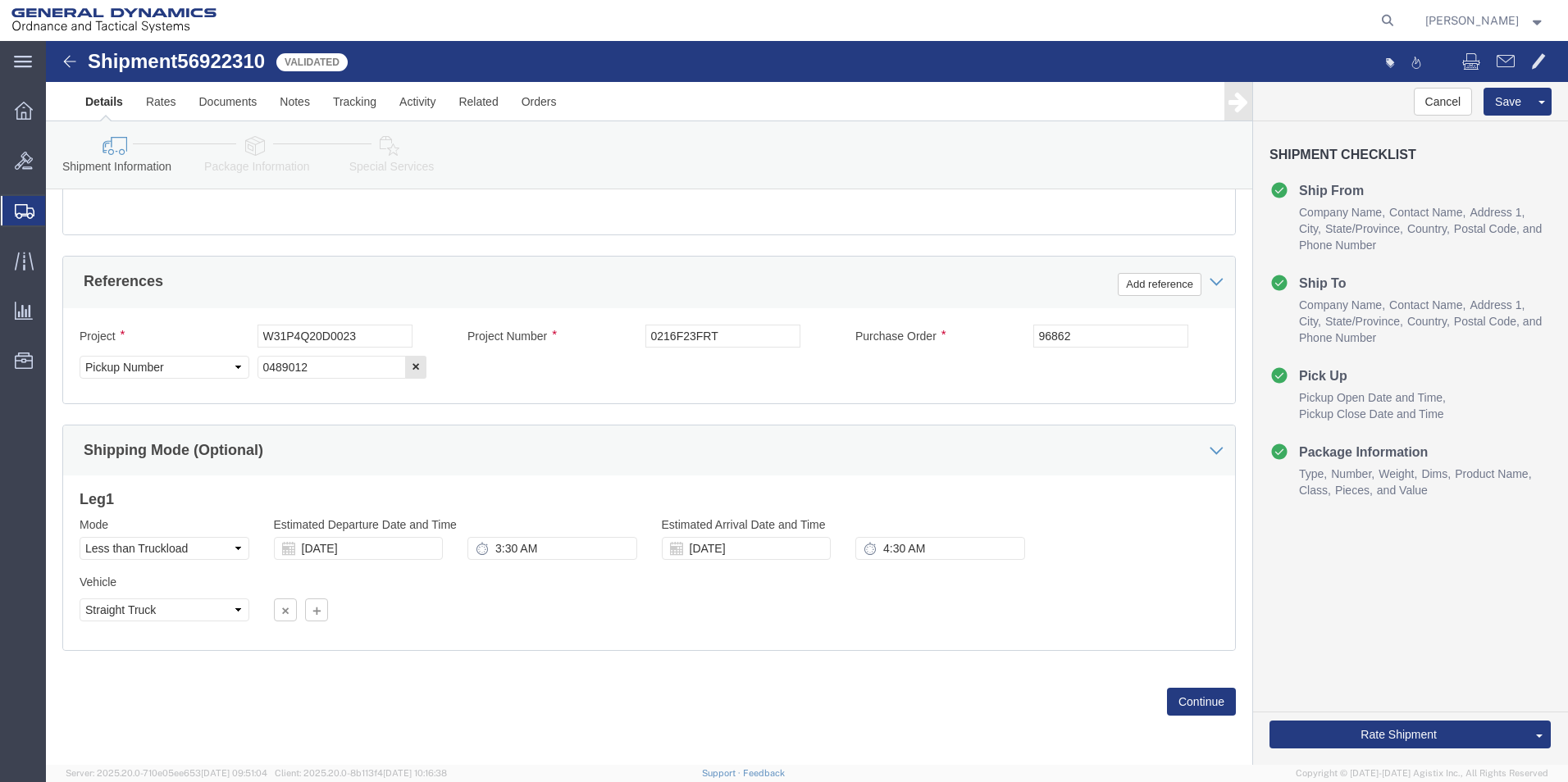
scroll to position [715, 0]
click button "Continue"
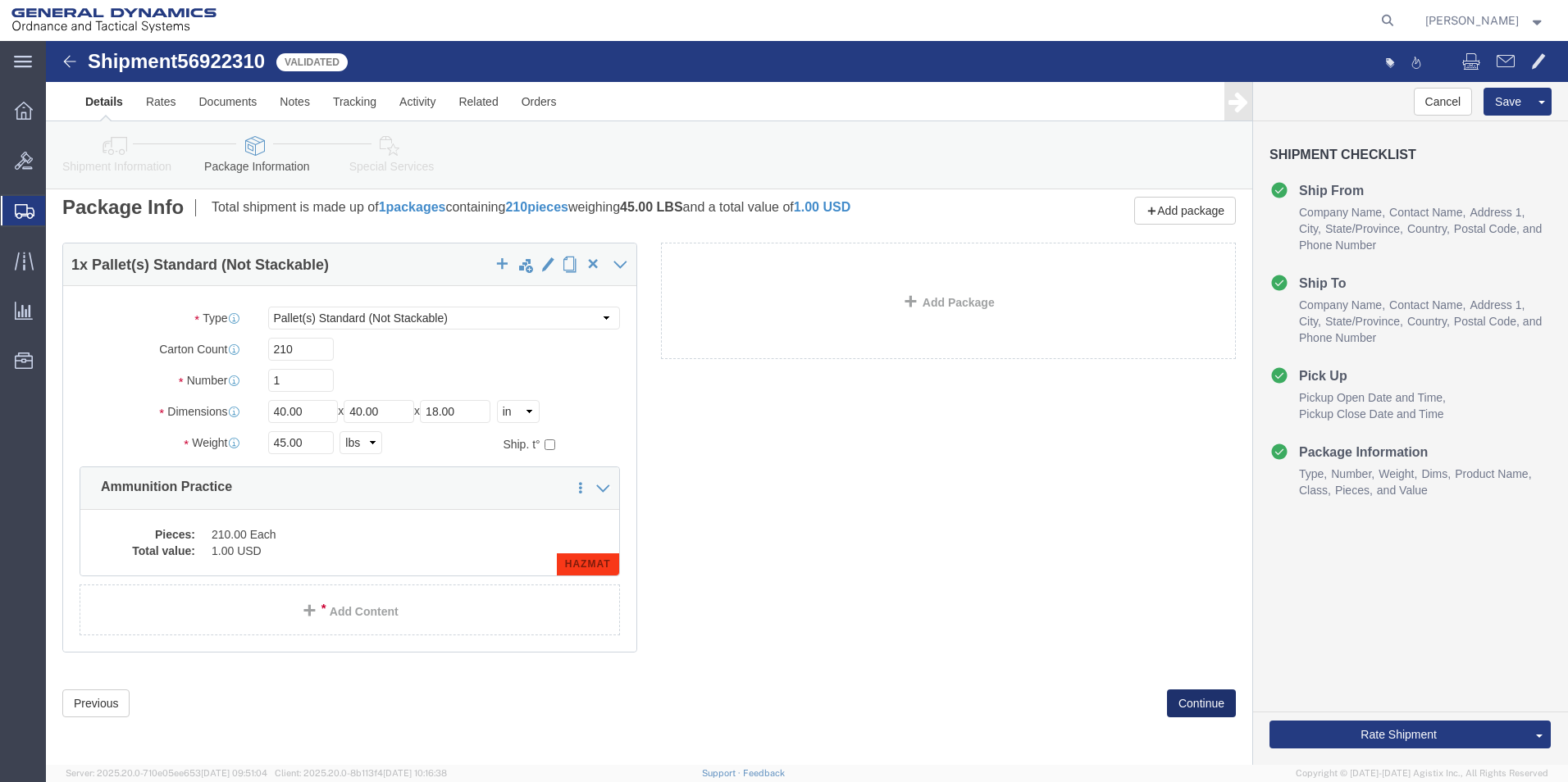
scroll to position [11, 0]
click button "Continue"
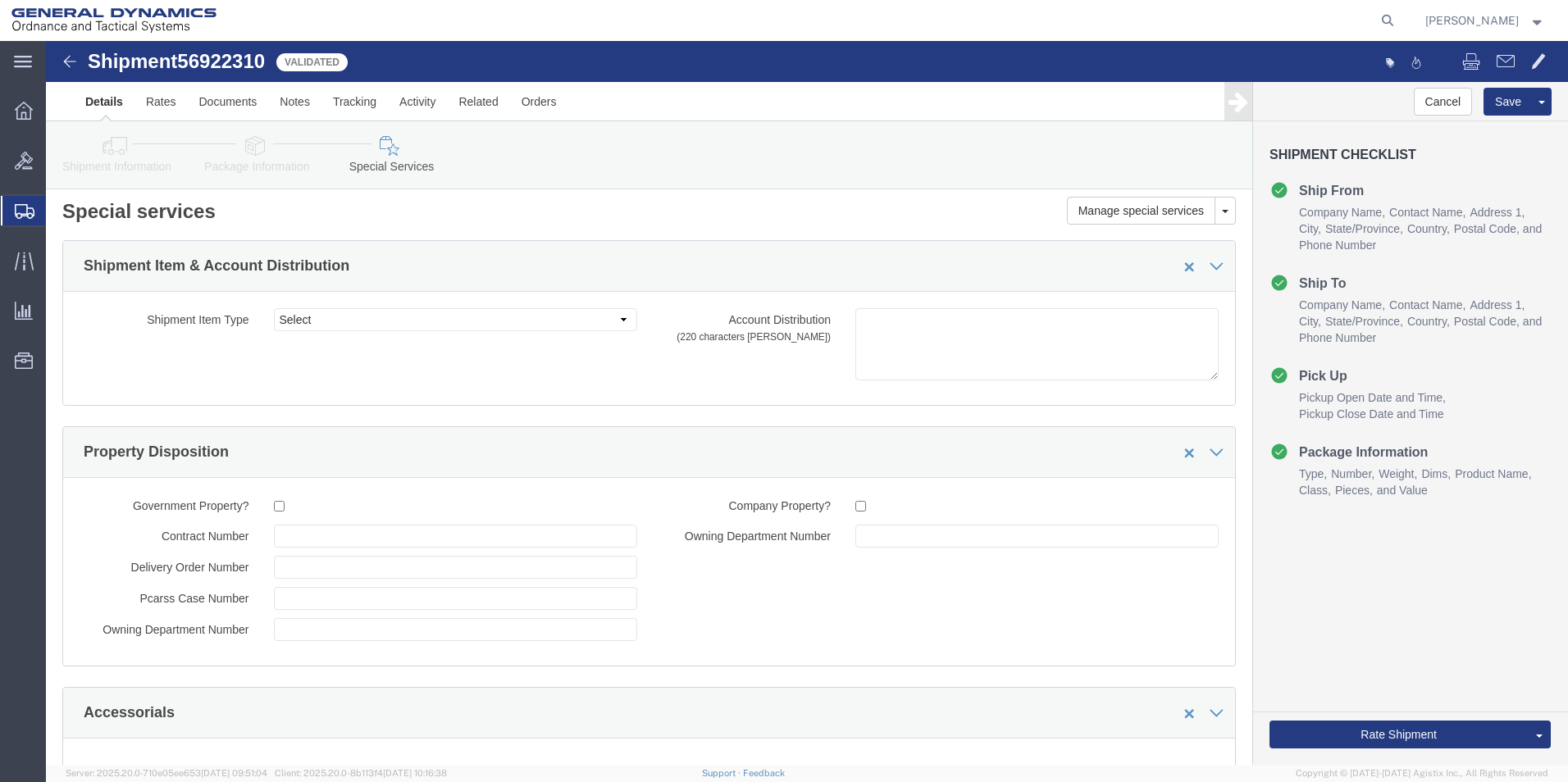
scroll to position [0, 0]
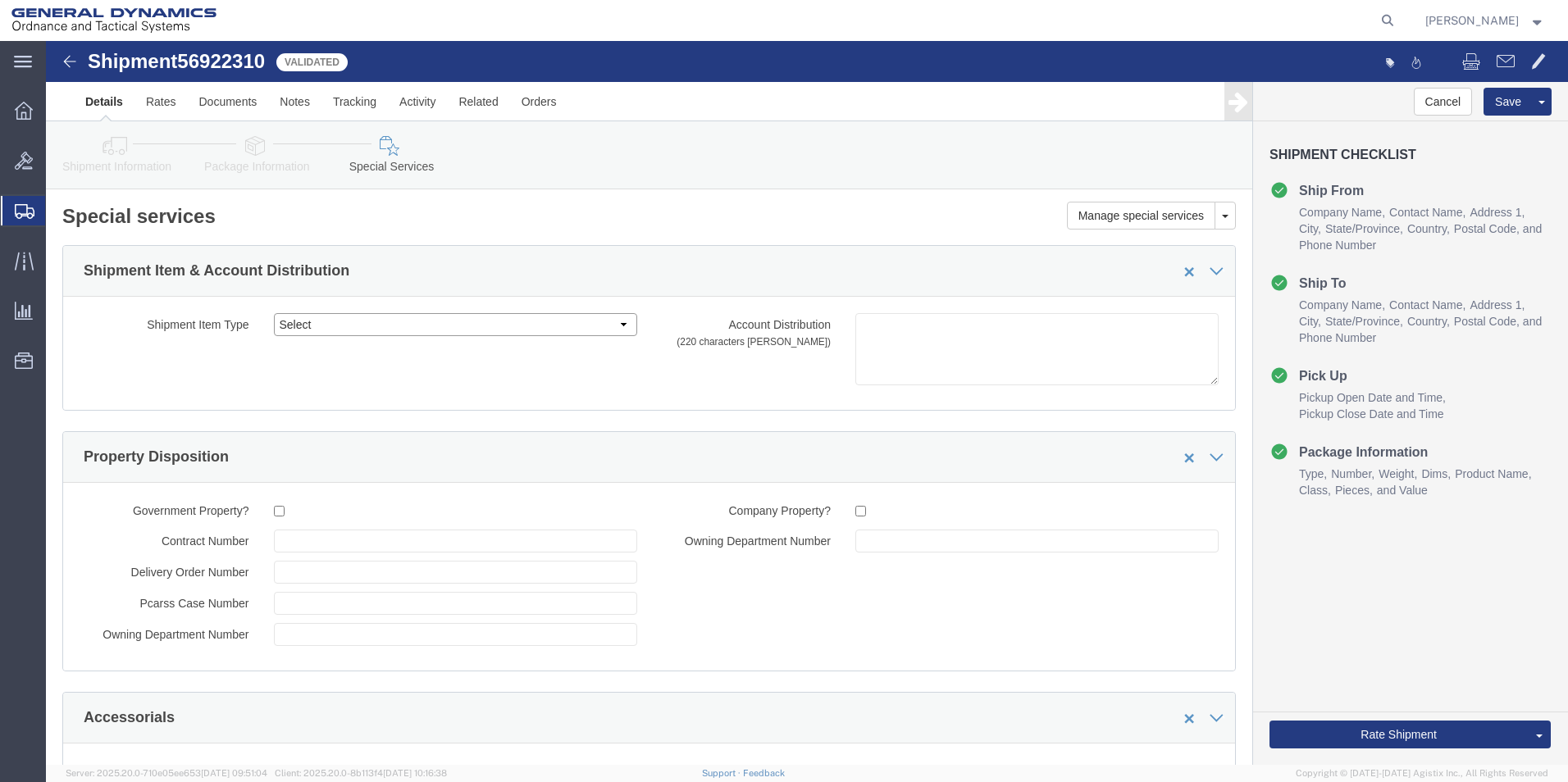
click select "Select 1 Prod. Mtl 2 Non Prod. 3 Def. Mtl 4 Wrong Mtl. 5 Over Ship 6 Misc. Chg …"
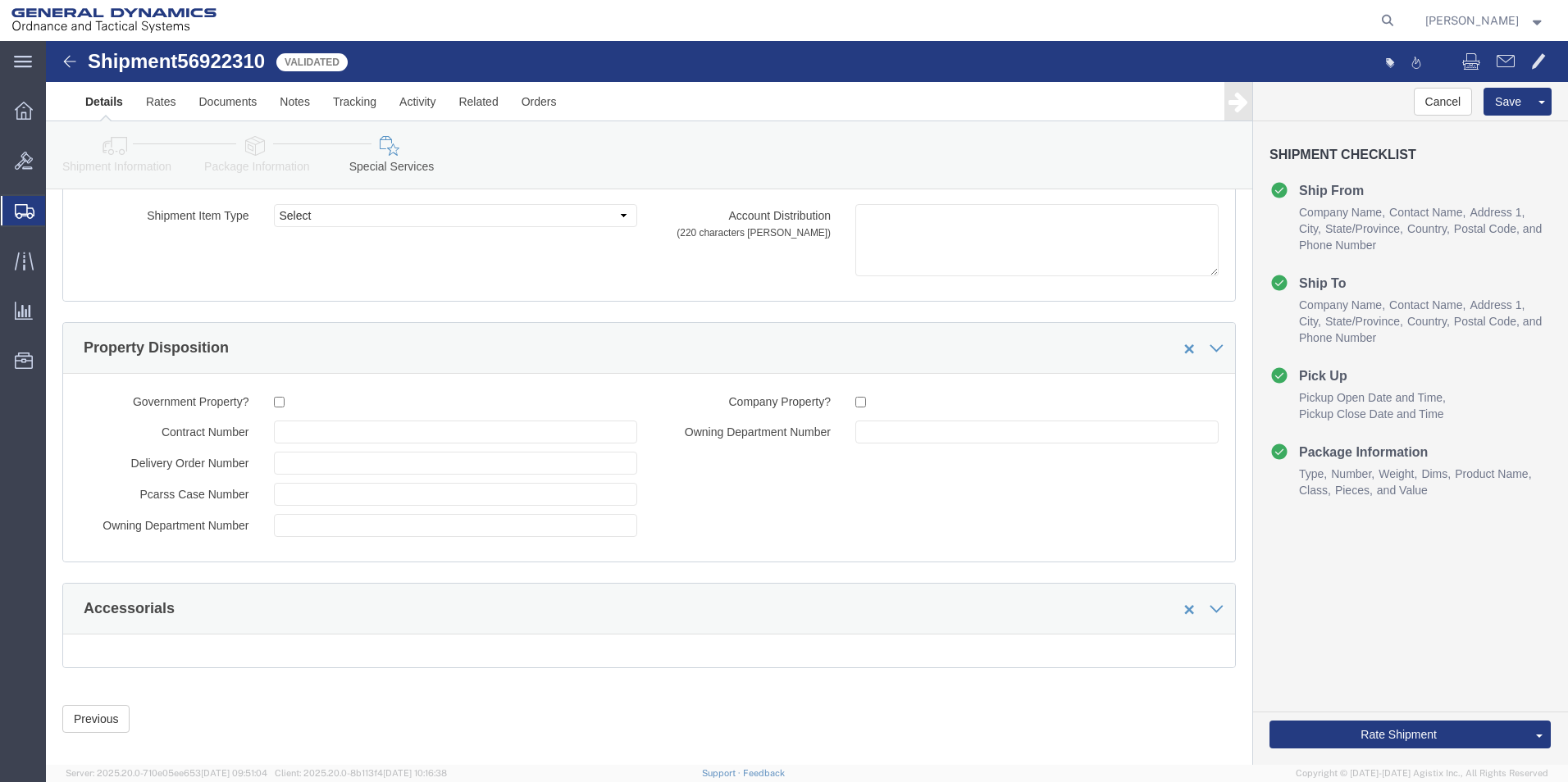
scroll to position [127, 0]
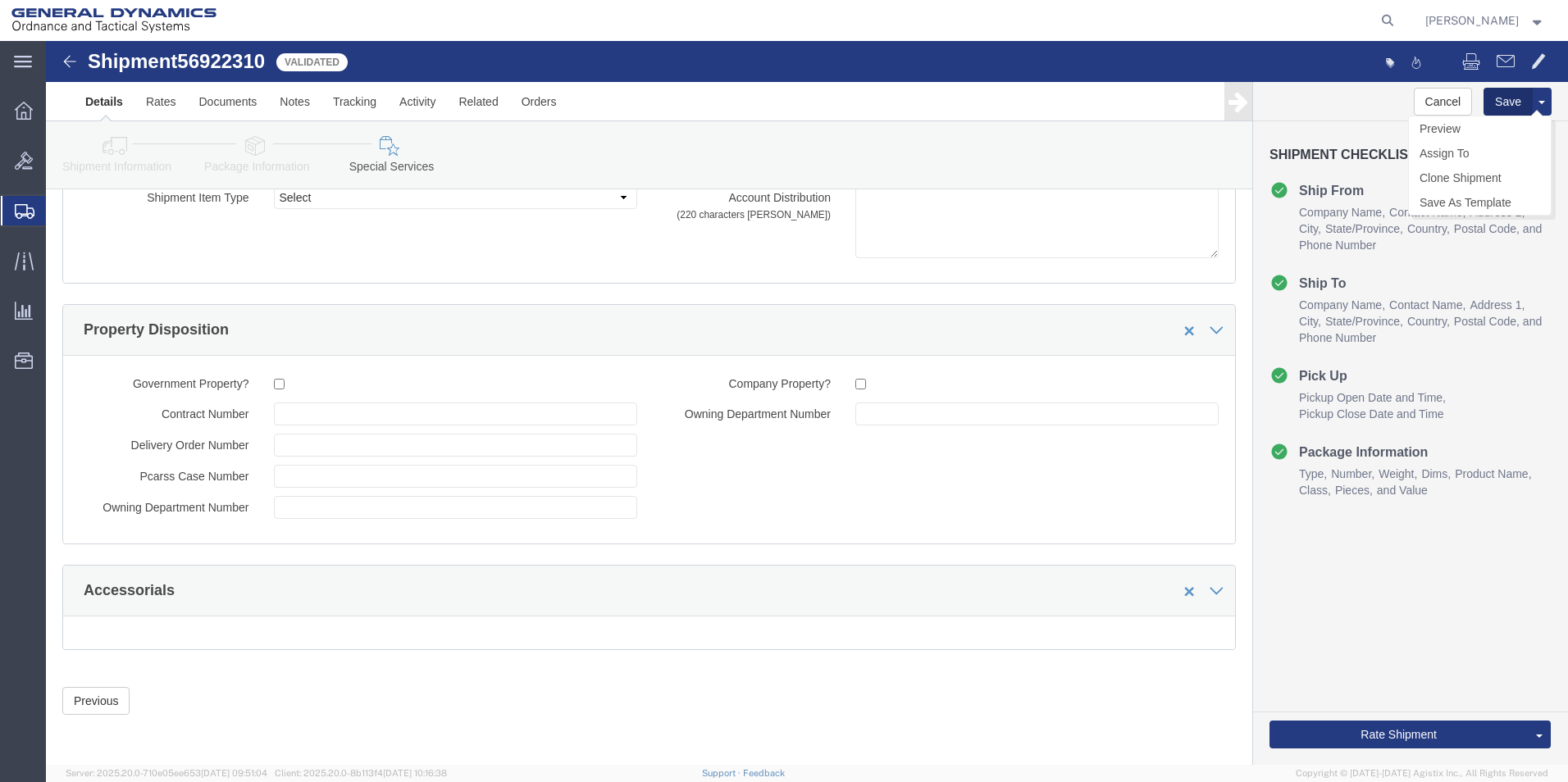
click button "Save"
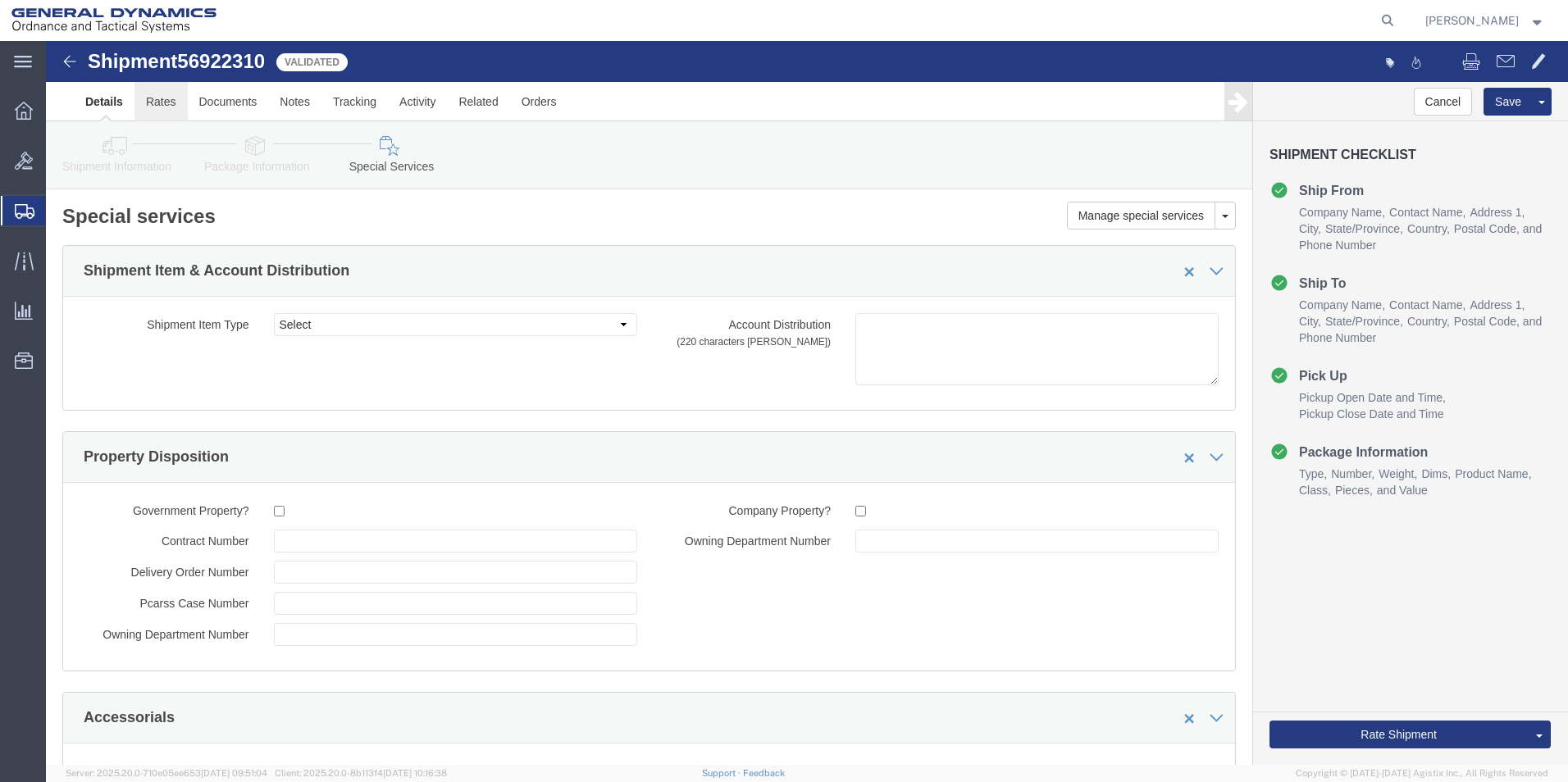
click link "Rates"
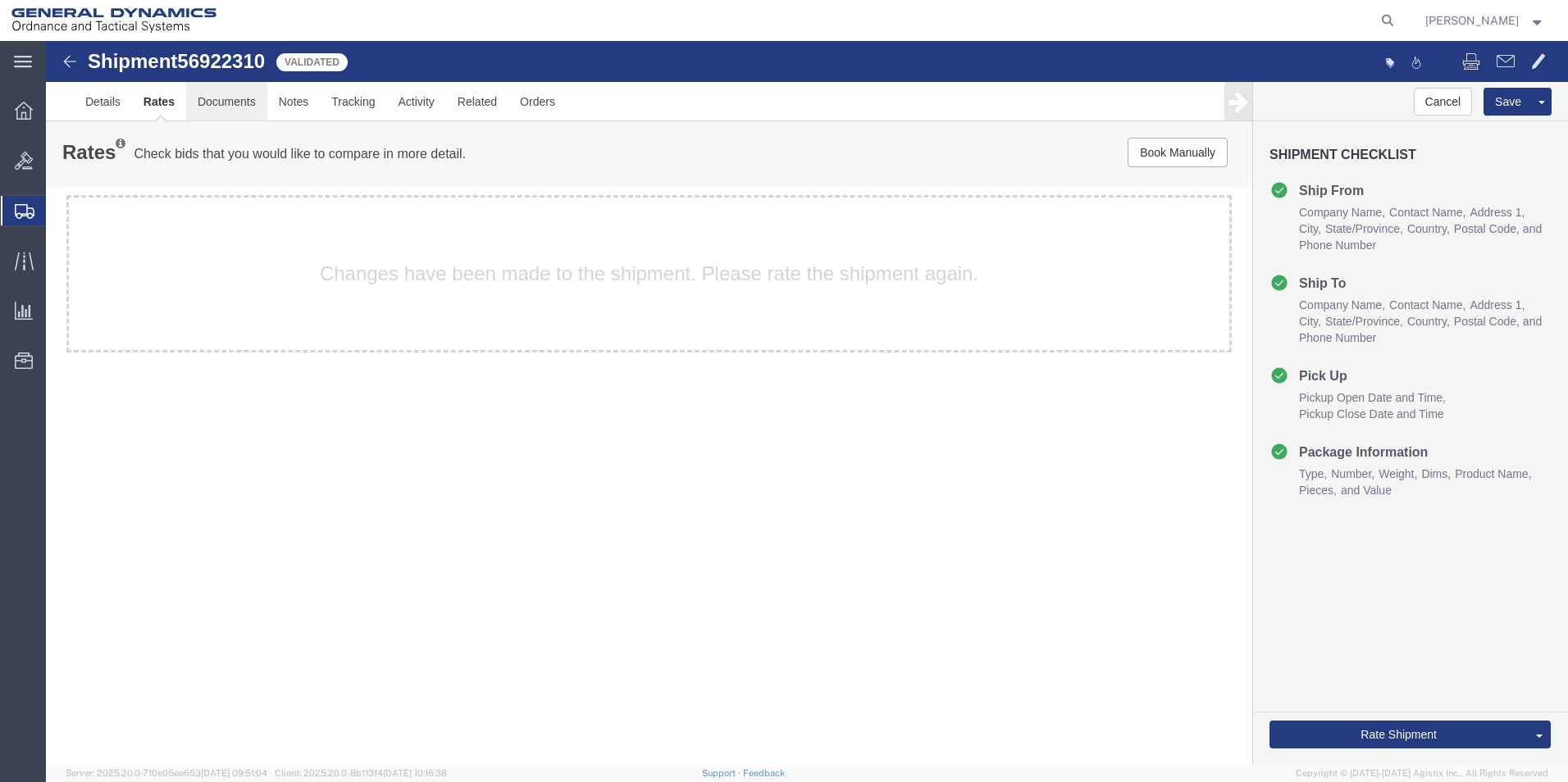
click at [218, 104] on link "Documents" at bounding box center [226, 101] width 81 height 39
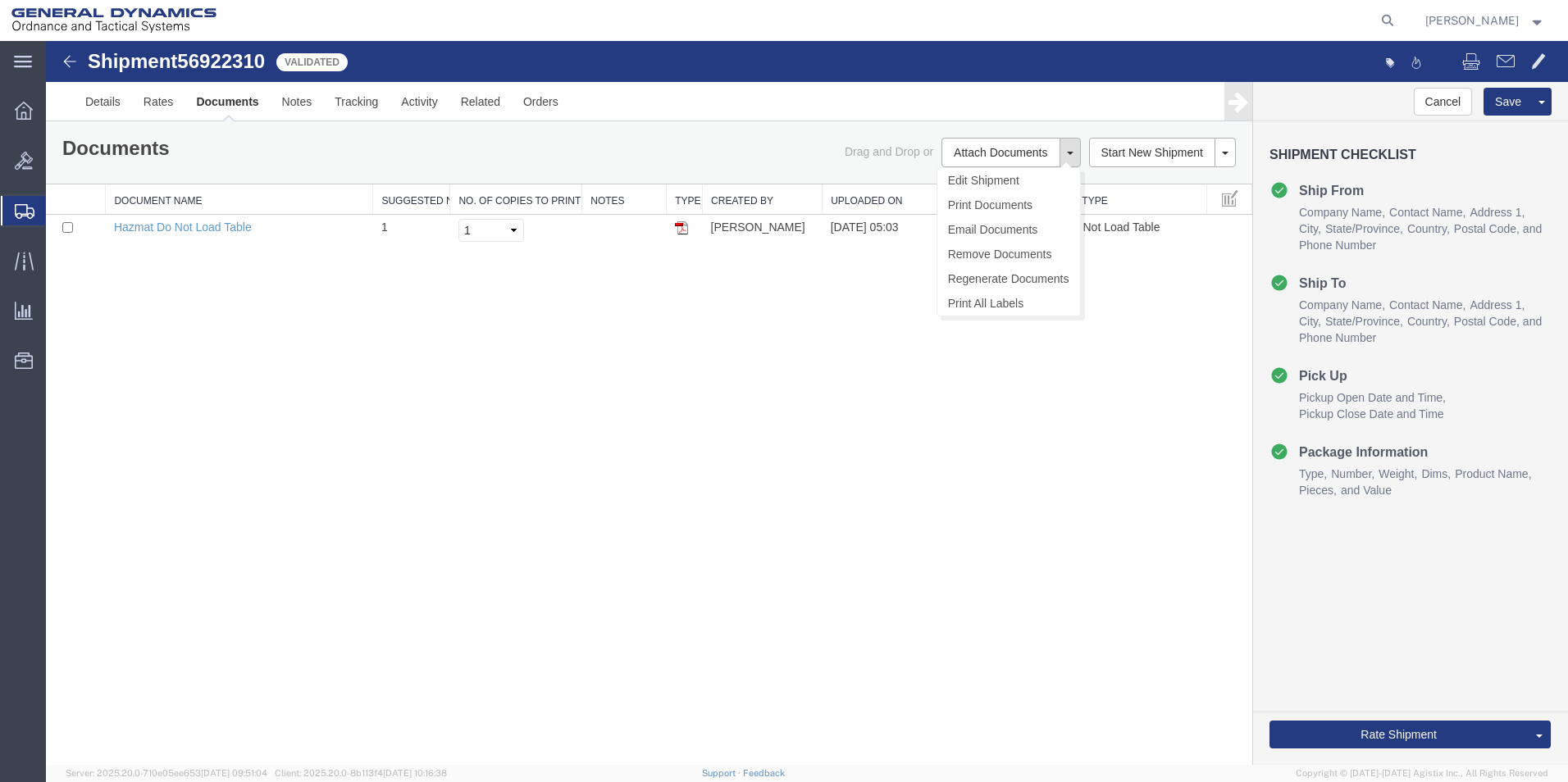
click at [1067, 152] on span at bounding box center [1071, 153] width 7 height 3
click at [1069, 147] on button at bounding box center [1070, 152] width 22 height 30
click at [1225, 150] on button at bounding box center [1224, 152] width 22 height 30
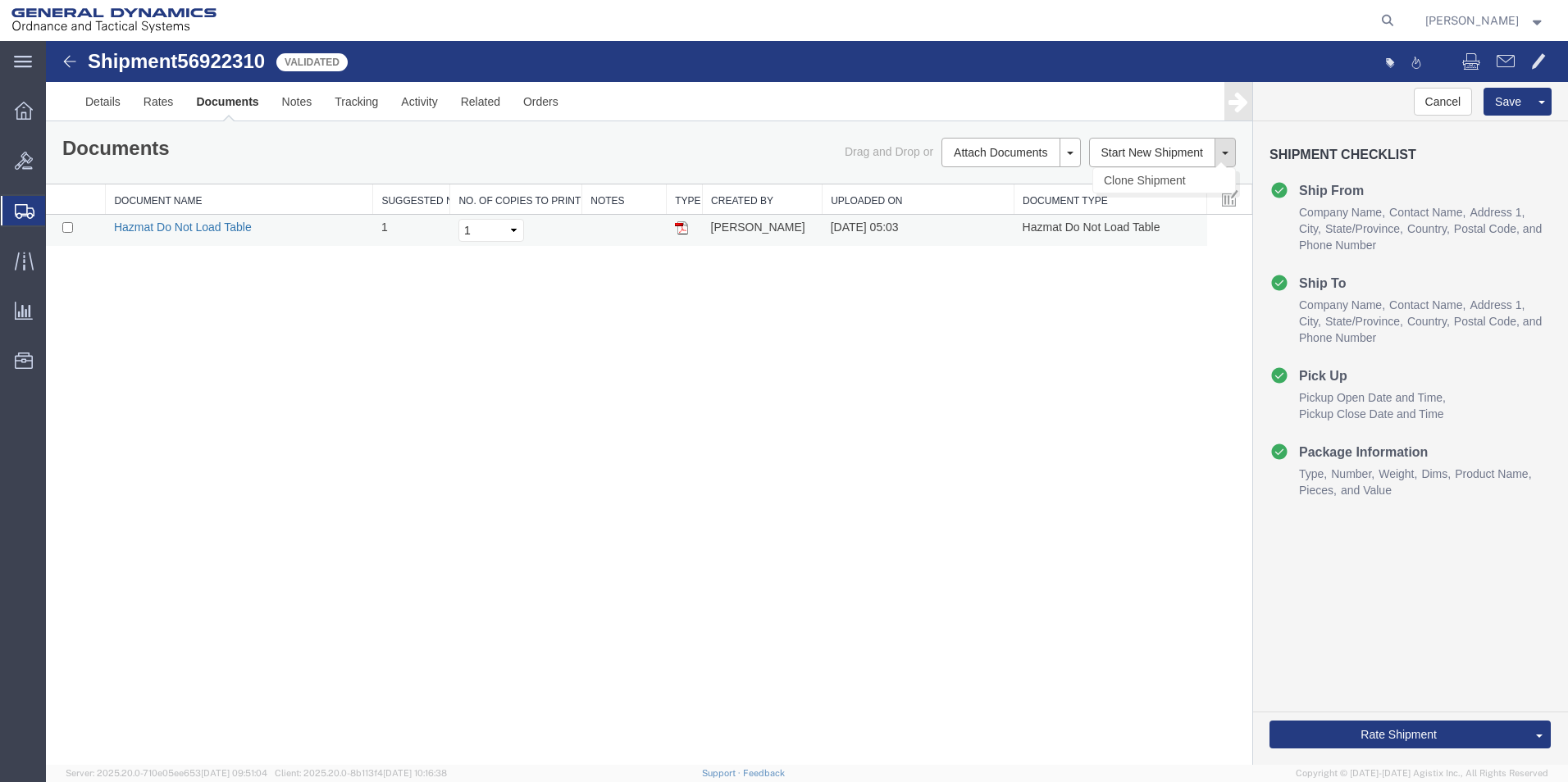
click at [153, 224] on link "Hazmat Do Not Load Table" at bounding box center [183, 227] width 137 height 13
